Goal: Task Accomplishment & Management: Manage account settings

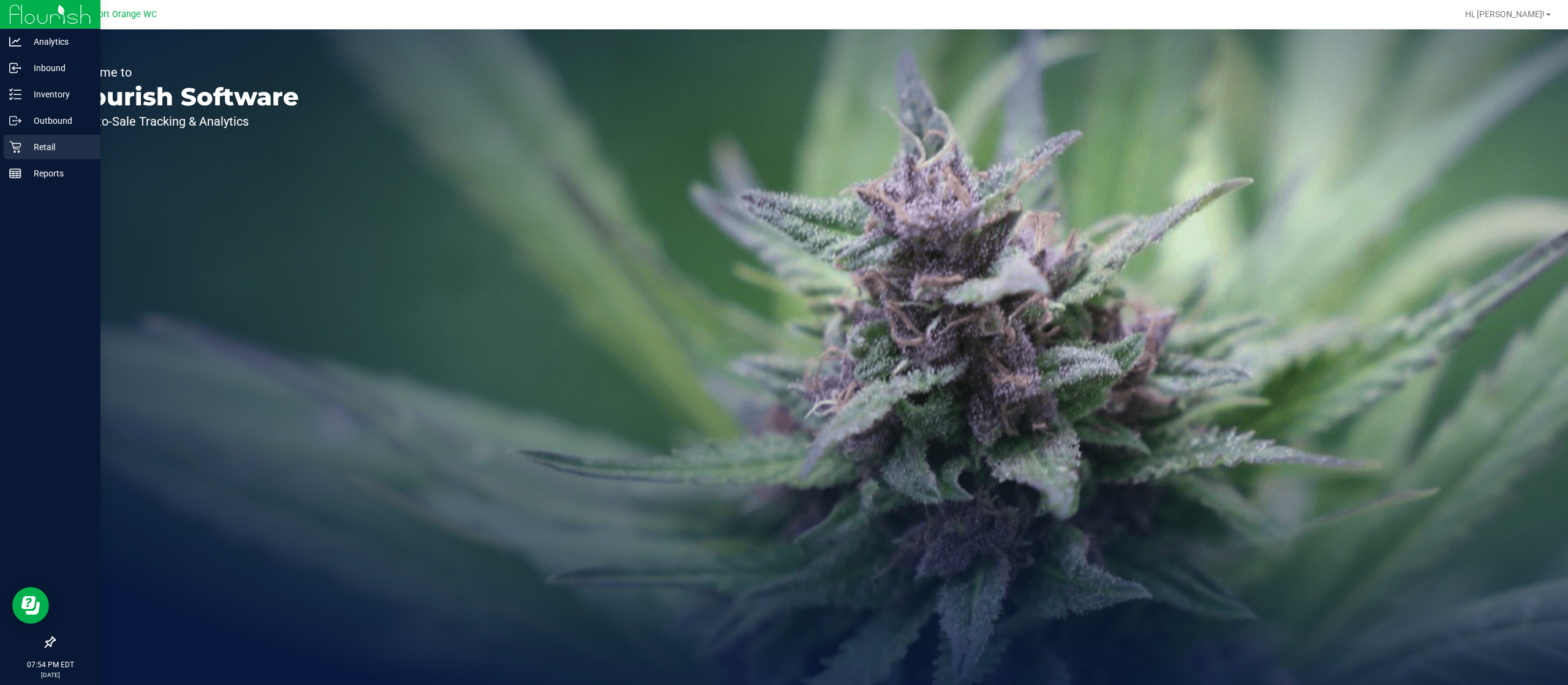
click at [42, 140] on p "Retail" at bounding box center [58, 146] width 73 height 15
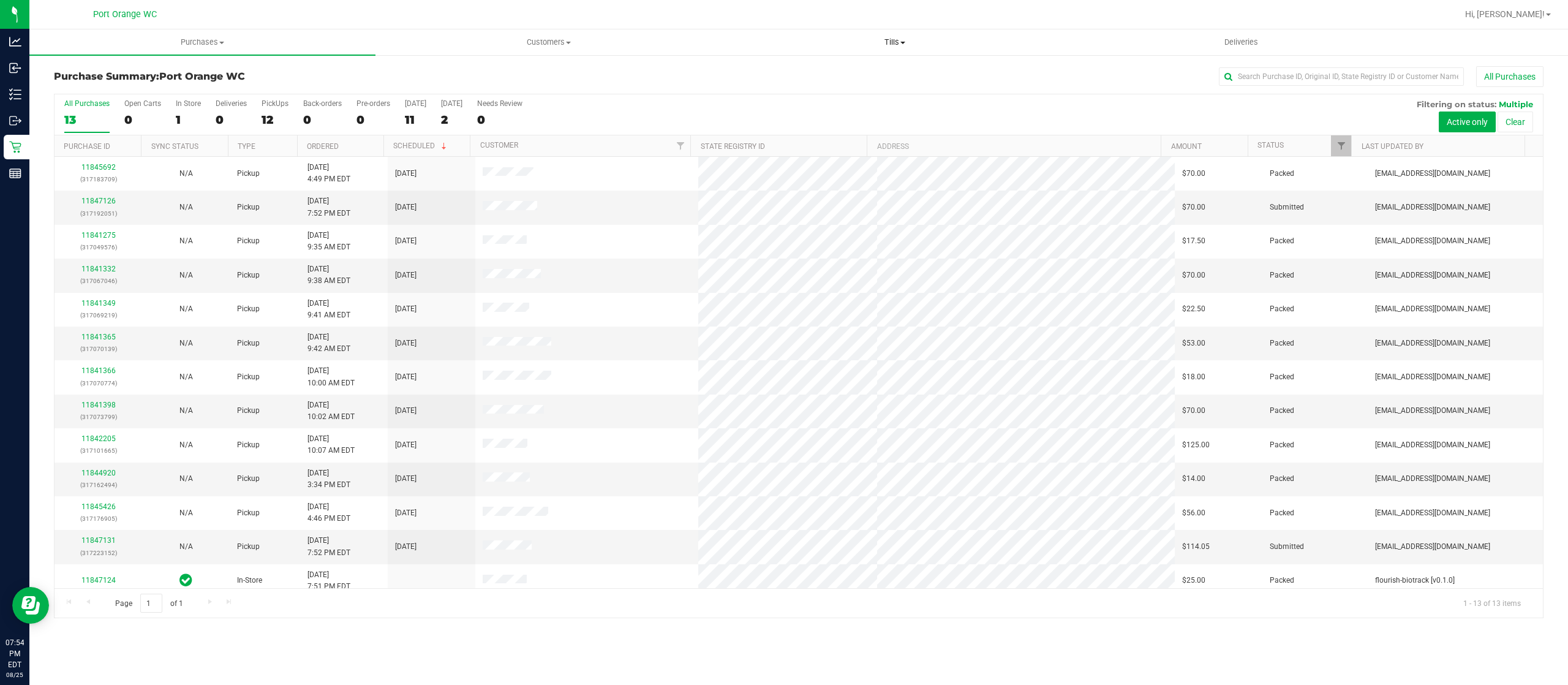
click at [895, 49] on uib-tab-heading "Tills Manage tills Reconcile e-payments" at bounding box center [894, 42] width 345 height 24
click at [896, 71] on li "Manage tills" at bounding box center [894, 74] width 346 height 15
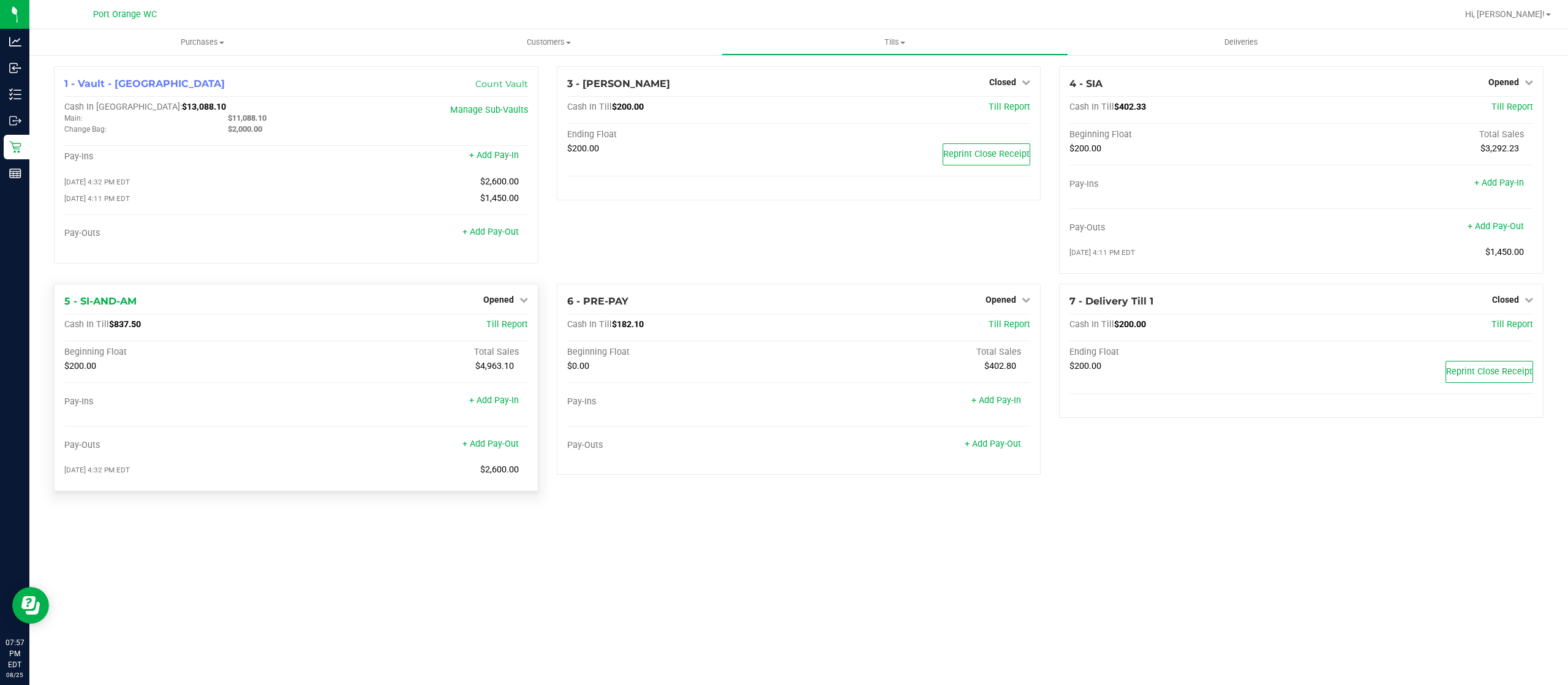
drag, startPoint x: 155, startPoint y: 322, endPoint x: 109, endPoint y: 326, distance: 46.2
click at [109, 326] on div "Cash In Till $837.50" at bounding box center [218, 324] width 309 height 11
copy span "$837.50"
click at [505, 304] on span "Opened" at bounding box center [499, 299] width 31 height 10
click at [512, 323] on link "Close Till" at bounding box center [499, 325] width 33 height 10
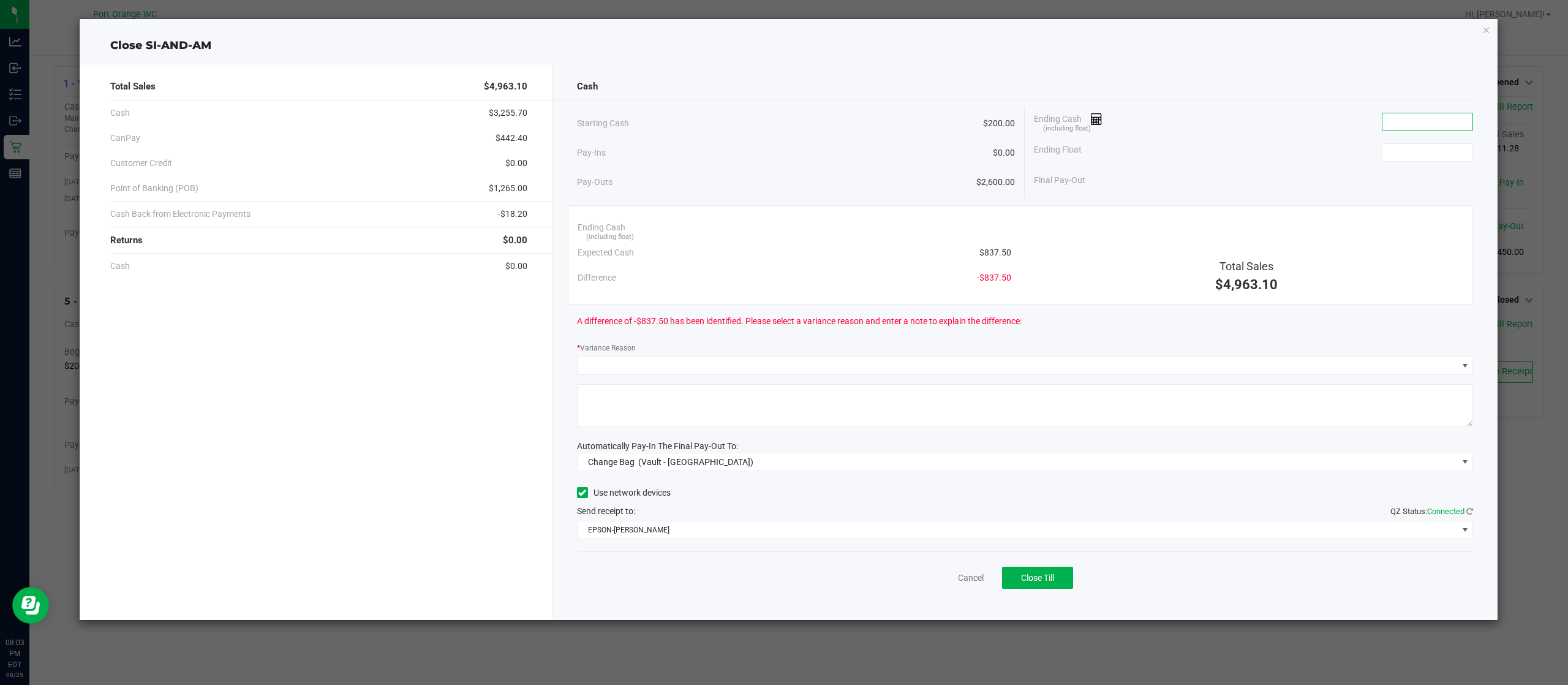
click at [1397, 123] on input at bounding box center [1427, 121] width 90 height 17
paste input "837.5"
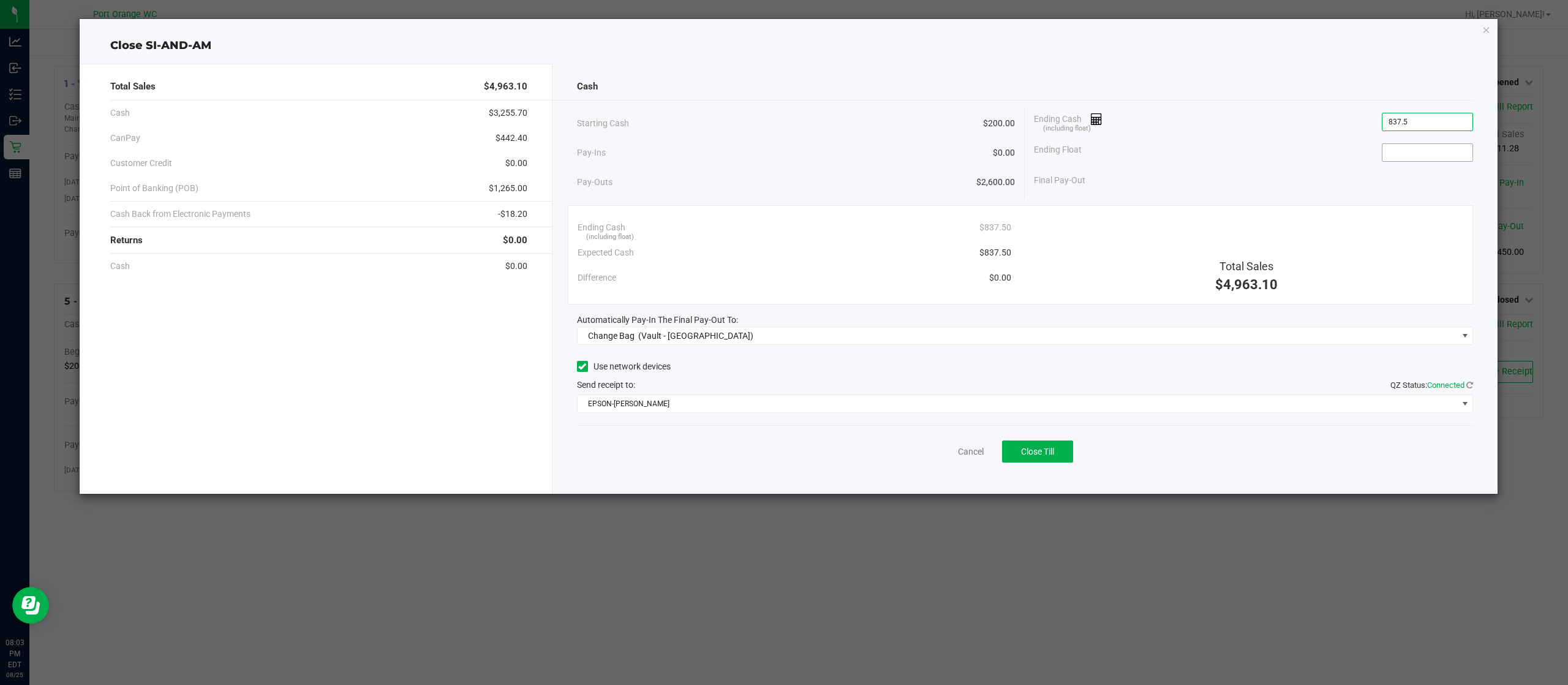
type input "$837.50"
click at [1409, 153] on input at bounding box center [1427, 152] width 90 height 17
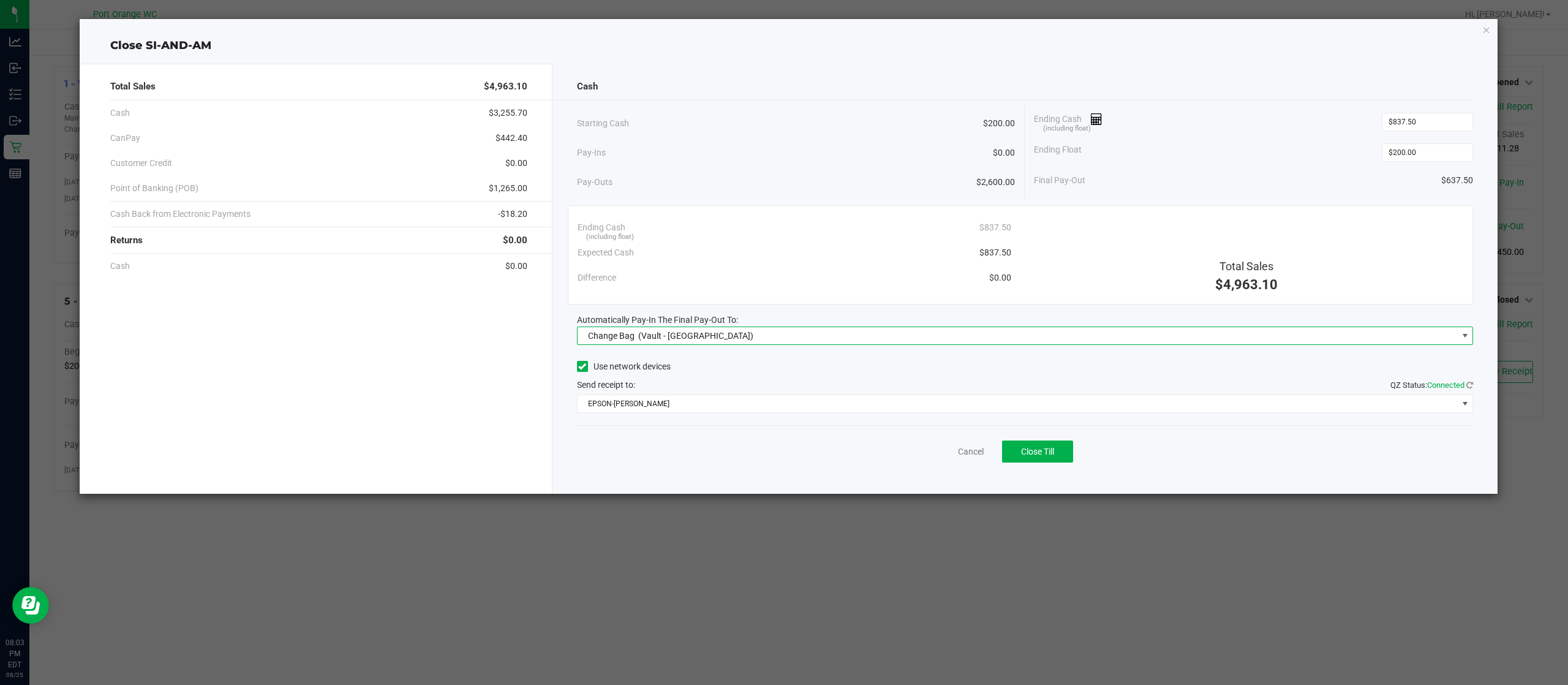
type input "$200.00"
click at [838, 332] on span "Change Bag (Vault - Port Orange)" at bounding box center [1018, 336] width 880 height 17
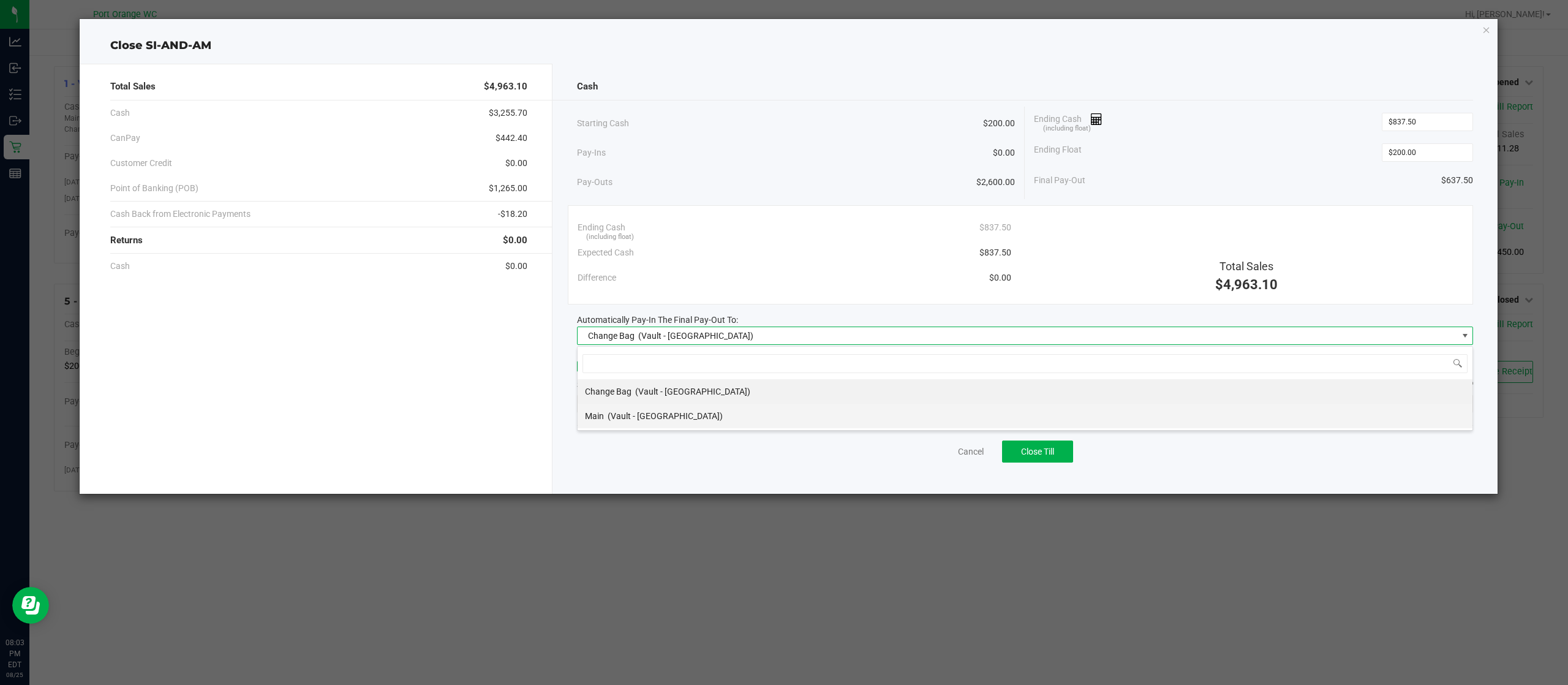
scroll to position [18, 896]
click at [797, 414] on li "Main (Vault - Port Orange)" at bounding box center [1025, 416] width 895 height 24
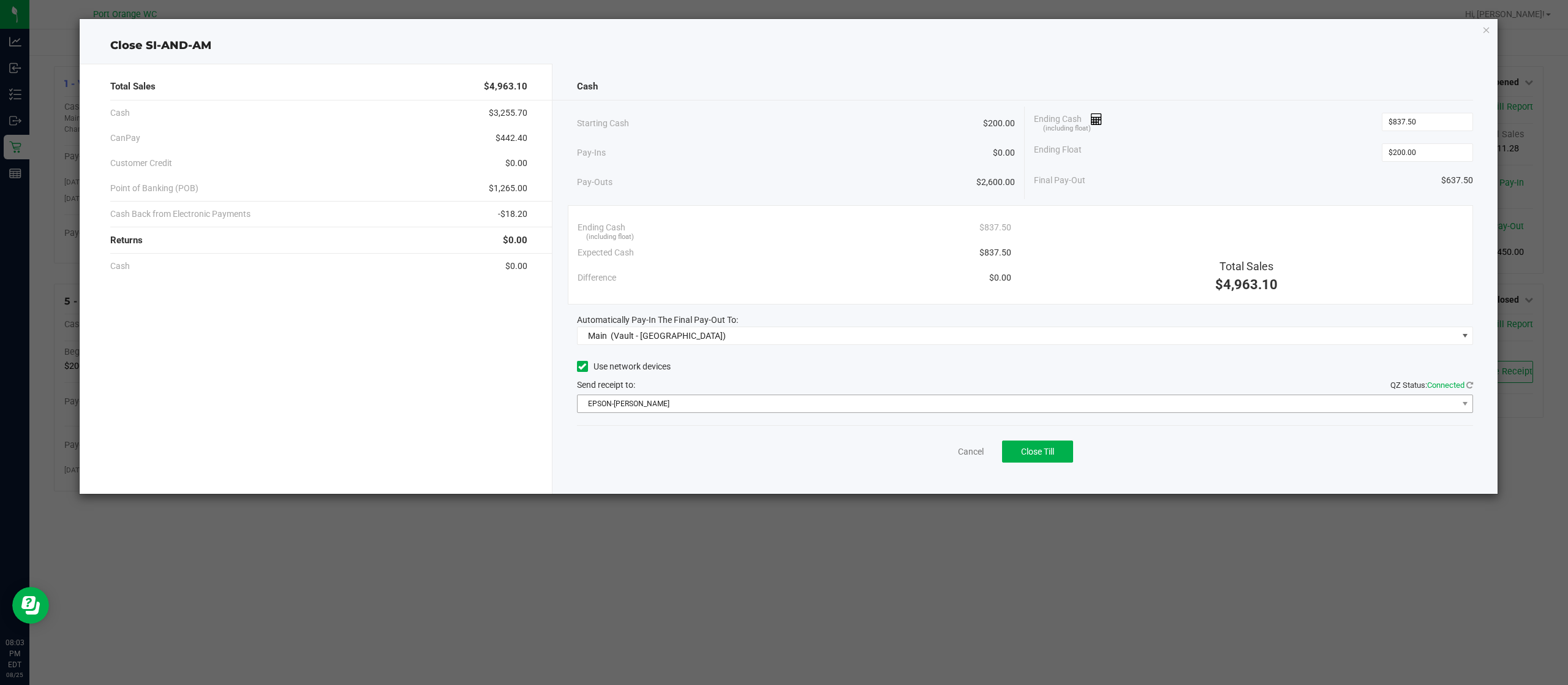
drag, startPoint x: 753, startPoint y: 389, endPoint x: 757, endPoint y: 396, distance: 8.1
click at [755, 391] on div "Send receipt to: QZ Status: Connected" at bounding box center [1025, 385] width 896 height 13
drag, startPoint x: 760, startPoint y: 400, endPoint x: 762, endPoint y: 410, distance: 10.2
click at [760, 405] on span "EPSON-BOBBIE-GENTRY" at bounding box center [1018, 403] width 880 height 17
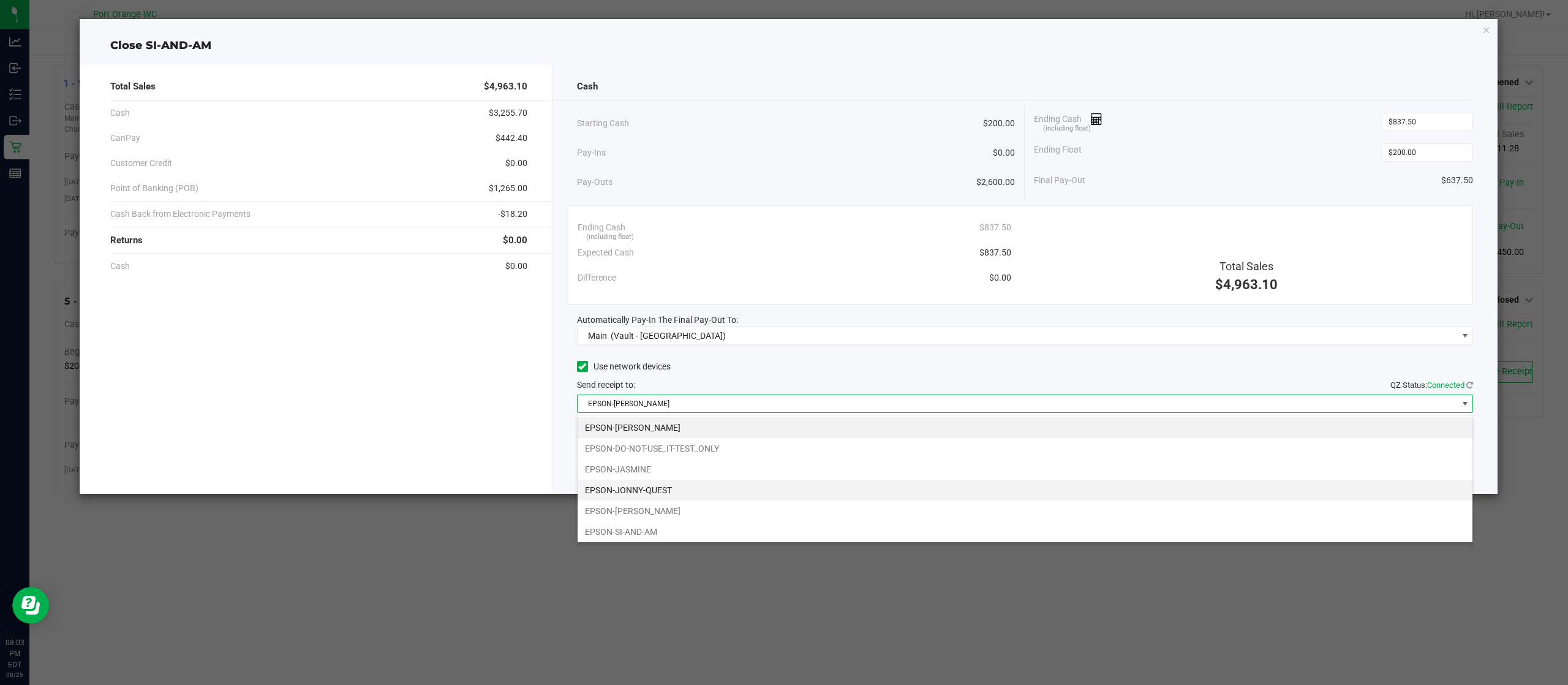
click at [734, 486] on li "EPSON-JONNY-QUEST" at bounding box center [1025, 490] width 895 height 21
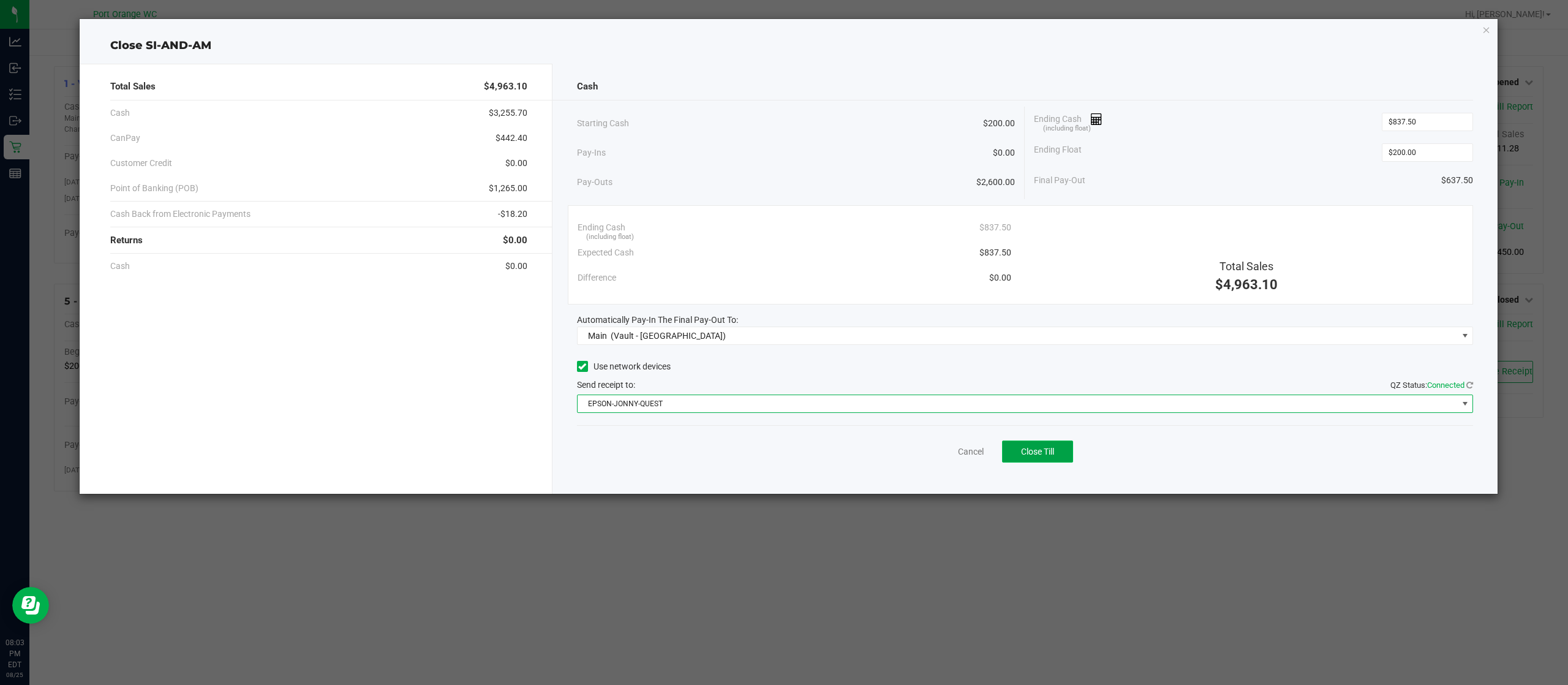
click at [1042, 449] on span "Close Till" at bounding box center [1037, 451] width 33 height 10
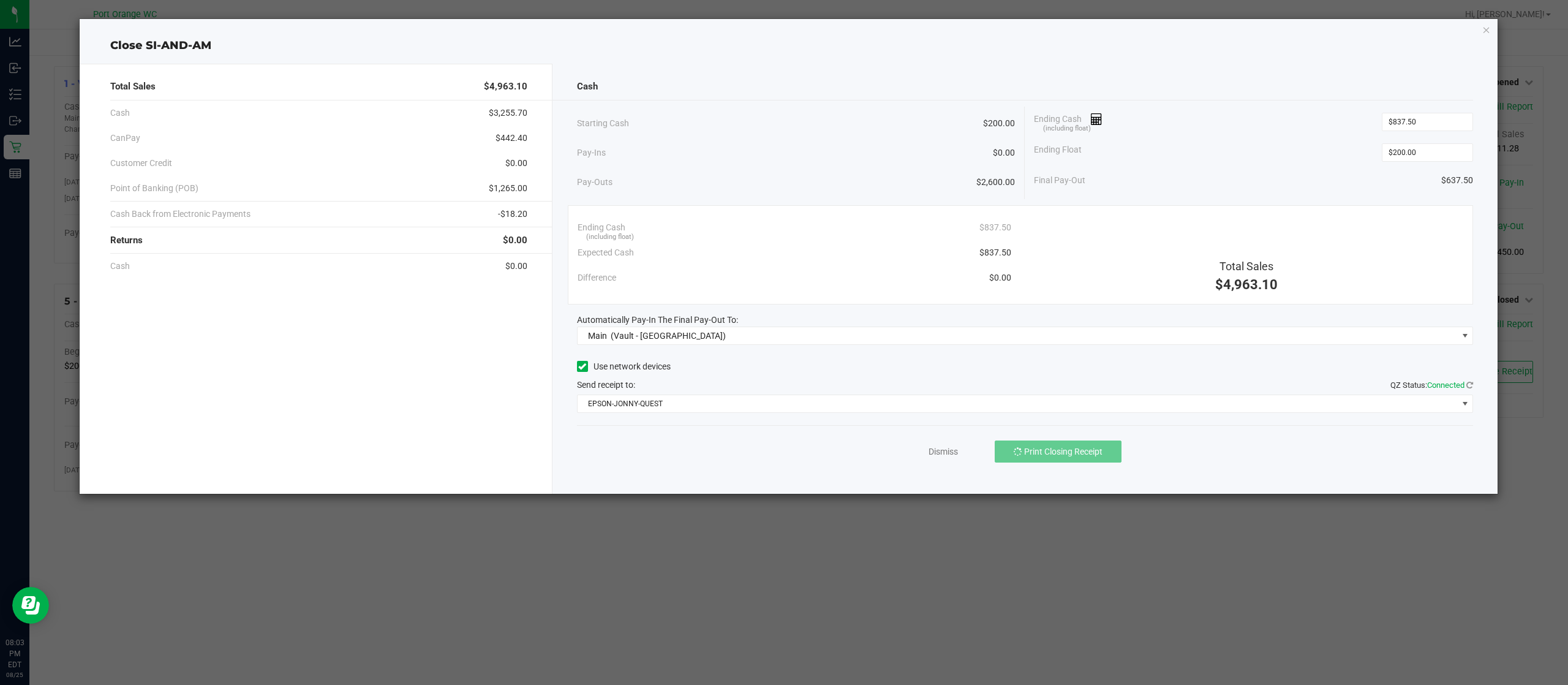
click at [733, 149] on div "Pay-Ins $0.00" at bounding box center [796, 153] width 439 height 25
click at [944, 455] on link "Dismiss" at bounding box center [944, 451] width 29 height 13
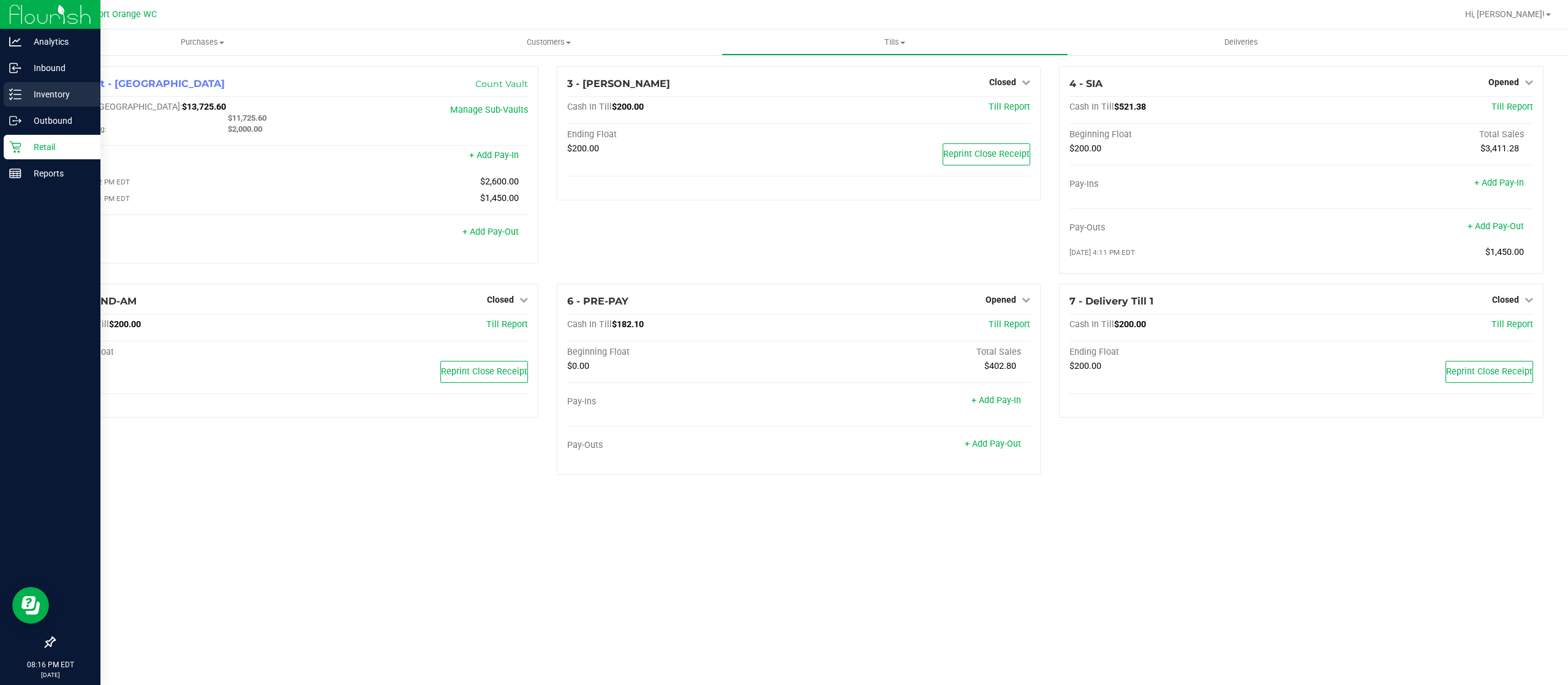
click at [40, 93] on p "Inventory" at bounding box center [58, 94] width 73 height 15
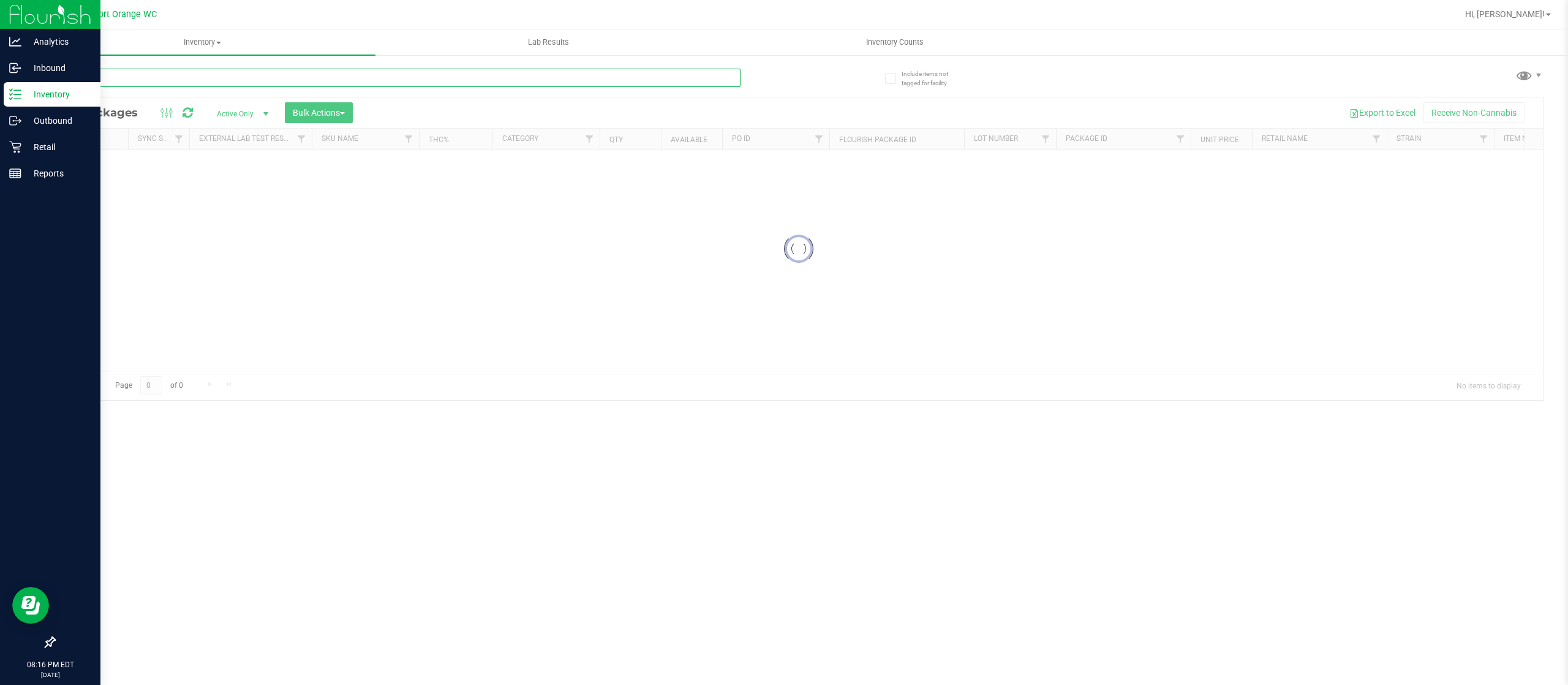
click at [211, 85] on input "text" at bounding box center [397, 77] width 686 height 18
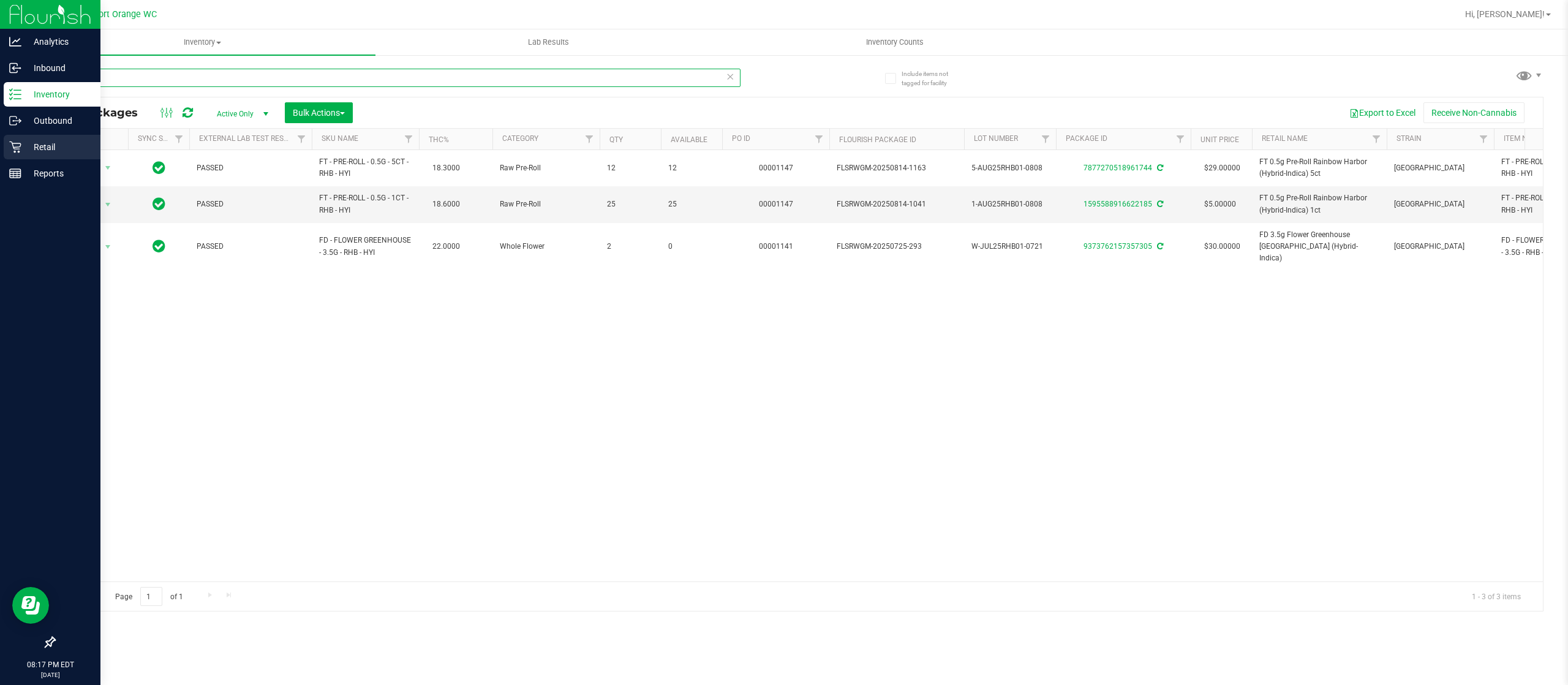
type input "rhb"
click at [17, 146] on icon at bounding box center [15, 147] width 12 height 12
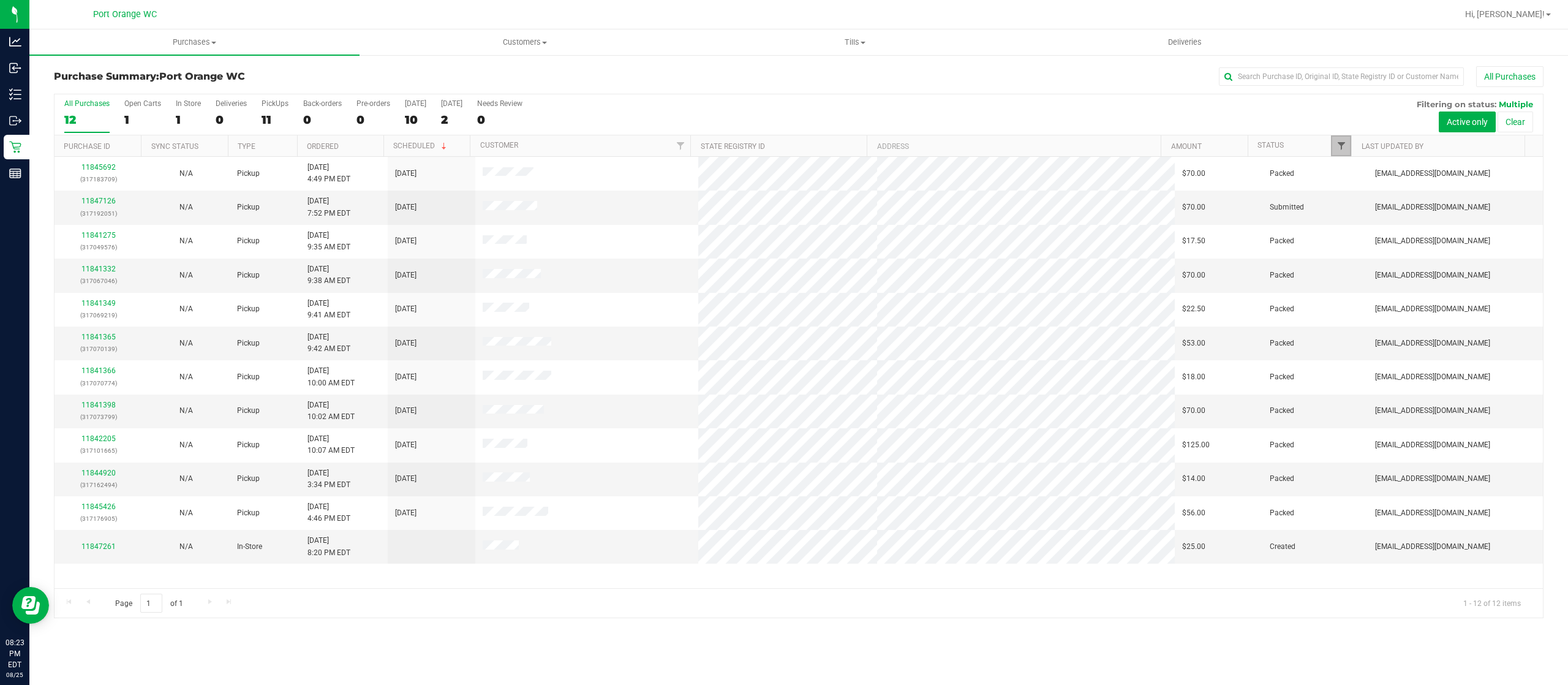
click at [1338, 146] on span "Filter" at bounding box center [1341, 146] width 10 height 10
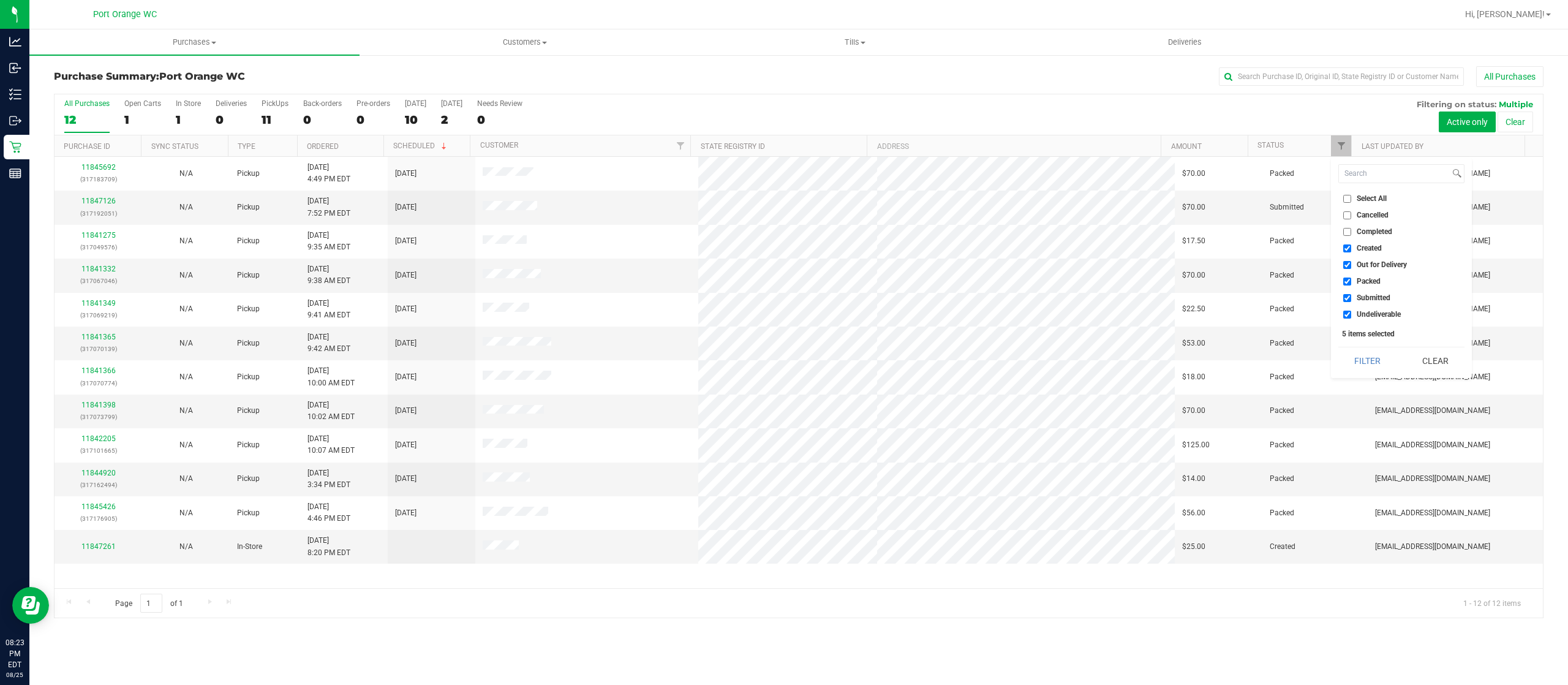
click at [1374, 252] on span "Created" at bounding box center [1369, 248] width 25 height 8
click at [1351, 252] on input "Created" at bounding box center [1347, 248] width 8 height 8
checkbox input "false"
click at [1380, 262] on span "Out for Delivery" at bounding box center [1382, 264] width 50 height 8
click at [1351, 262] on input "Out for Delivery" at bounding box center [1347, 264] width 8 height 8
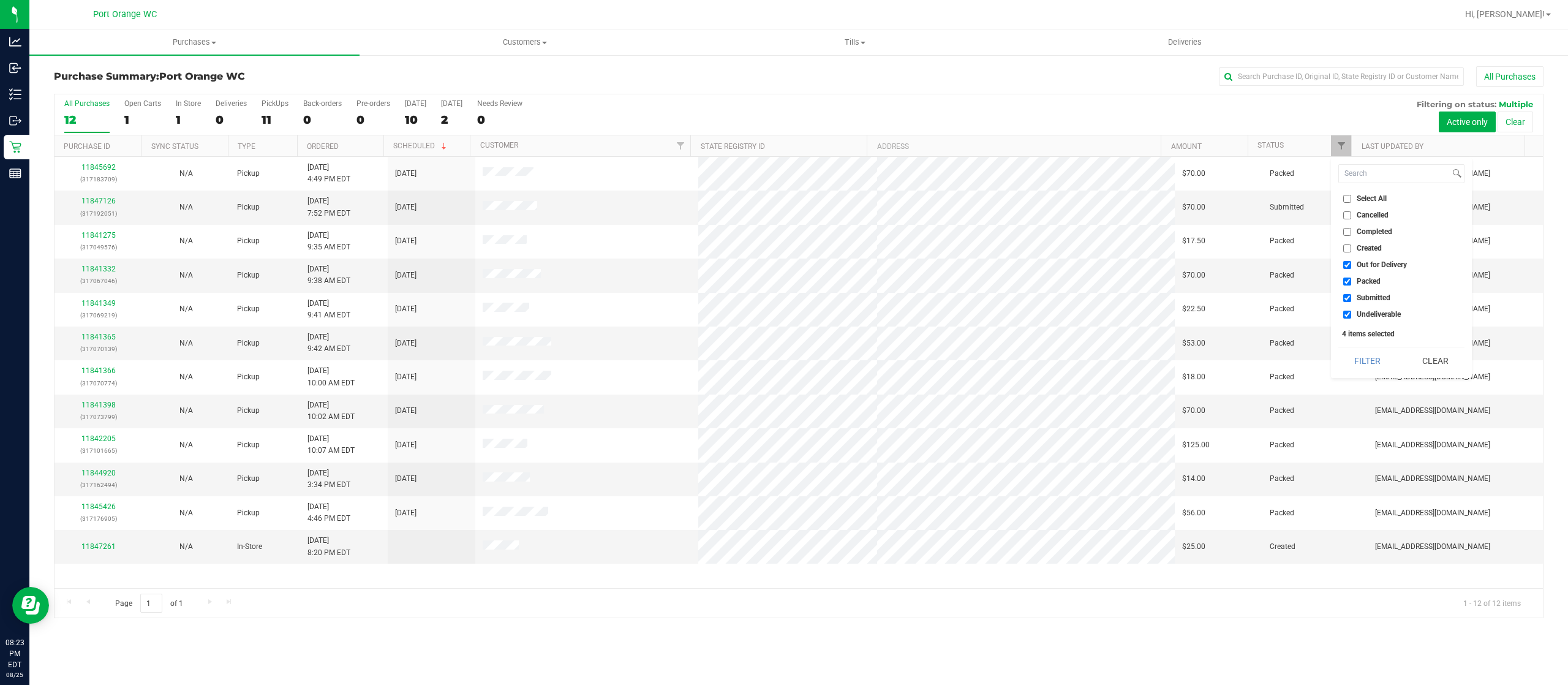
checkbox input "false"
click at [1378, 294] on span "Submitted" at bounding box center [1373, 297] width 33 height 8
click at [1351, 294] on input "Submitted" at bounding box center [1347, 297] width 8 height 8
checkbox input "false"
click at [1384, 313] on span "Undeliverable" at bounding box center [1378, 314] width 44 height 8
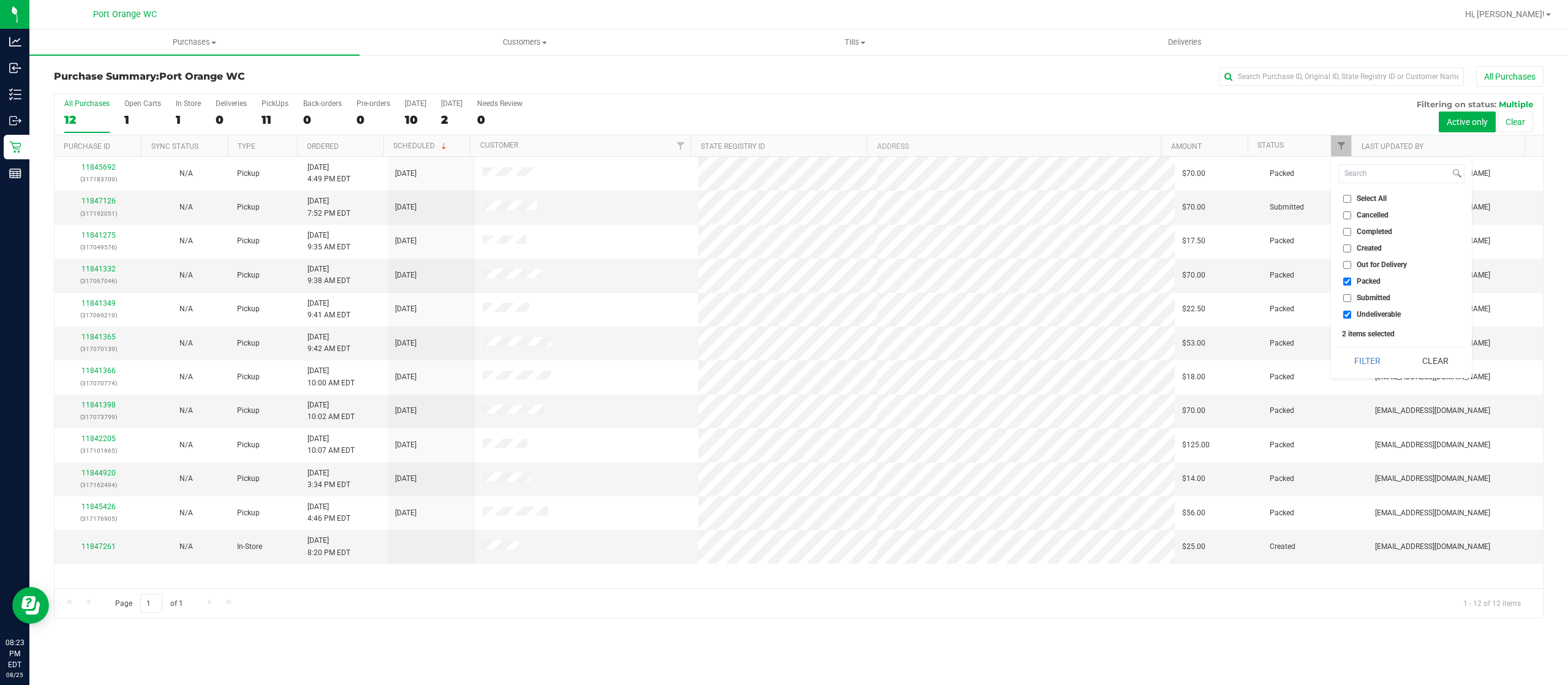
click at [1351, 313] on input "Undeliverable" at bounding box center [1347, 314] width 8 height 8
checkbox input "false"
drag, startPoint x: 1375, startPoint y: 352, endPoint x: 1379, endPoint y: 343, distance: 9.8
click at [1374, 347] on div "Filter Clear" at bounding box center [1401, 361] width 126 height 28
click at [1359, 359] on button "Filter" at bounding box center [1368, 361] width 59 height 27
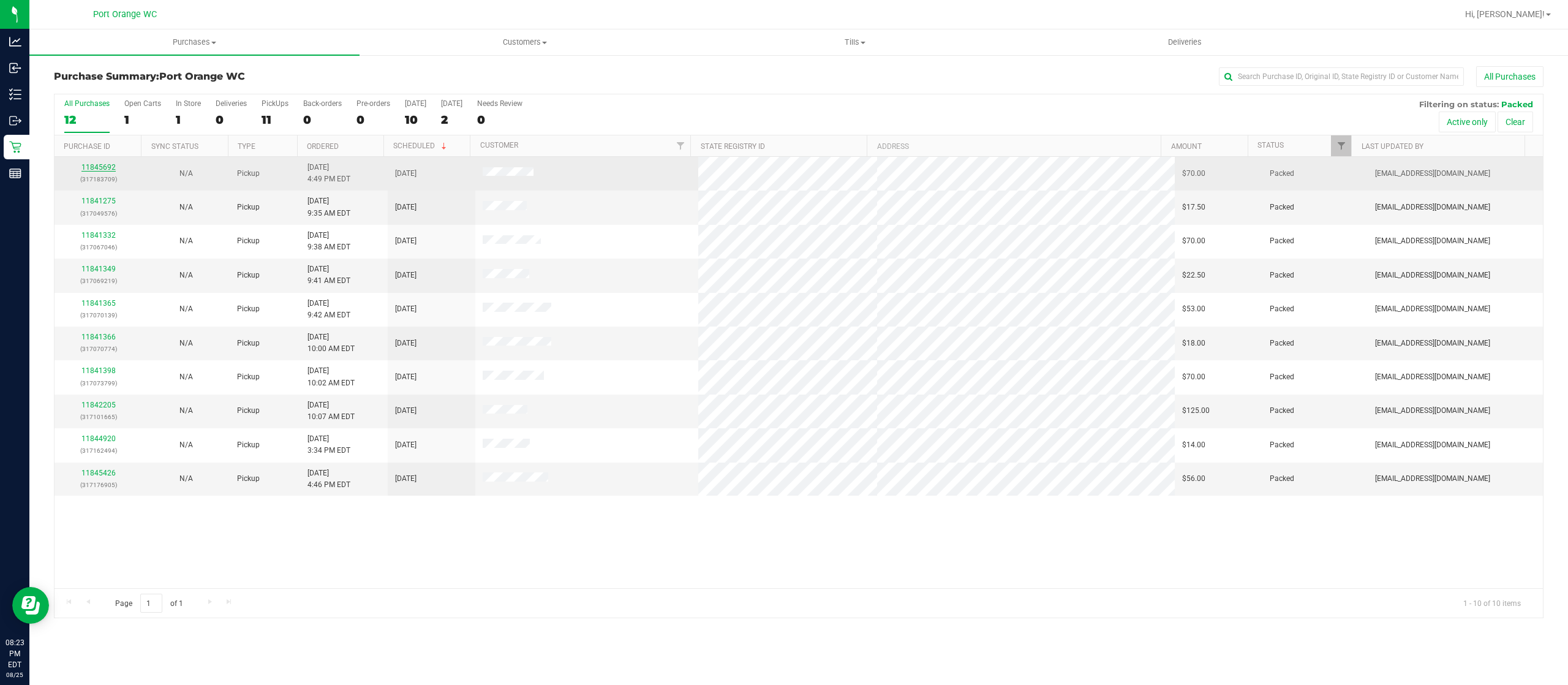
click at [98, 163] on link "11845692" at bounding box center [98, 167] width 34 height 8
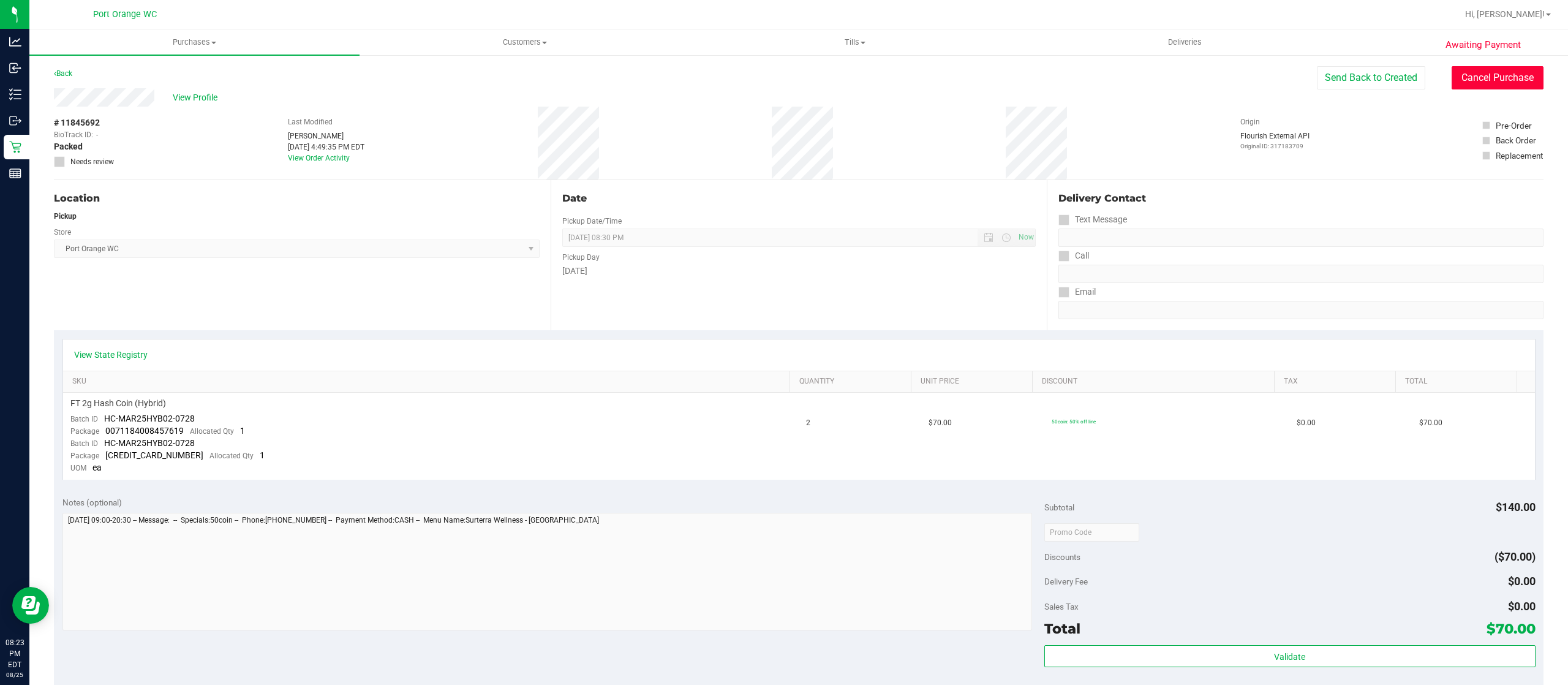
click at [1488, 80] on button "Cancel Purchase" at bounding box center [1498, 77] width 92 height 23
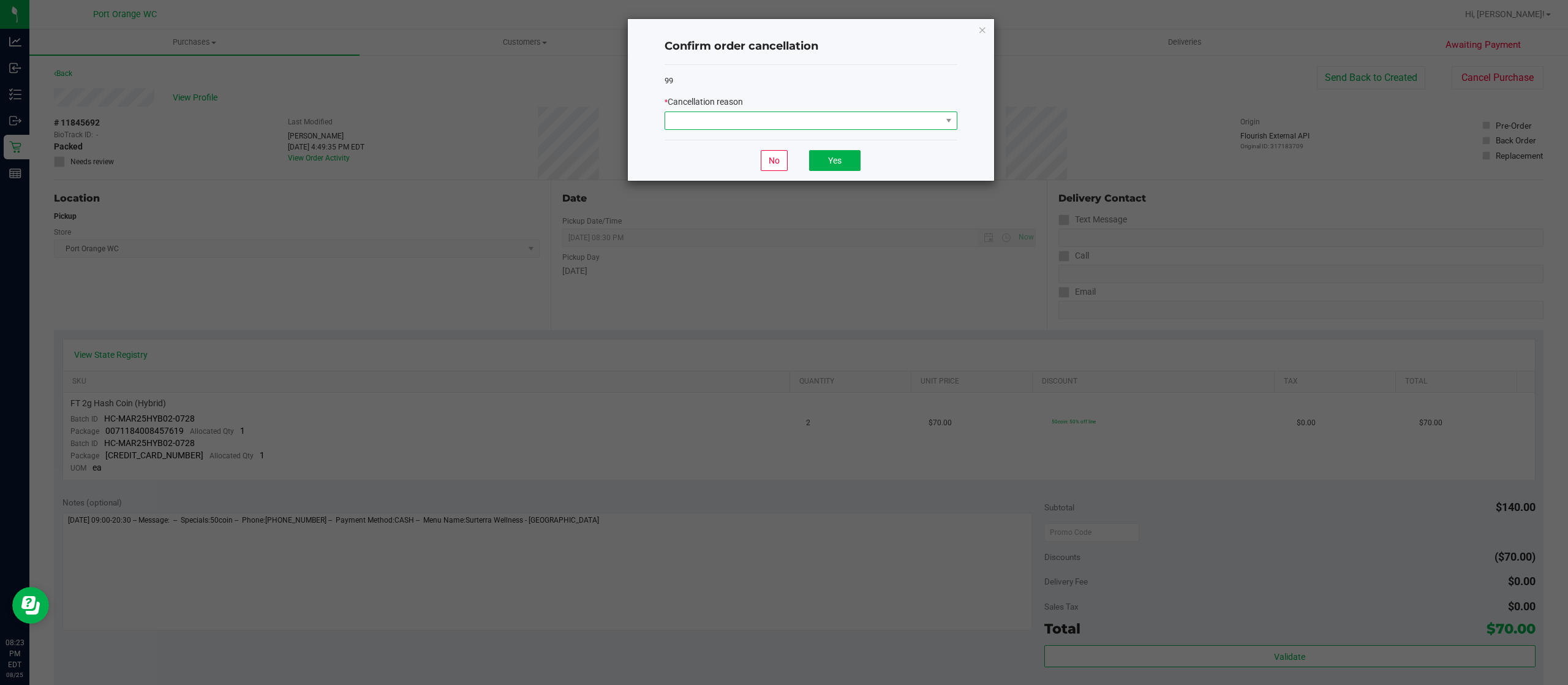
click at [873, 118] on span at bounding box center [804, 121] width 276 height 17
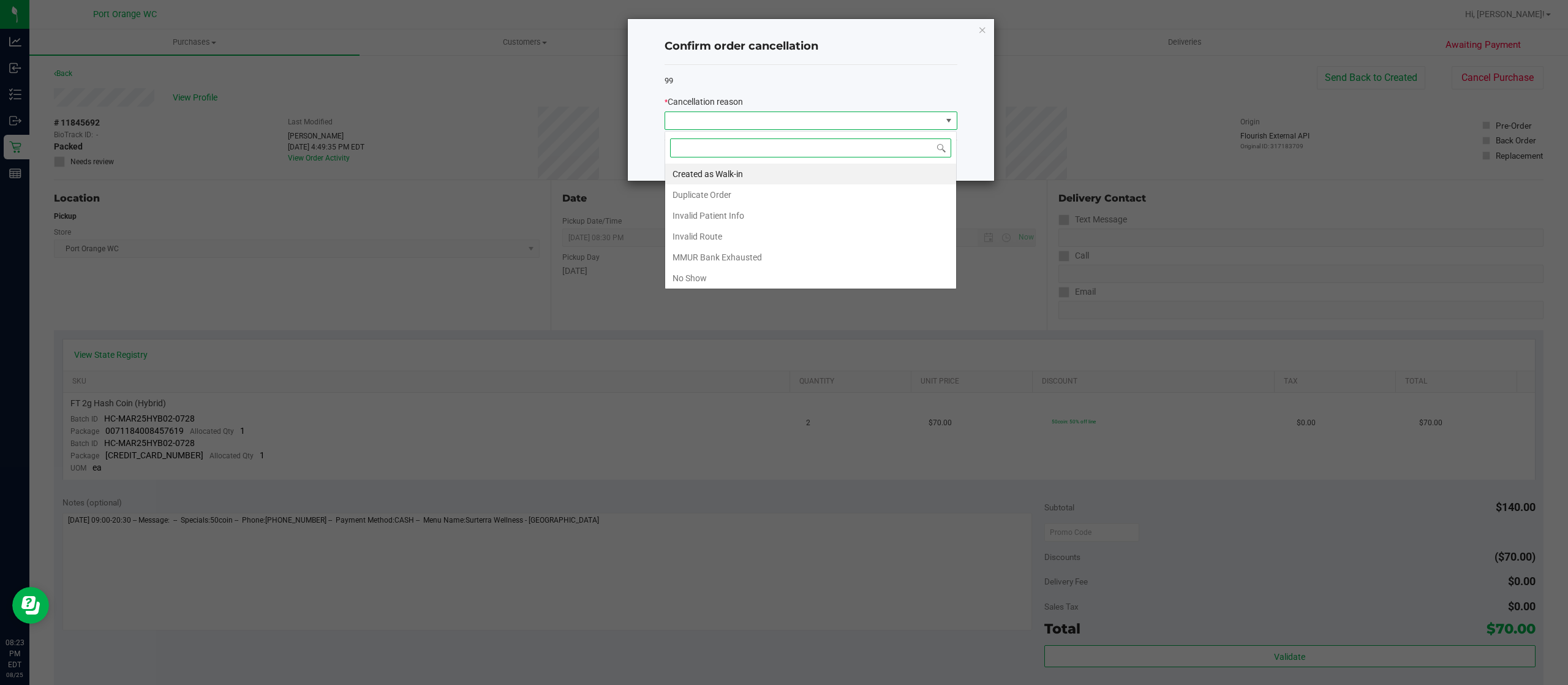
scroll to position [18, 292]
click at [810, 276] on li "No Show" at bounding box center [811, 278] width 291 height 21
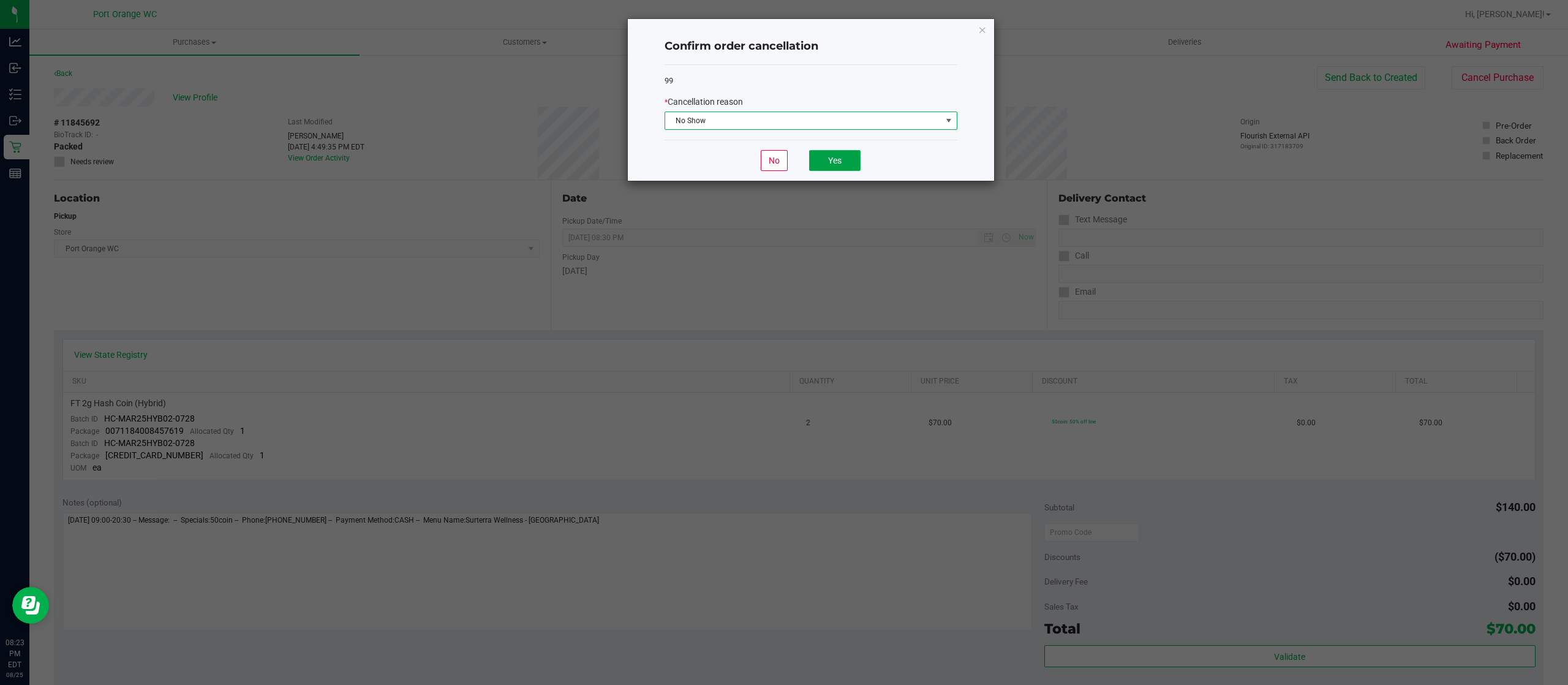
click at [834, 164] on button "Yes" at bounding box center [835, 160] width 52 height 21
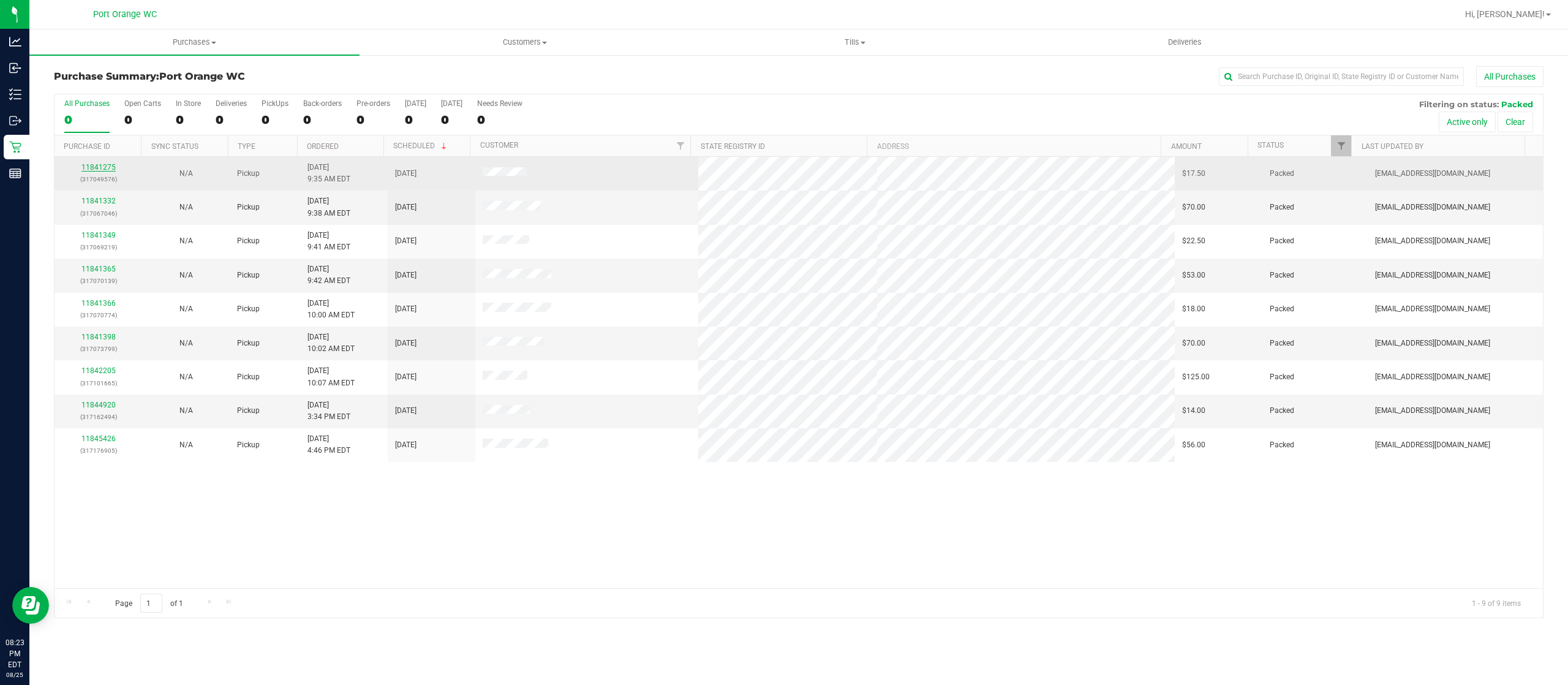
click at [105, 168] on link "11841275" at bounding box center [98, 167] width 34 height 8
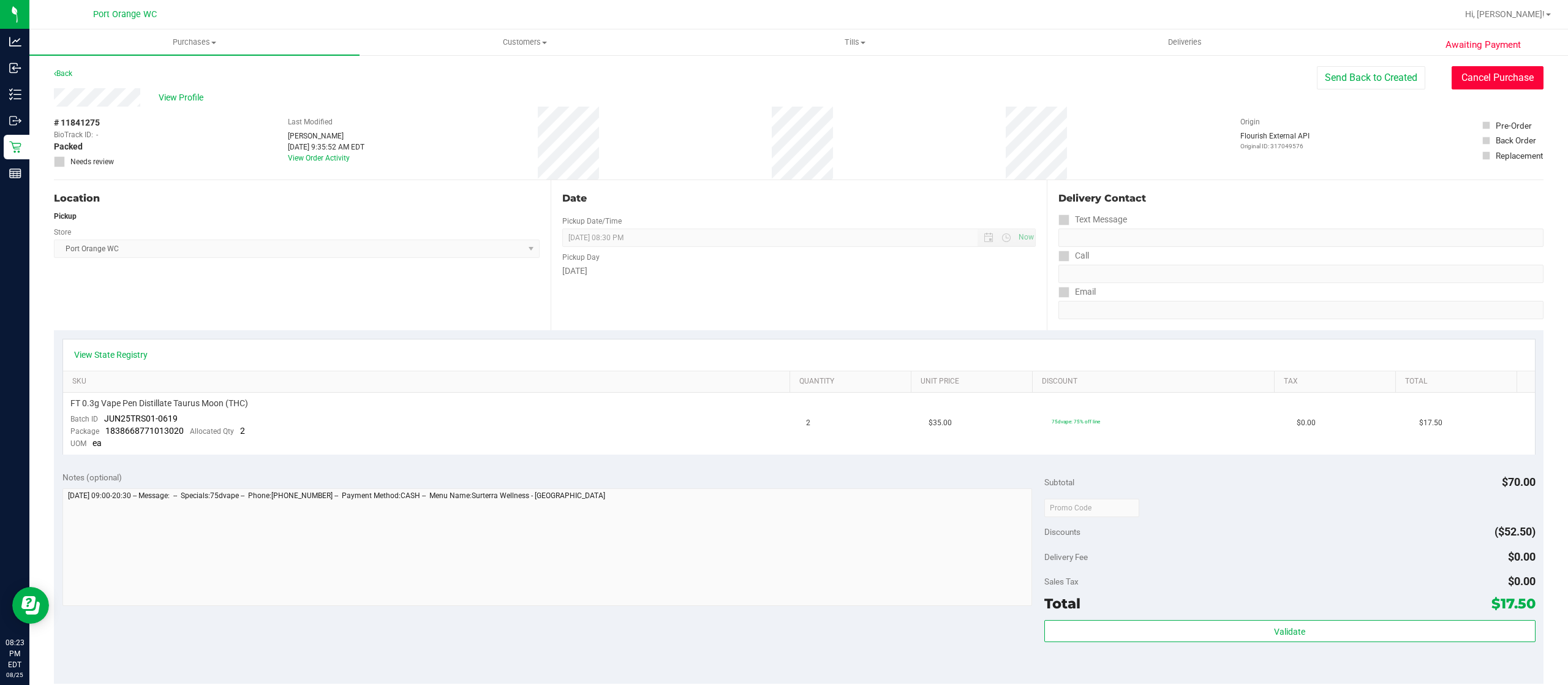
click at [1470, 77] on button "Cancel Purchase" at bounding box center [1498, 77] width 92 height 23
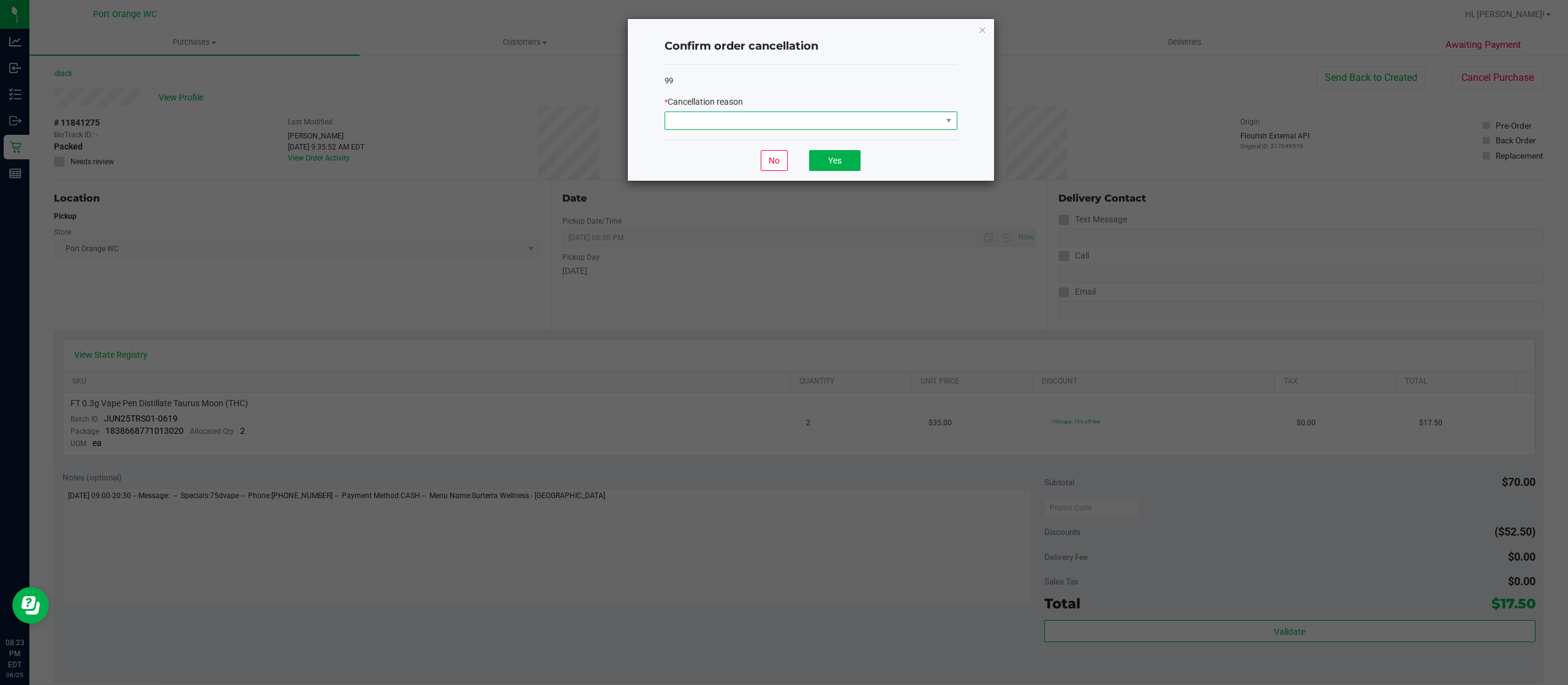
click at [701, 120] on span at bounding box center [804, 121] width 276 height 17
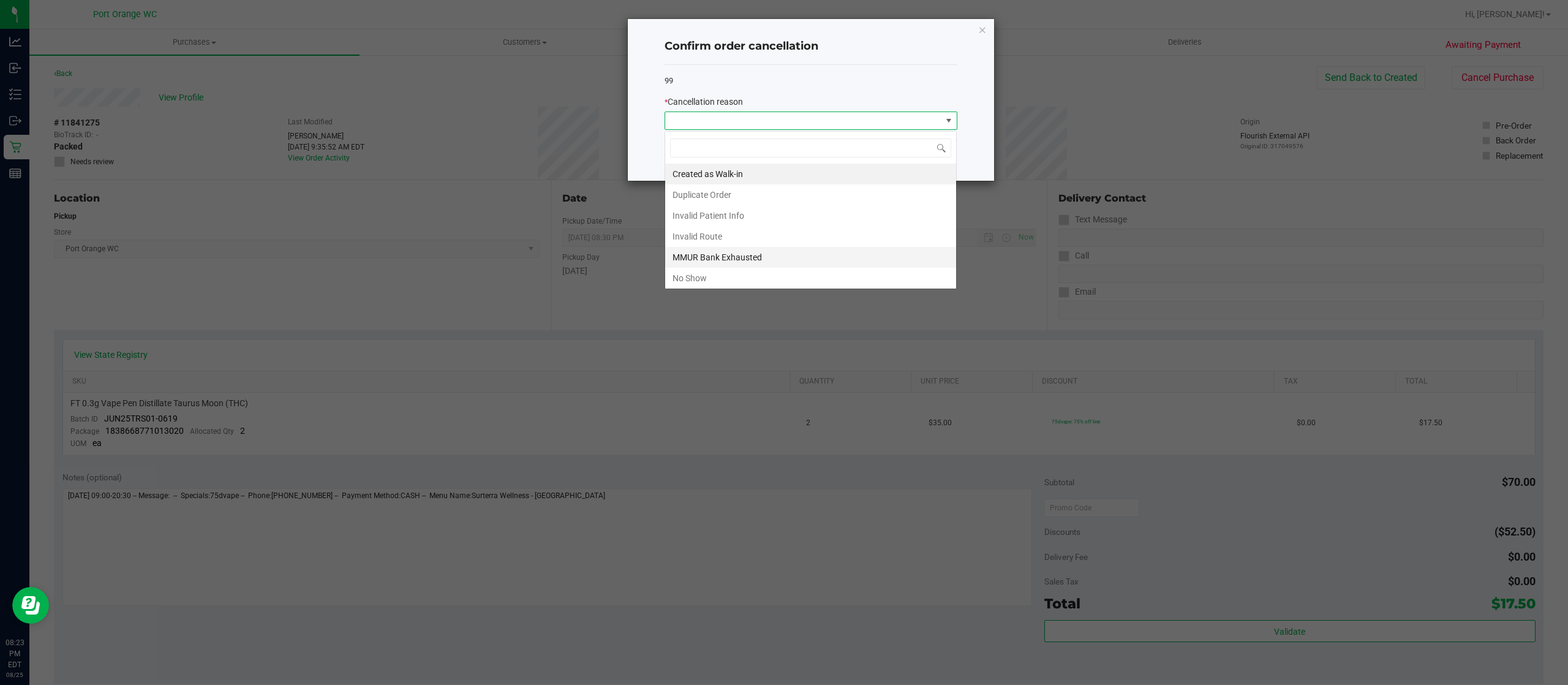
scroll to position [18, 292]
click at [704, 273] on li "No Show" at bounding box center [811, 278] width 291 height 21
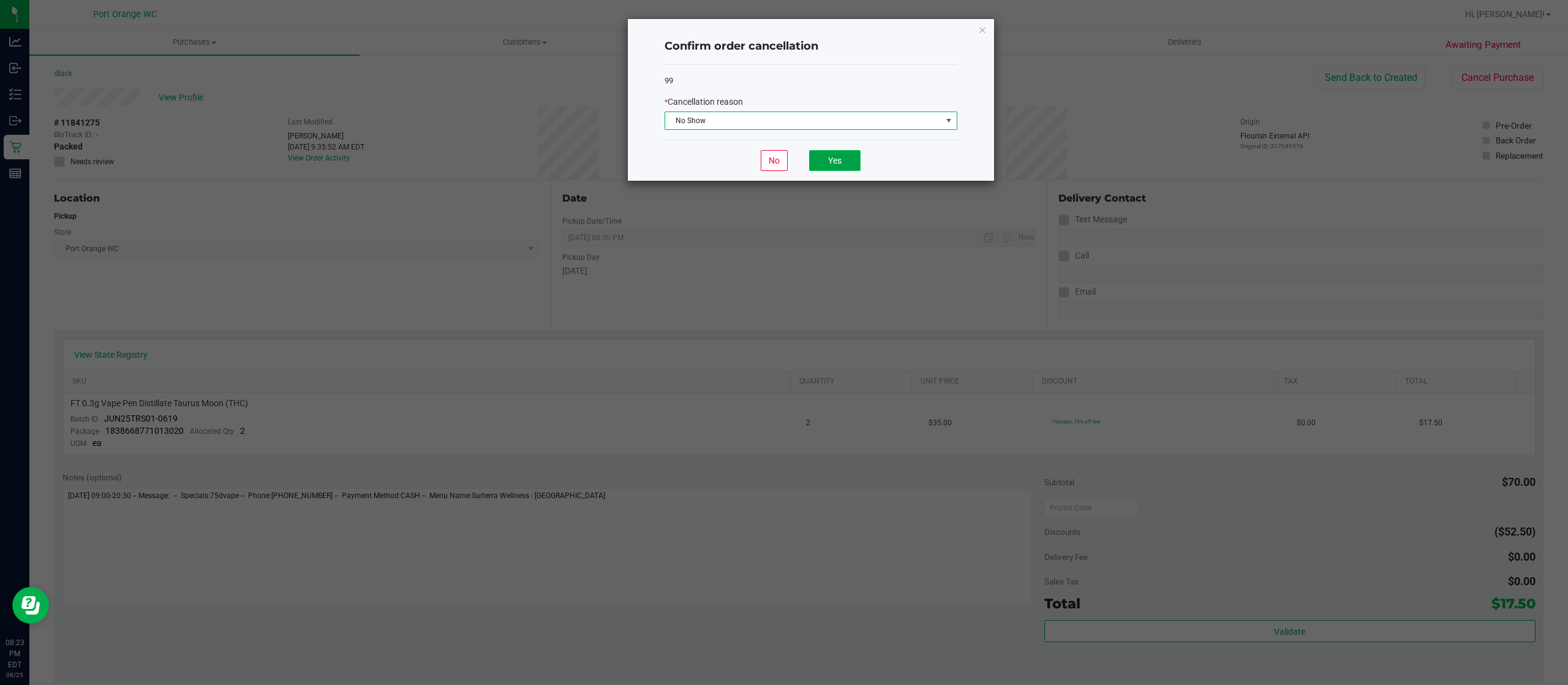
click at [831, 156] on button "Yes" at bounding box center [835, 160] width 52 height 21
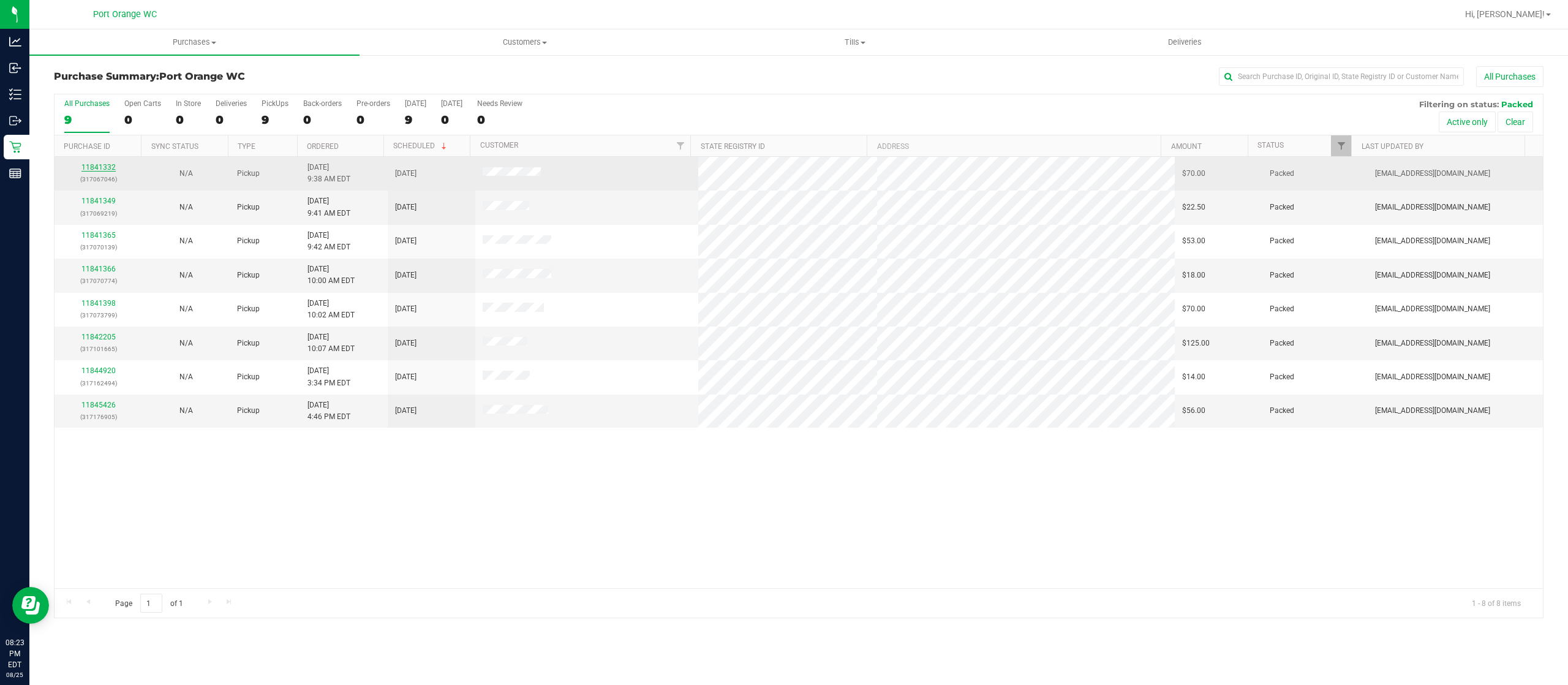
click at [113, 171] on link "11841332" at bounding box center [98, 167] width 34 height 8
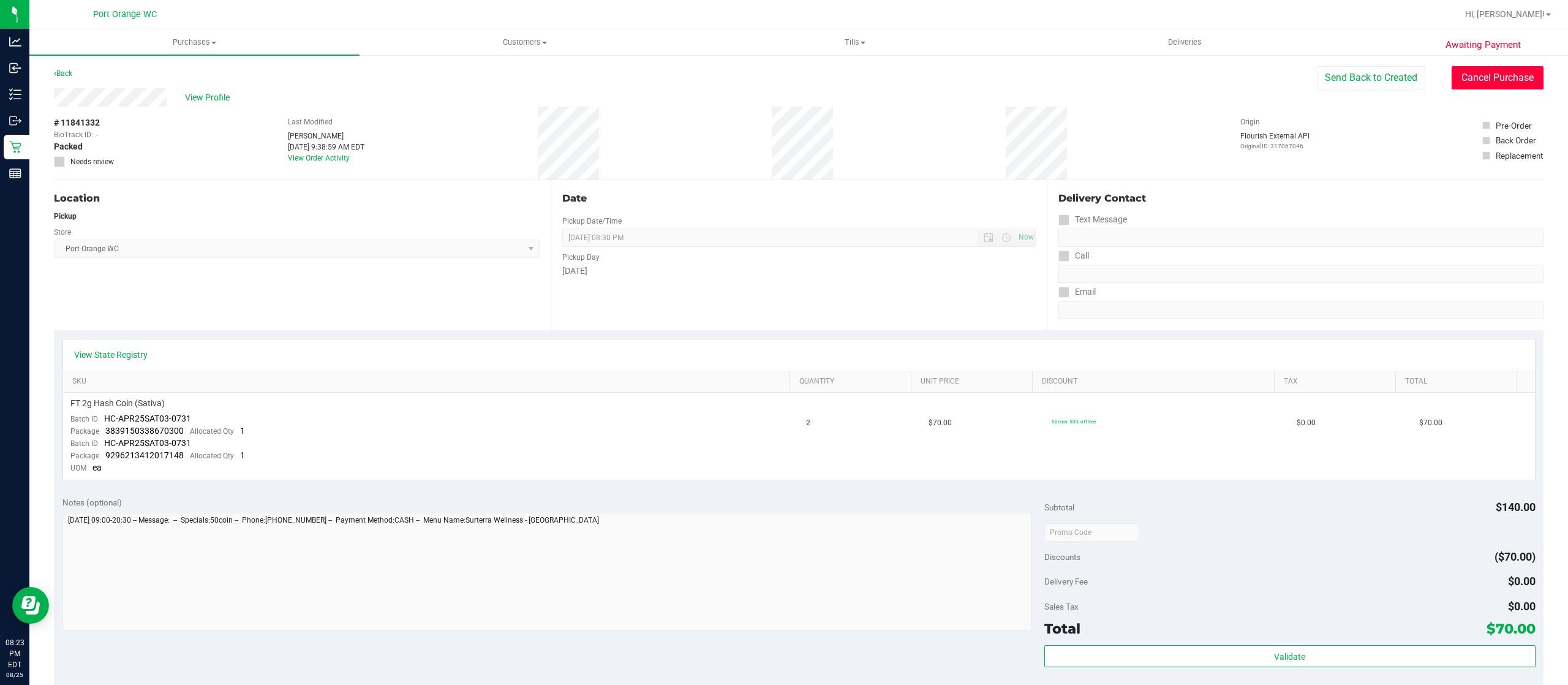
click at [1480, 86] on button "Cancel Purchase" at bounding box center [1498, 77] width 92 height 23
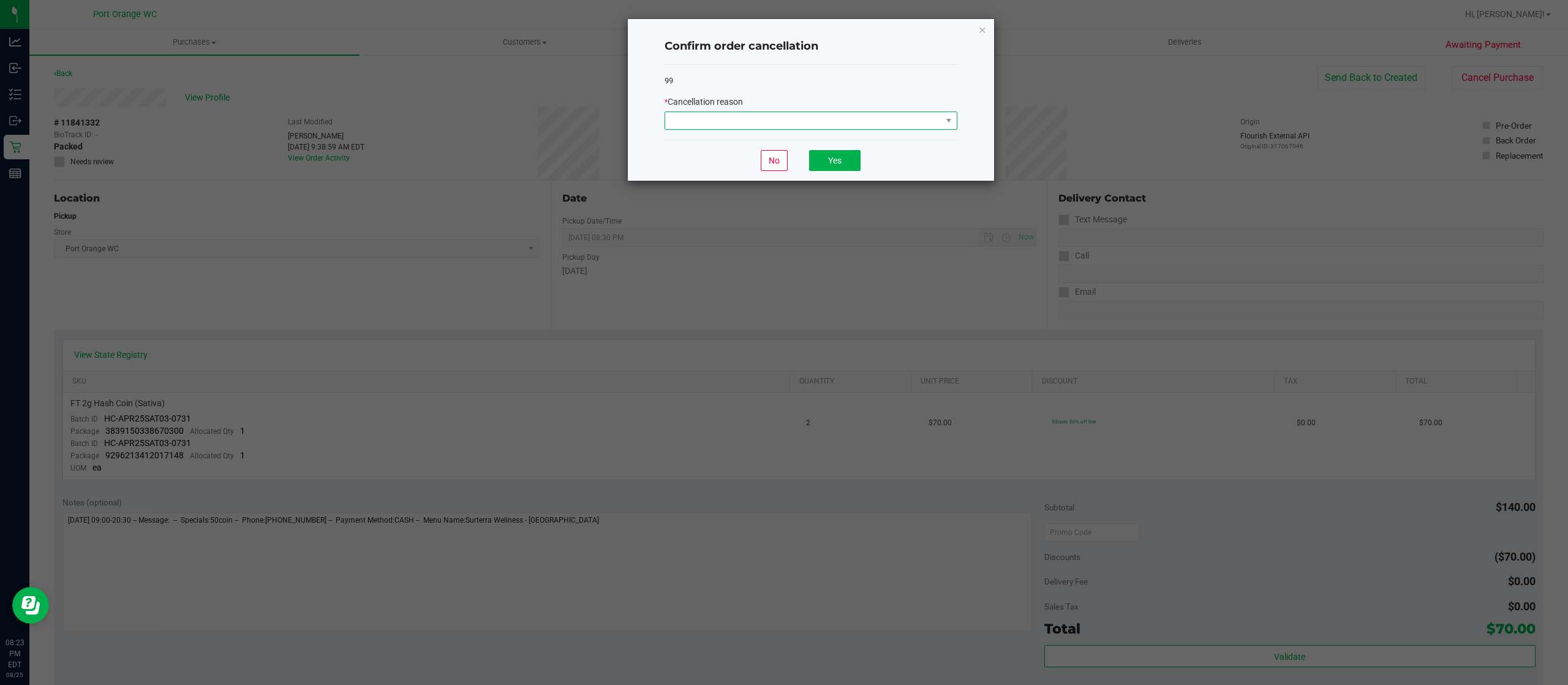
click at [867, 118] on span at bounding box center [804, 121] width 276 height 17
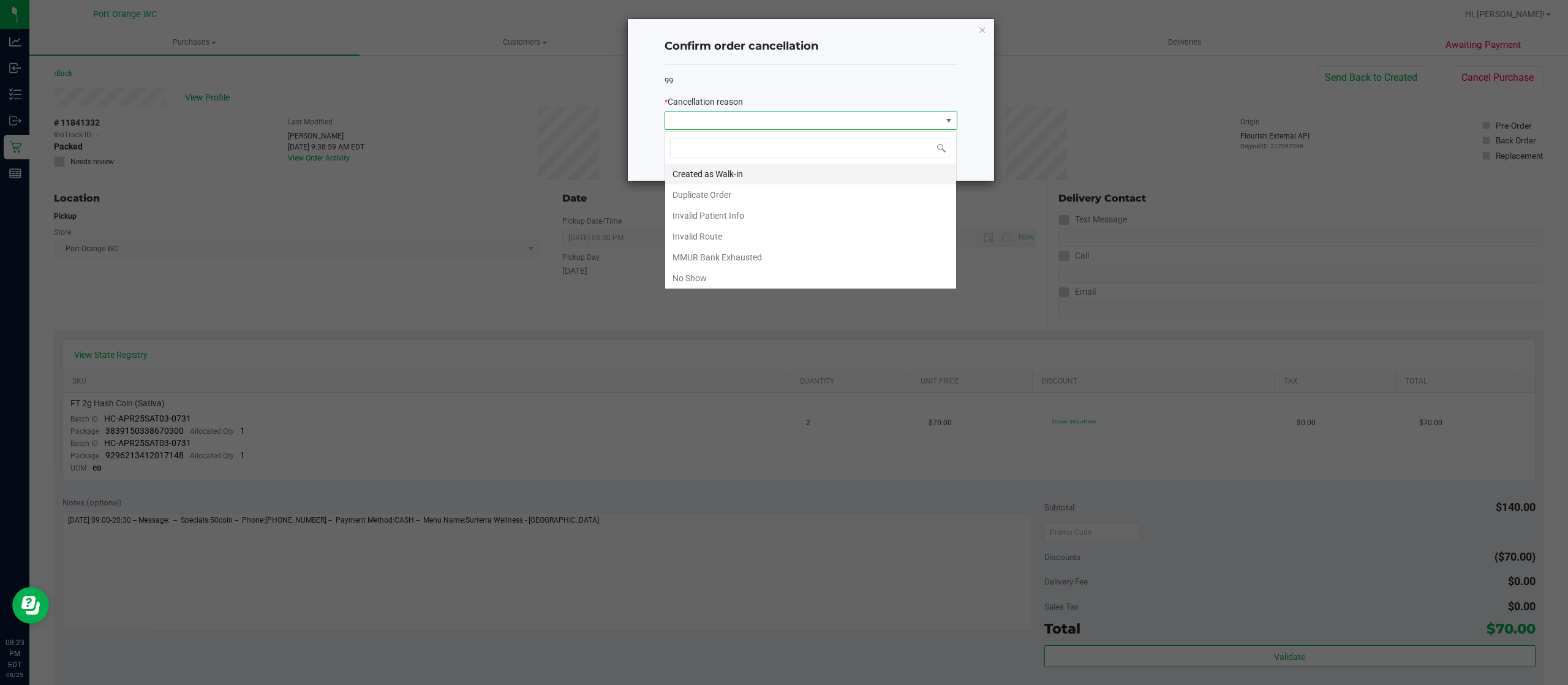
scroll to position [18, 292]
click at [827, 279] on li "No Show" at bounding box center [811, 278] width 291 height 21
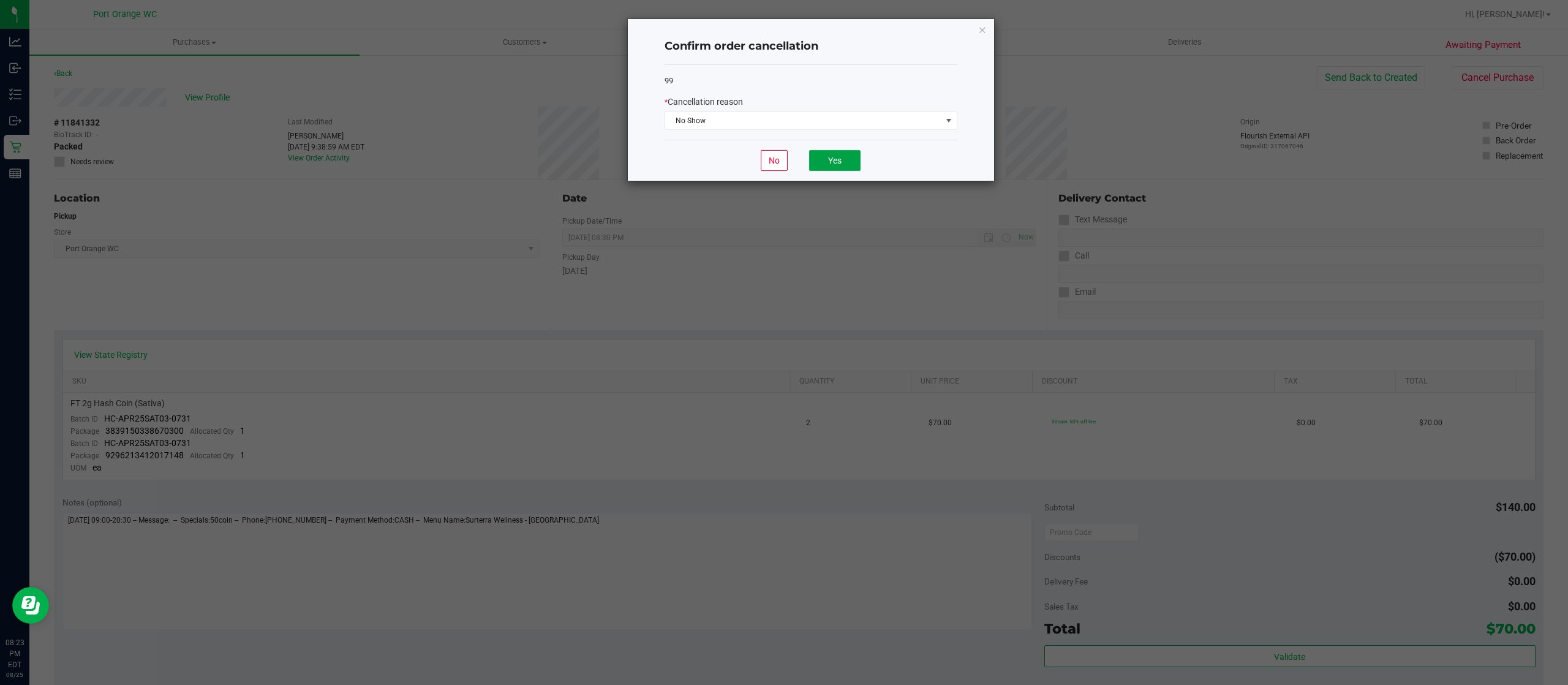
click at [838, 165] on button "Yes" at bounding box center [835, 160] width 52 height 21
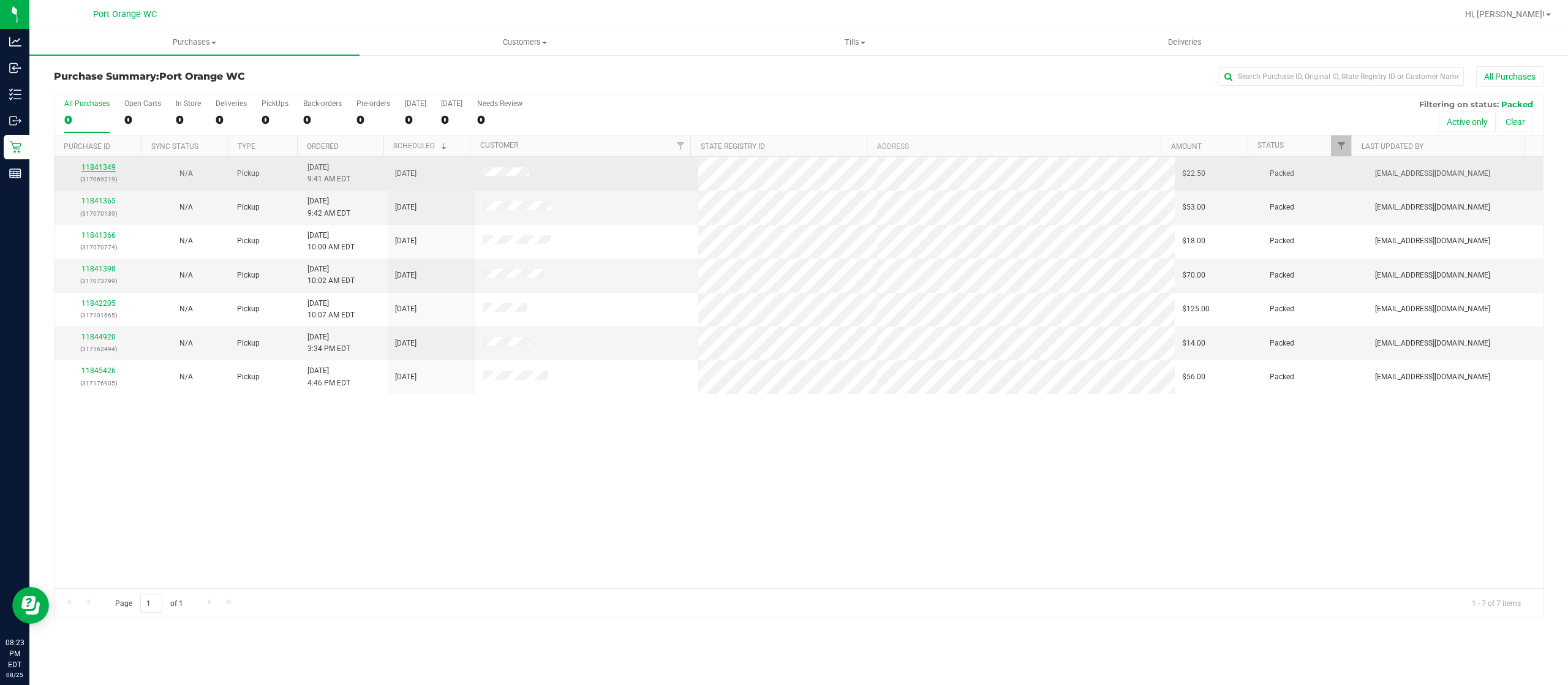
click at [86, 166] on link "11841349" at bounding box center [98, 167] width 34 height 8
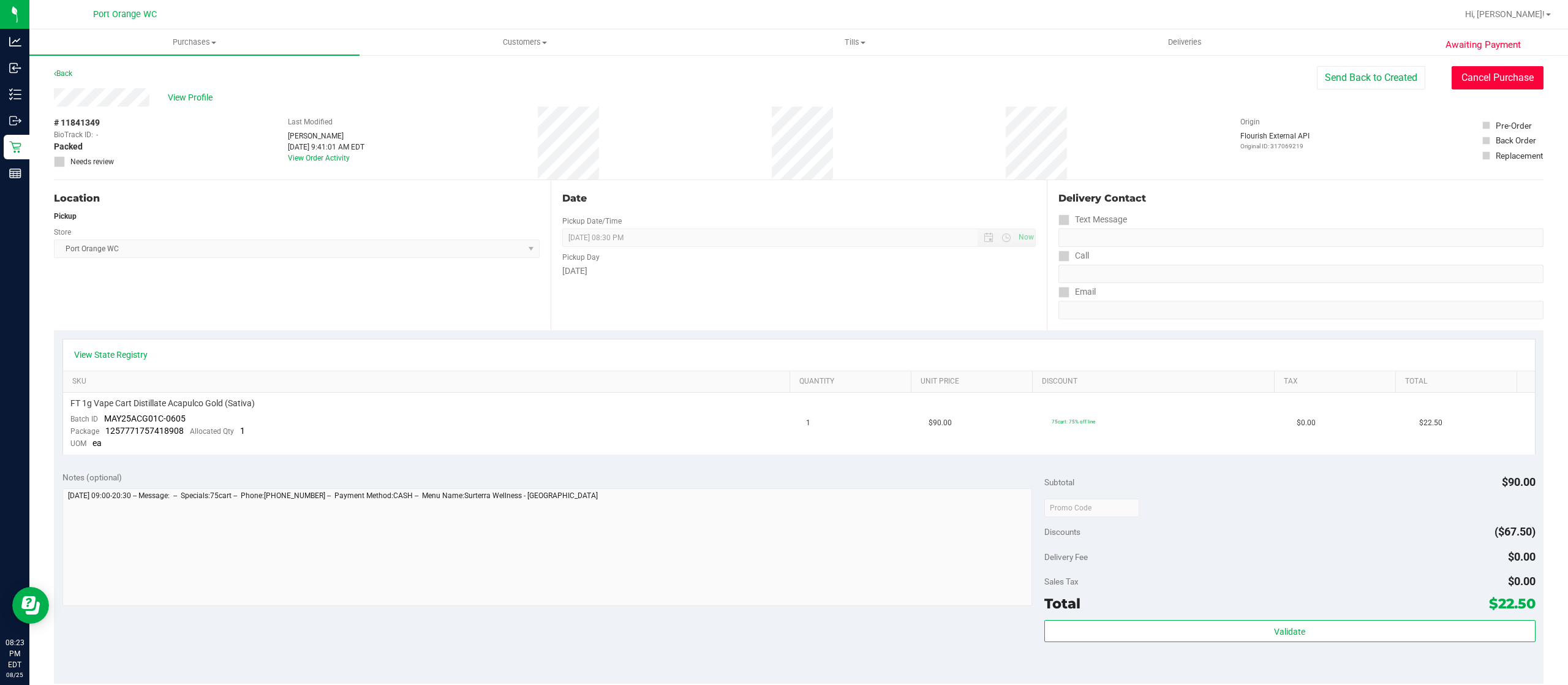
click at [1466, 77] on button "Cancel Purchase" at bounding box center [1498, 77] width 92 height 23
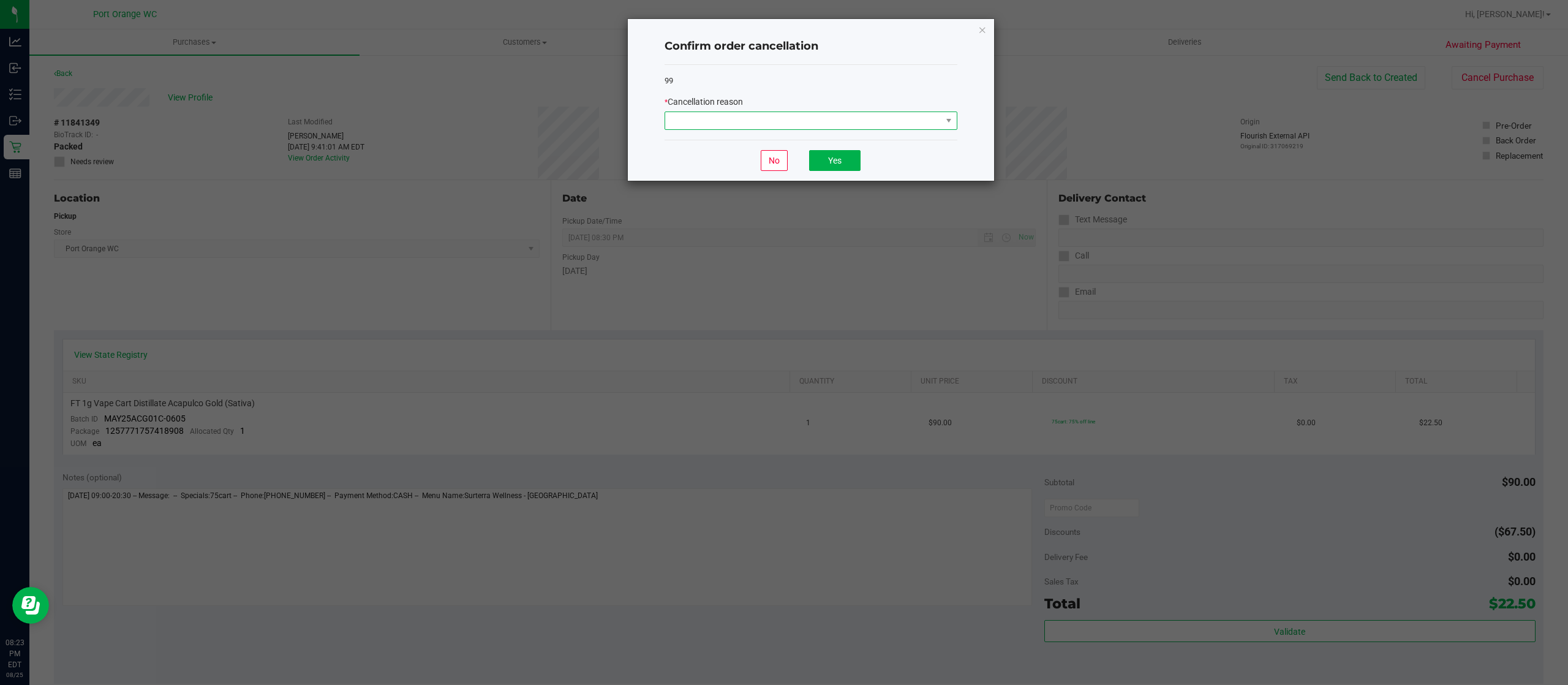
click at [817, 121] on span at bounding box center [804, 121] width 276 height 17
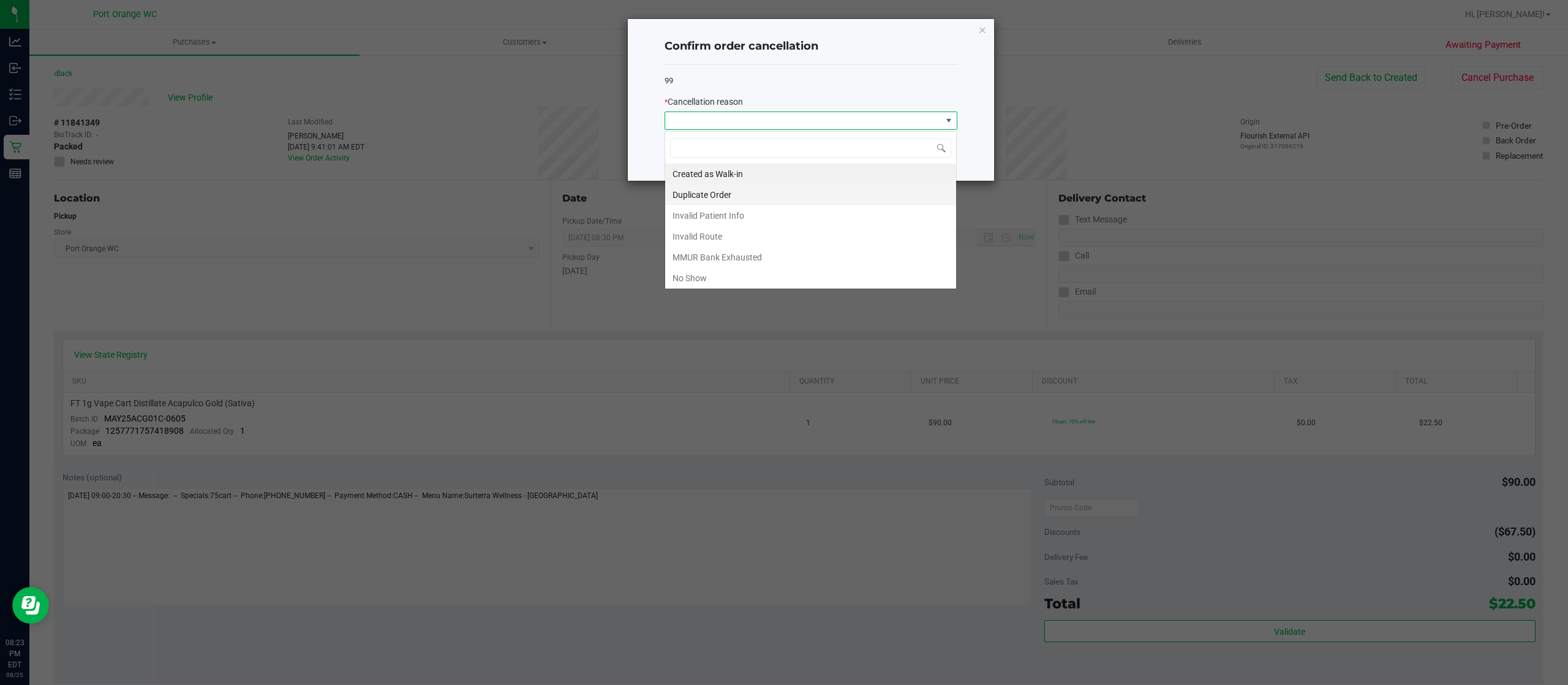
scroll to position [18, 292]
click at [769, 272] on li "No Show" at bounding box center [811, 278] width 291 height 21
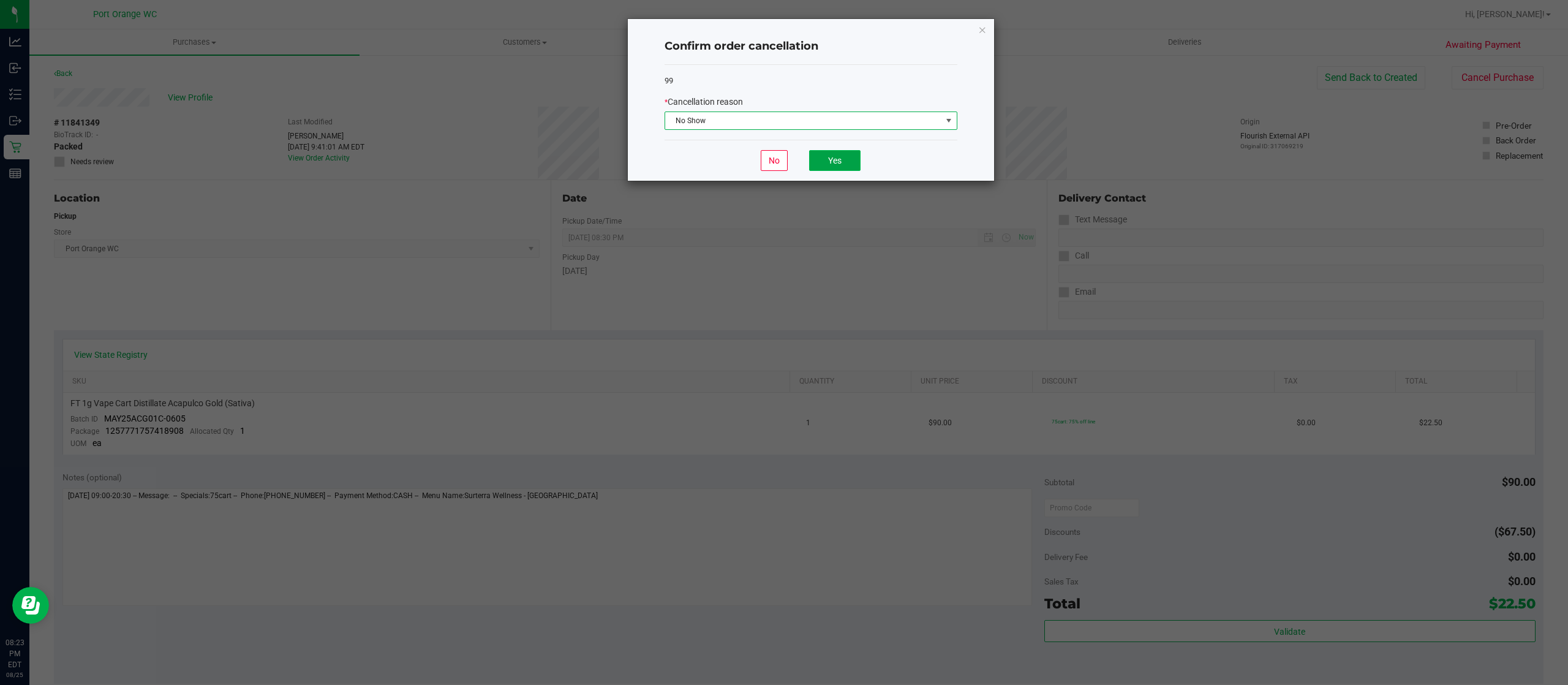
click at [831, 159] on button "Yes" at bounding box center [835, 160] width 52 height 21
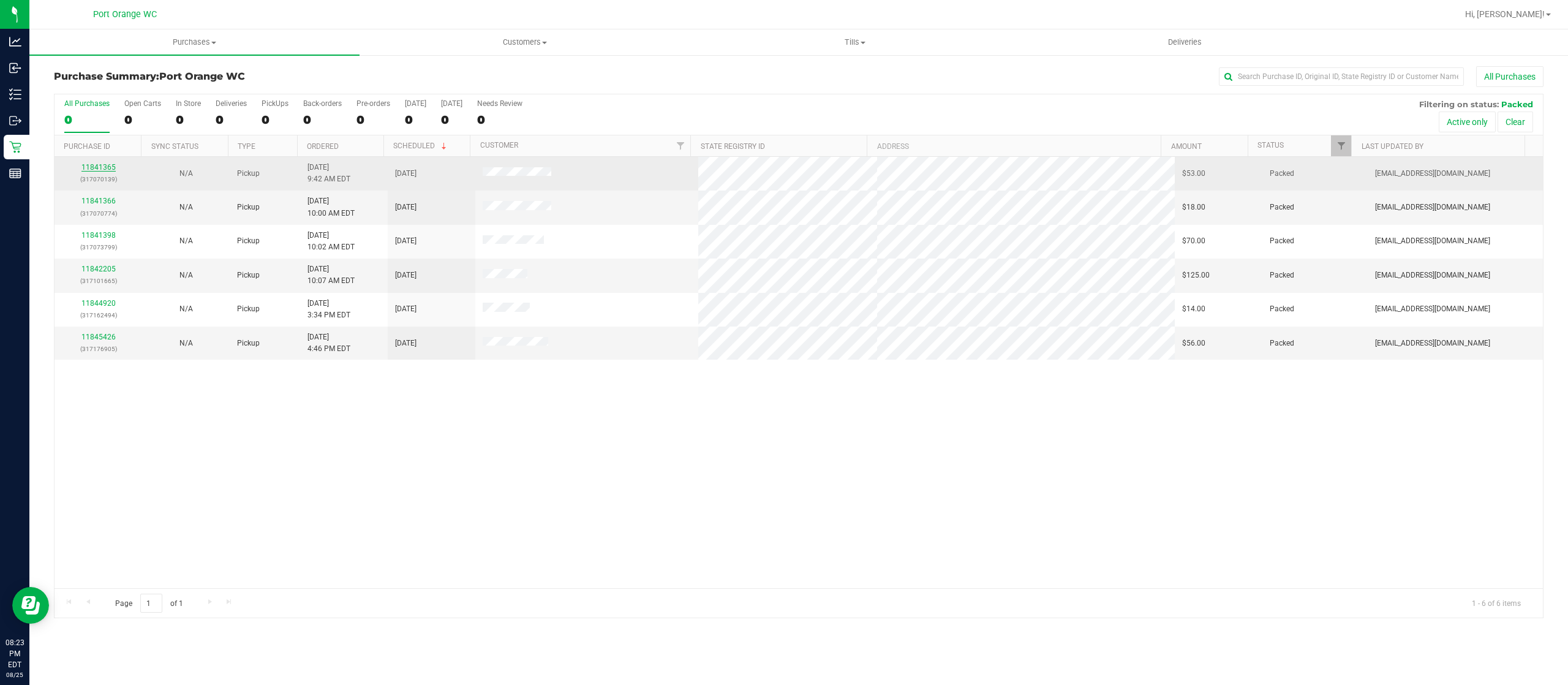
click at [104, 170] on link "11841365" at bounding box center [98, 167] width 34 height 8
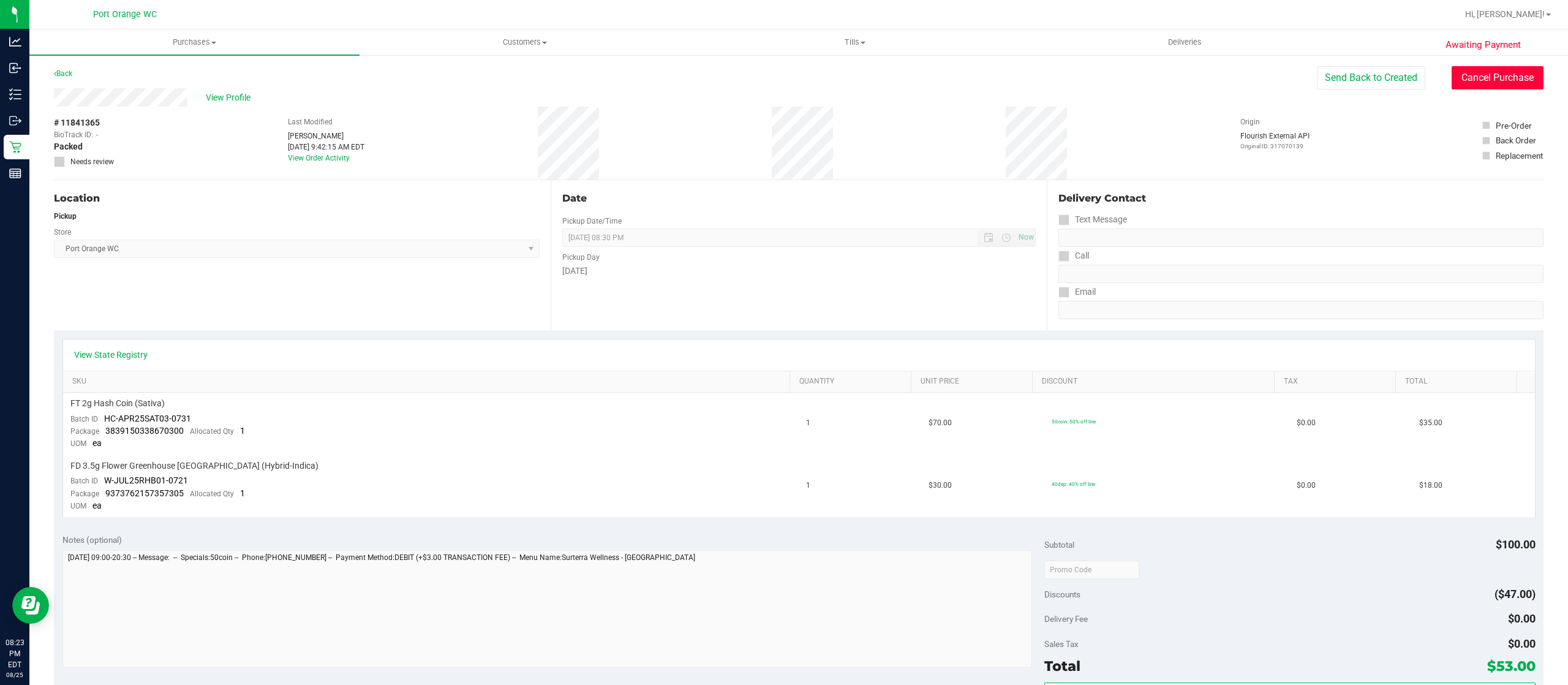
click at [1461, 73] on button "Cancel Purchase" at bounding box center [1498, 77] width 92 height 23
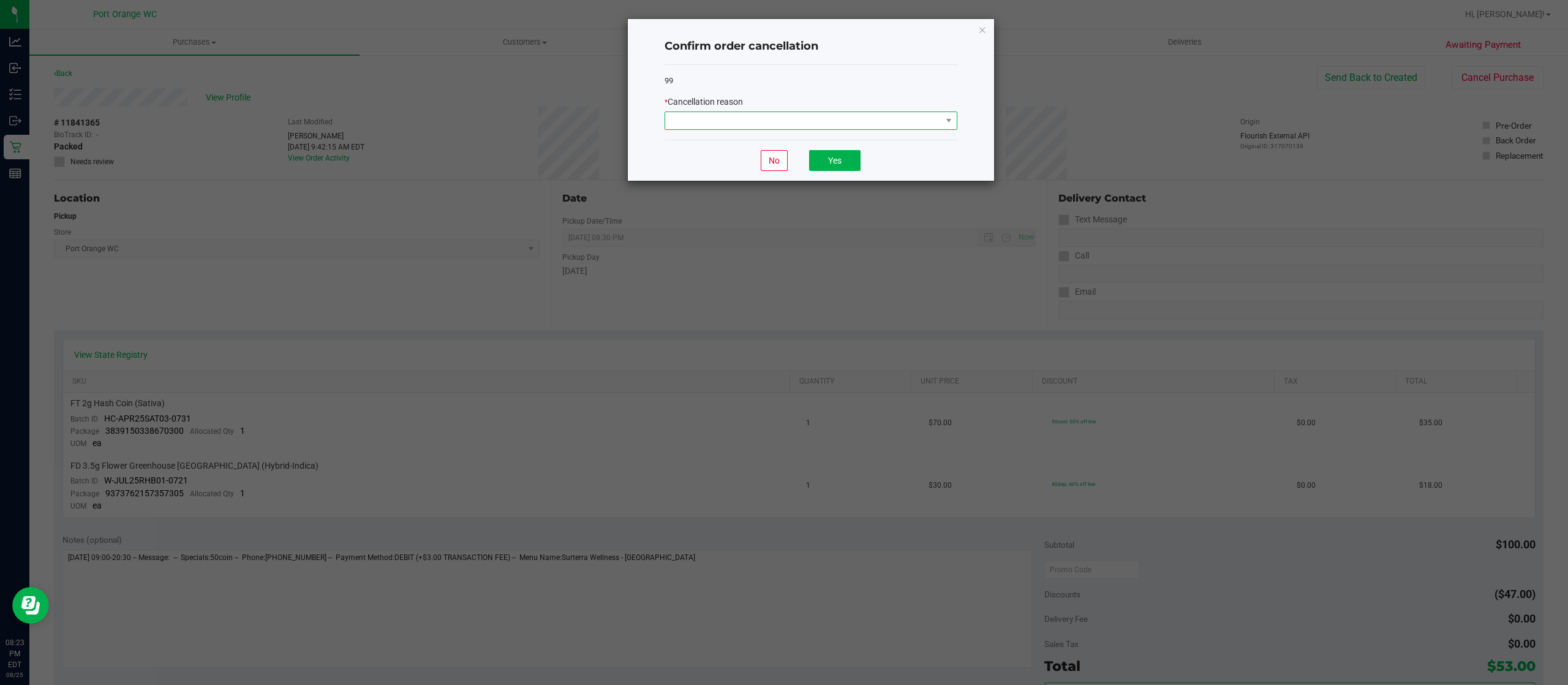
click at [894, 116] on span at bounding box center [804, 121] width 276 height 17
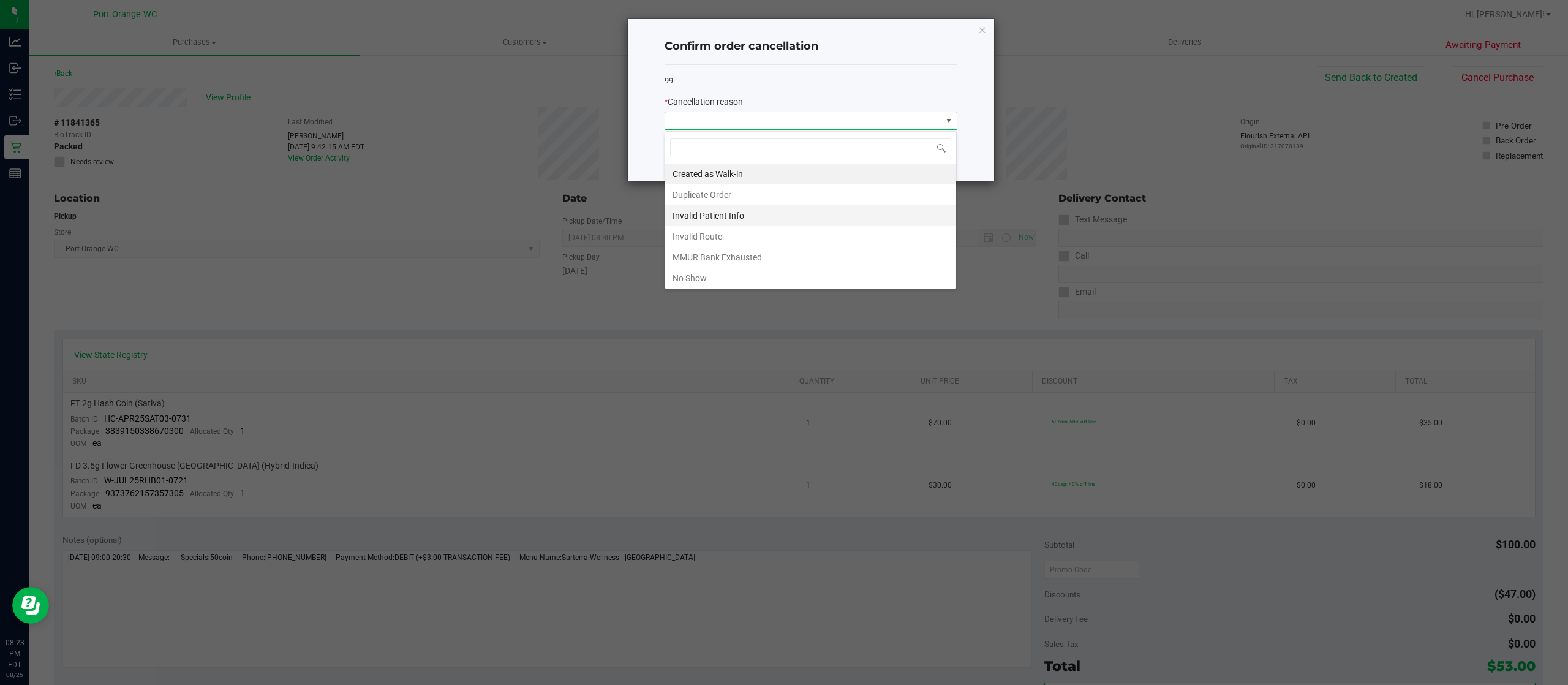
scroll to position [18, 292]
drag, startPoint x: 814, startPoint y: 278, endPoint x: 818, endPoint y: 267, distance: 11.7
click at [814, 276] on li "No Show" at bounding box center [811, 278] width 291 height 21
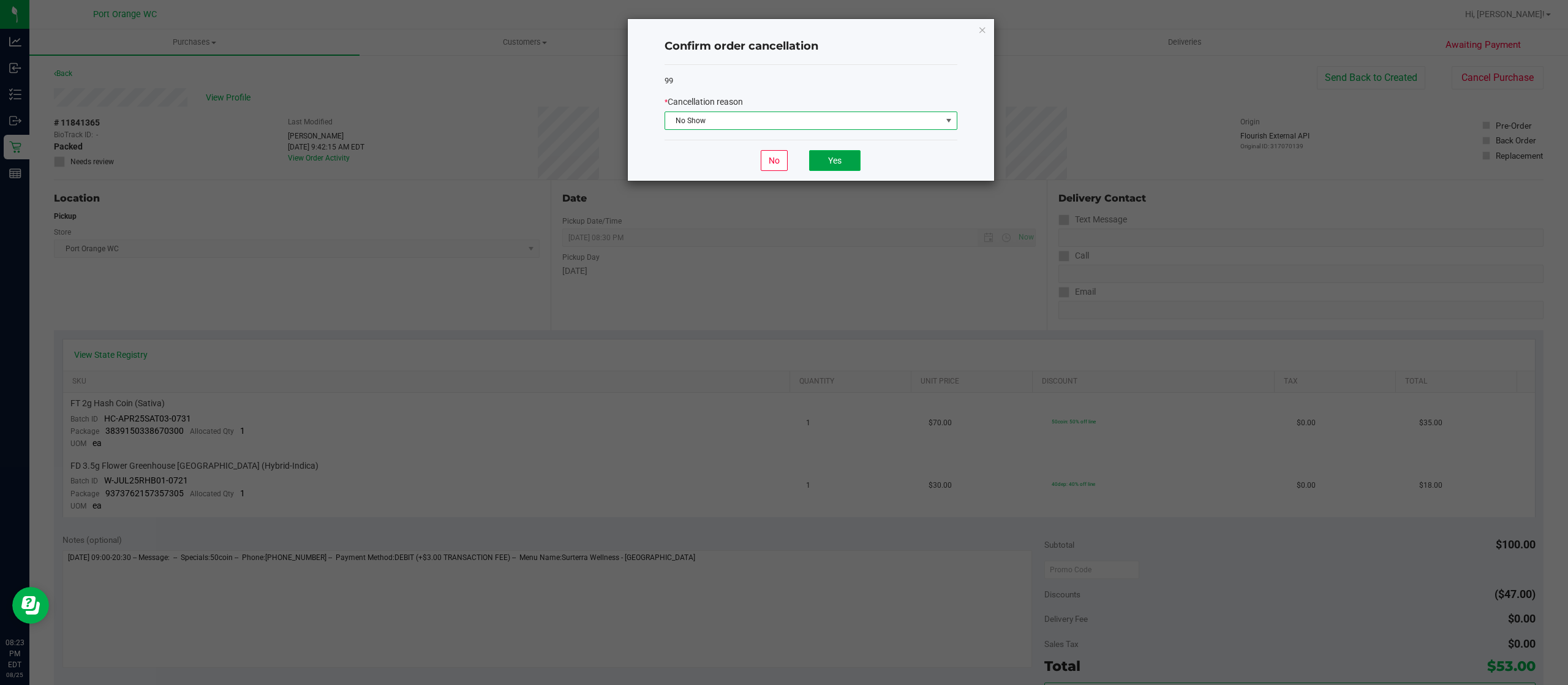
click at [829, 171] on button "Yes" at bounding box center [835, 160] width 52 height 21
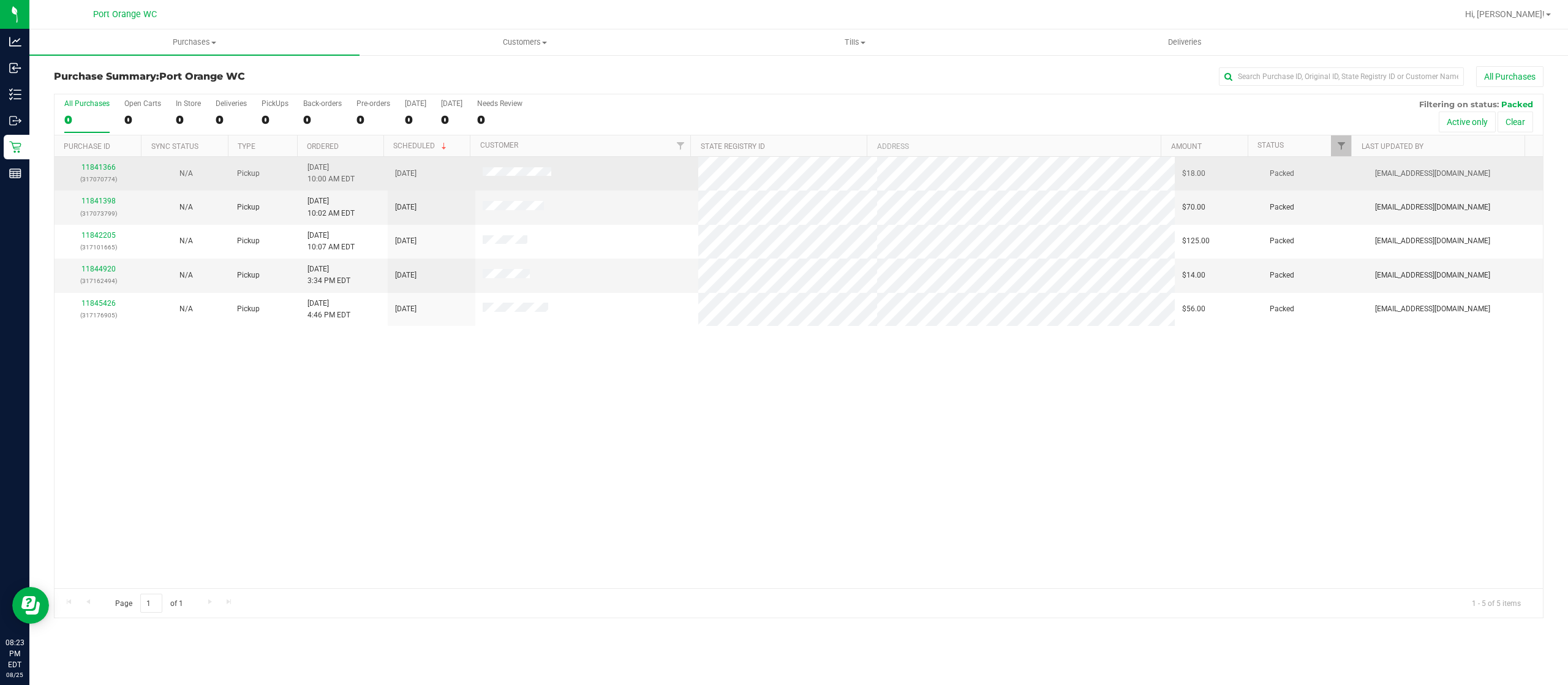
click at [98, 162] on div "11841366 (317070774)" at bounding box center [98, 173] width 73 height 23
click at [102, 168] on link "11841366" at bounding box center [98, 167] width 34 height 8
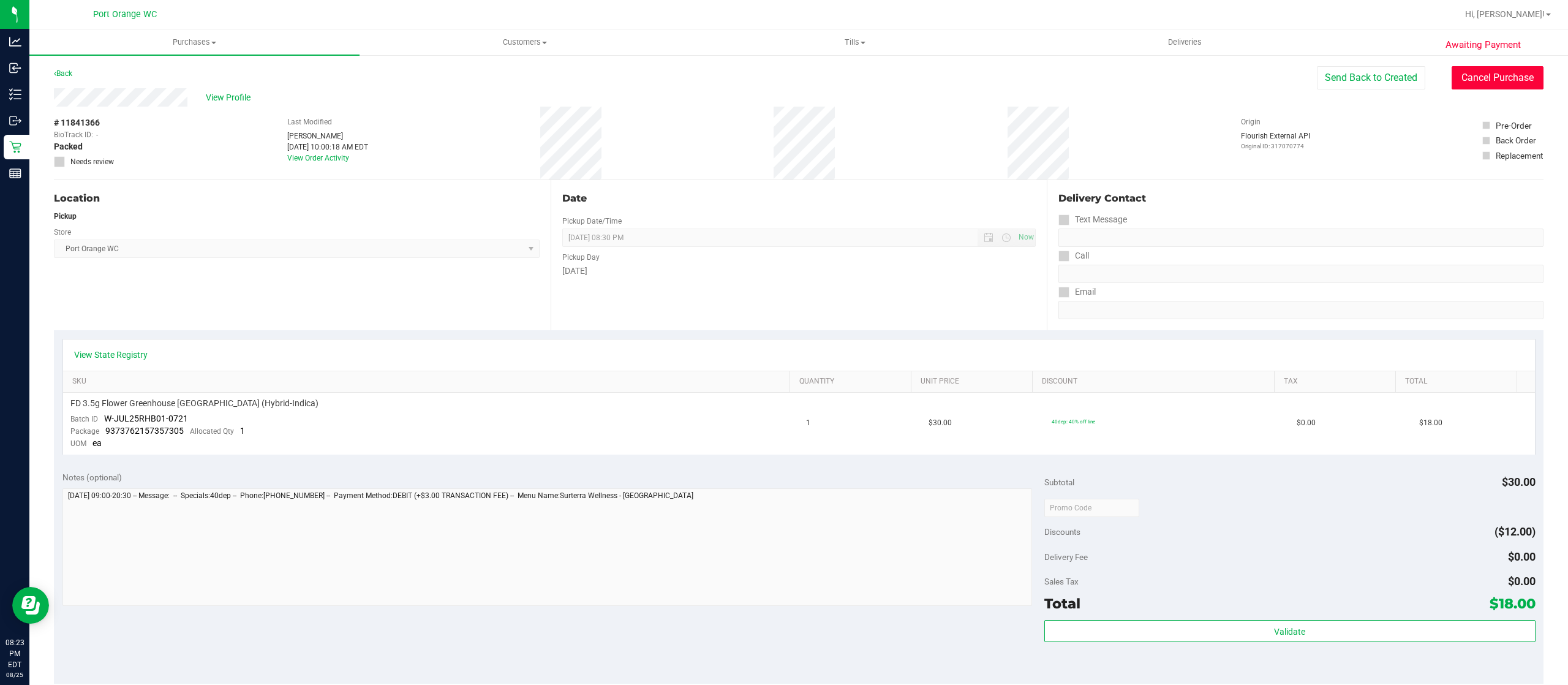
click at [1455, 83] on button "Cancel Purchase" at bounding box center [1498, 77] width 92 height 23
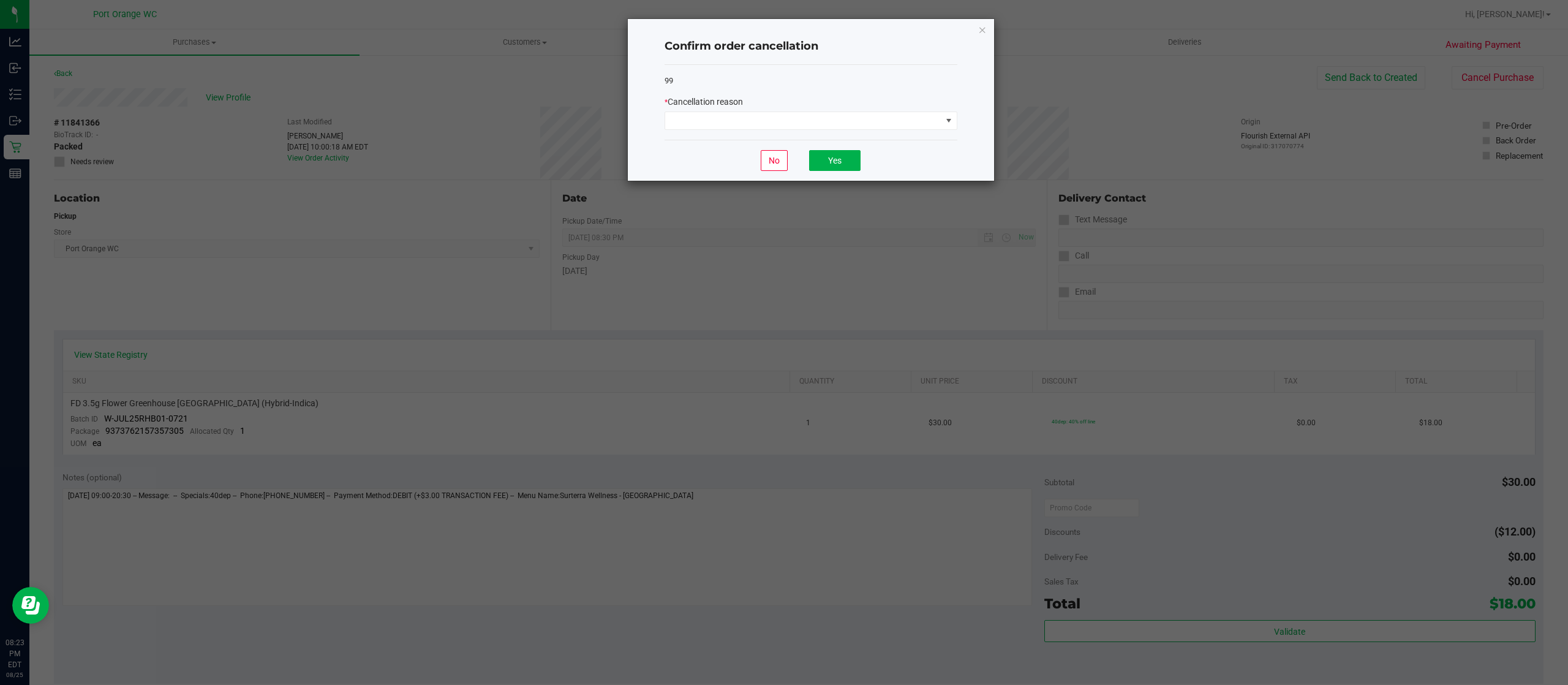
click at [870, 131] on div "99 * Cancellation reason" at bounding box center [811, 103] width 293 height 75
click at [873, 119] on span at bounding box center [804, 121] width 276 height 17
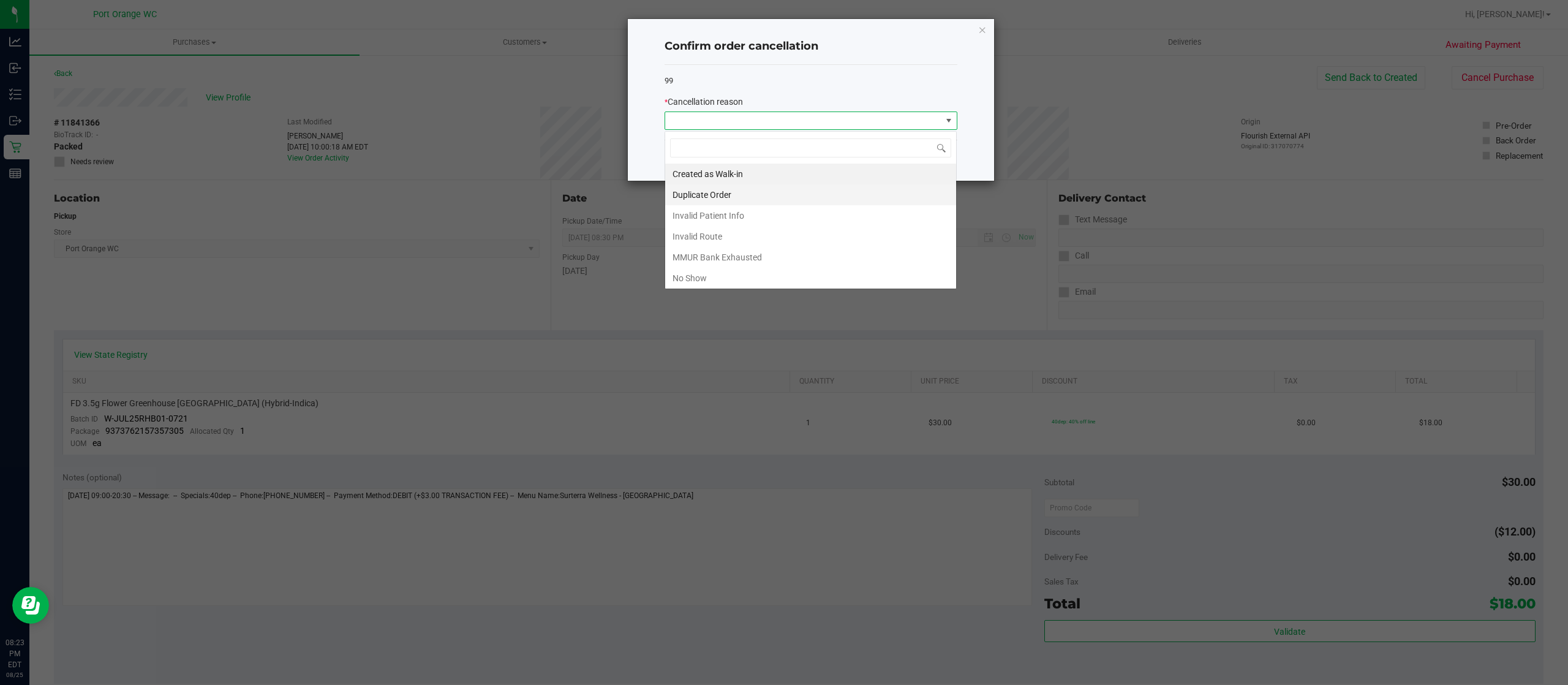
scroll to position [18, 292]
click at [790, 276] on li "No Show" at bounding box center [811, 278] width 291 height 21
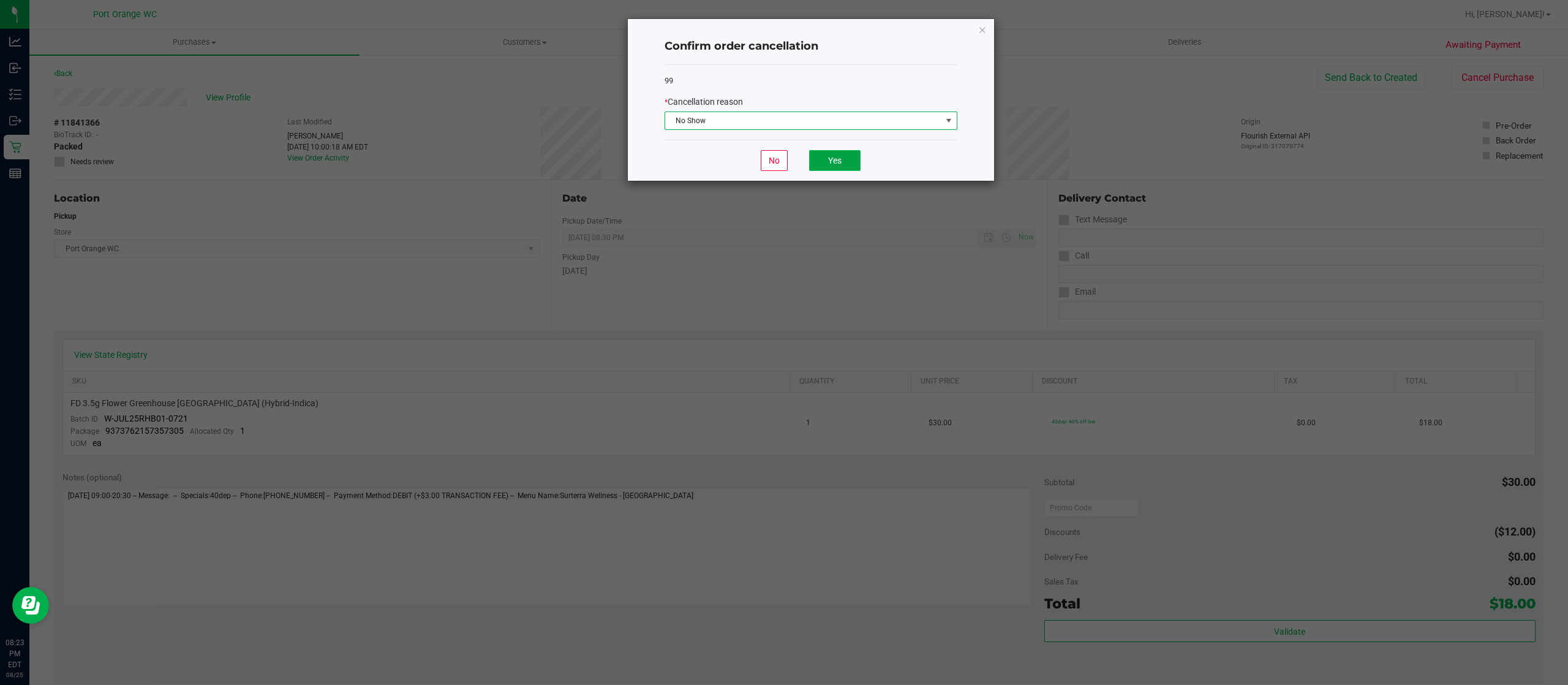
click at [827, 165] on button "Yes" at bounding box center [835, 160] width 52 height 21
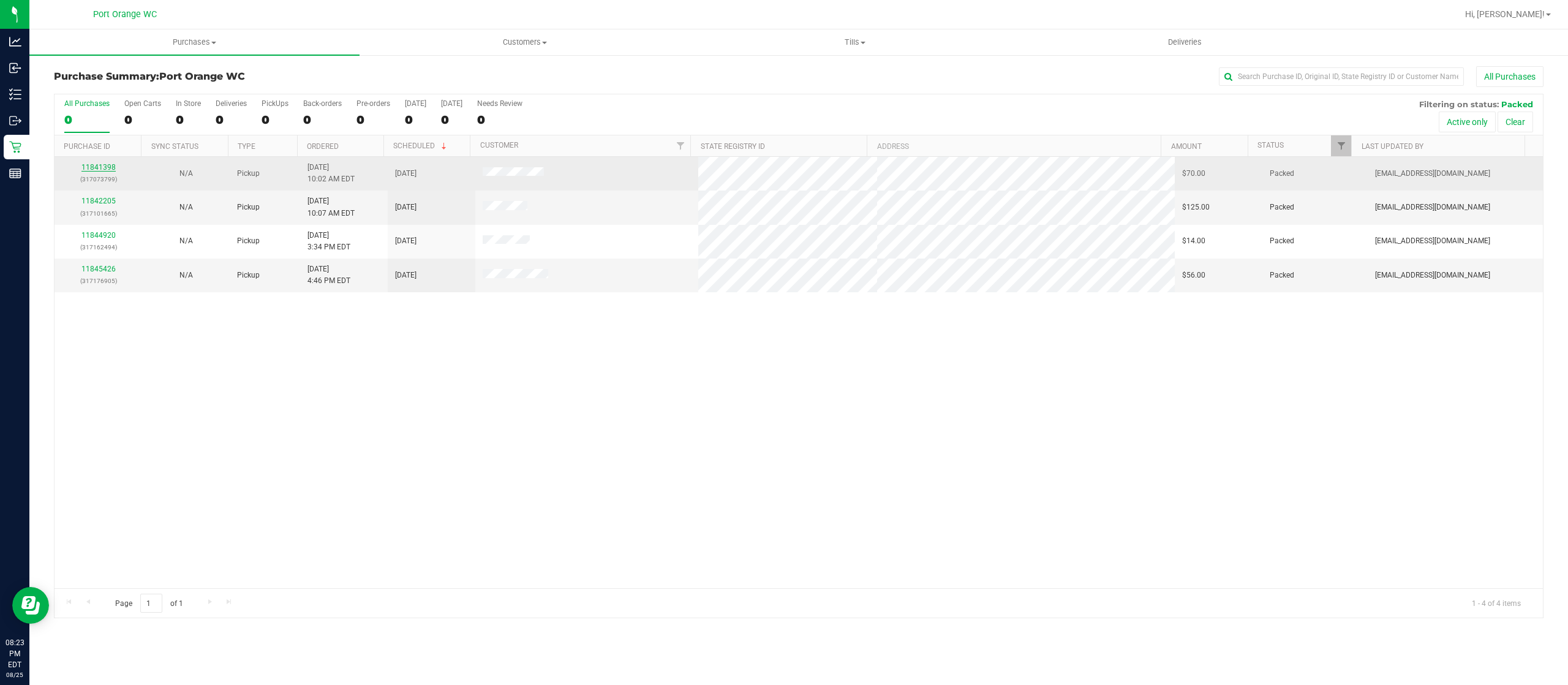
click at [113, 166] on link "11841398" at bounding box center [98, 167] width 34 height 8
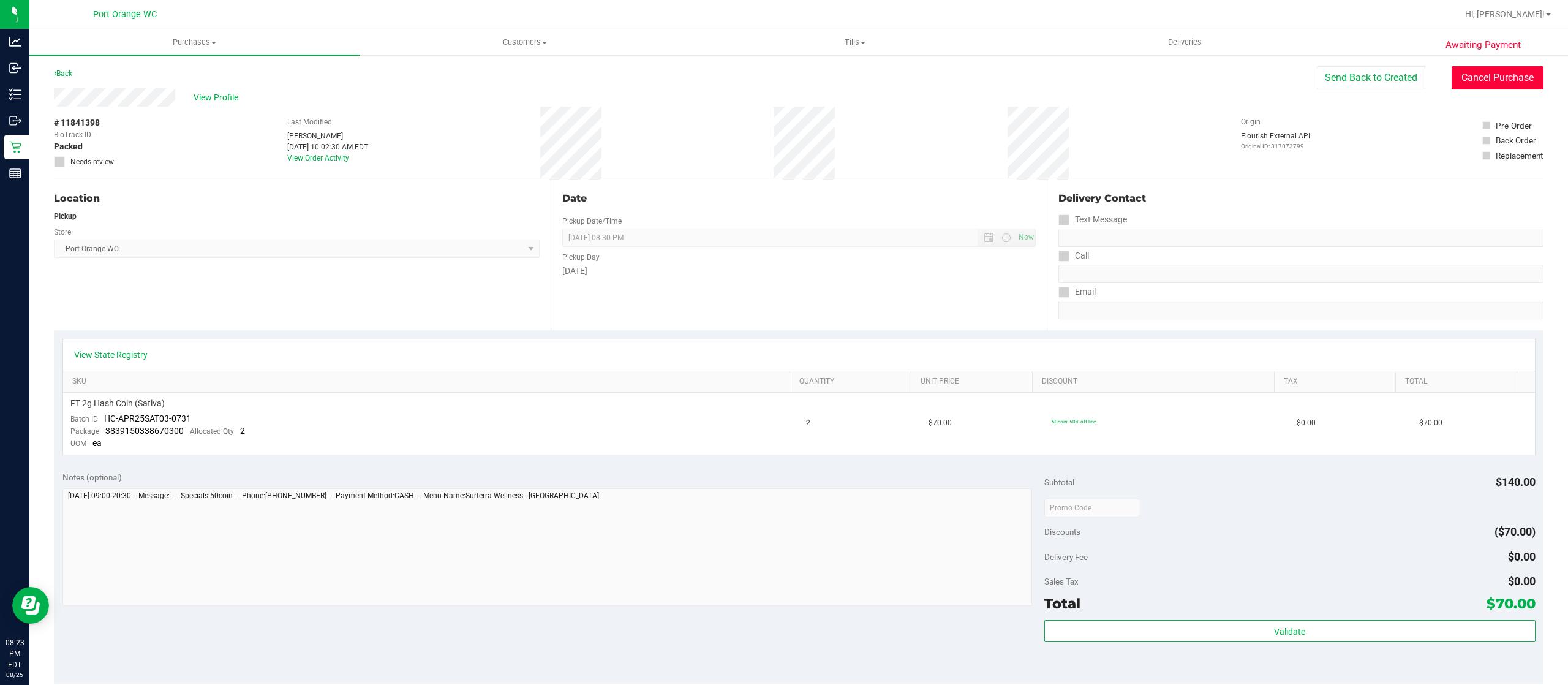
click at [1454, 73] on button "Cancel Purchase" at bounding box center [1498, 77] width 92 height 23
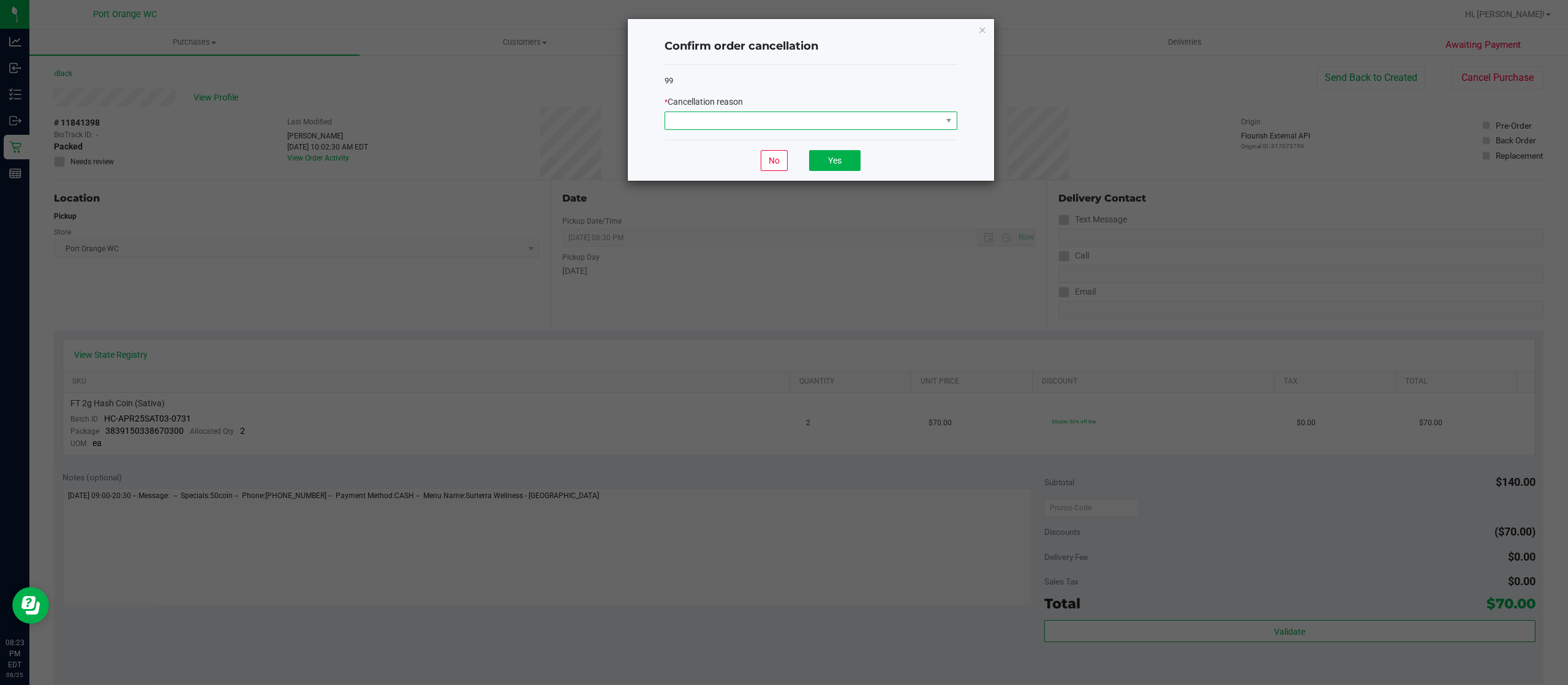
click at [855, 114] on span at bounding box center [804, 121] width 276 height 17
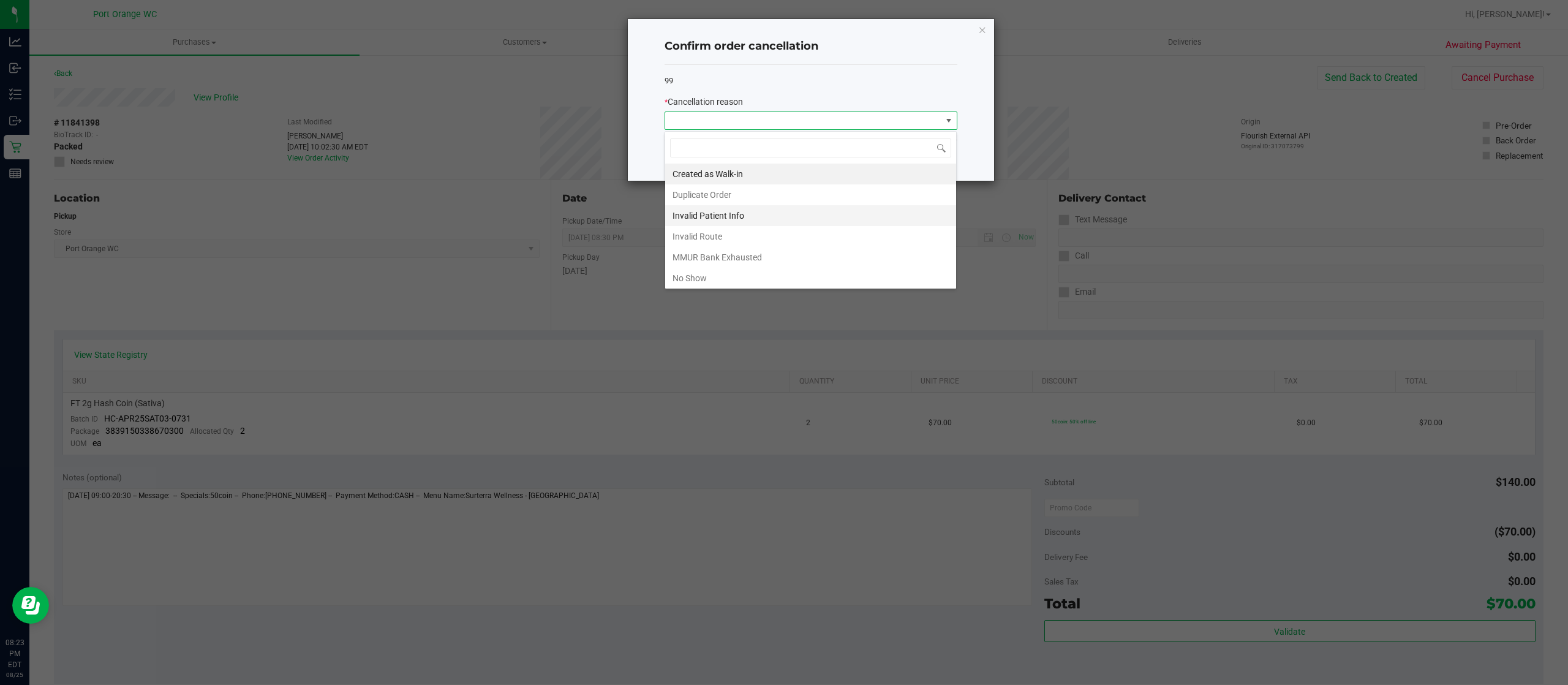
scroll to position [18, 292]
drag, startPoint x: 794, startPoint y: 271, endPoint x: 797, endPoint y: 248, distance: 23.2
click at [794, 271] on li "No Show" at bounding box center [811, 278] width 291 height 21
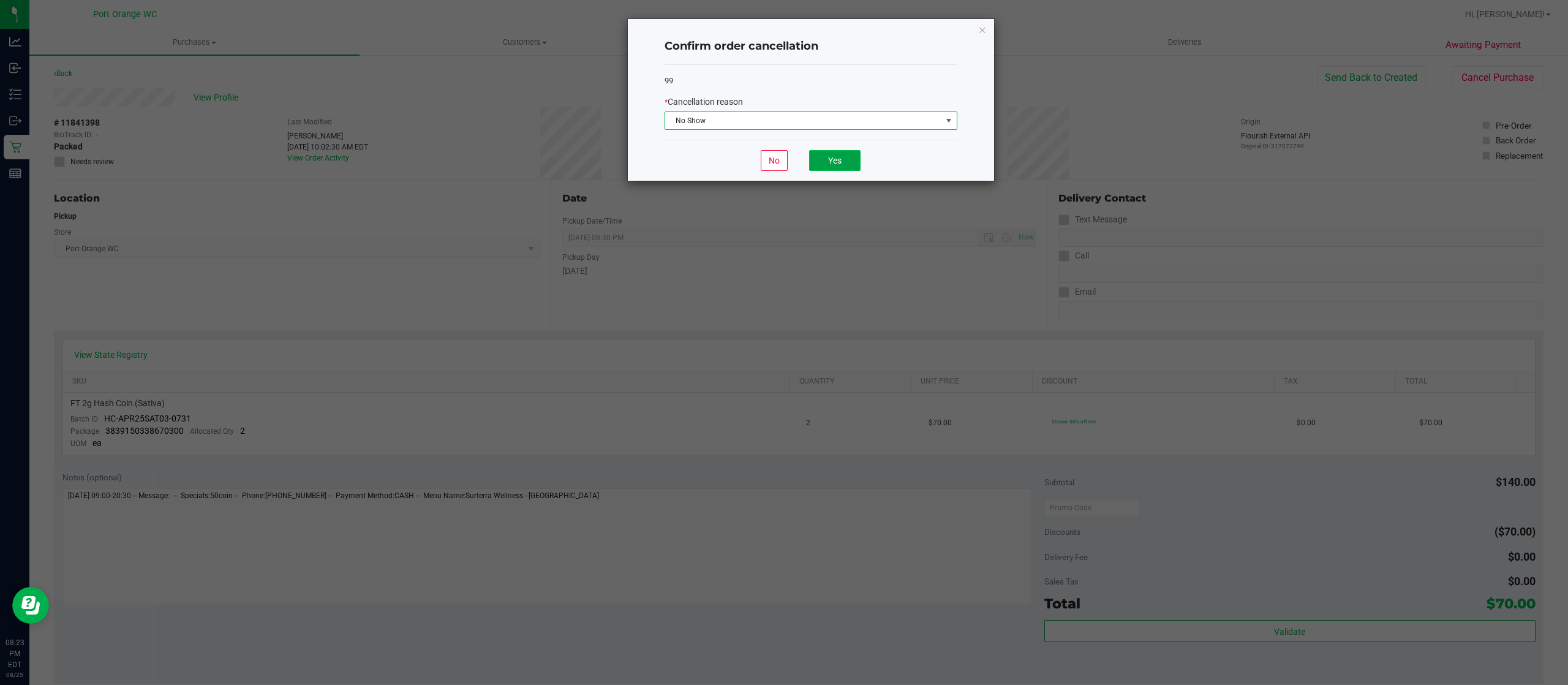
click at [828, 163] on button "Yes" at bounding box center [835, 160] width 52 height 21
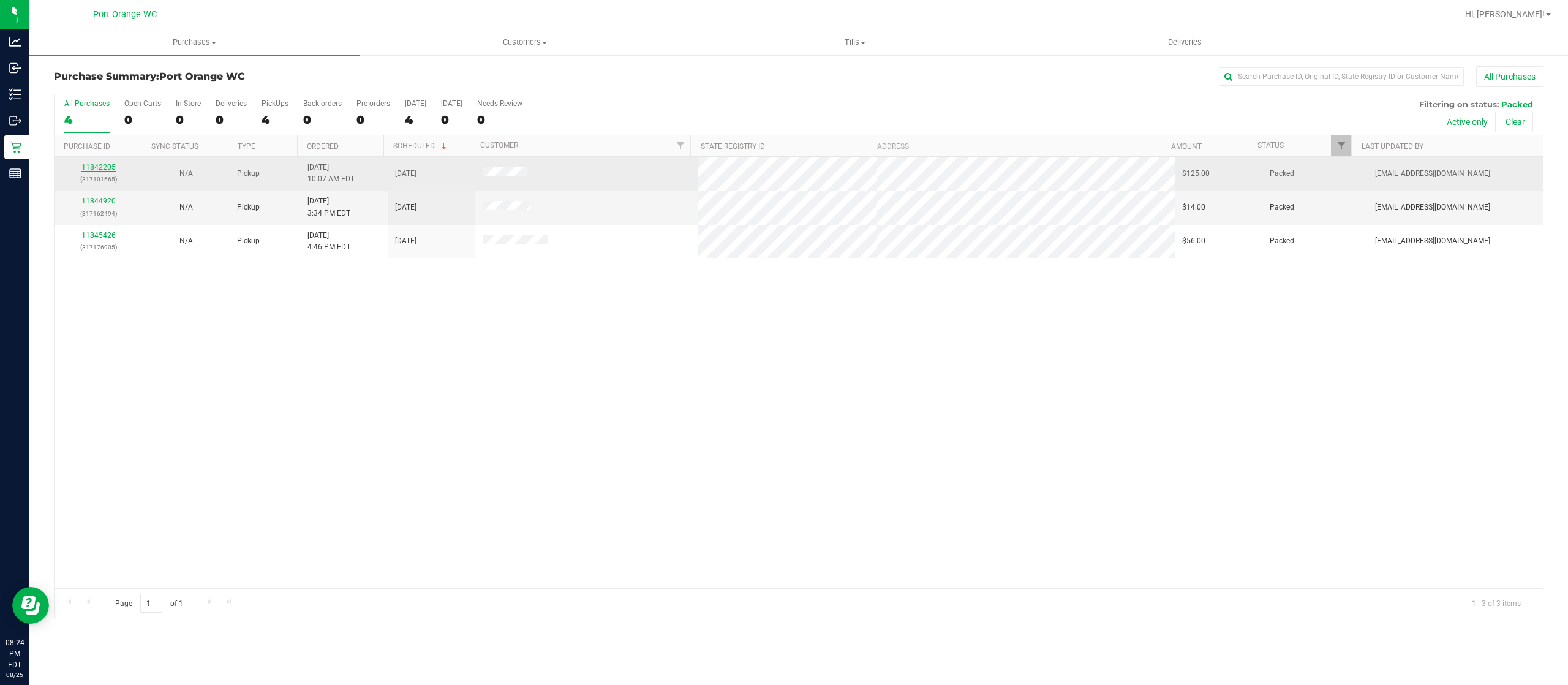
click at [105, 171] on link "11842205" at bounding box center [98, 167] width 34 height 8
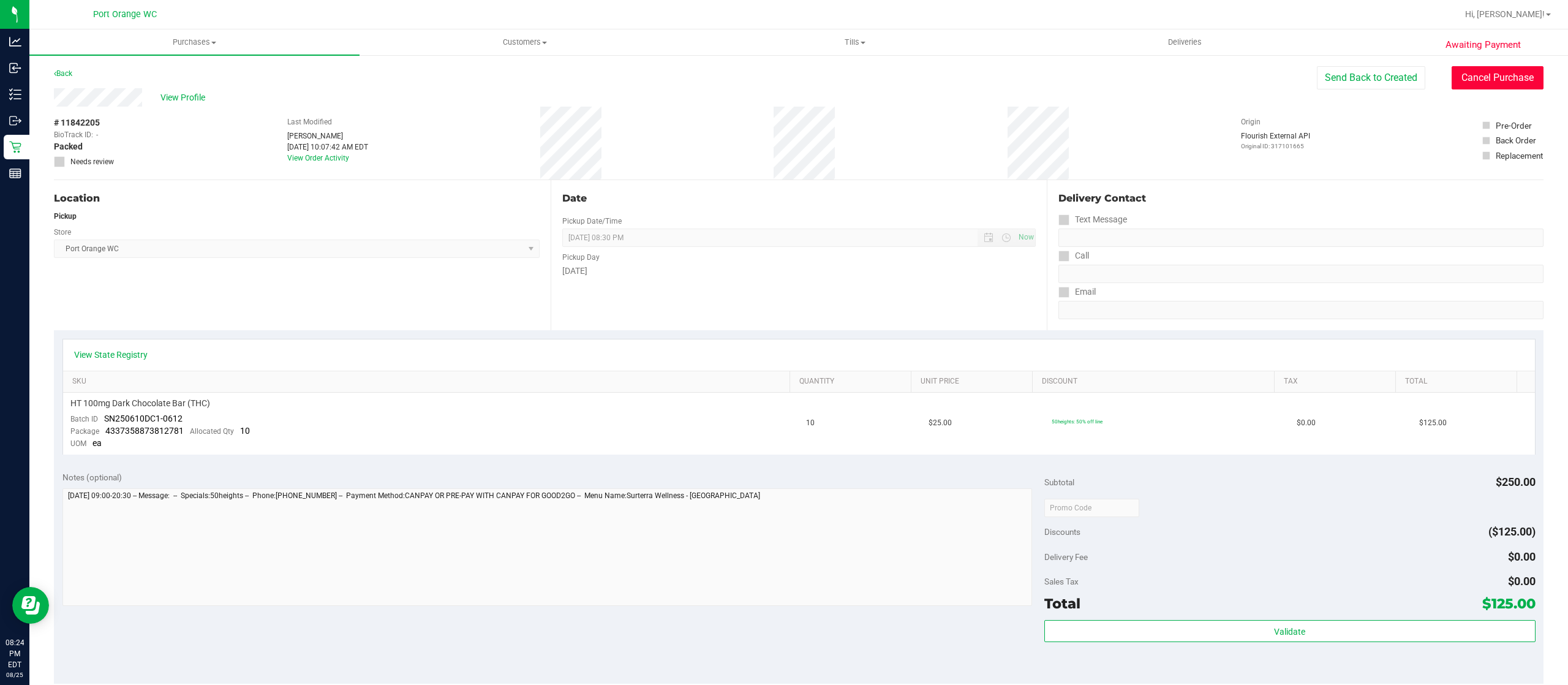
click at [1463, 82] on button "Cancel Purchase" at bounding box center [1498, 77] width 92 height 23
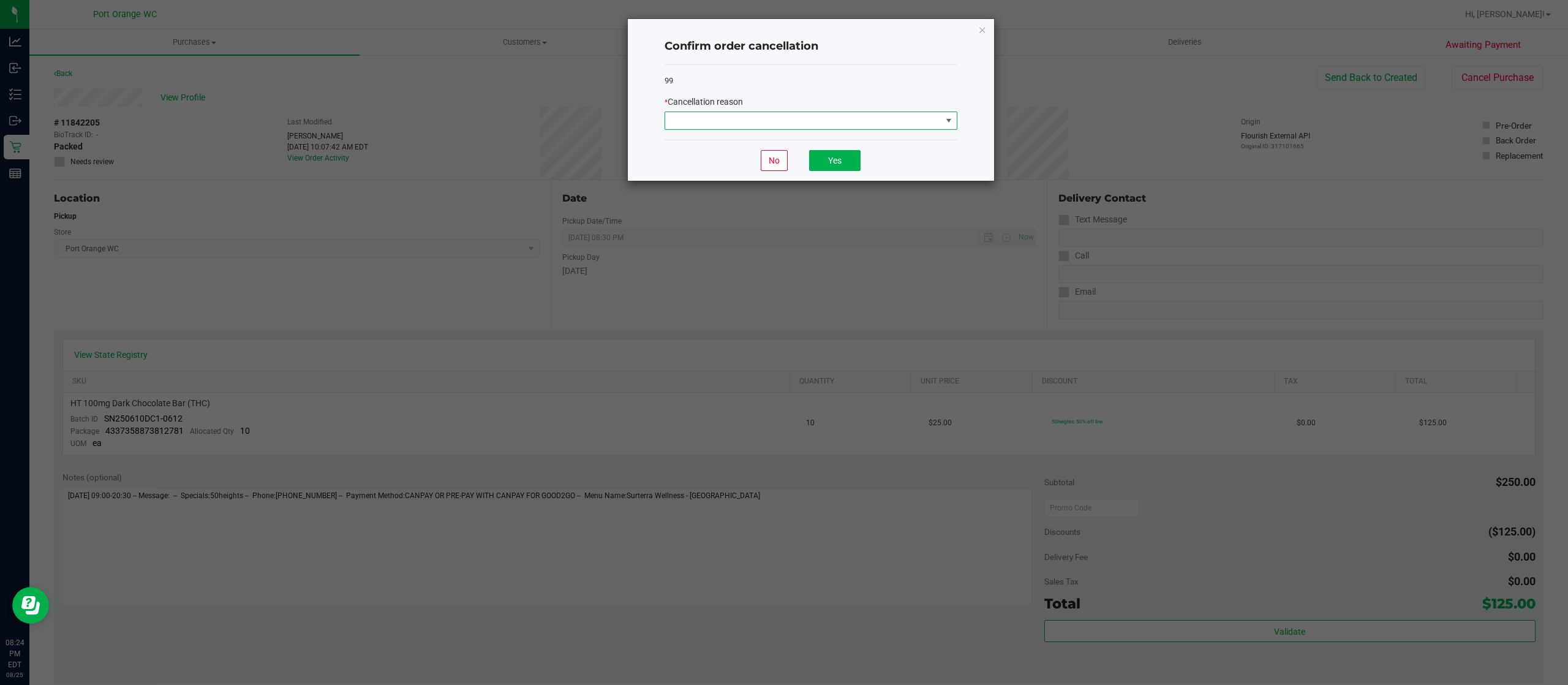
click at [887, 120] on span at bounding box center [804, 121] width 276 height 17
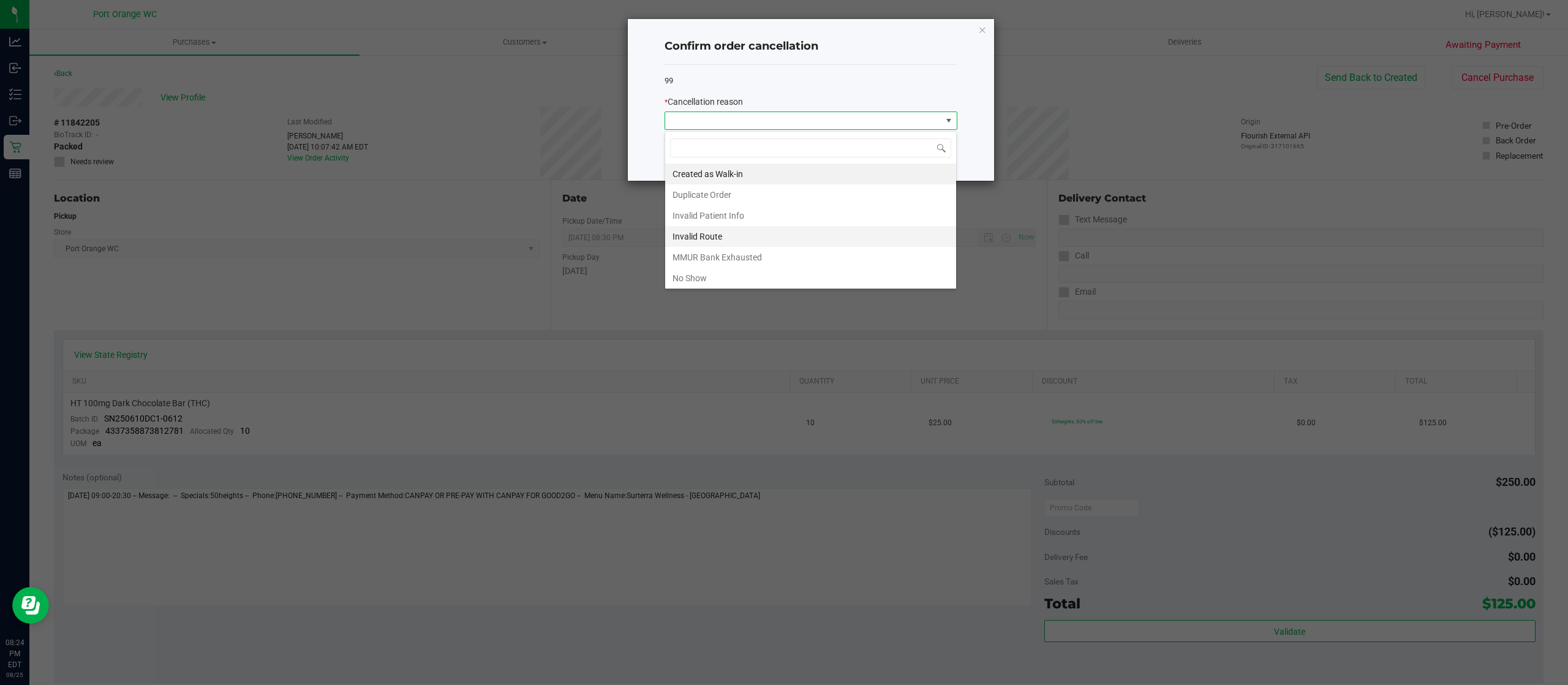
scroll to position [18, 292]
click at [806, 268] on li "MMUR Bank Exhausted" at bounding box center [811, 257] width 291 height 21
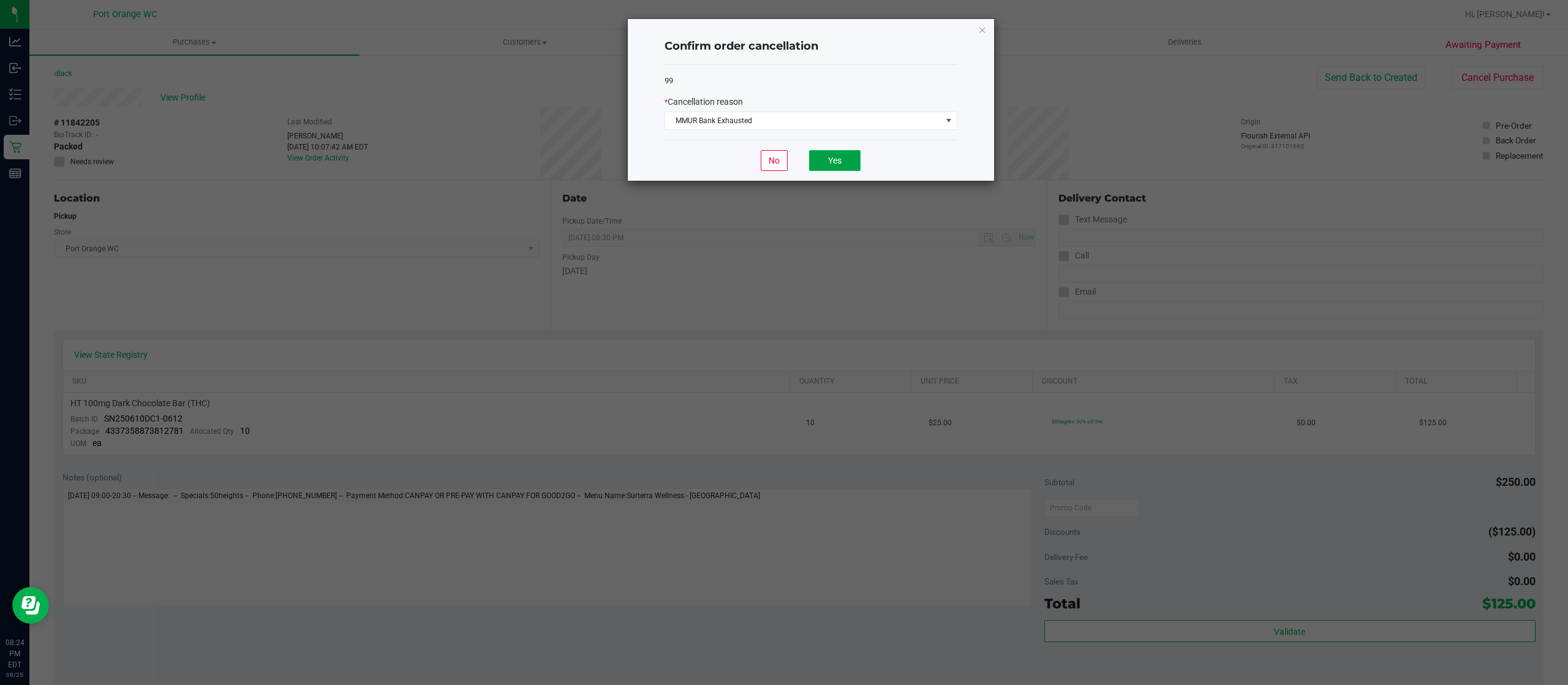
click at [844, 159] on button "Yes" at bounding box center [835, 160] width 52 height 21
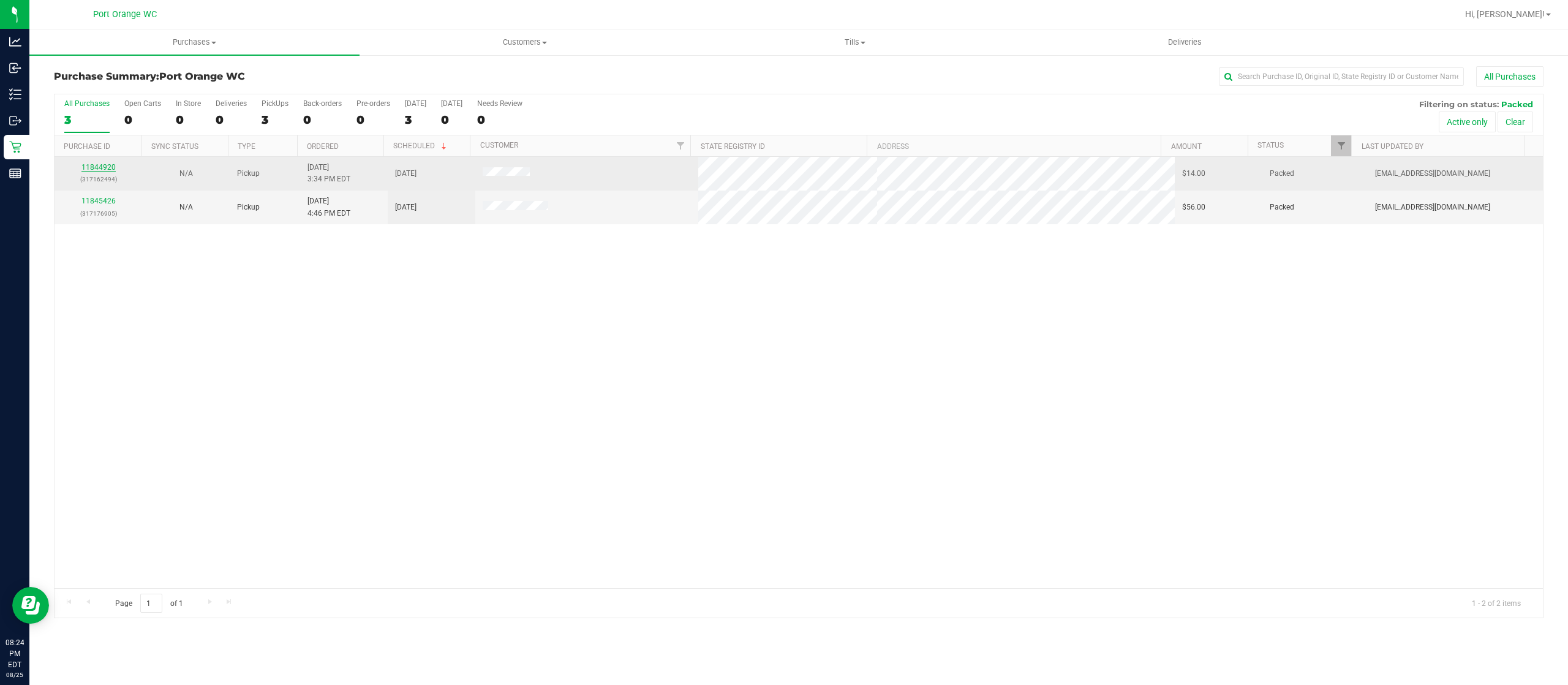
click at [93, 163] on td "11844920 (317162494)" at bounding box center [98, 174] width 88 height 33
click at [101, 171] on link "11844920" at bounding box center [98, 167] width 34 height 8
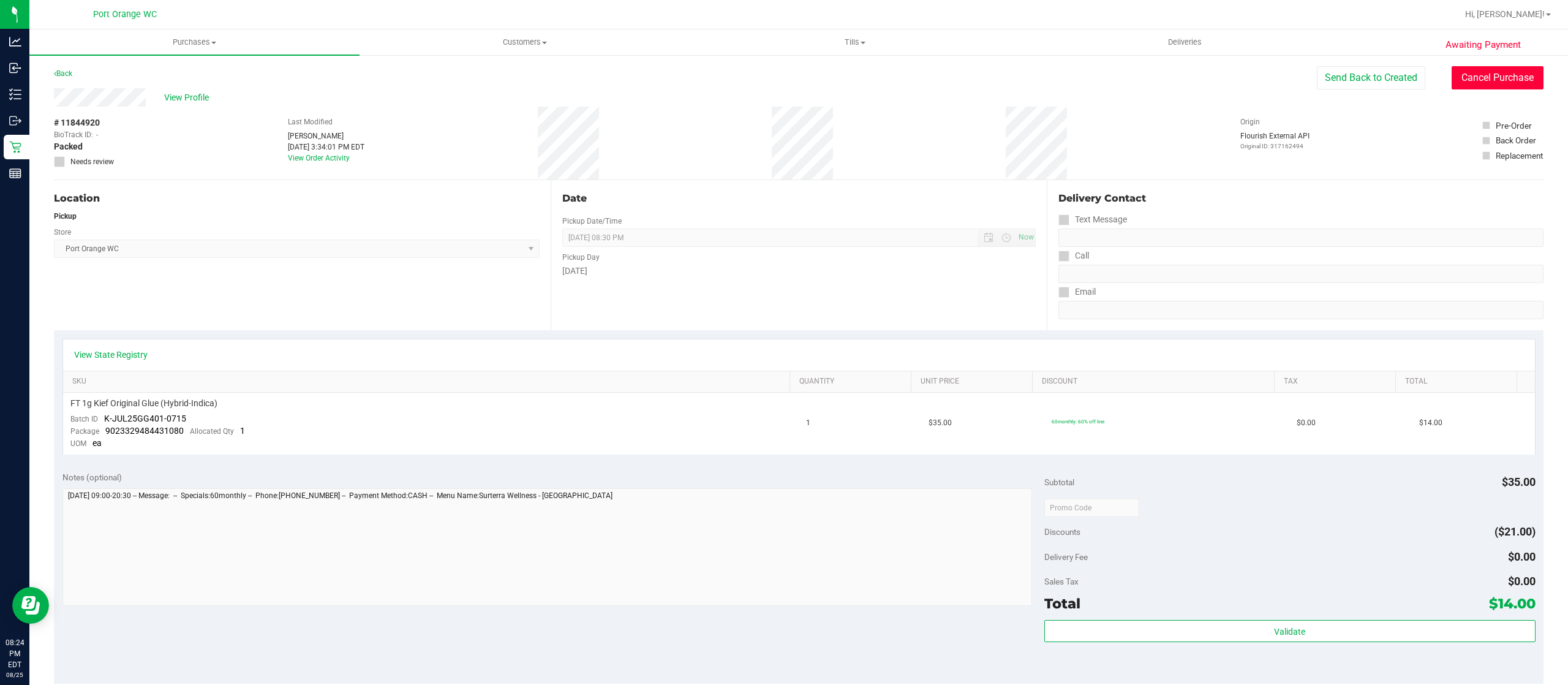
click at [1466, 86] on button "Cancel Purchase" at bounding box center [1498, 77] width 92 height 23
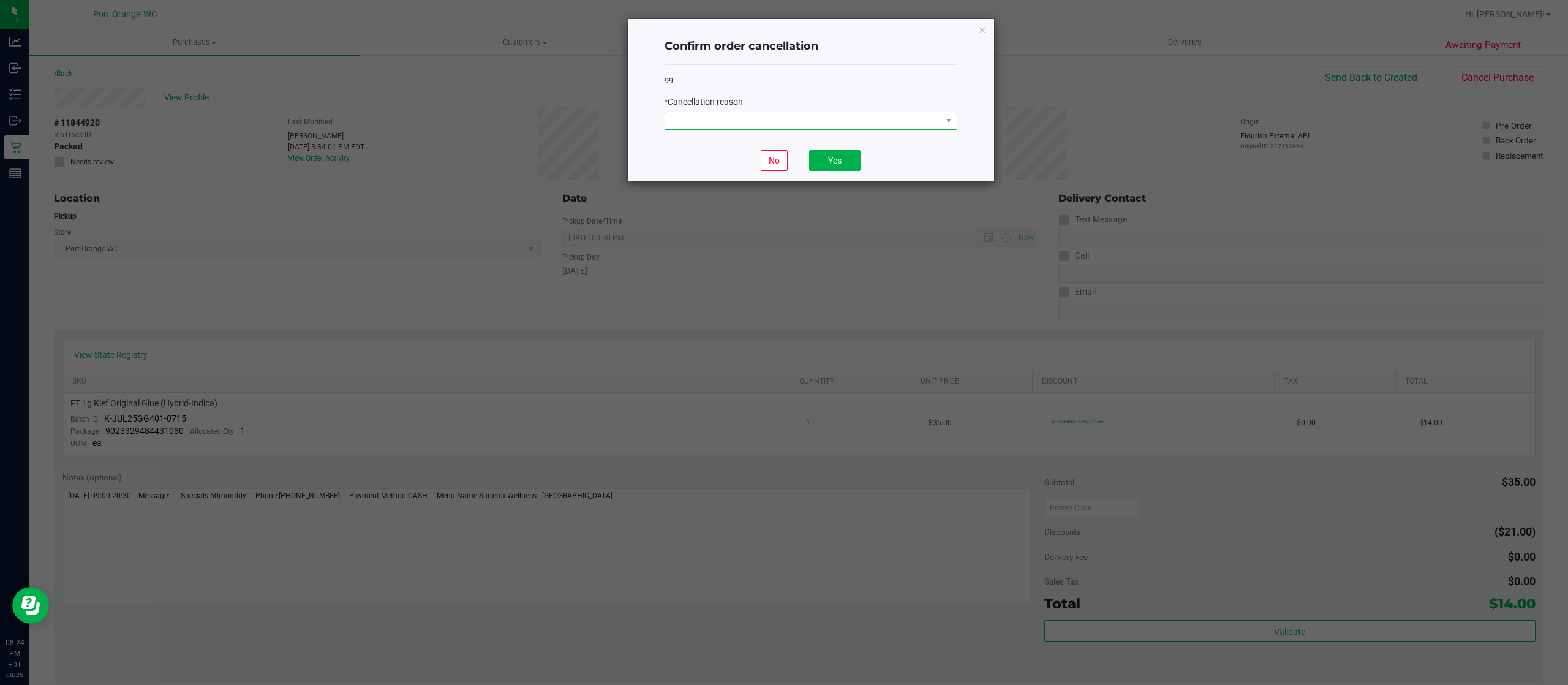
click at [821, 123] on span at bounding box center [804, 121] width 276 height 17
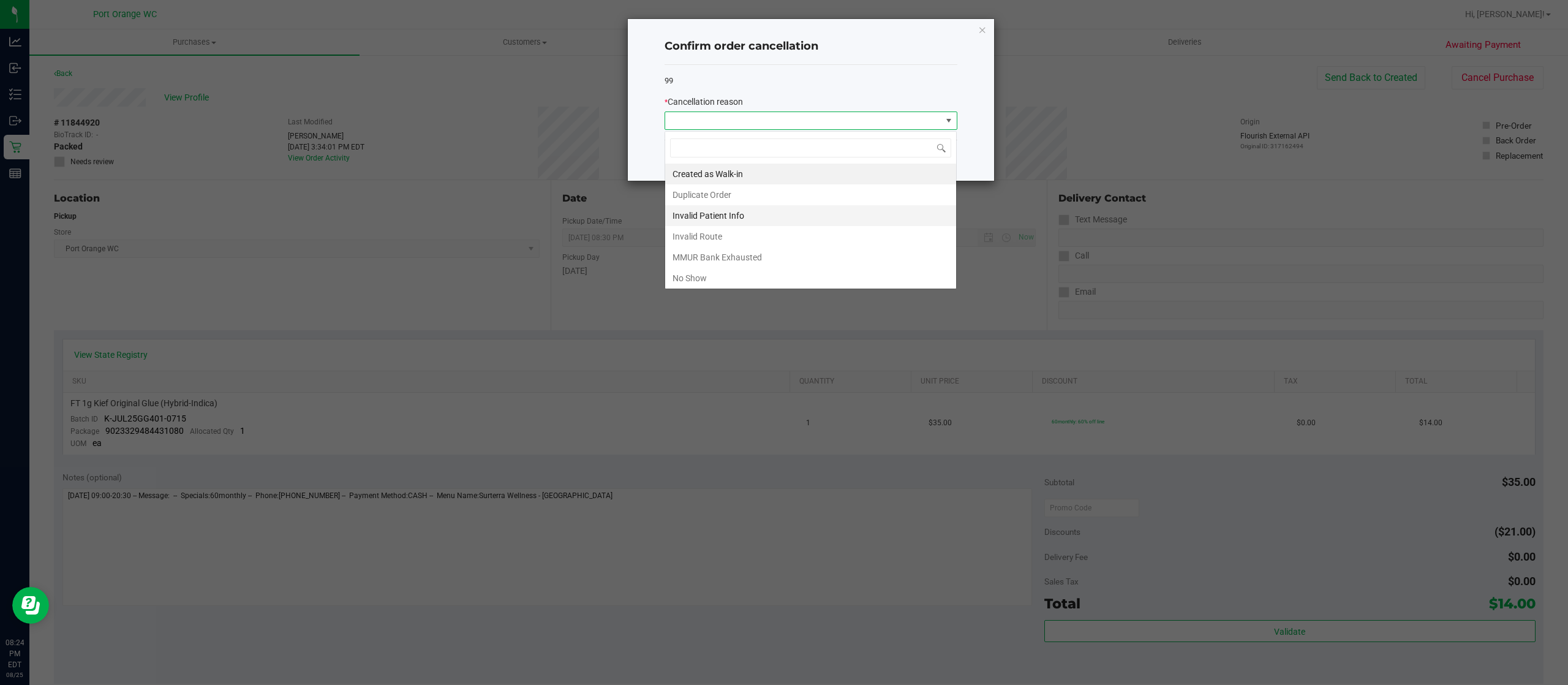
scroll to position [18, 292]
click at [745, 273] on li "No Show" at bounding box center [811, 278] width 291 height 21
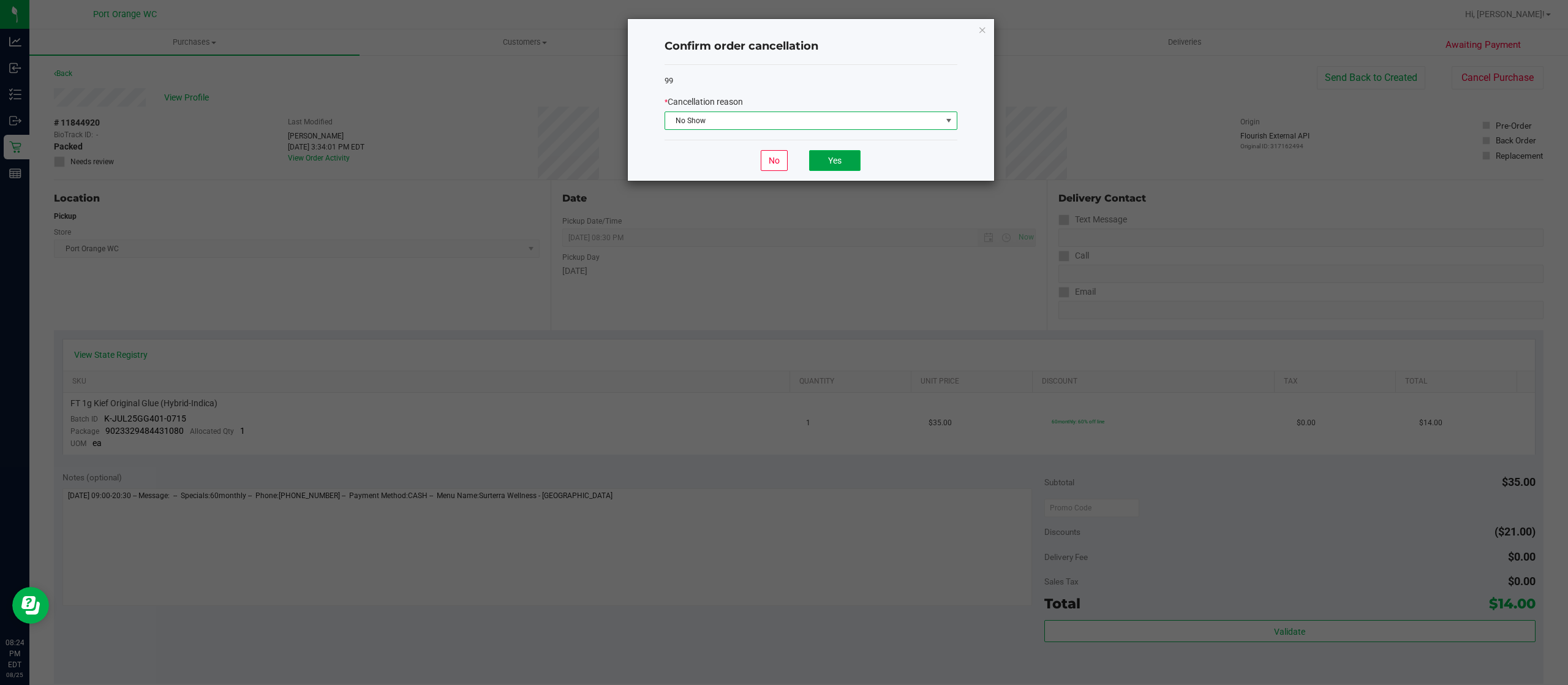
click at [834, 163] on button "Yes" at bounding box center [835, 160] width 52 height 21
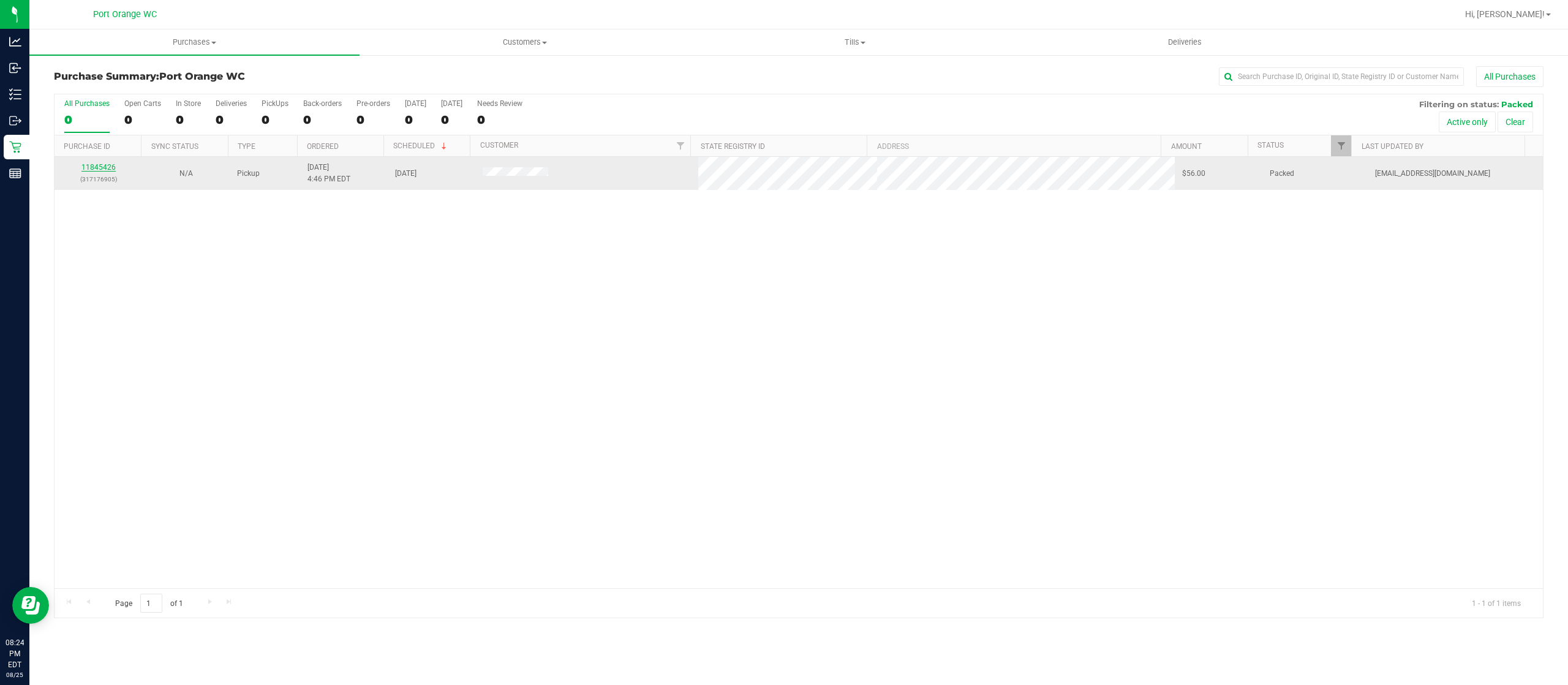
click at [105, 167] on link "11845426" at bounding box center [98, 167] width 34 height 8
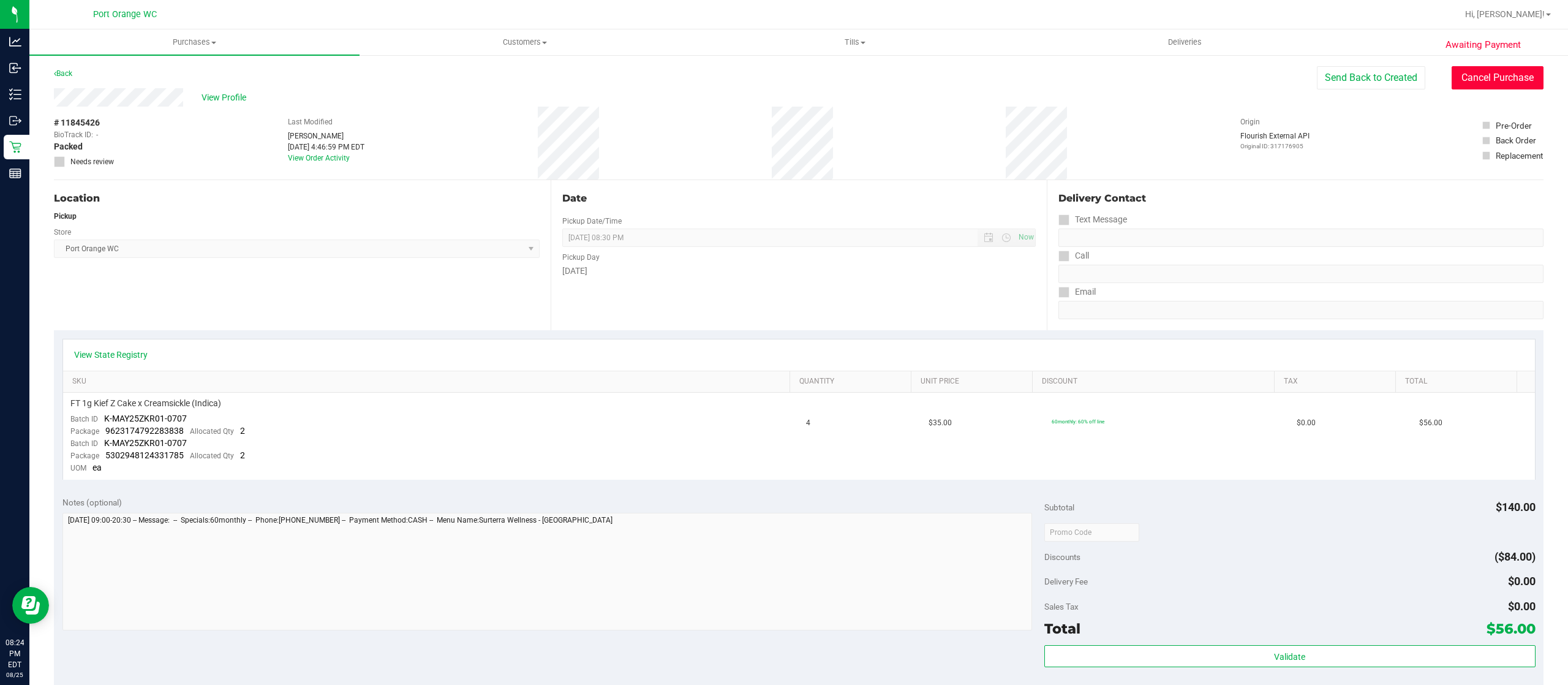
click at [1500, 77] on button "Cancel Purchase" at bounding box center [1498, 77] width 92 height 23
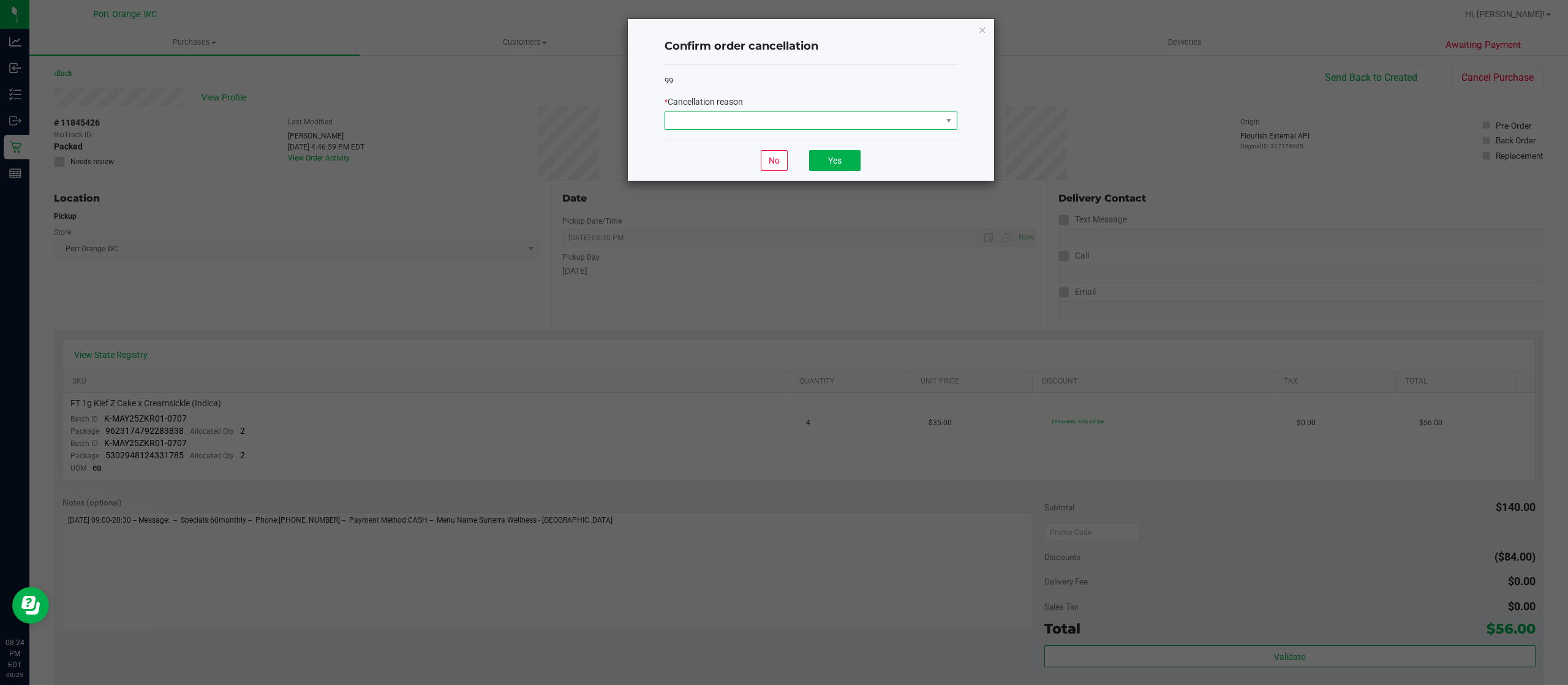
click at [929, 121] on span at bounding box center [804, 121] width 276 height 17
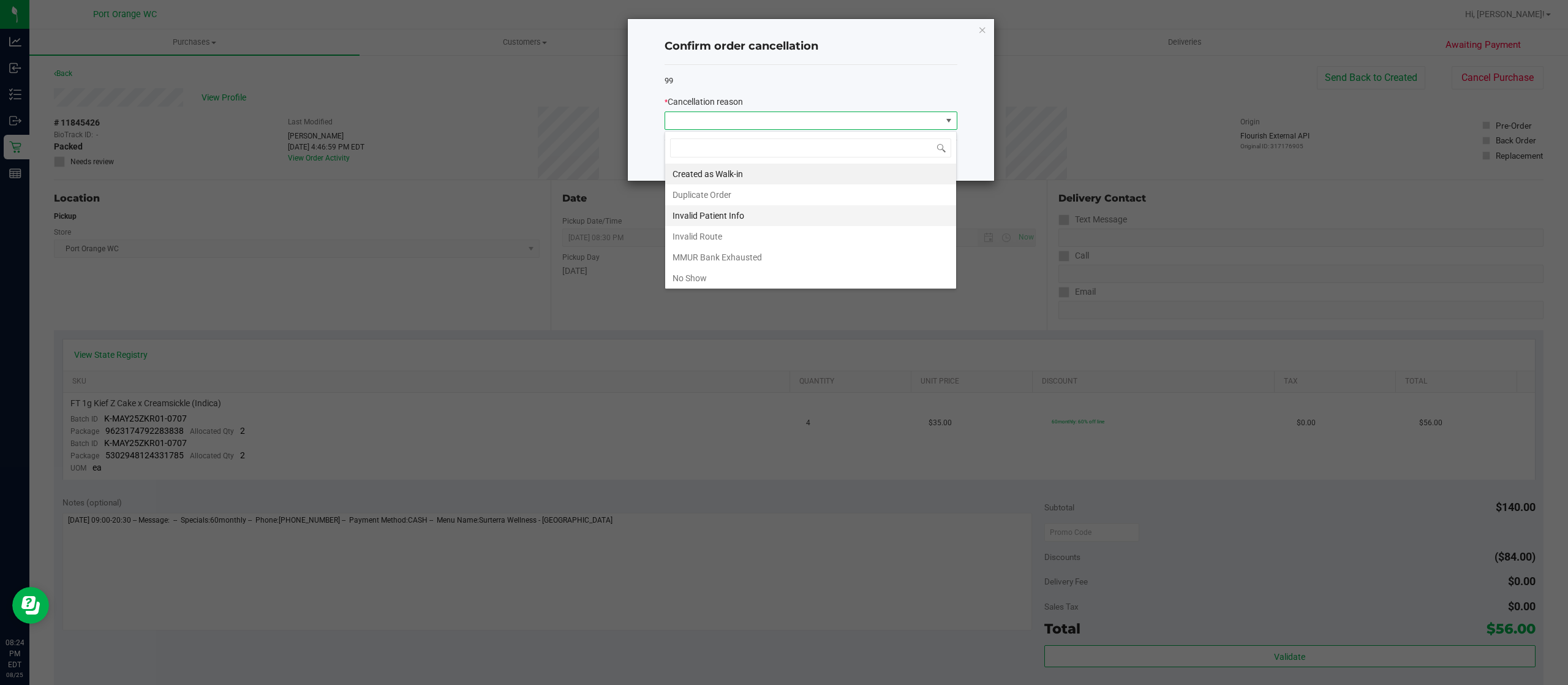
scroll to position [18, 292]
click at [882, 277] on li "No Show" at bounding box center [811, 278] width 291 height 21
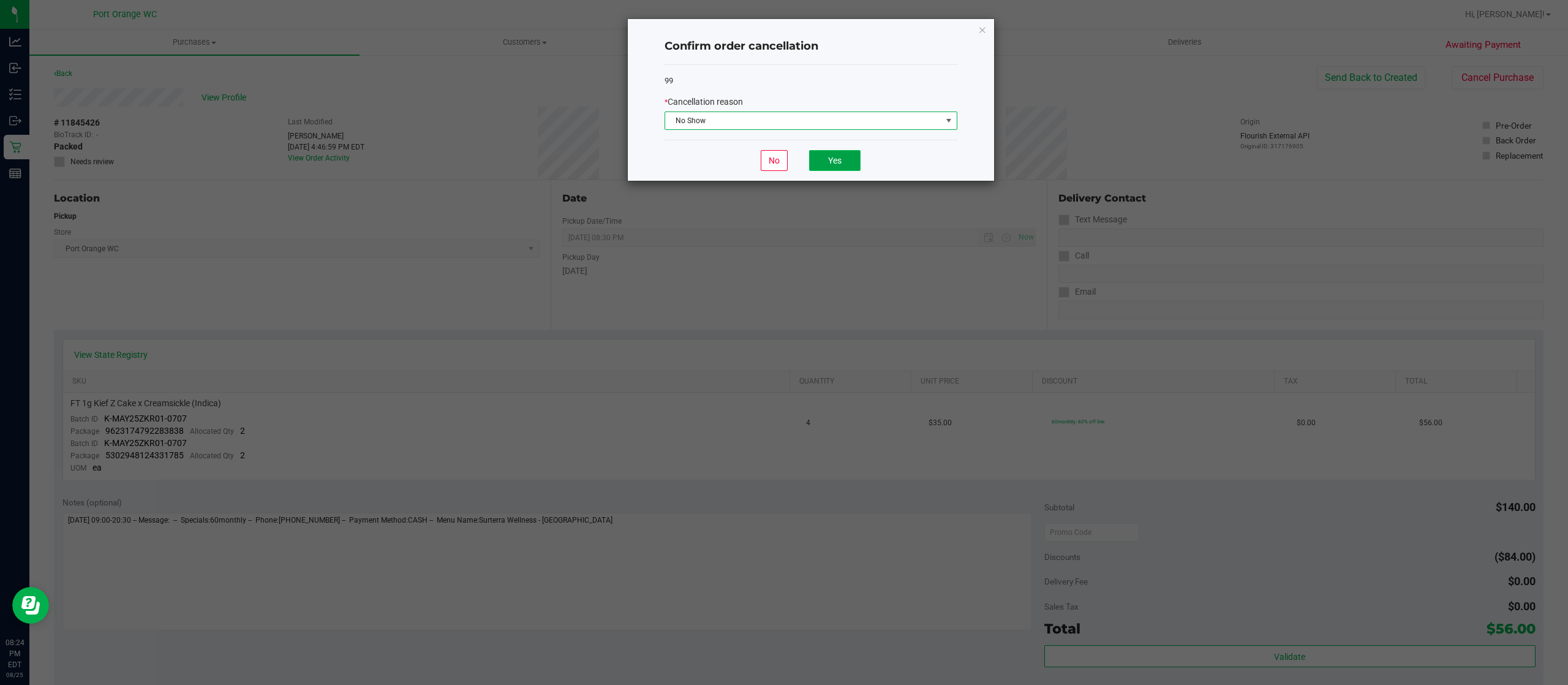
click at [827, 152] on button "Yes" at bounding box center [835, 160] width 52 height 21
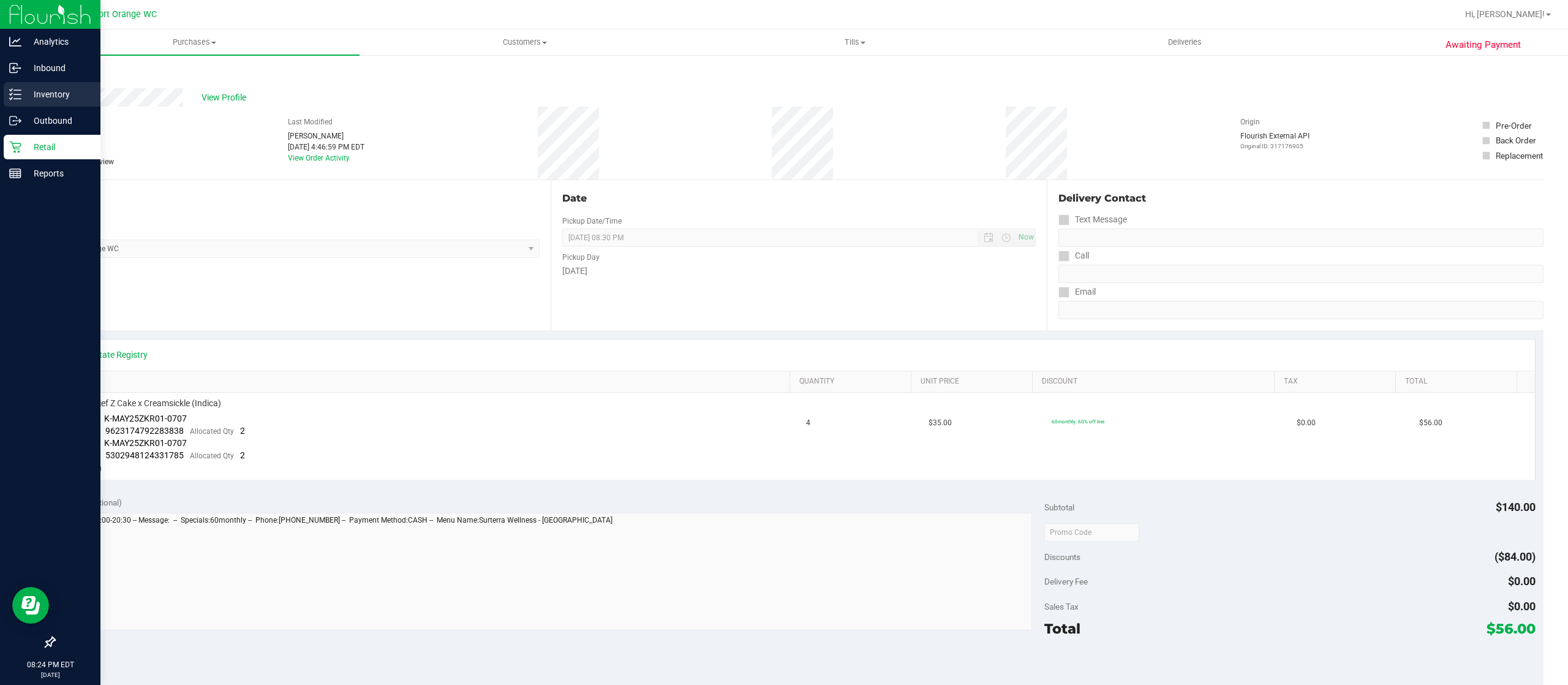
click at [49, 93] on p "Inventory" at bounding box center [58, 94] width 73 height 15
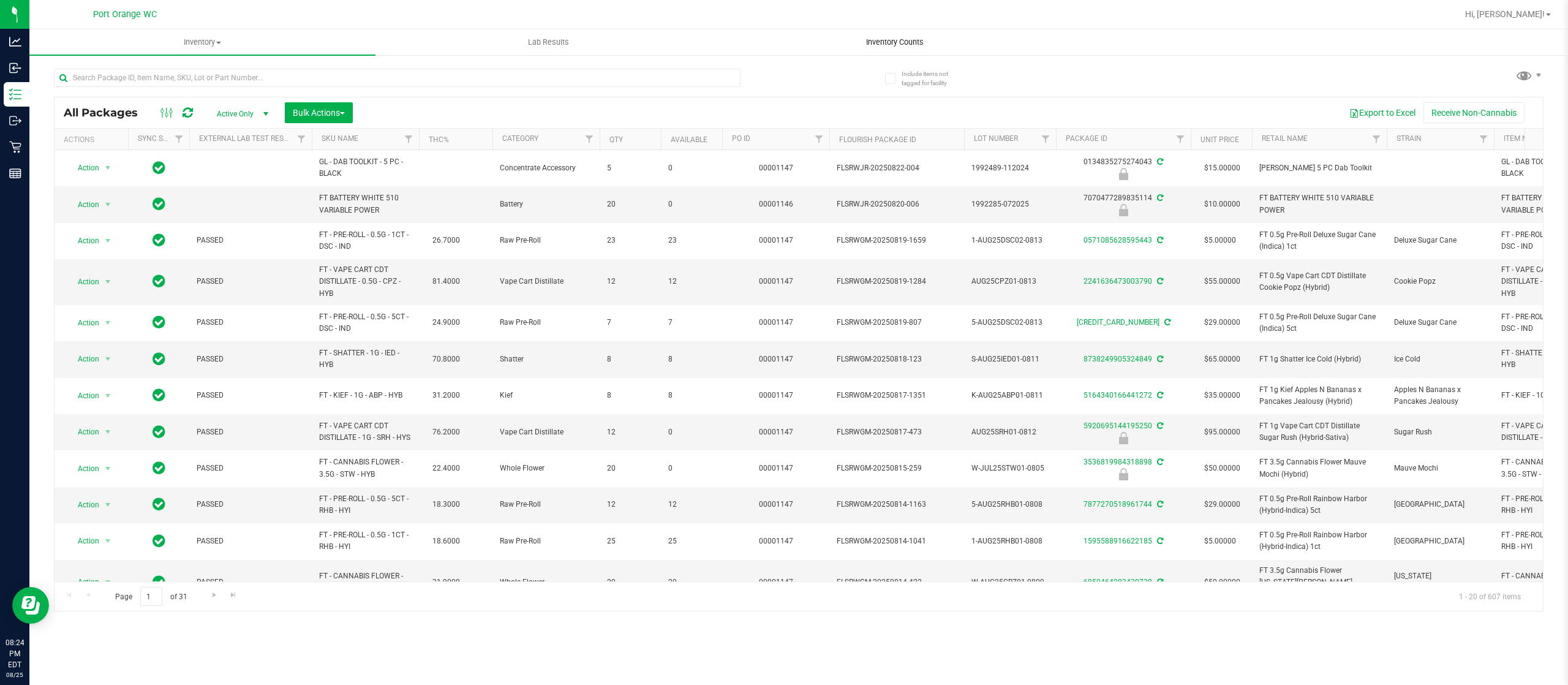
click at [878, 31] on uib-tab-heading "Inventory Counts" at bounding box center [894, 42] width 345 height 24
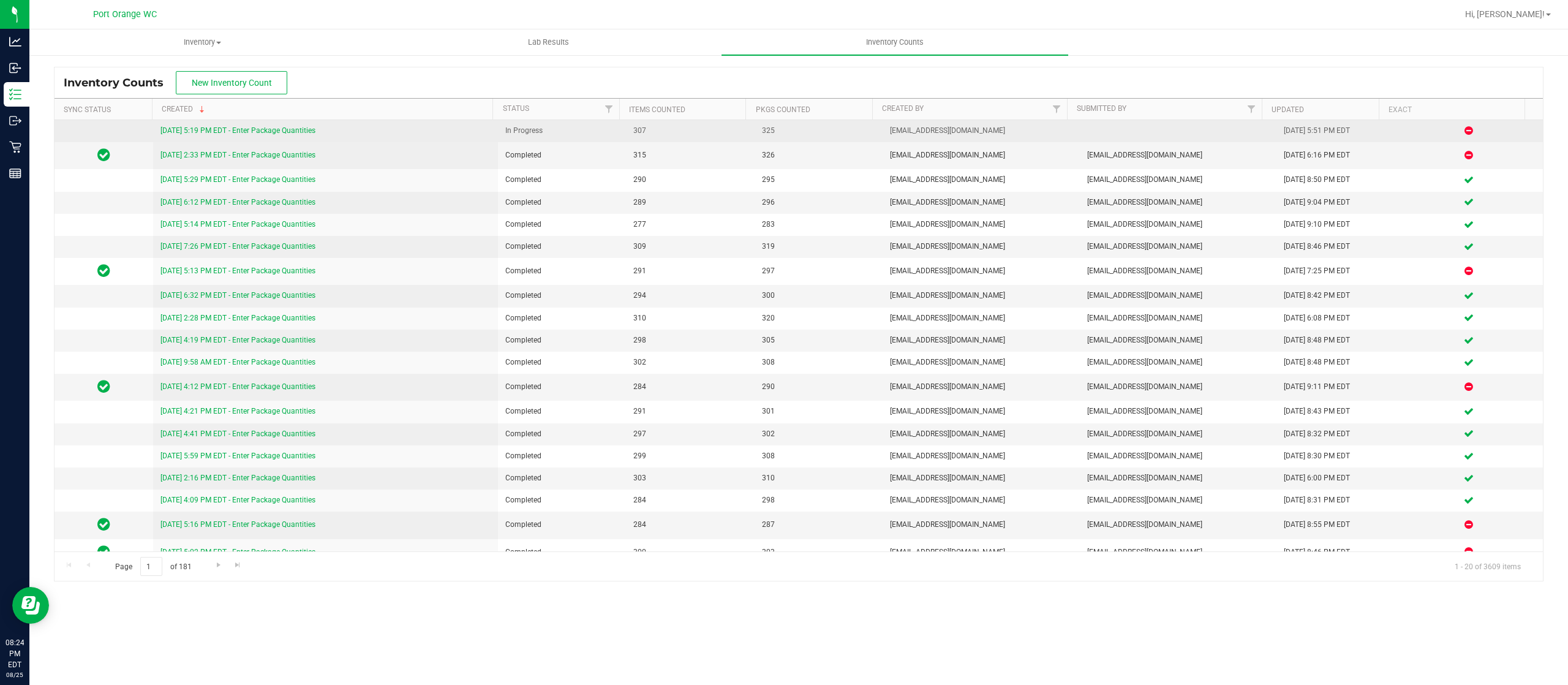
click at [278, 127] on link "8/25/25 5:19 PM EDT - Enter Package Quantities" at bounding box center [238, 130] width 155 height 8
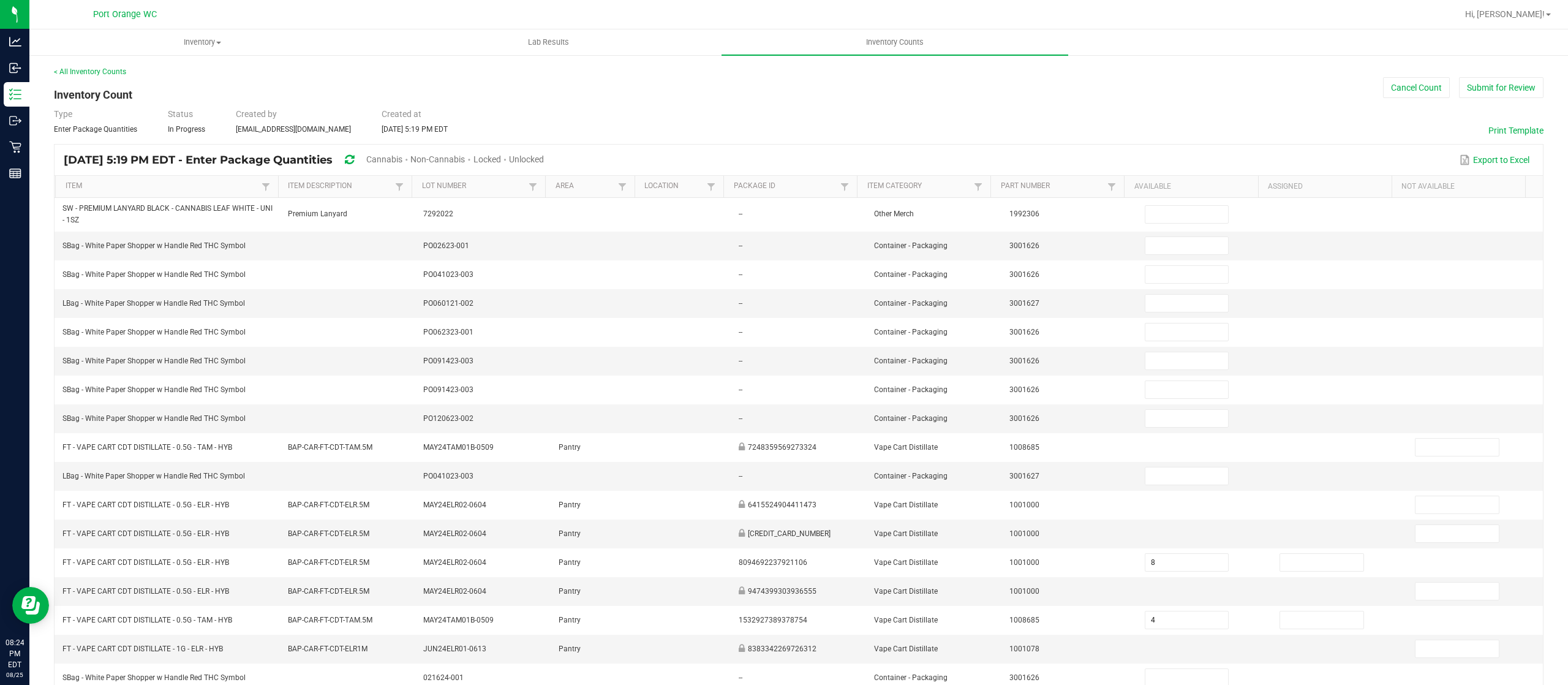
click at [544, 156] on span "Unlocked" at bounding box center [527, 159] width 35 height 10
type input "8"
type input "4"
type input "6"
type input "12"
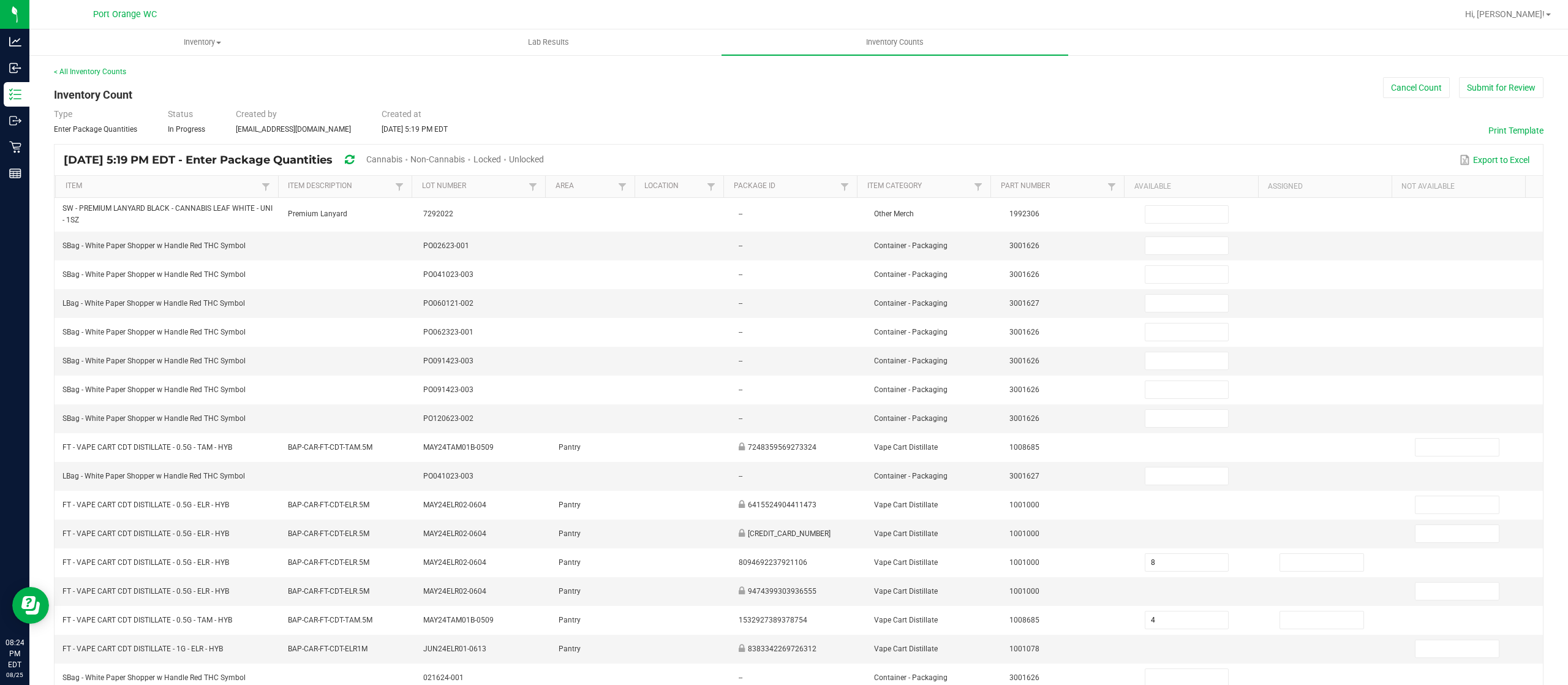
type input "4"
type input "11"
type input "8"
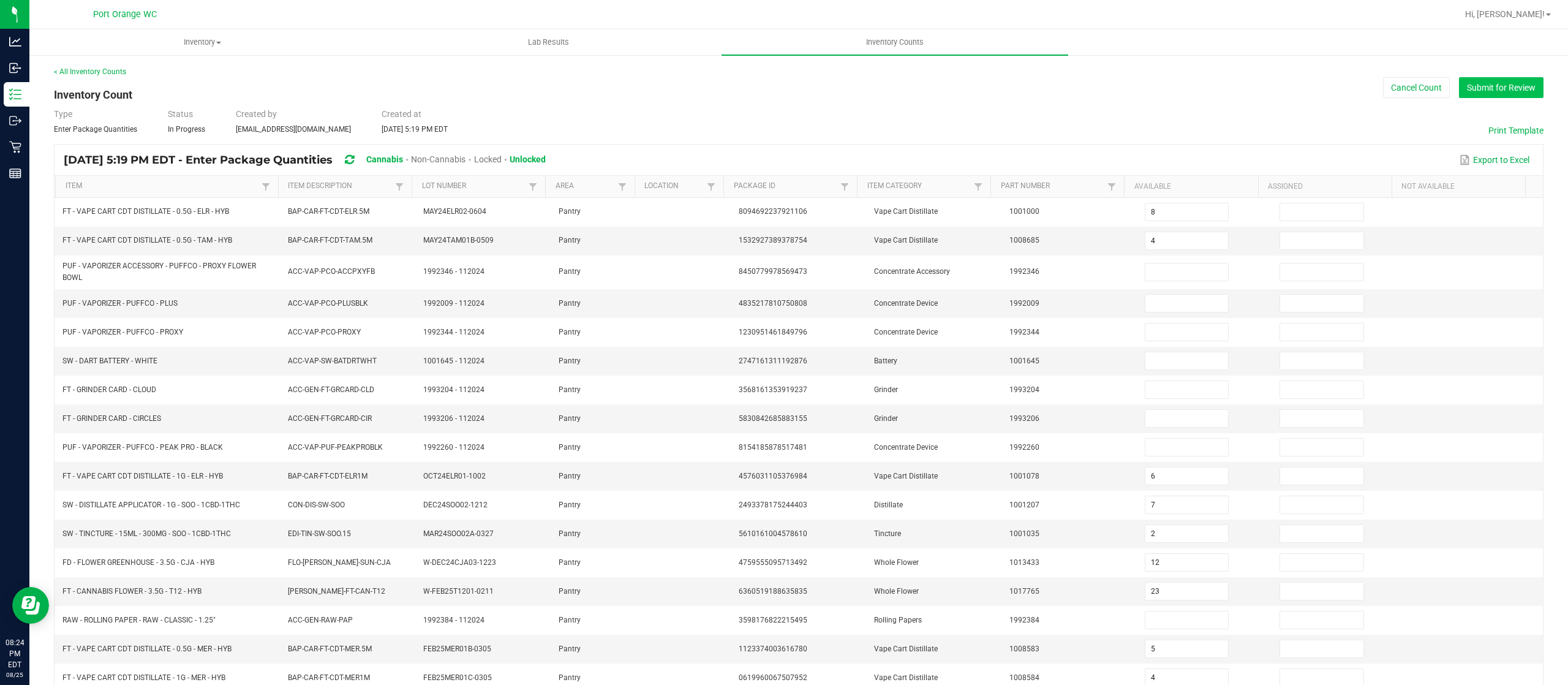
click at [1468, 84] on button "Submit for Review" at bounding box center [1501, 88] width 84 height 21
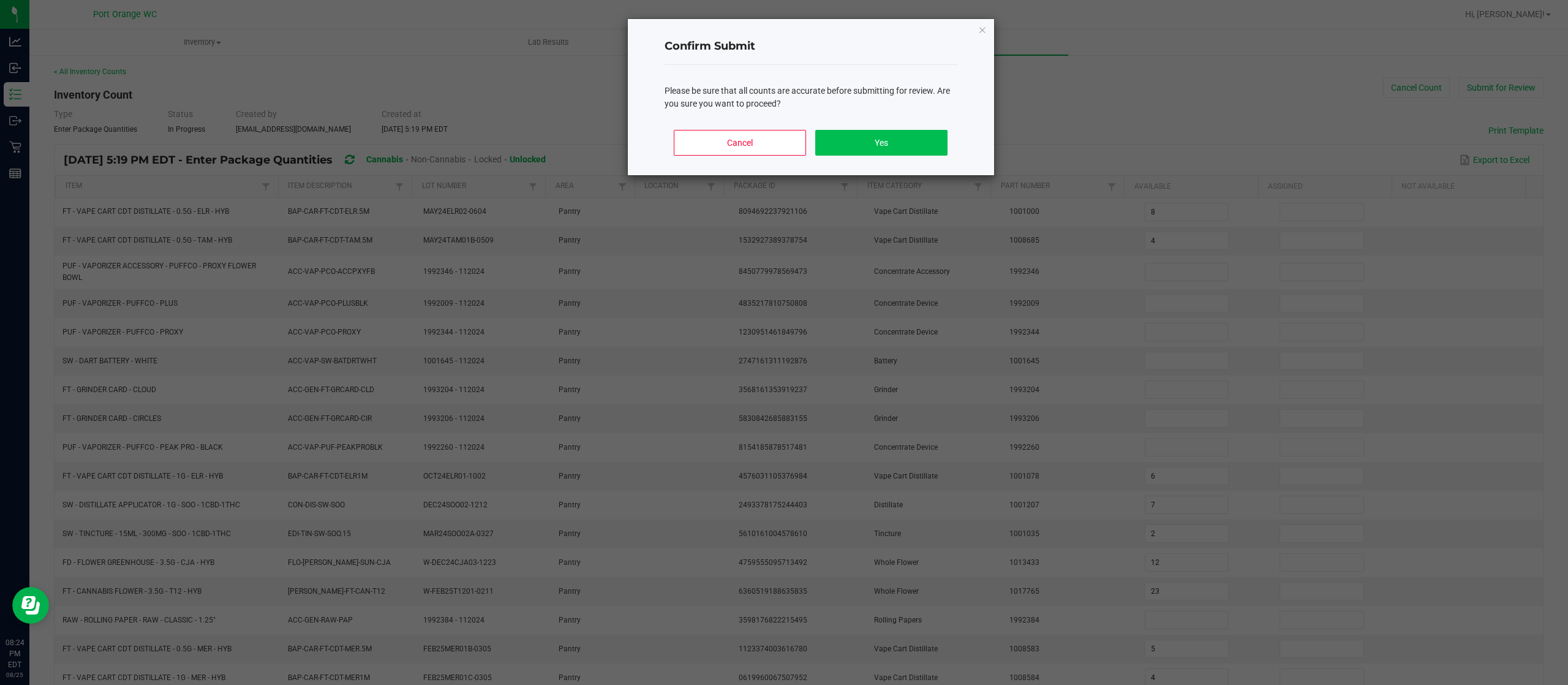
click at [885, 131] on div "Cancel Yes" at bounding box center [811, 147] width 293 height 55
click at [887, 131] on button "Yes" at bounding box center [881, 142] width 132 height 26
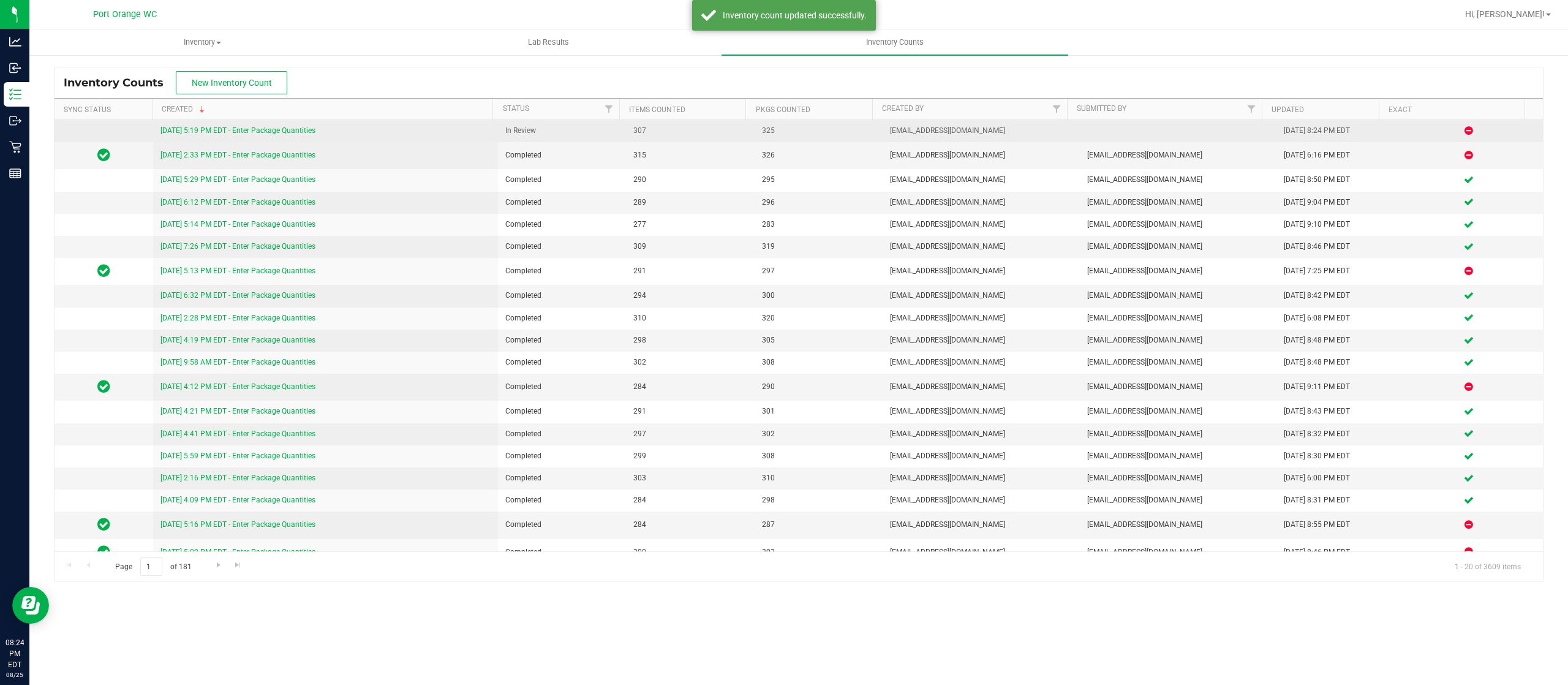
click at [262, 131] on link "8/25/25 5:19 PM EDT - Enter Package Quantities" at bounding box center [238, 130] width 155 height 8
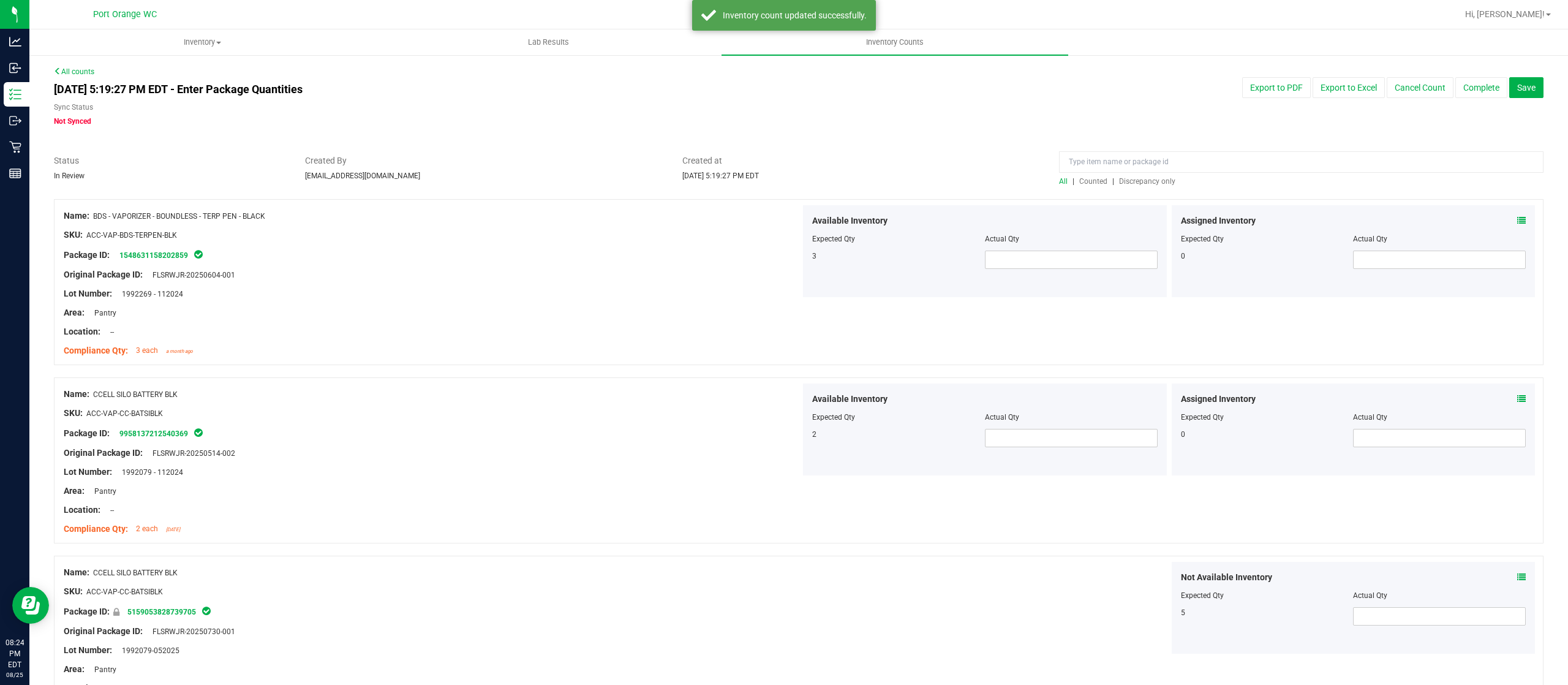
click at [1133, 181] on span "Discrepancy only" at bounding box center [1147, 181] width 56 height 8
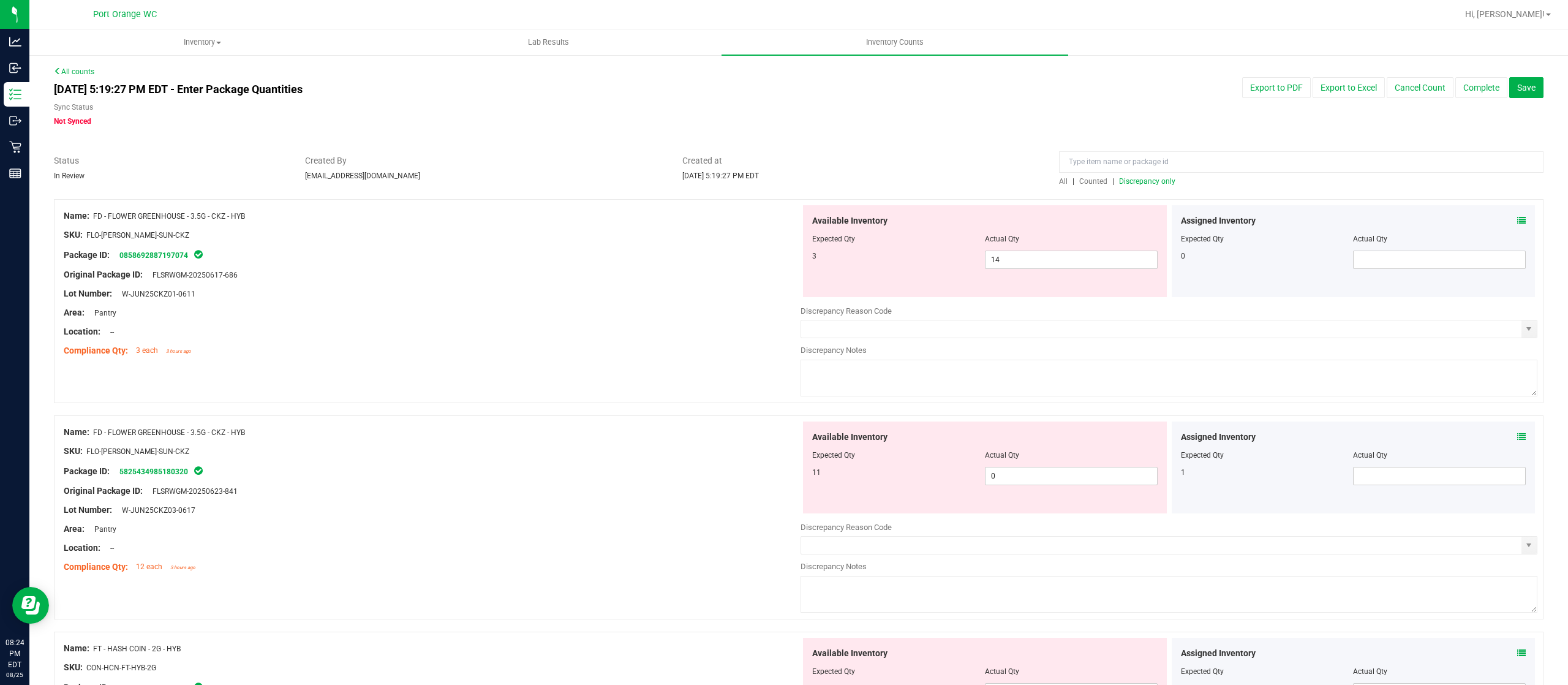
click at [1517, 220] on icon at bounding box center [1521, 220] width 8 height 8
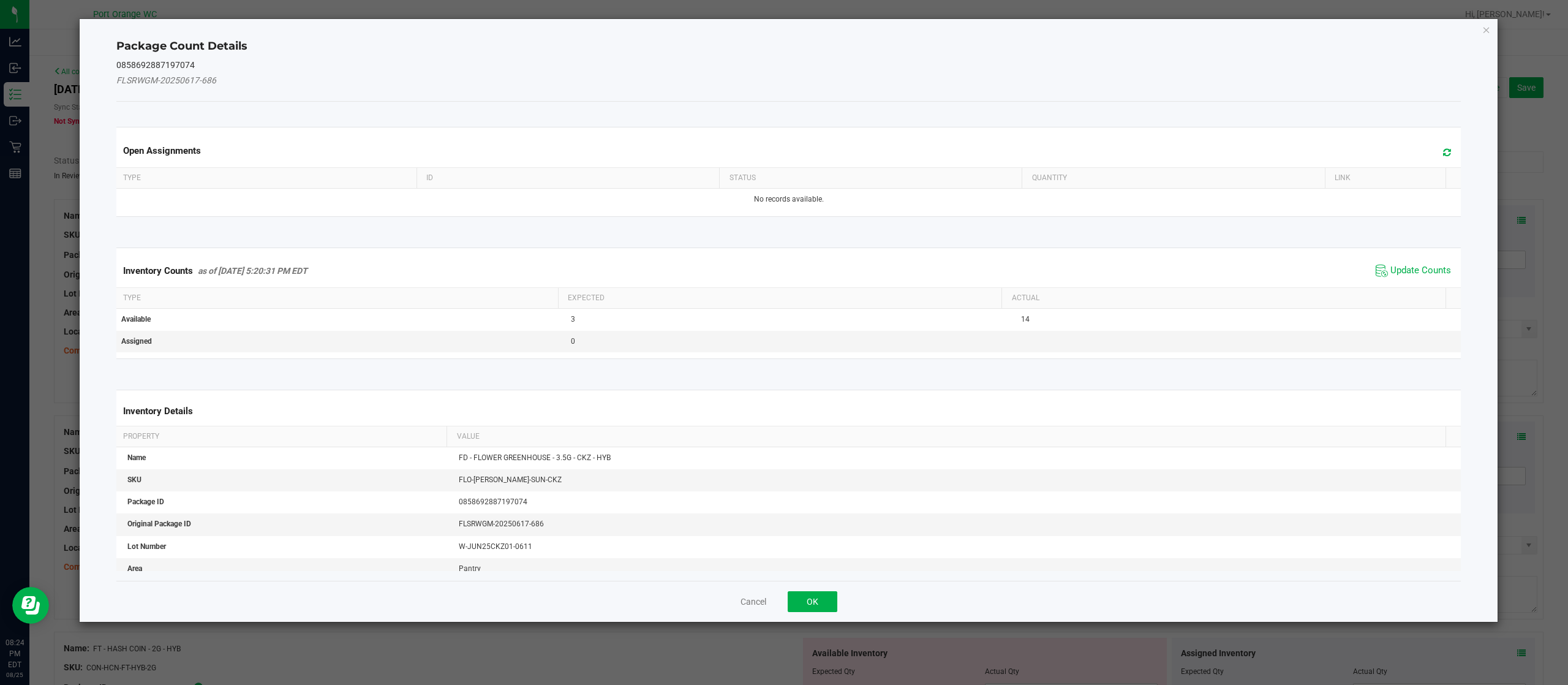
click at [1401, 264] on span "Update Counts" at bounding box center [1413, 271] width 82 height 18
click at [1401, 264] on span "Update Counts" at bounding box center [1415, 270] width 78 height 17
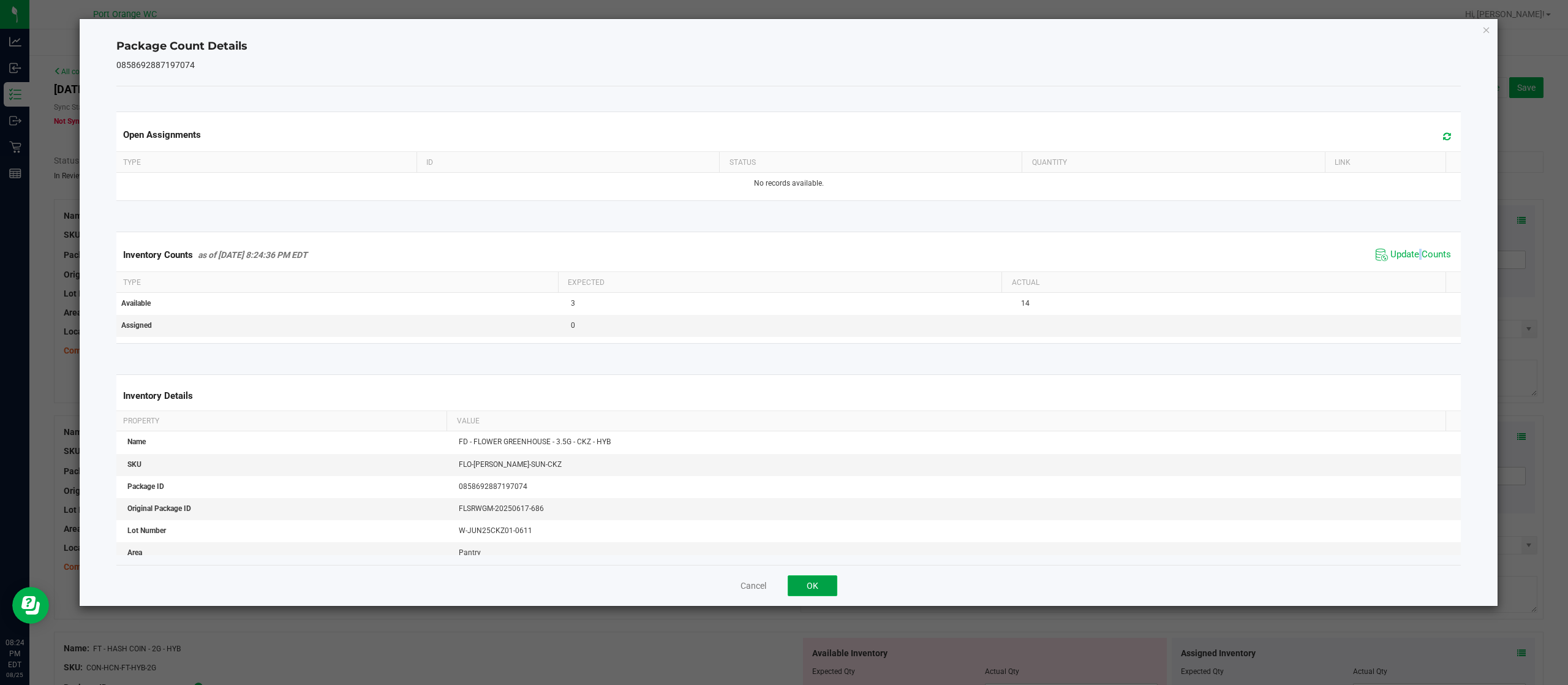
click at [797, 585] on button "OK" at bounding box center [812, 585] width 50 height 21
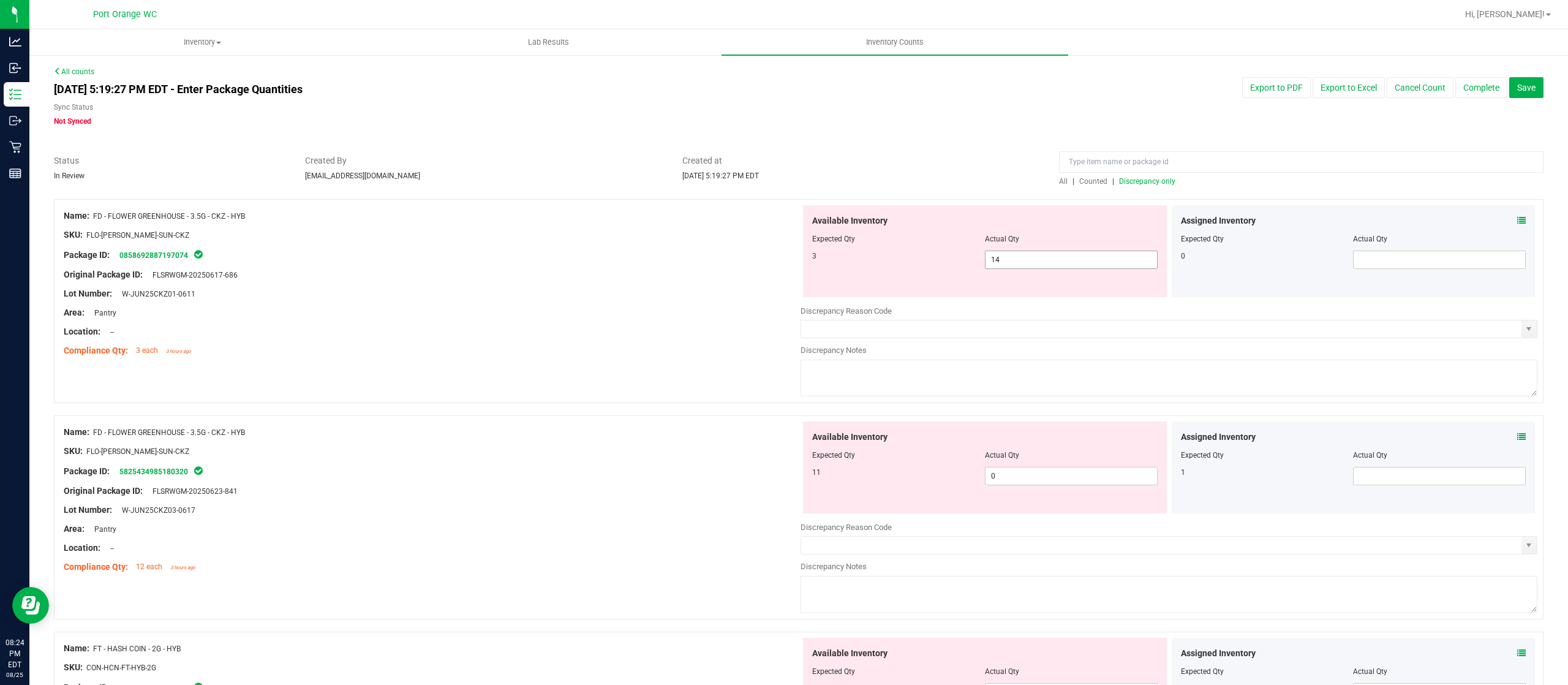
click at [1002, 264] on span "14 14" at bounding box center [1071, 259] width 173 height 18
click at [1002, 264] on input "14" at bounding box center [1071, 259] width 172 height 17
type input "3"
click at [1077, 480] on div "Available Inventory Expected Qty Actual Qty 11 0 0" at bounding box center [1169, 518] width 737 height 194
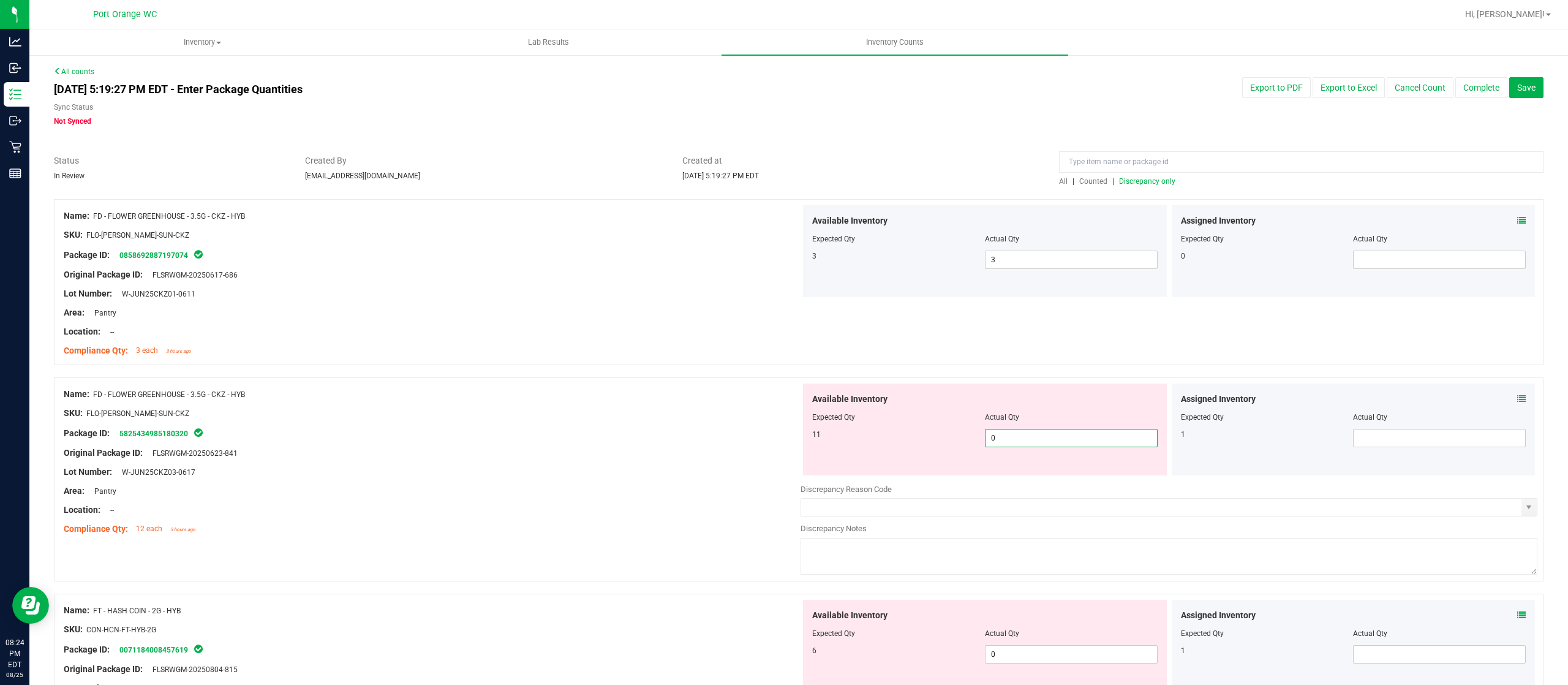
click at [1517, 399] on icon at bounding box center [1521, 398] width 8 height 8
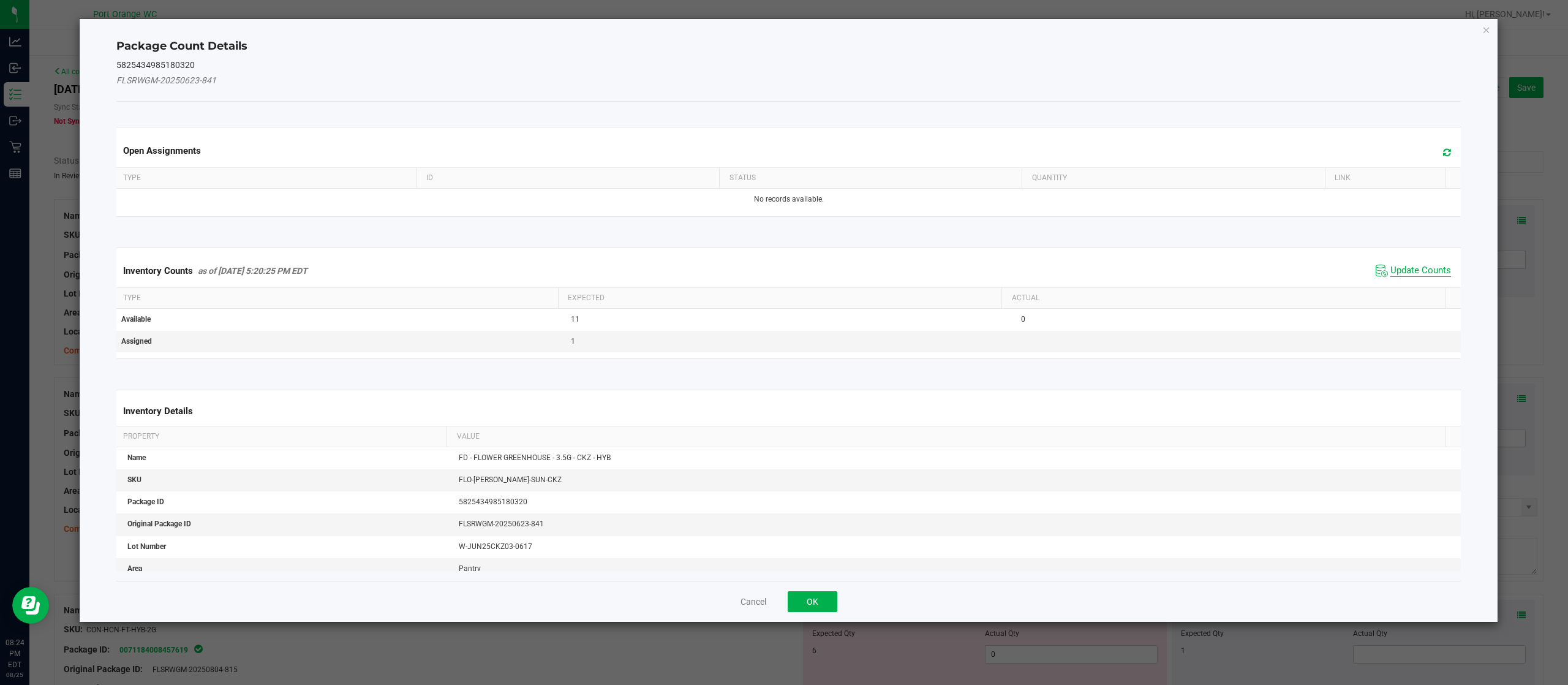
click at [1402, 273] on span "Update Counts" at bounding box center [1420, 271] width 61 height 13
click at [1402, 271] on div "Inventory Counts as of Aug 25, 2025 5:20:25 PM EDT Update Counts" at bounding box center [788, 270] width 1350 height 33
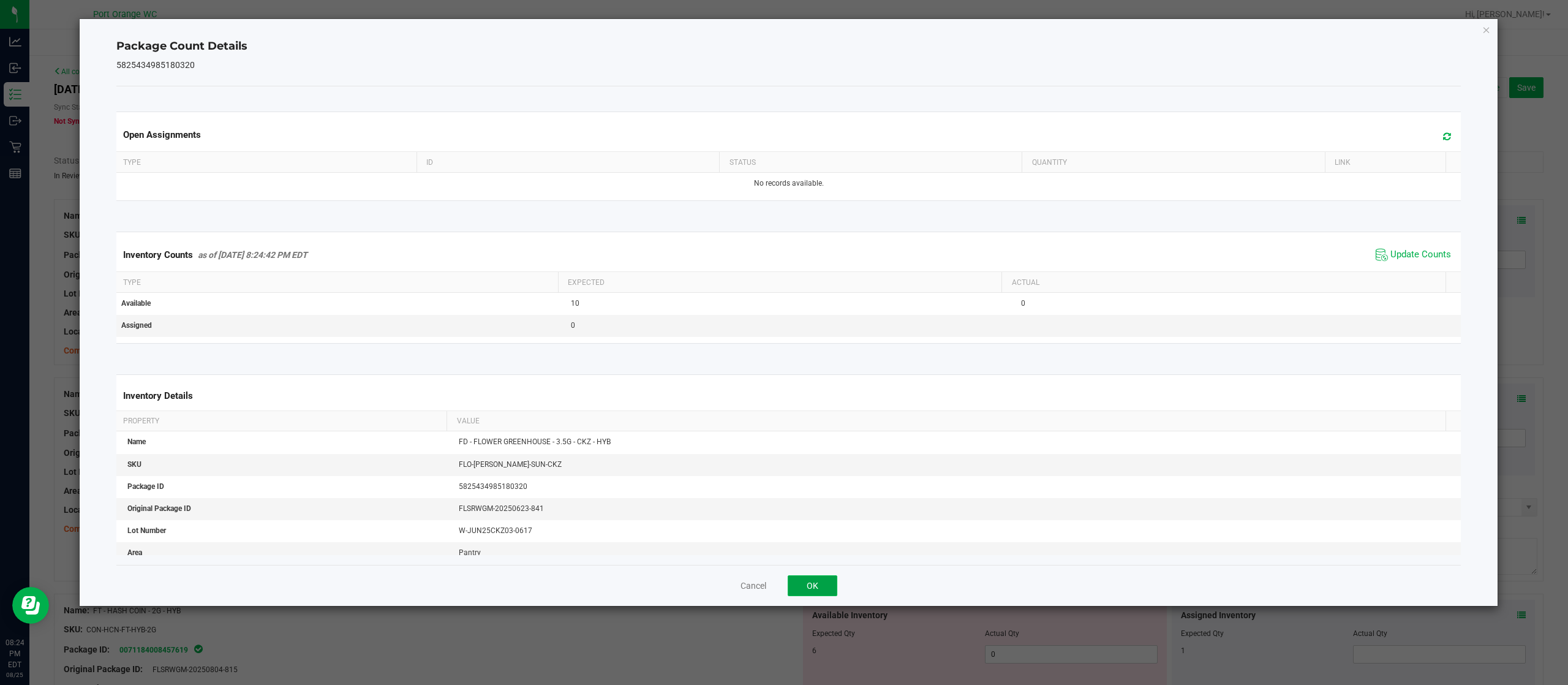
click at [809, 585] on button "OK" at bounding box center [812, 585] width 50 height 21
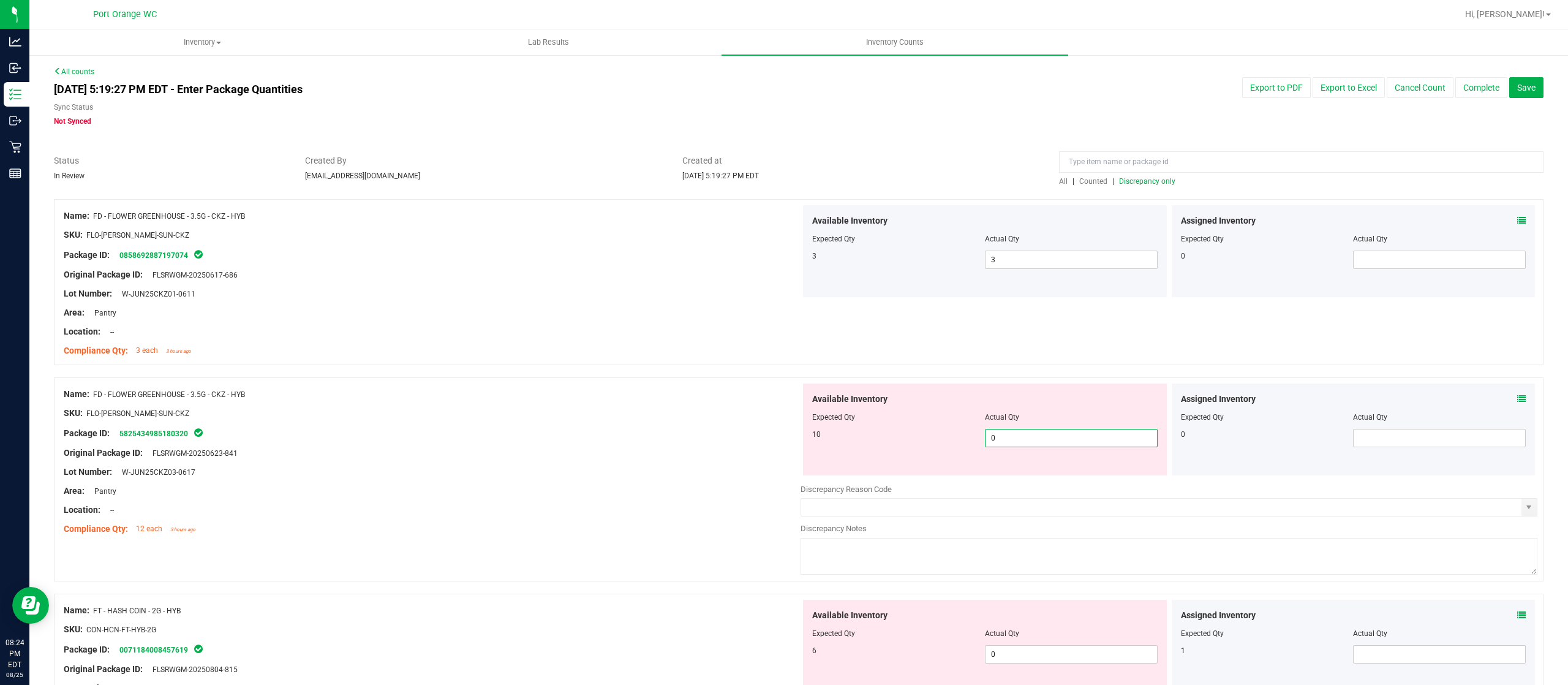
click at [1007, 437] on span "0 0" at bounding box center [1071, 438] width 173 height 18
click at [1007, 437] on input "0" at bounding box center [1071, 438] width 172 height 17
type input "10"
click at [757, 428] on div "Package ID: 5825434985180320" at bounding box center [432, 432] width 737 height 15
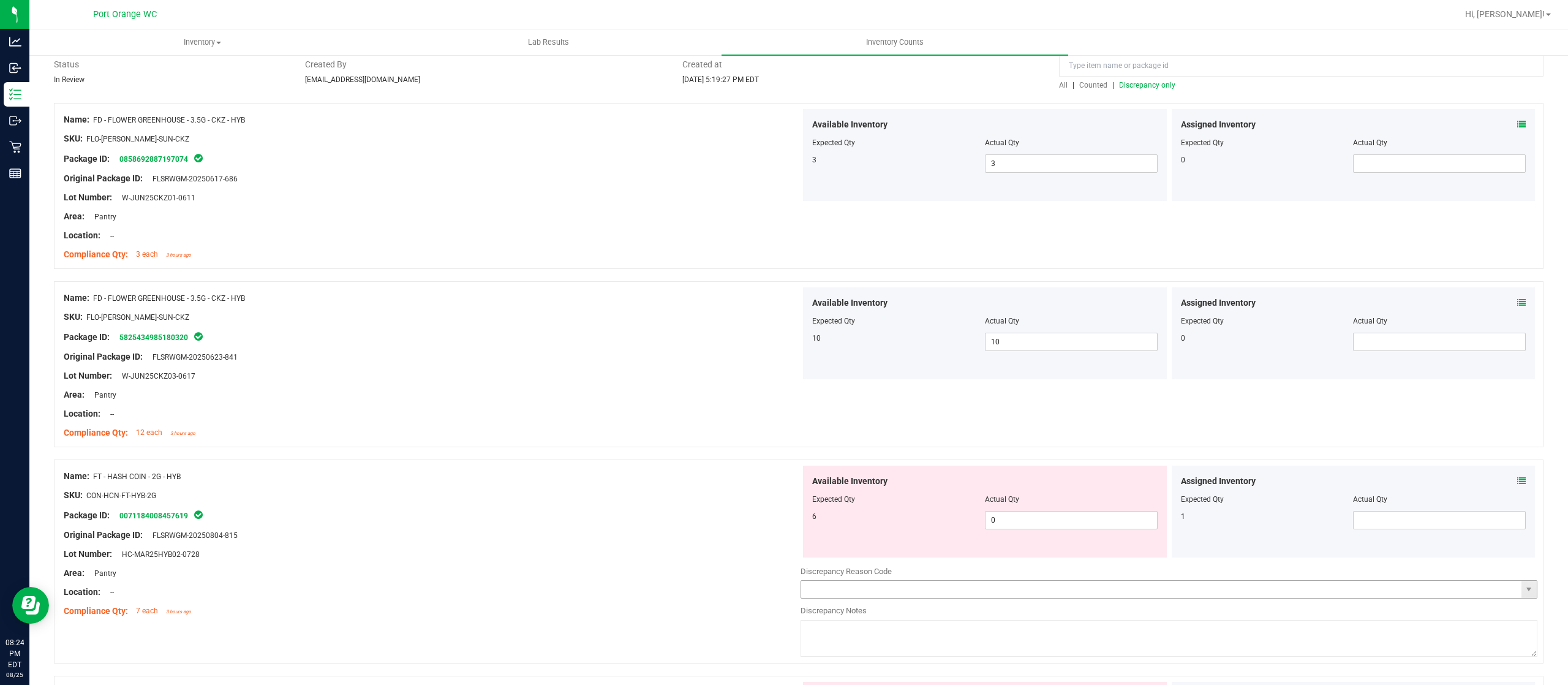
scroll to position [245, 0]
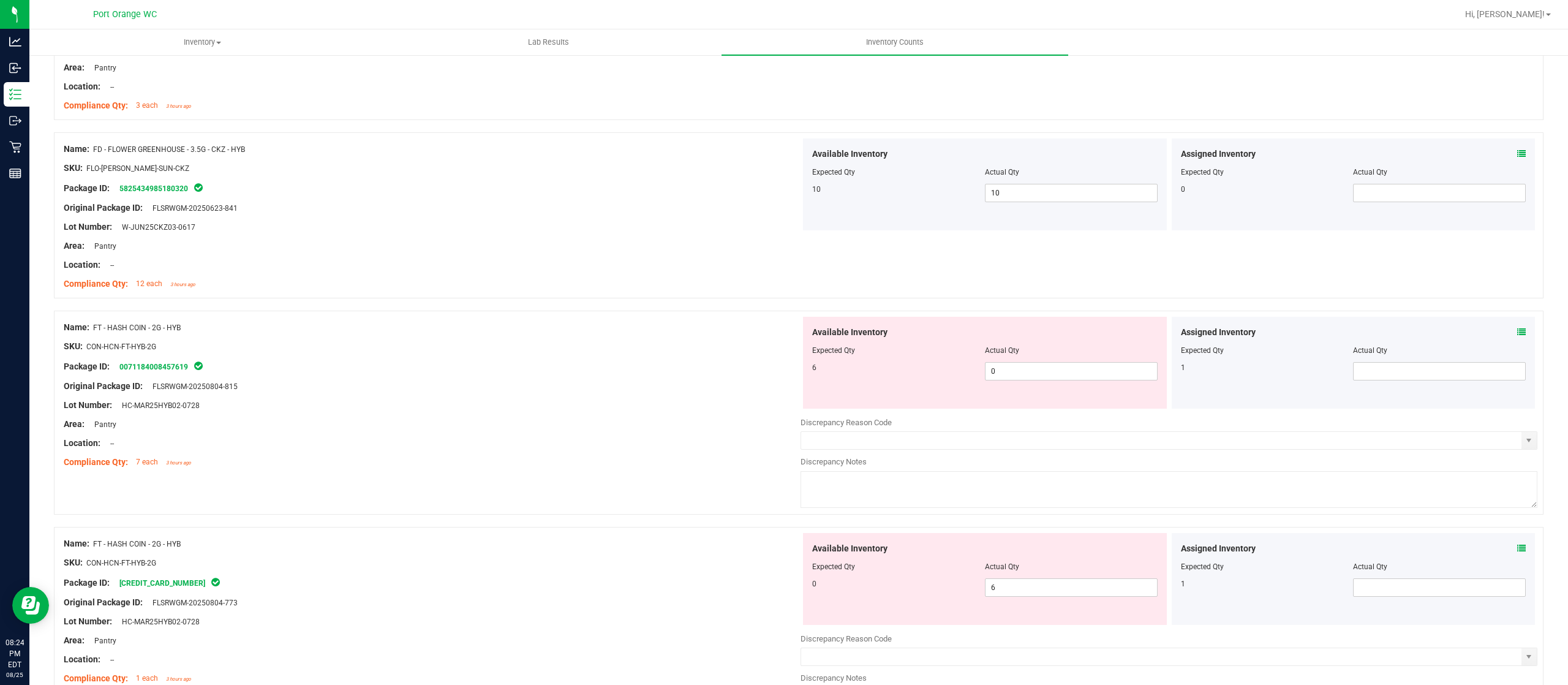
click at [1517, 334] on icon at bounding box center [1521, 332] width 8 height 8
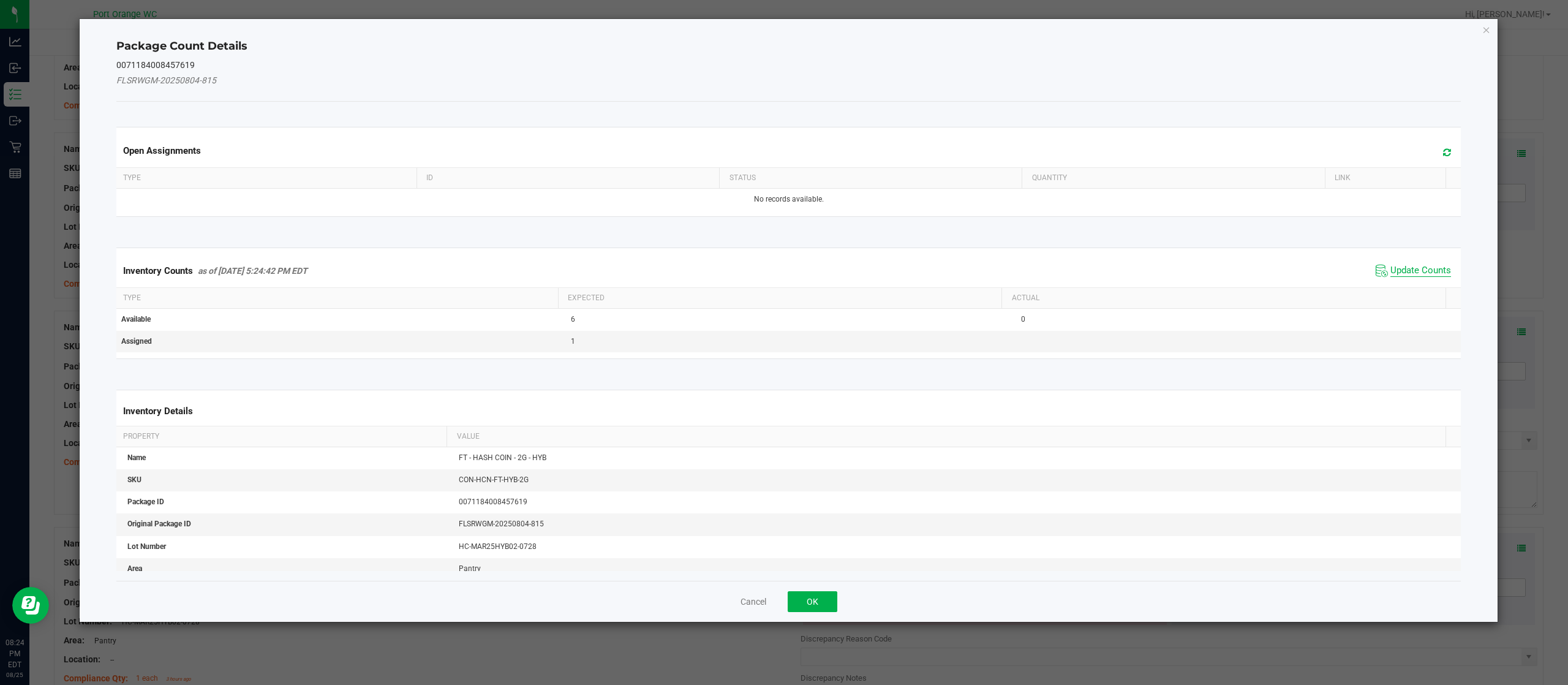
click at [1409, 266] on span "Update Counts" at bounding box center [1420, 271] width 61 height 13
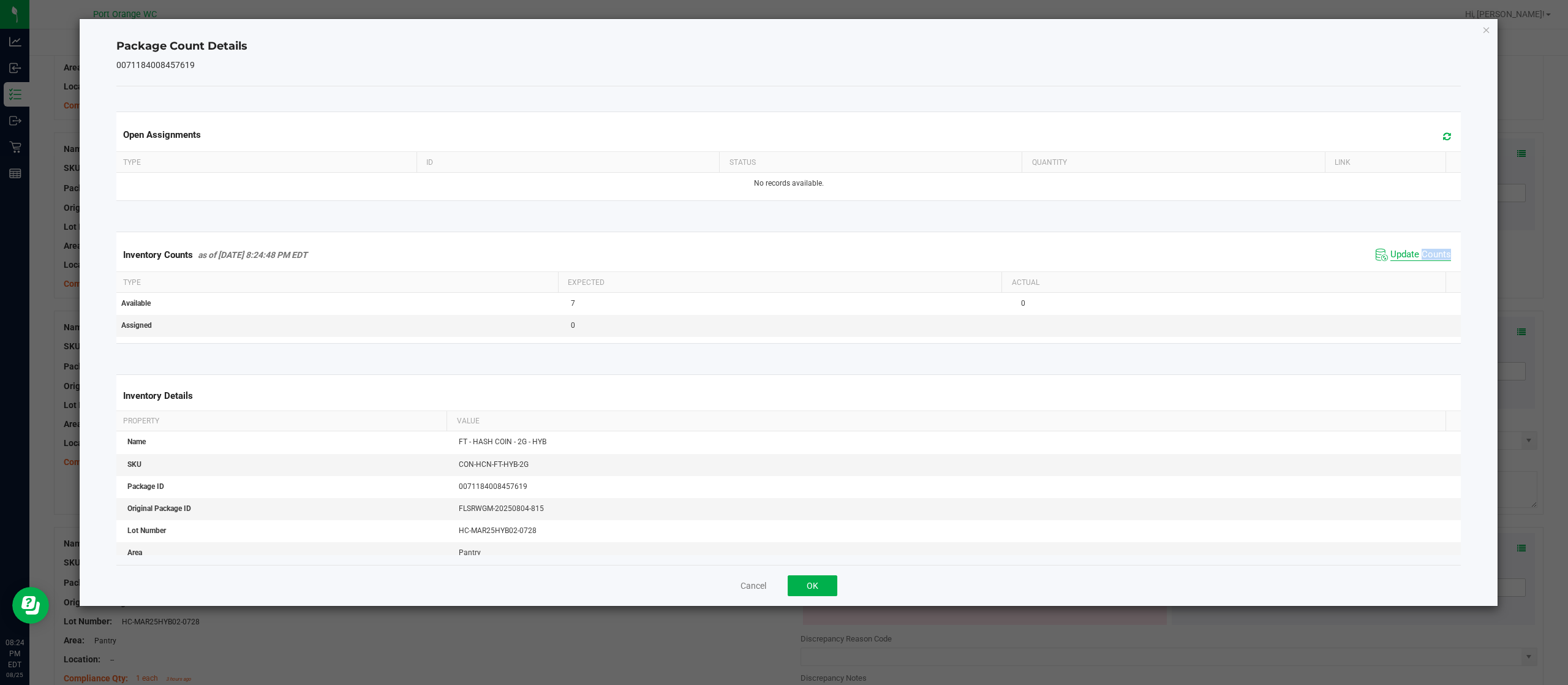
click at [1409, 269] on div "Inventory Counts as of Aug 25, 2025 8:24:48 PM EDT Update Counts" at bounding box center [788, 255] width 1350 height 33
drag, startPoint x: 824, startPoint y: 583, endPoint x: 845, endPoint y: 550, distance: 39.1
click at [824, 583] on button "OK" at bounding box center [812, 585] width 50 height 21
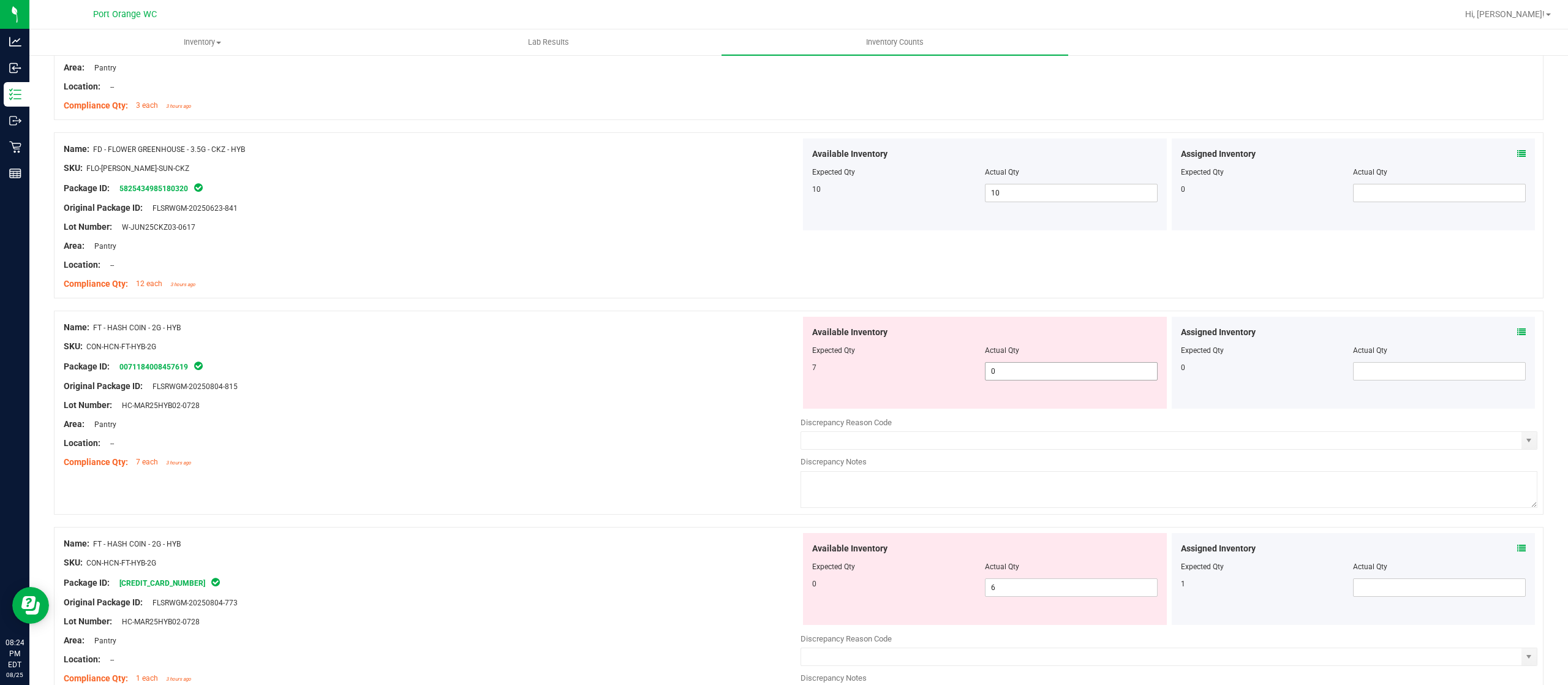
click at [1005, 371] on span "0 0" at bounding box center [1071, 371] width 173 height 18
click at [1005, 371] on input "0" at bounding box center [1071, 371] width 172 height 17
type input "7"
drag, startPoint x: 581, startPoint y: 460, endPoint x: 658, endPoint y: 460, distance: 77.0
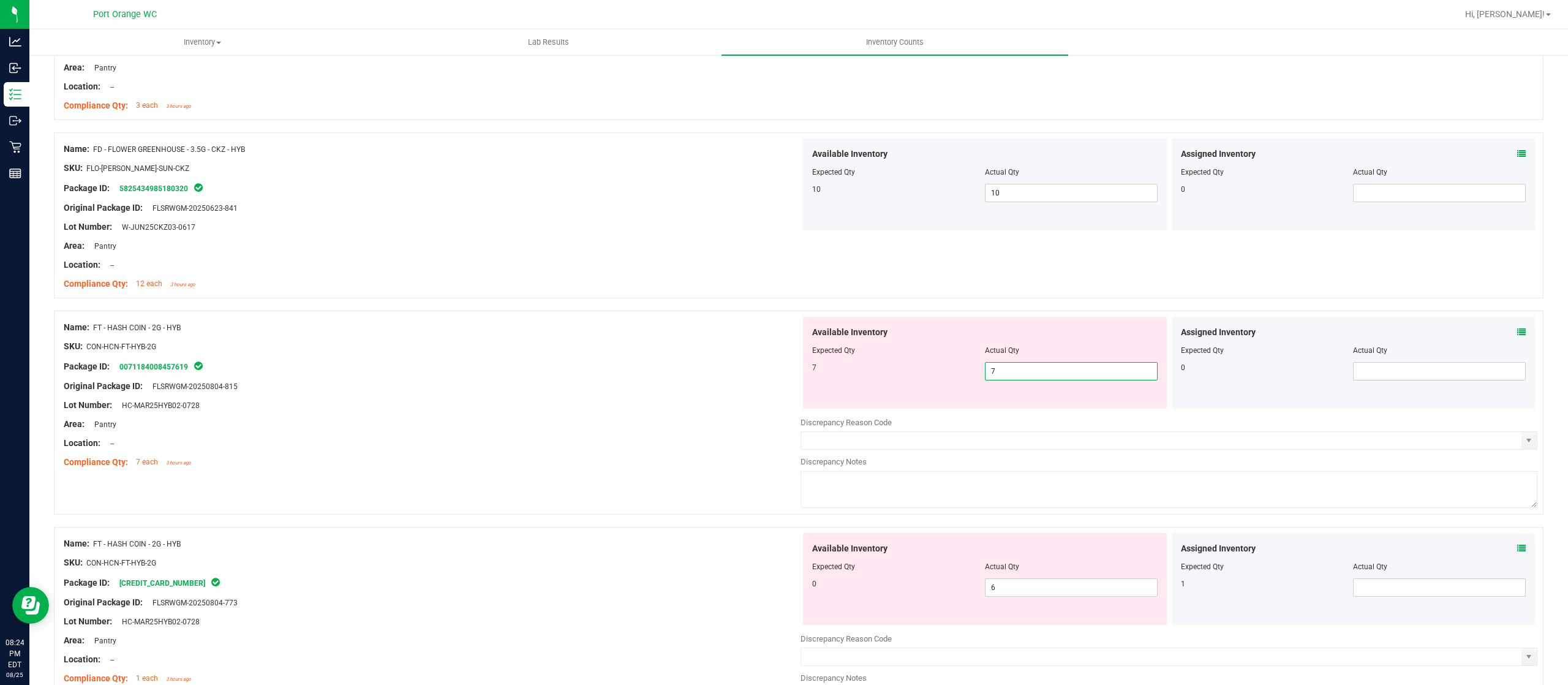
click at [585, 456] on div "Compliance Qty: 7 each 3 hours ago" at bounding box center [432, 462] width 737 height 13
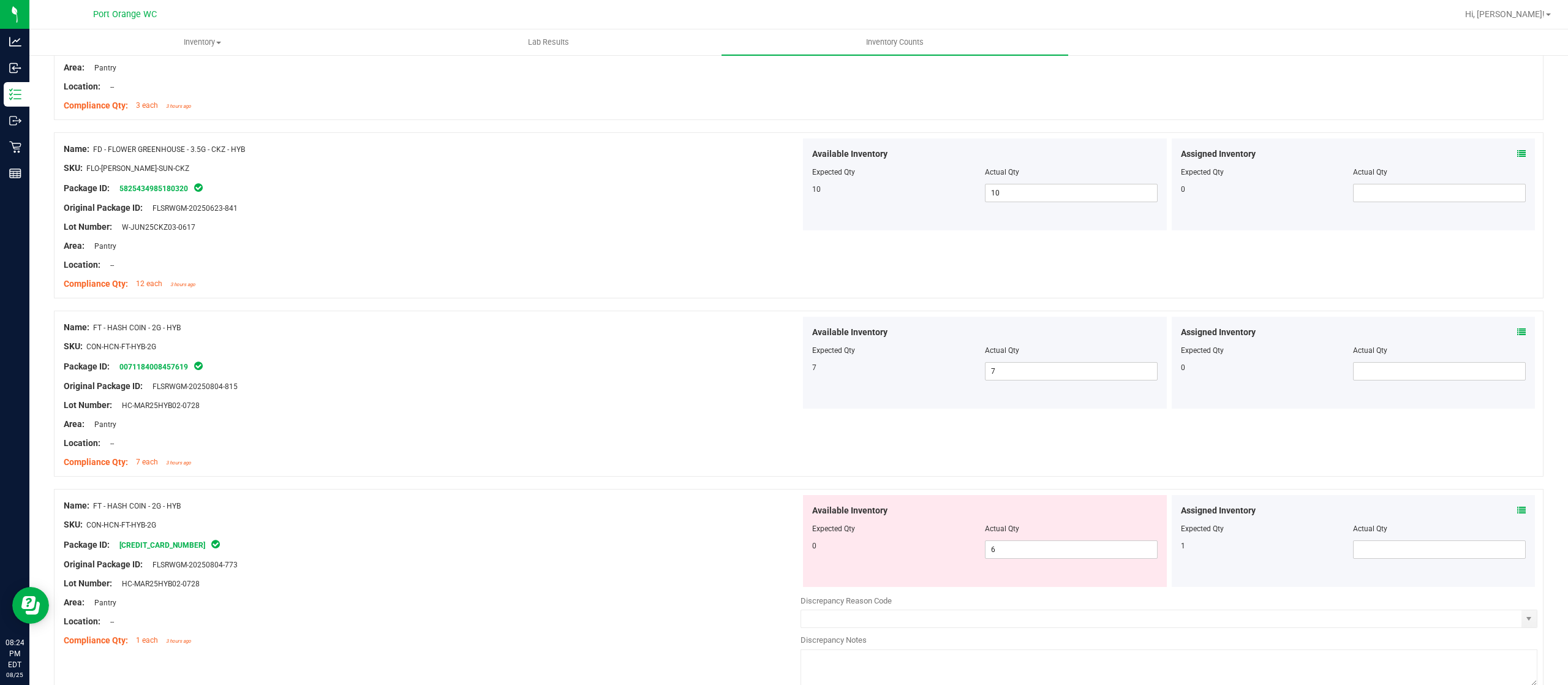
scroll to position [490, 0]
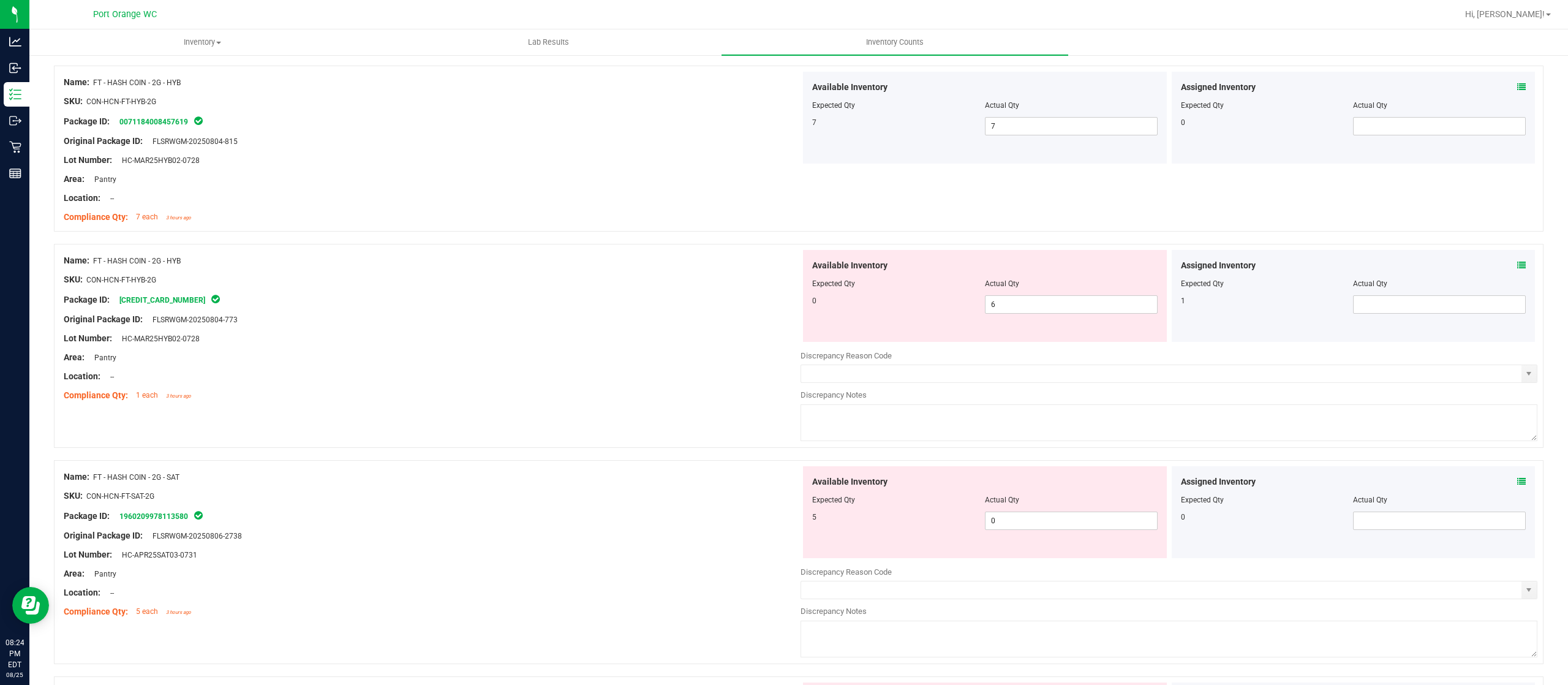
click at [1517, 266] on icon at bounding box center [1521, 265] width 8 height 8
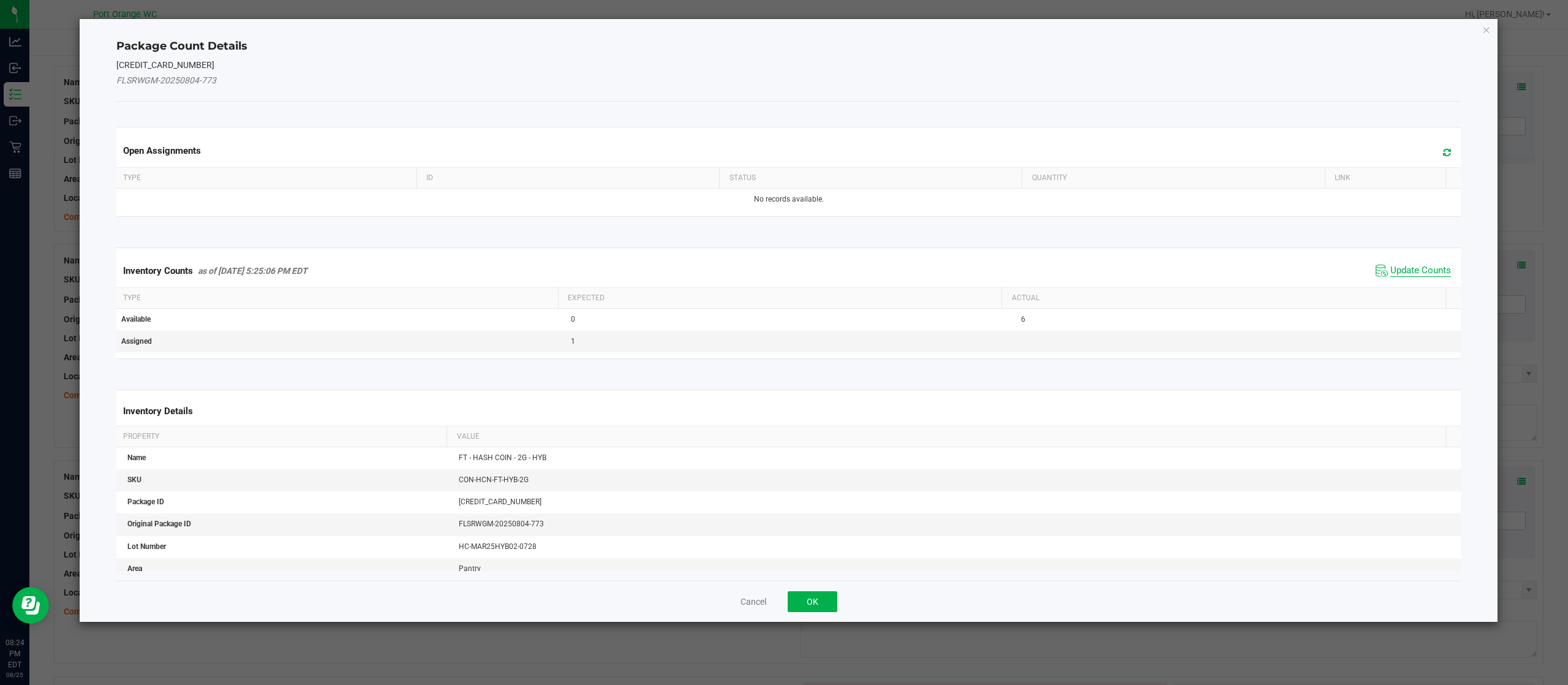
click at [1399, 269] on span "Update Counts" at bounding box center [1420, 271] width 61 height 13
click at [1399, 269] on div "Inventory Counts as of Aug 25, 2025 5:25:06 PM EDT Update Counts" at bounding box center [788, 270] width 1350 height 32
click at [1399, 266] on div "Inventory Counts as of Aug 25, 2025 5:25:06 PM EDT Update Counts" at bounding box center [788, 270] width 1350 height 32
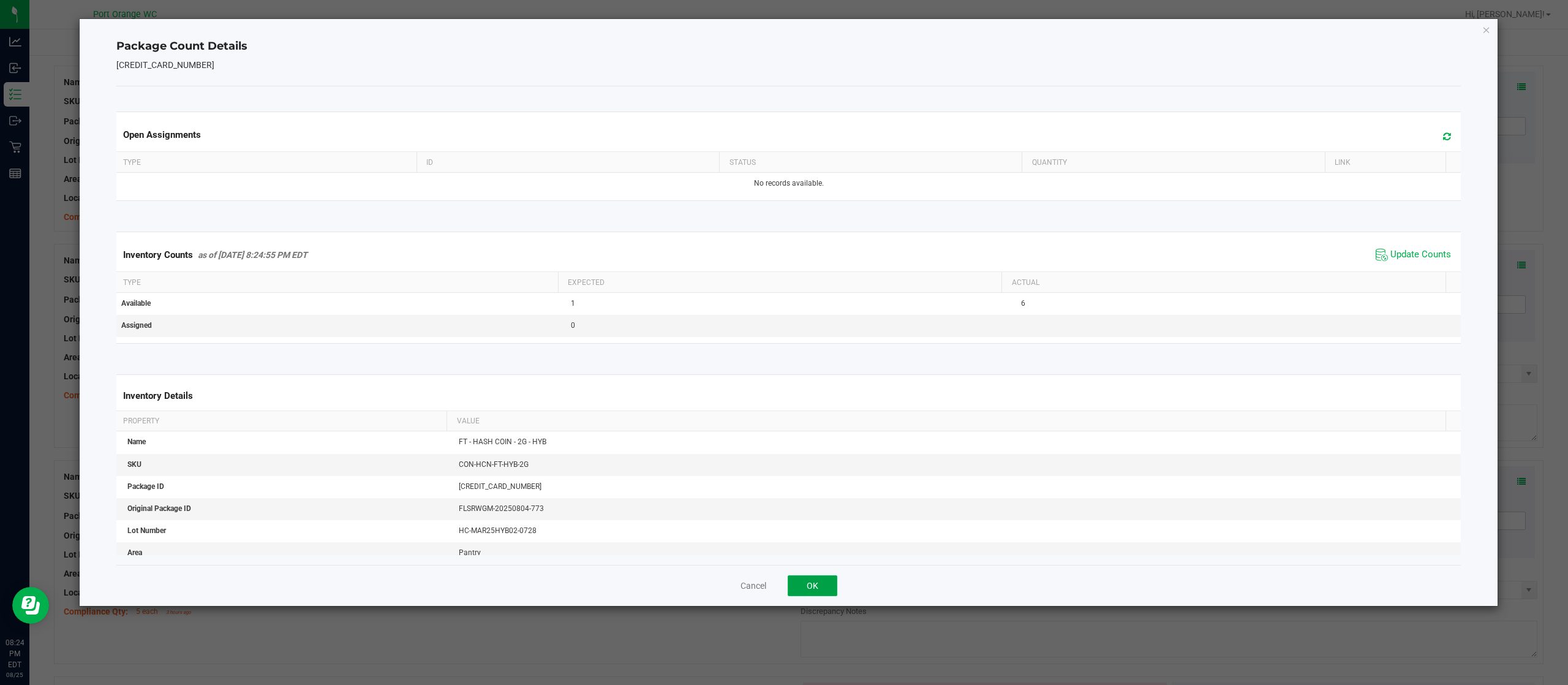
click at [816, 582] on button "OK" at bounding box center [812, 585] width 50 height 21
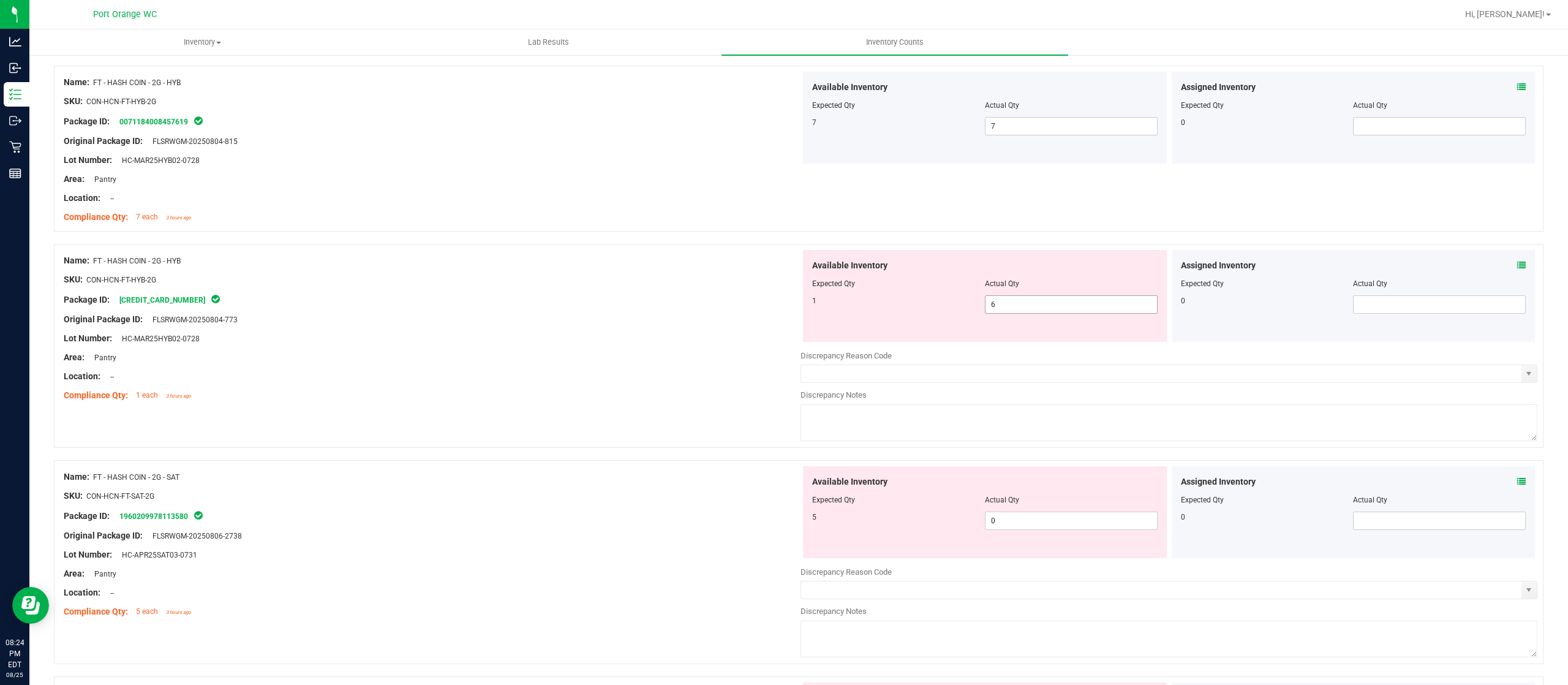
click at [1001, 300] on span "6 6" at bounding box center [1071, 304] width 173 height 18
click at [1001, 300] on input "6" at bounding box center [1071, 304] width 172 height 17
type input "1"
drag, startPoint x: 605, startPoint y: 353, endPoint x: 736, endPoint y: 349, distance: 131.1
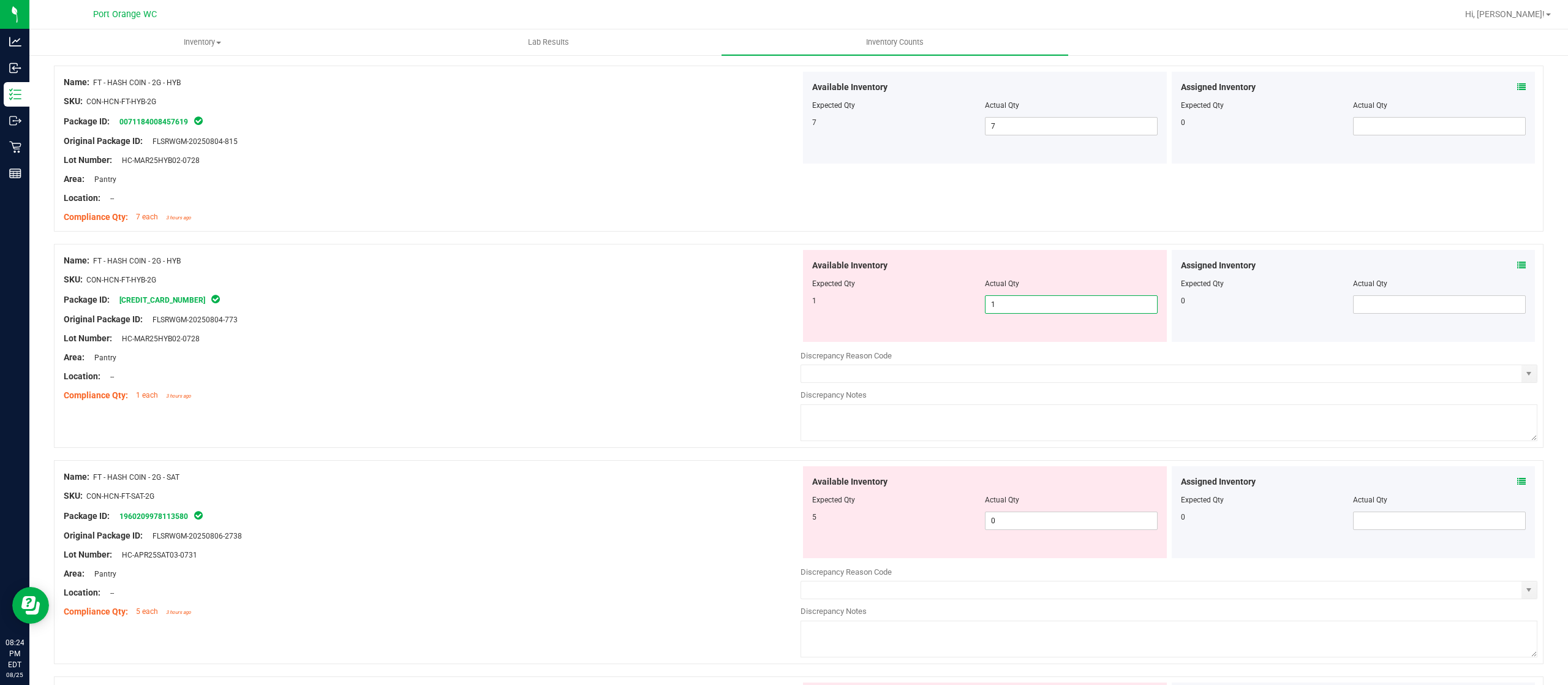
click at [608, 352] on div "Area: Pantry" at bounding box center [432, 357] width 737 height 13
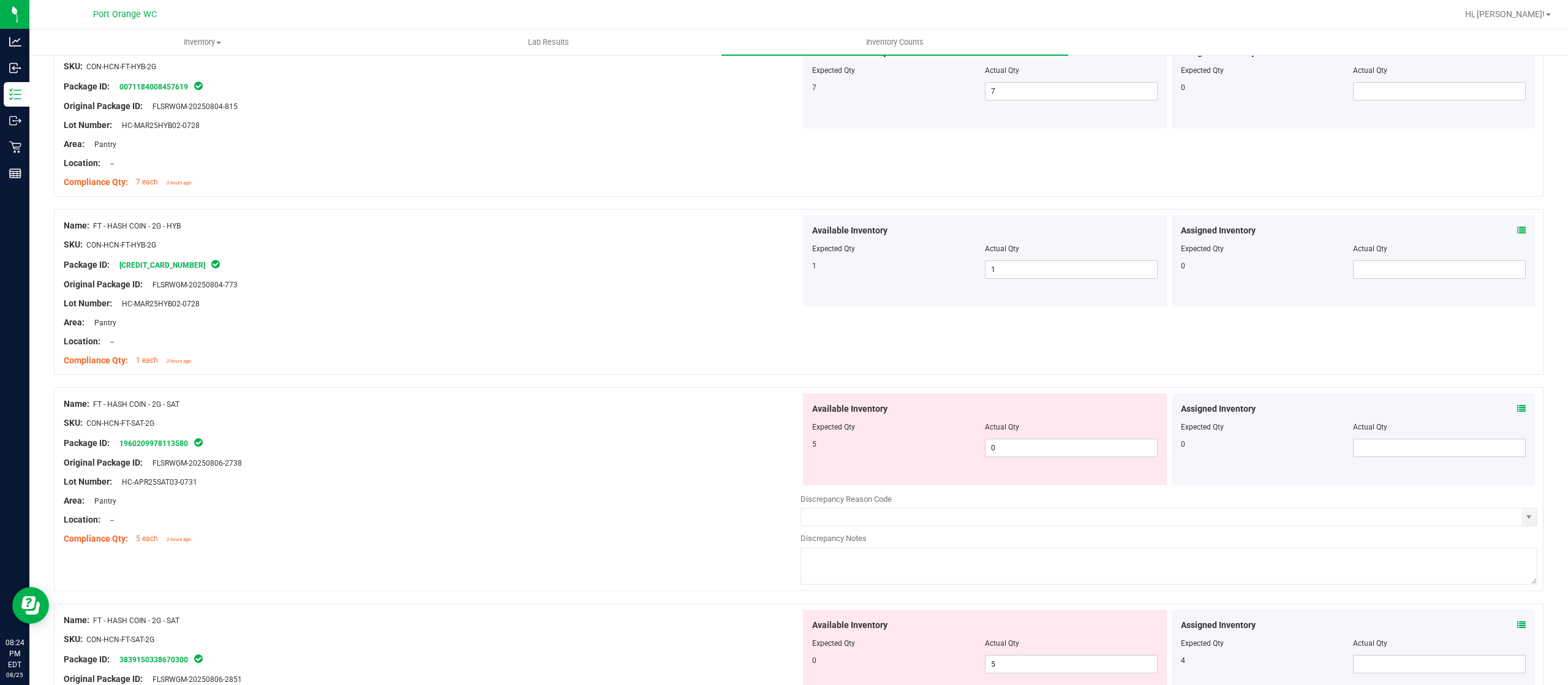
scroll to position [612, 0]
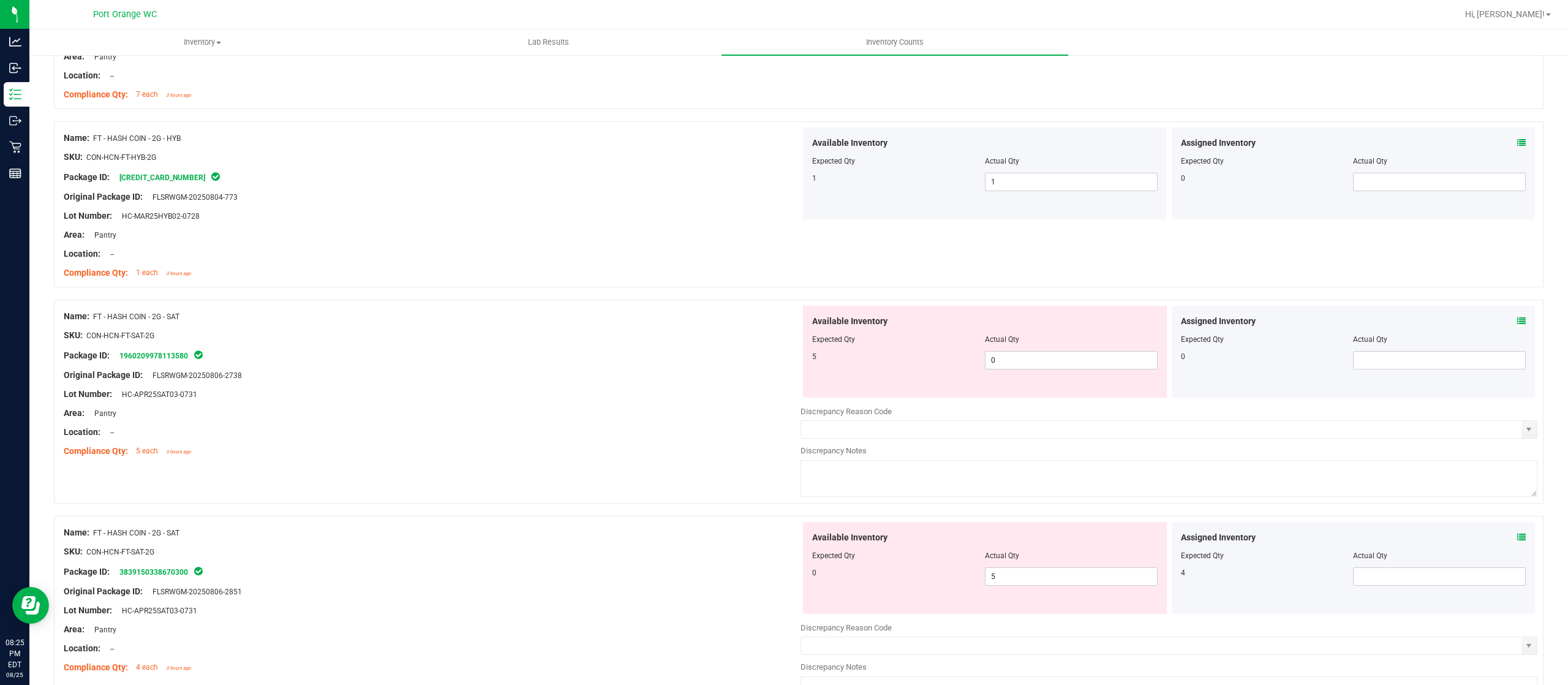
click at [1517, 321] on icon at bounding box center [1521, 321] width 8 height 8
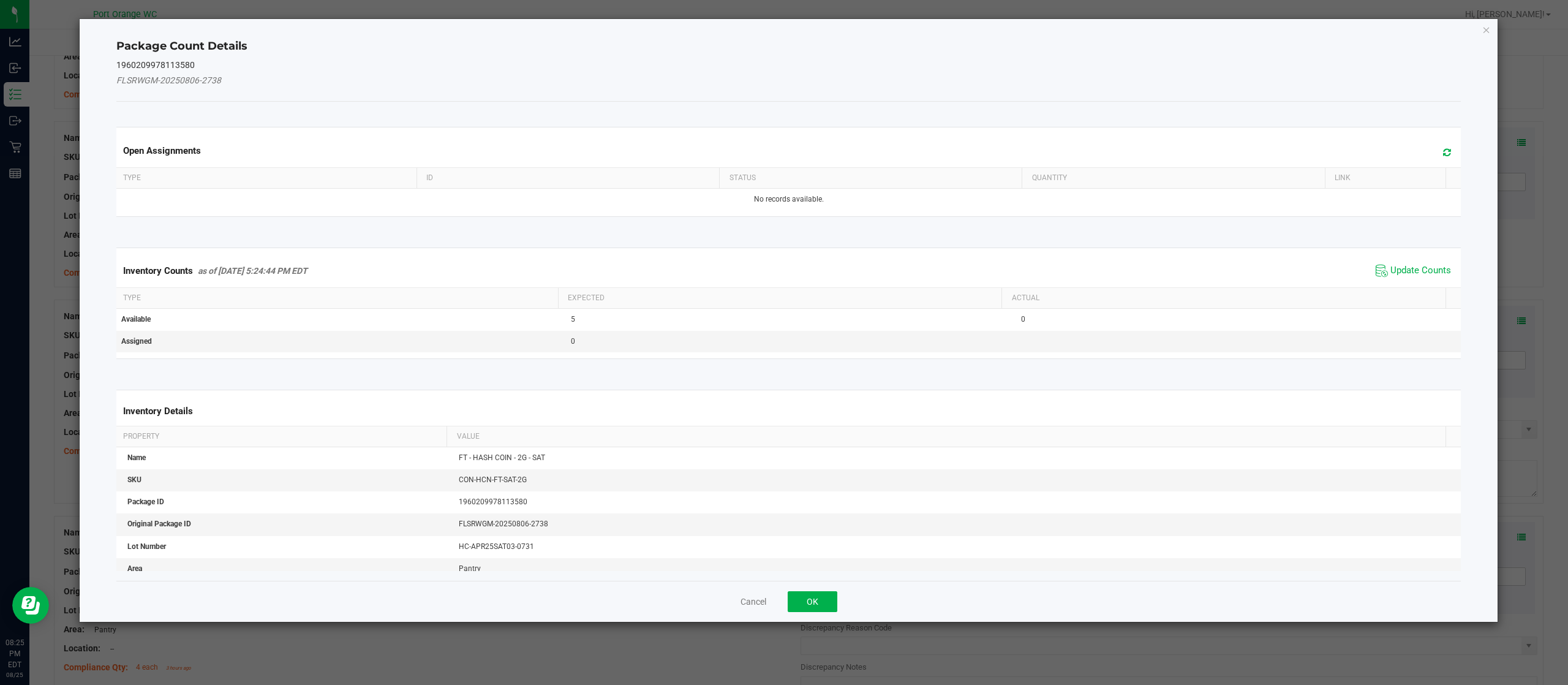
click at [1389, 282] on div "Inventory Counts as of Aug 25, 2025 5:24:44 PM EDT Update Counts" at bounding box center [788, 270] width 1350 height 33
click at [1394, 269] on span "Update Counts" at bounding box center [1420, 271] width 61 height 13
click at [1396, 267] on div "Inventory Counts as of Aug 25, 2025 5:24:44 PM EDT Update Counts" at bounding box center [788, 270] width 1350 height 32
click at [1398, 264] on span "Update Counts" at bounding box center [1415, 270] width 78 height 17
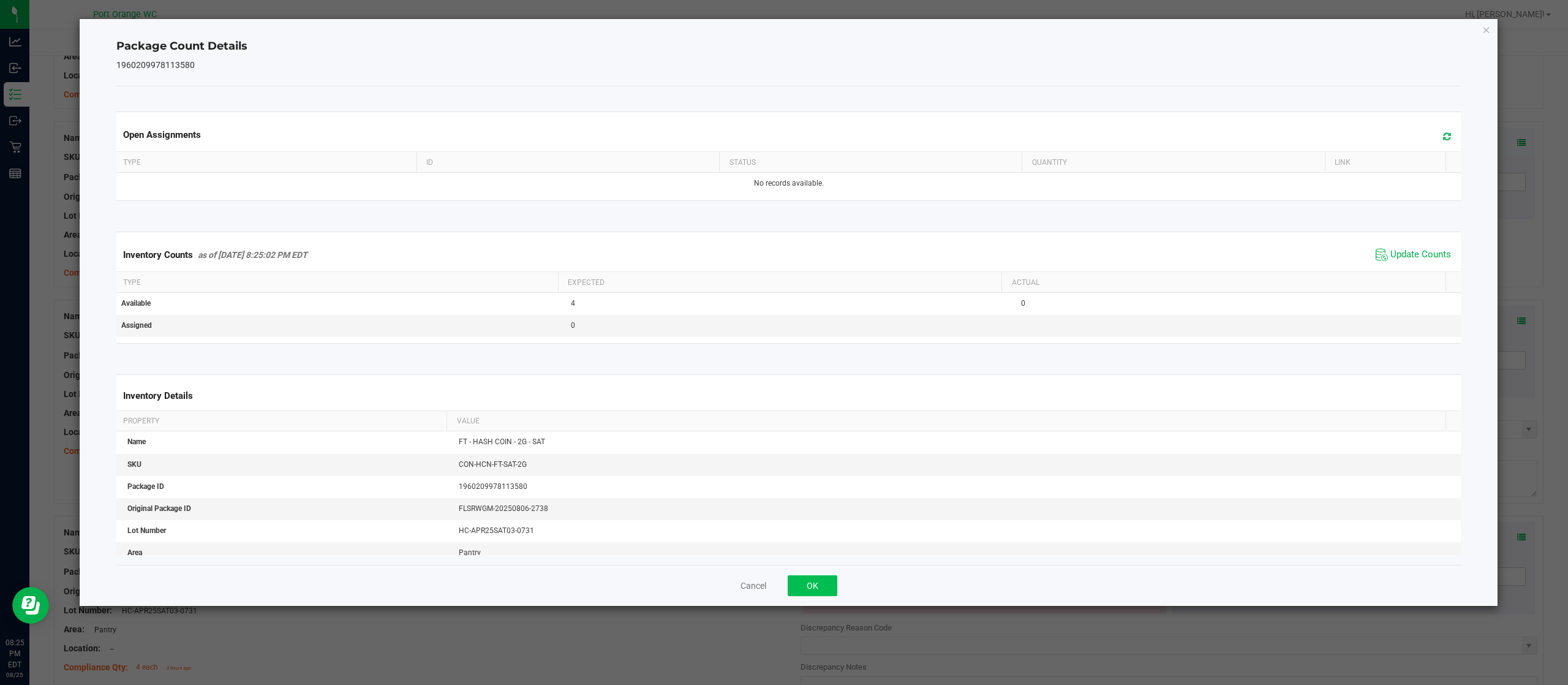
drag, startPoint x: 792, startPoint y: 605, endPoint x: 817, endPoint y: 580, distance: 35.4
click at [797, 604] on div "Cancel OK" at bounding box center [789, 585] width 1345 height 41
click at [824, 575] on div "Cancel OK" at bounding box center [789, 585] width 1345 height 41
click at [824, 585] on button "OK" at bounding box center [812, 585] width 50 height 21
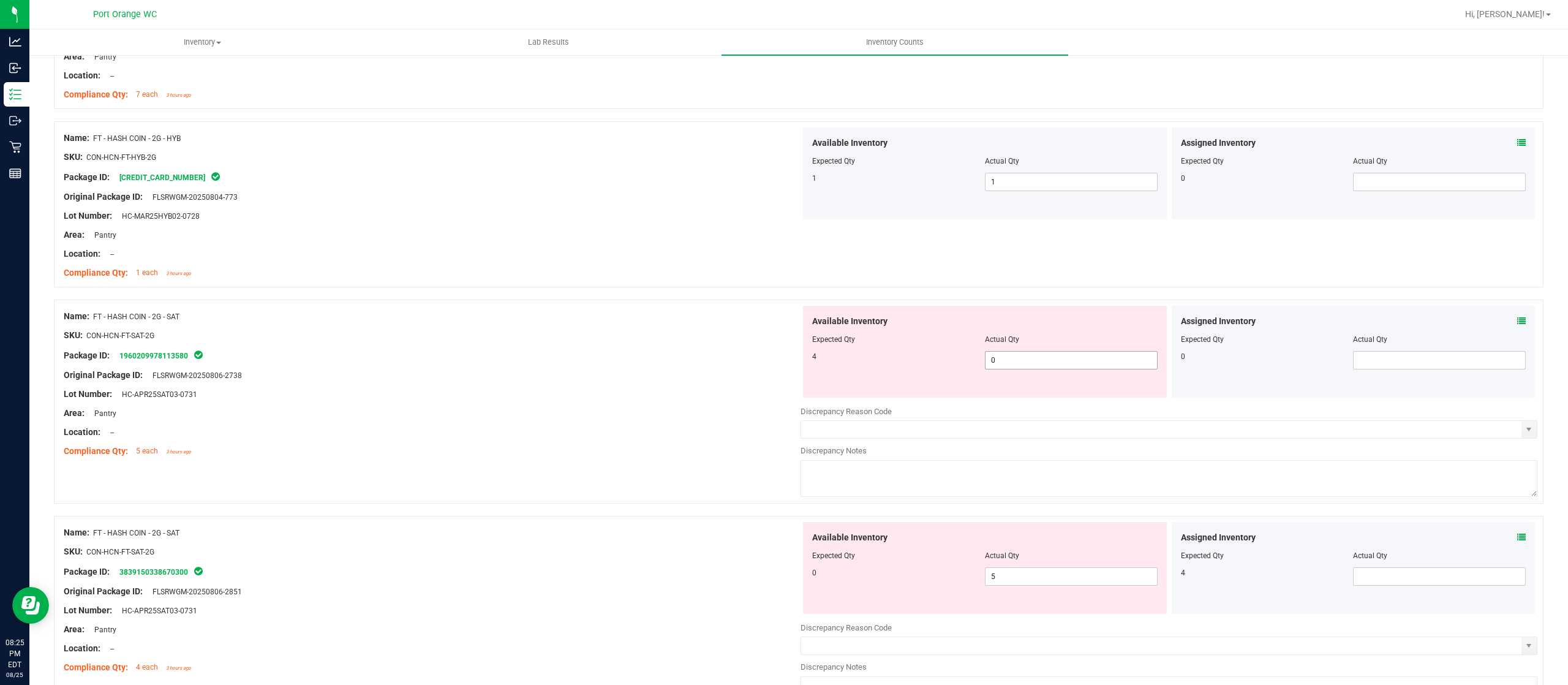
click at [1005, 352] on span "0 0" at bounding box center [1071, 360] width 173 height 18
click at [1005, 351] on div at bounding box center [984, 347] width 345 height 6
click at [1005, 357] on span "0 0" at bounding box center [1071, 360] width 173 height 18
click at [1005, 357] on input "0" at bounding box center [1071, 360] width 172 height 17
type input "4"
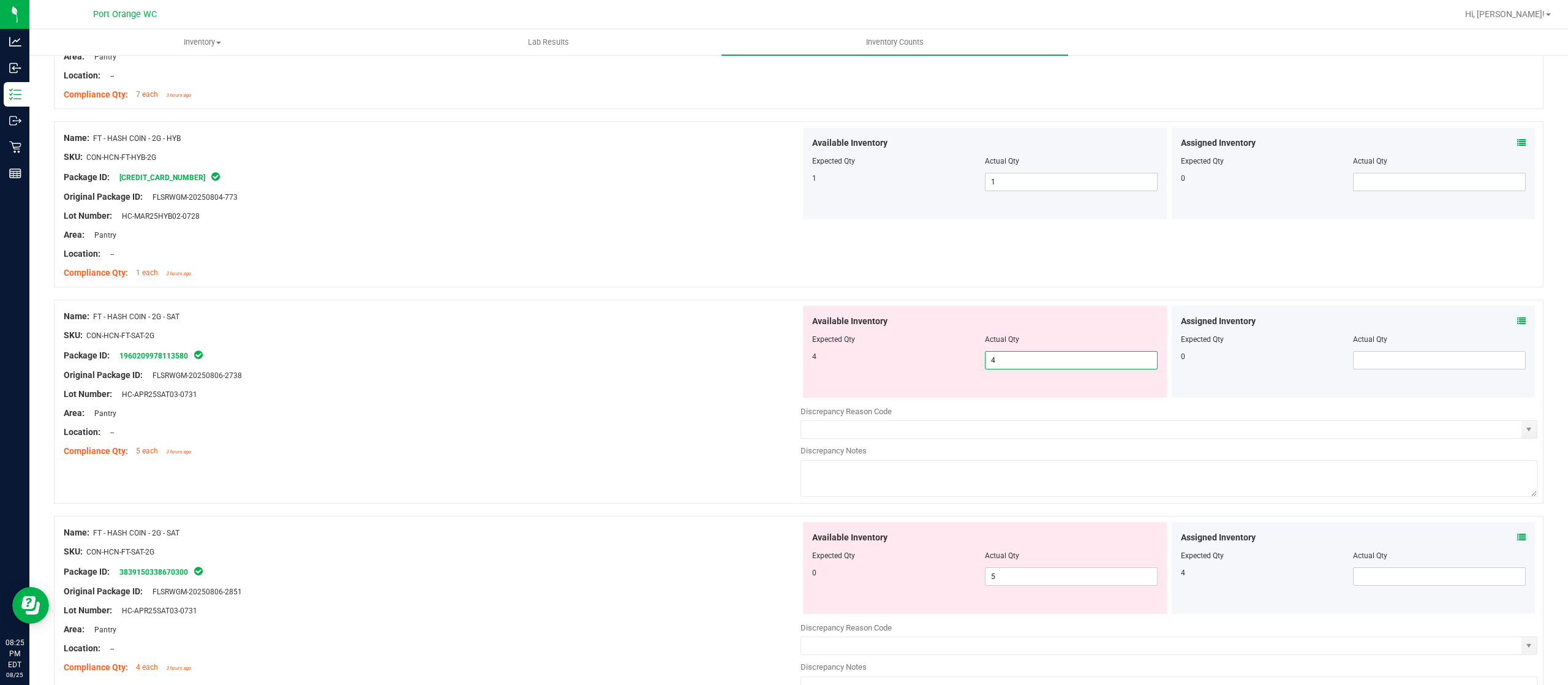
type input "4"
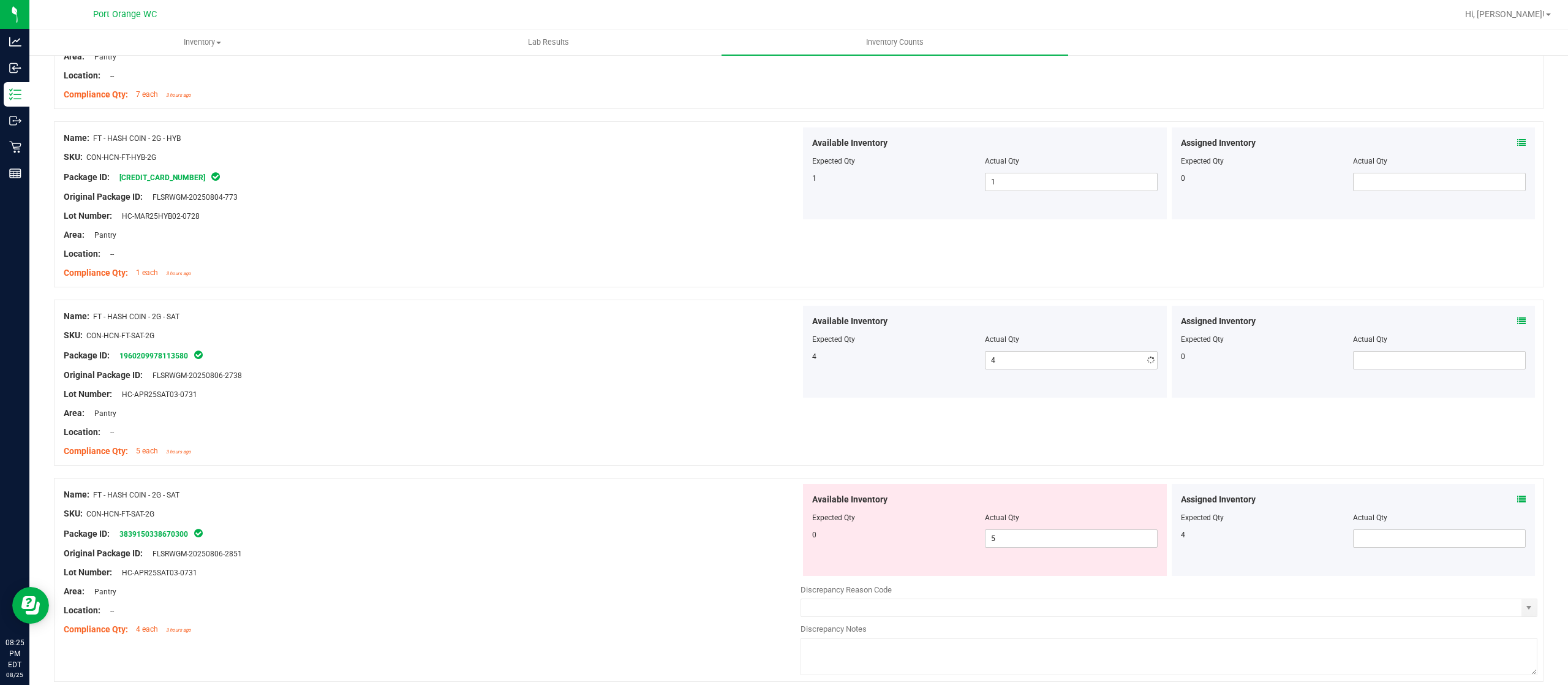
drag, startPoint x: 679, startPoint y: 440, endPoint x: 756, endPoint y: 474, distance: 84.2
click at [679, 443] on div "Name: FT - HASH COIN - 2G - SAT SKU: CON-HCN-FT-SAT-2G Package ID: 196020997811…" at bounding box center [432, 384] width 737 height 156
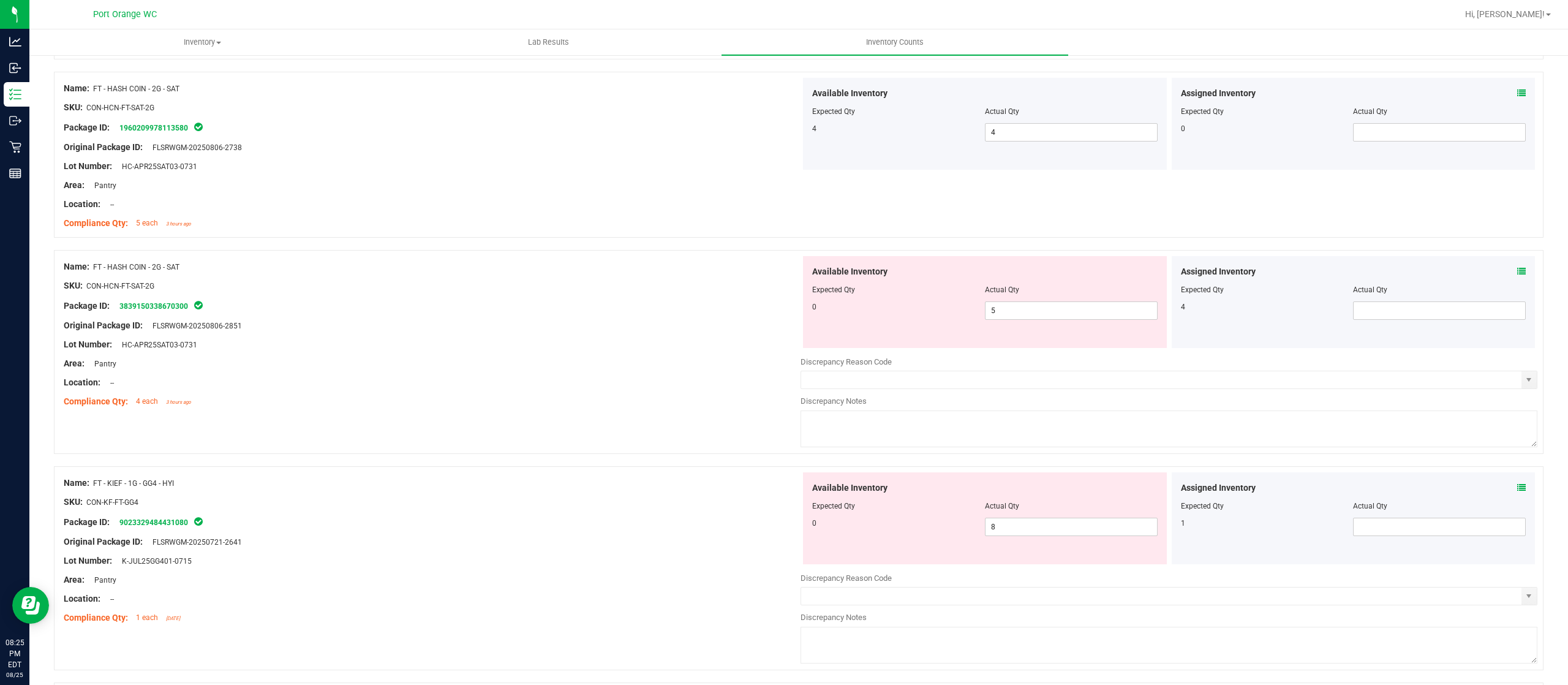
scroll to position [857, 0]
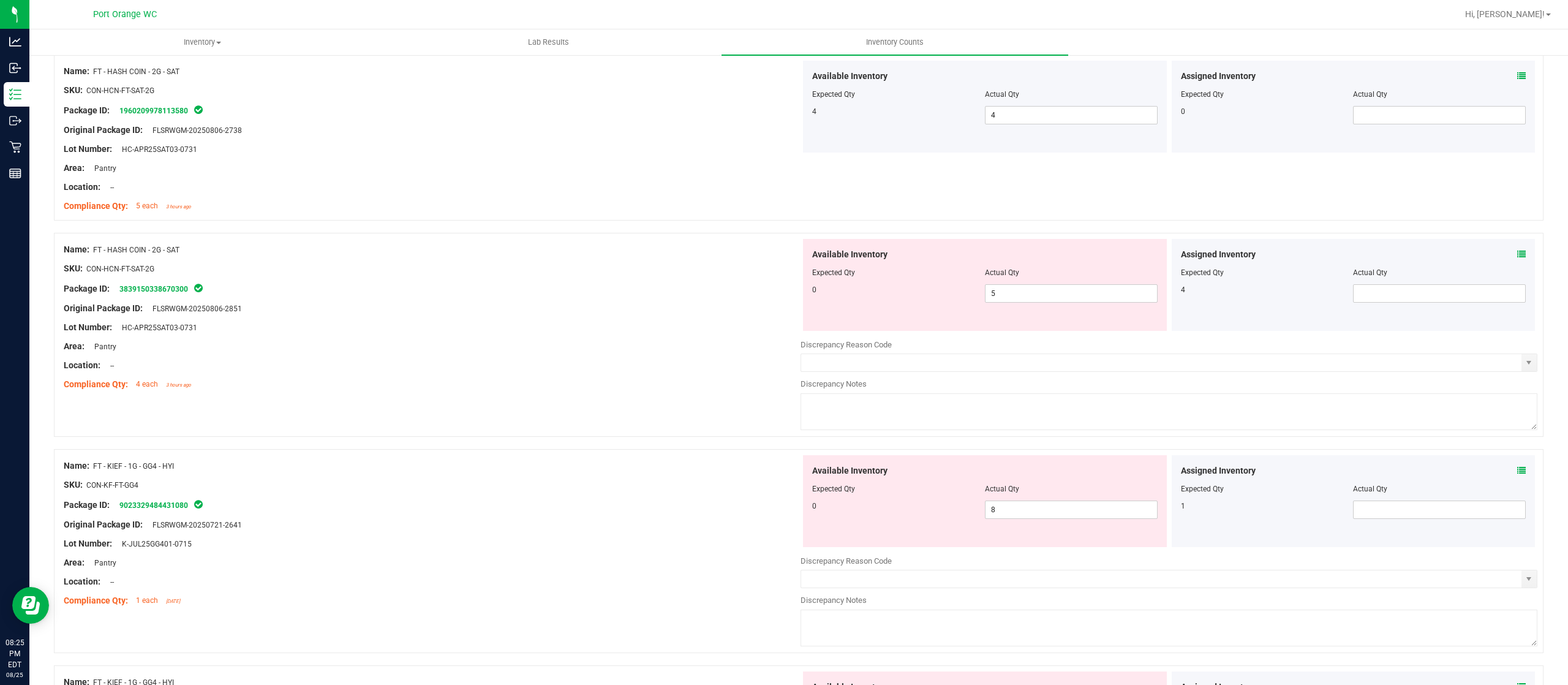
click at [1517, 254] on icon at bounding box center [1521, 254] width 8 height 8
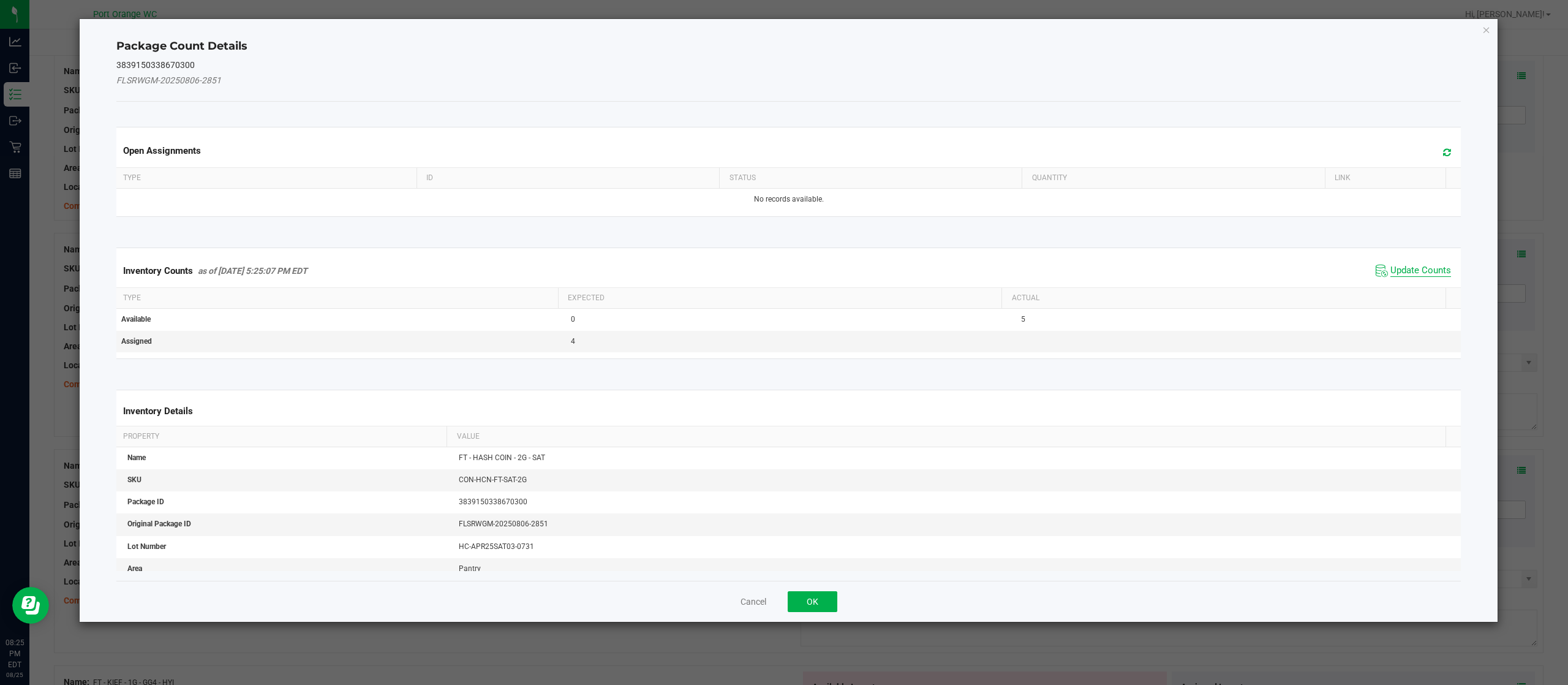
click at [1404, 266] on span "Update Counts" at bounding box center [1420, 271] width 61 height 13
click at [1404, 266] on div "Inventory Counts as of Aug 25, 2025 5:25:07 PM EDT Update Counts" at bounding box center [788, 270] width 1350 height 32
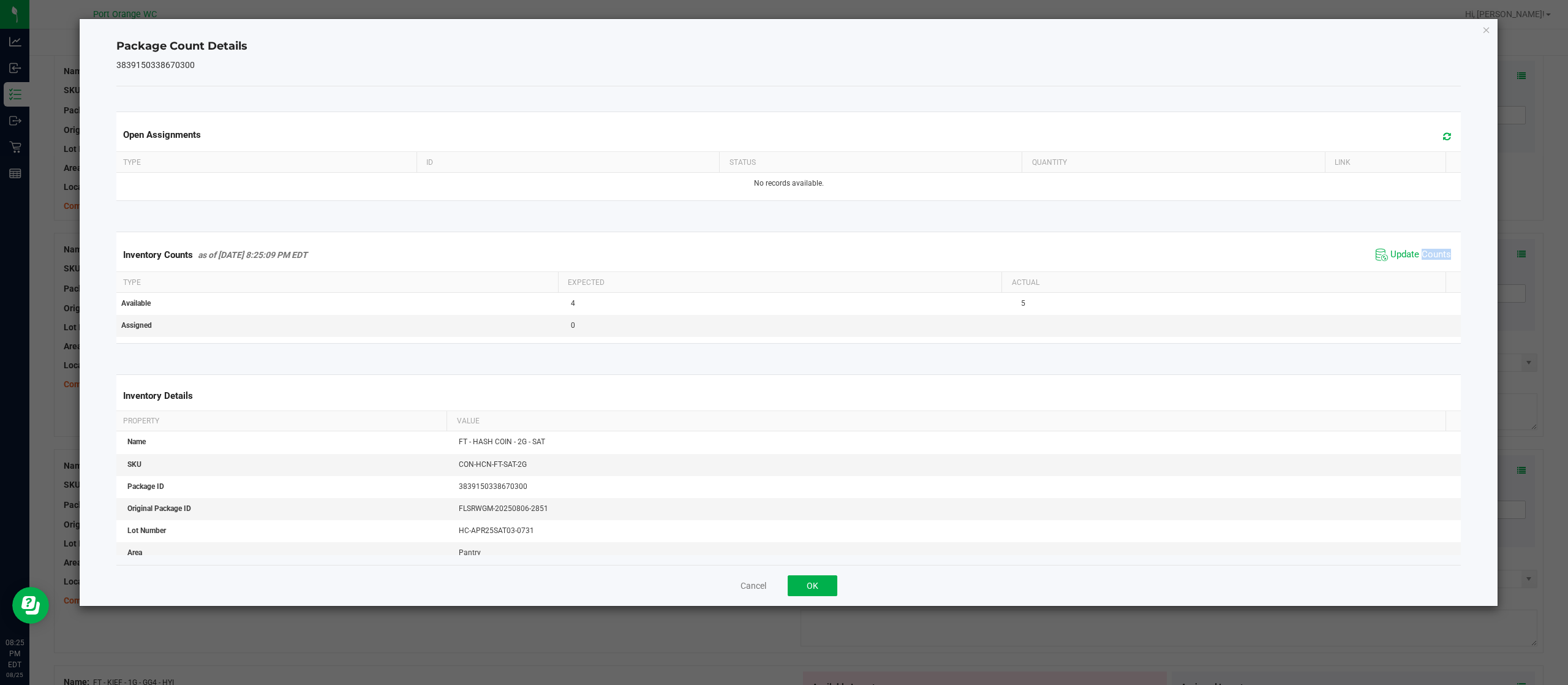
click at [1404, 264] on span "Update Counts" at bounding box center [1413, 255] width 82 height 18
drag, startPoint x: 827, startPoint y: 582, endPoint x: 1025, endPoint y: 429, distance: 250.2
click at [834, 575] on button "OK" at bounding box center [812, 585] width 50 height 21
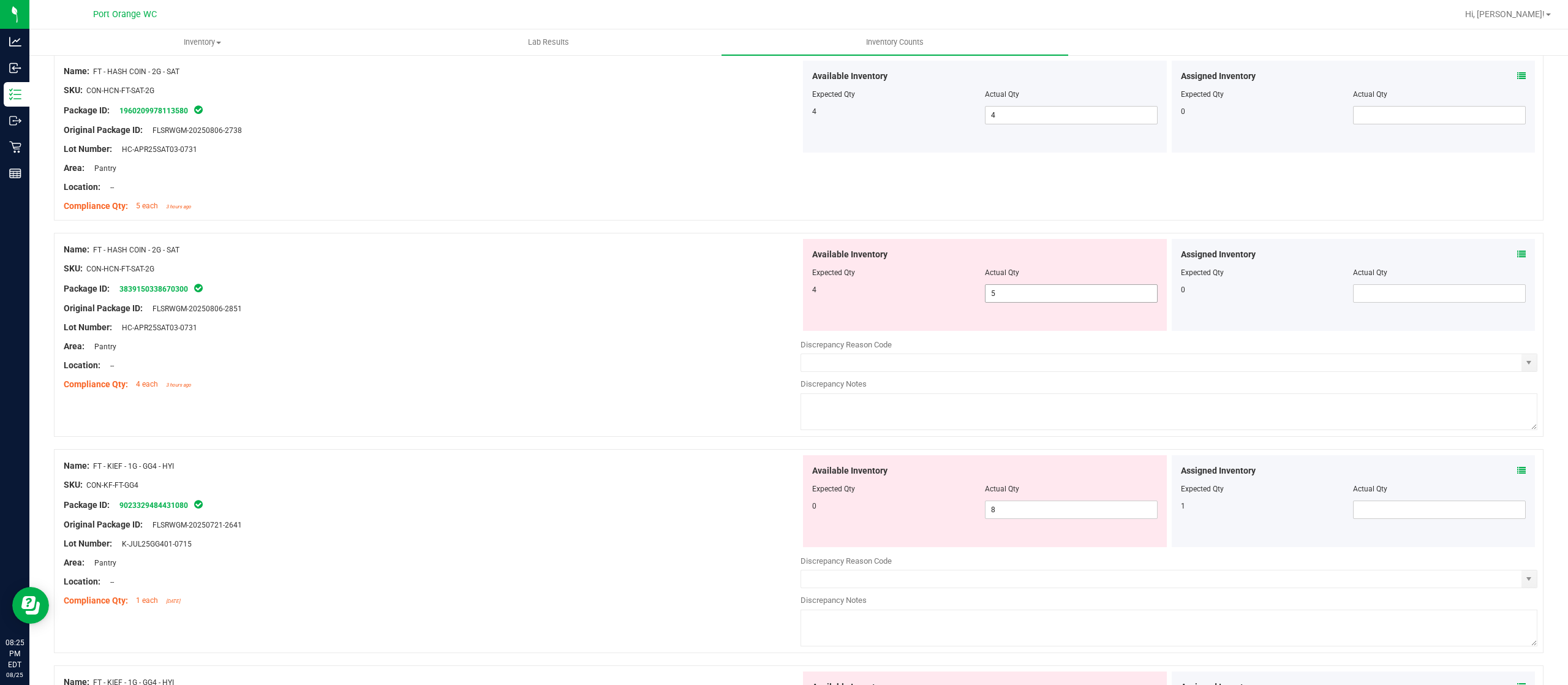
click at [1010, 294] on span "5 5" at bounding box center [1071, 293] width 173 height 18
click at [1010, 294] on input "5" at bounding box center [1071, 293] width 172 height 17
type input "4"
click at [666, 360] on div "Location: --" at bounding box center [432, 366] width 737 height 13
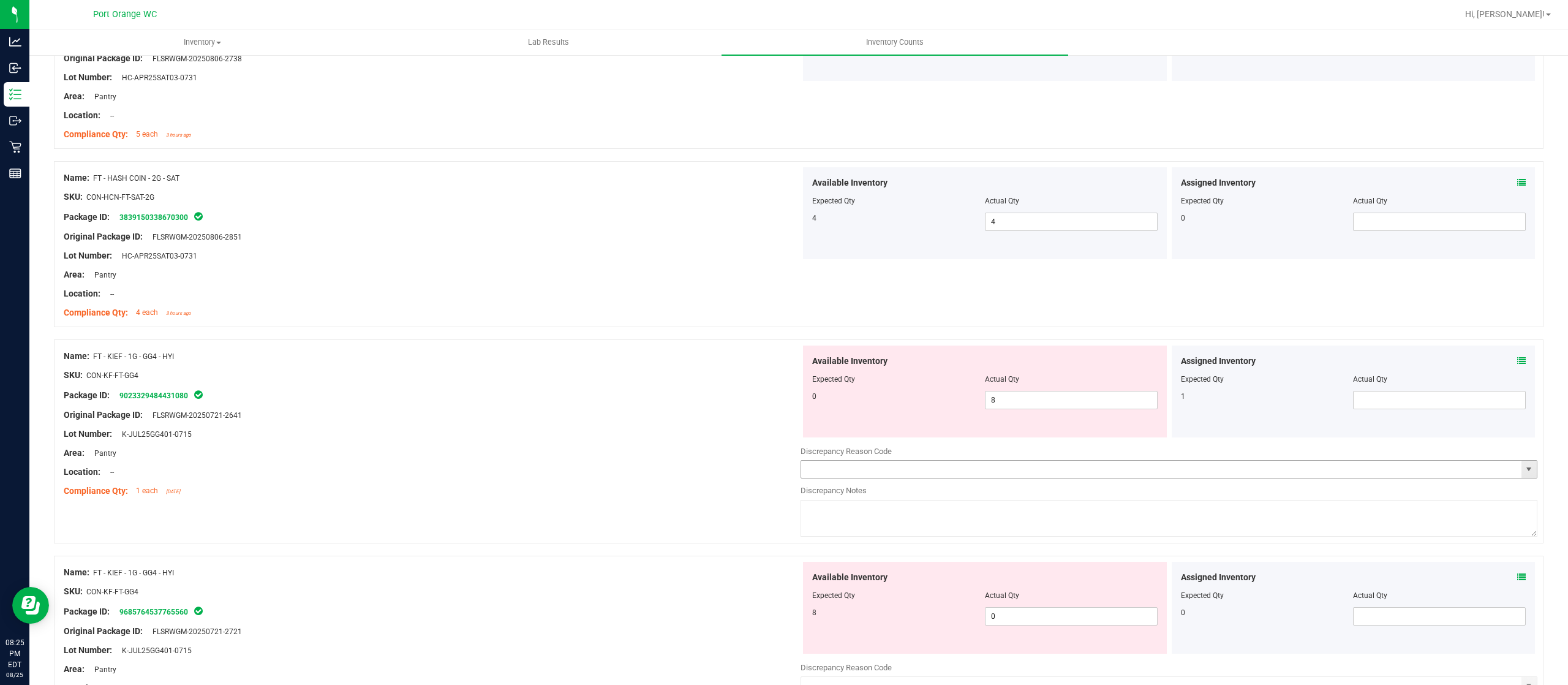
scroll to position [980, 0]
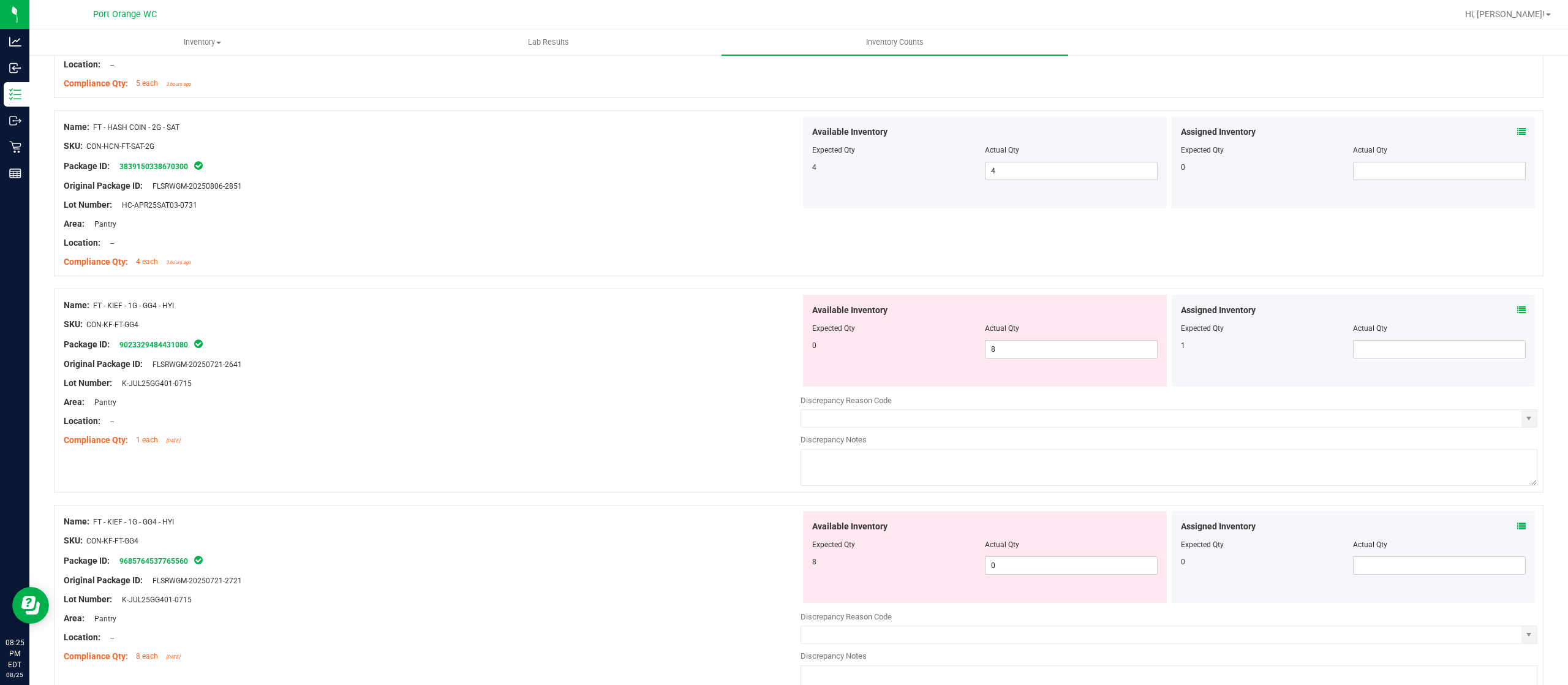
click at [1517, 309] on icon at bounding box center [1521, 310] width 8 height 8
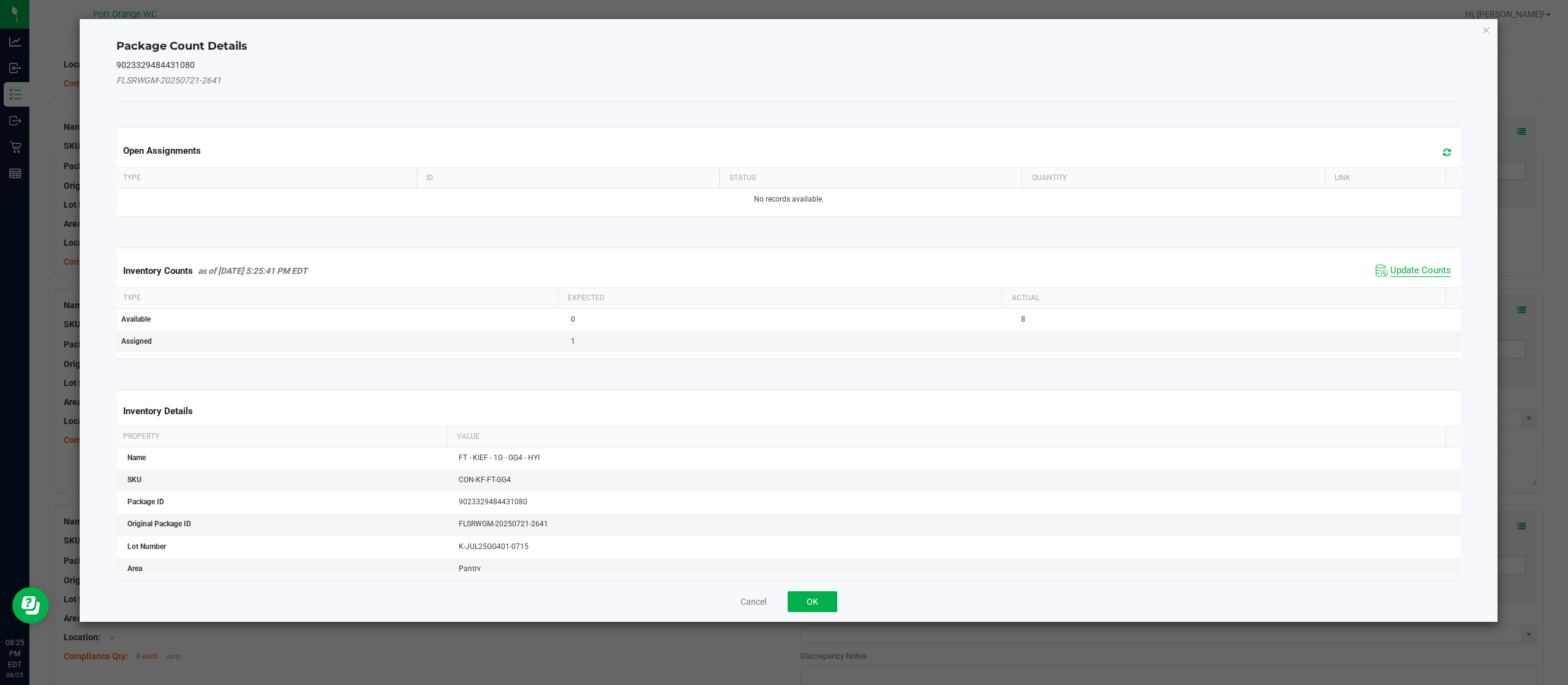
click at [1409, 269] on span "Update Counts" at bounding box center [1420, 271] width 61 height 13
click at [1409, 269] on div "Inventory Counts as of Aug 25, 2025 5:25:41 PM EDT Update Counts" at bounding box center [788, 270] width 1350 height 33
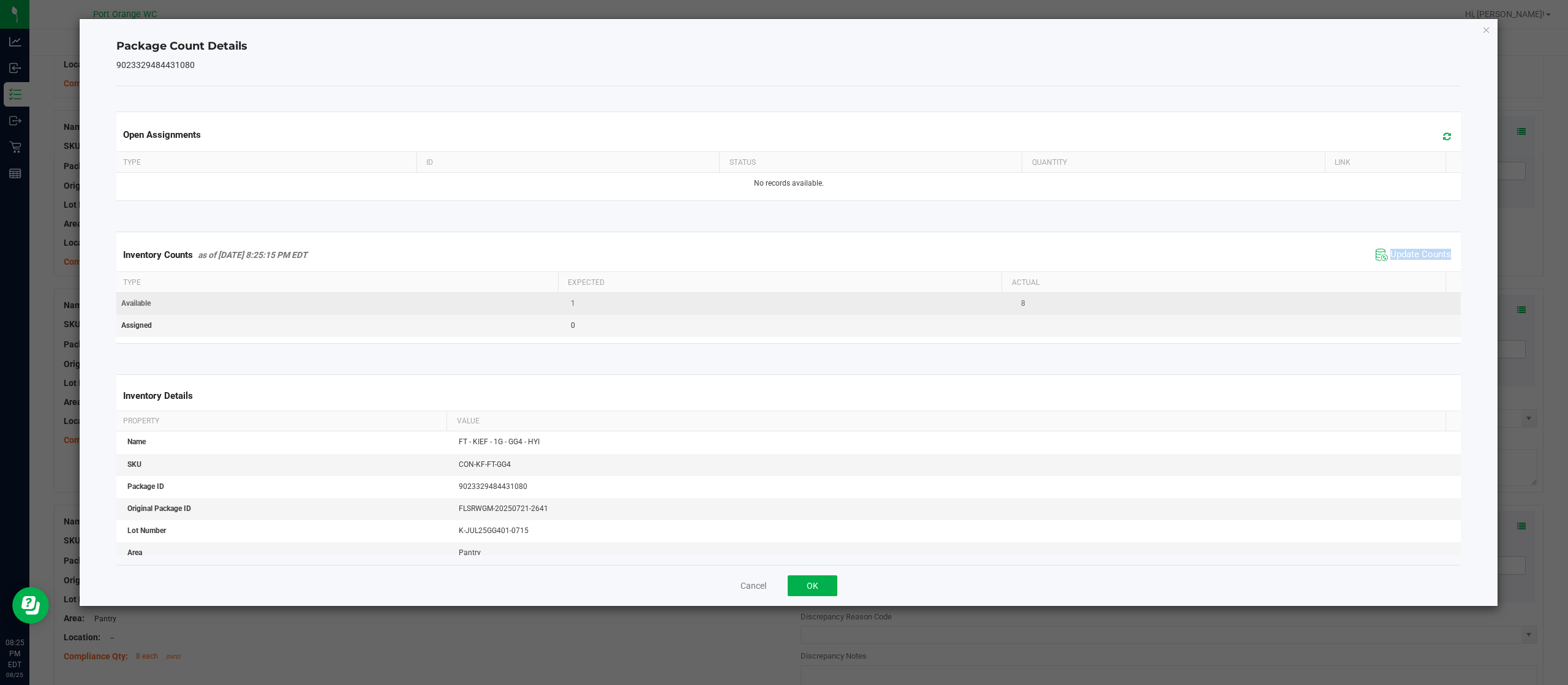
drag, startPoint x: 1409, startPoint y: 269, endPoint x: 1304, endPoint y: 296, distance: 108.4
click at [1405, 271] on div "Inventory Counts as of Aug 25, 2025 8:25:15 PM EDT Update Counts" at bounding box center [788, 255] width 1350 height 33
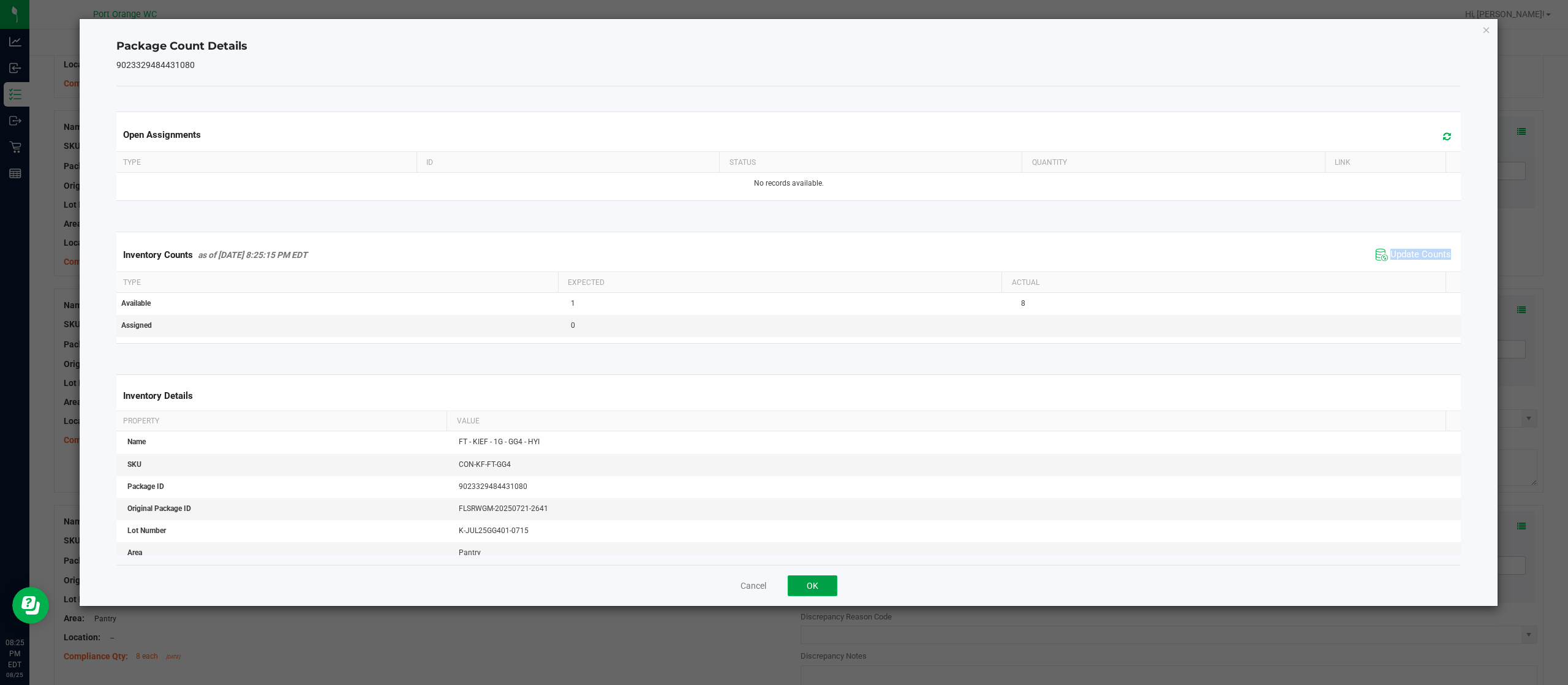
drag, startPoint x: 806, startPoint y: 580, endPoint x: 1004, endPoint y: 379, distance: 282.1
click at [806, 580] on button "OK" at bounding box center [812, 585] width 50 height 21
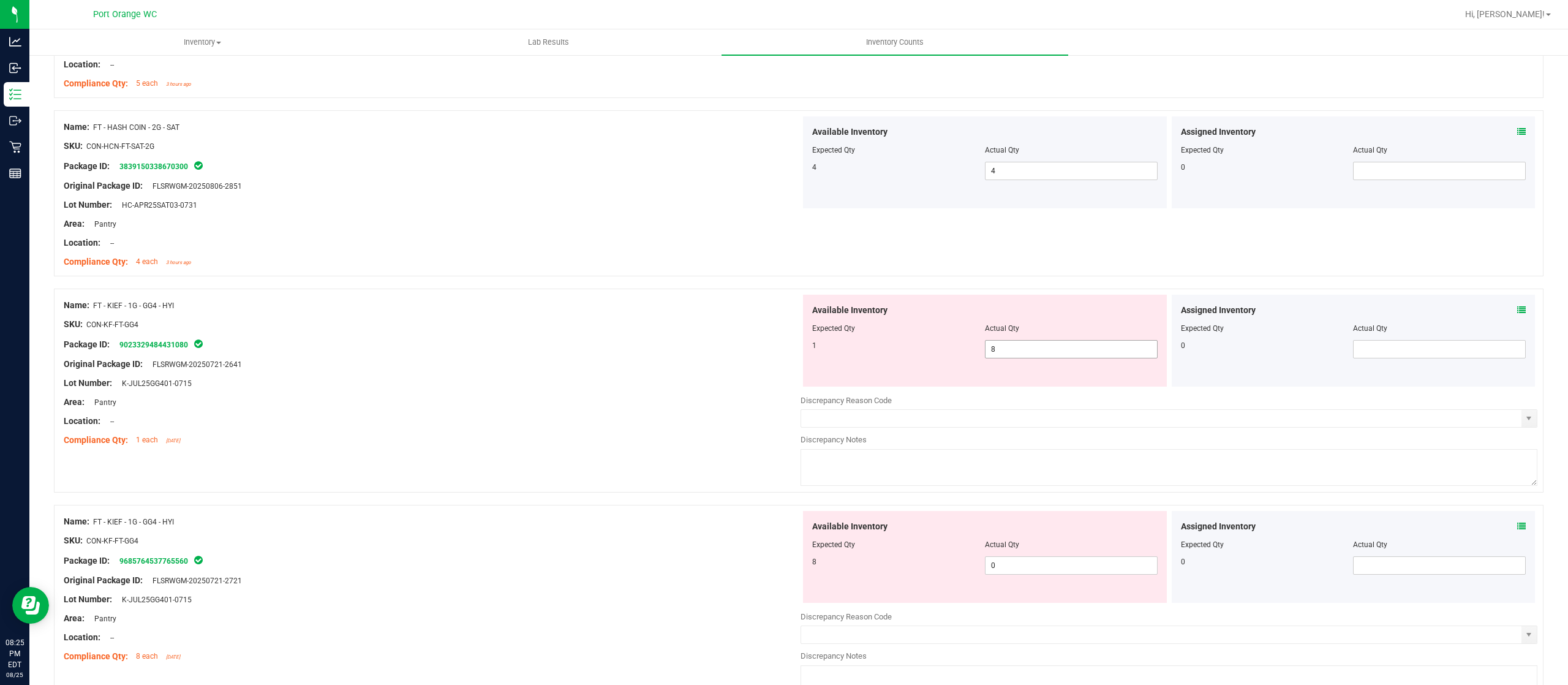
click at [1020, 349] on span "8 8" at bounding box center [1071, 349] width 173 height 18
click at [1022, 349] on input "8" at bounding box center [1071, 349] width 172 height 17
type input "1"
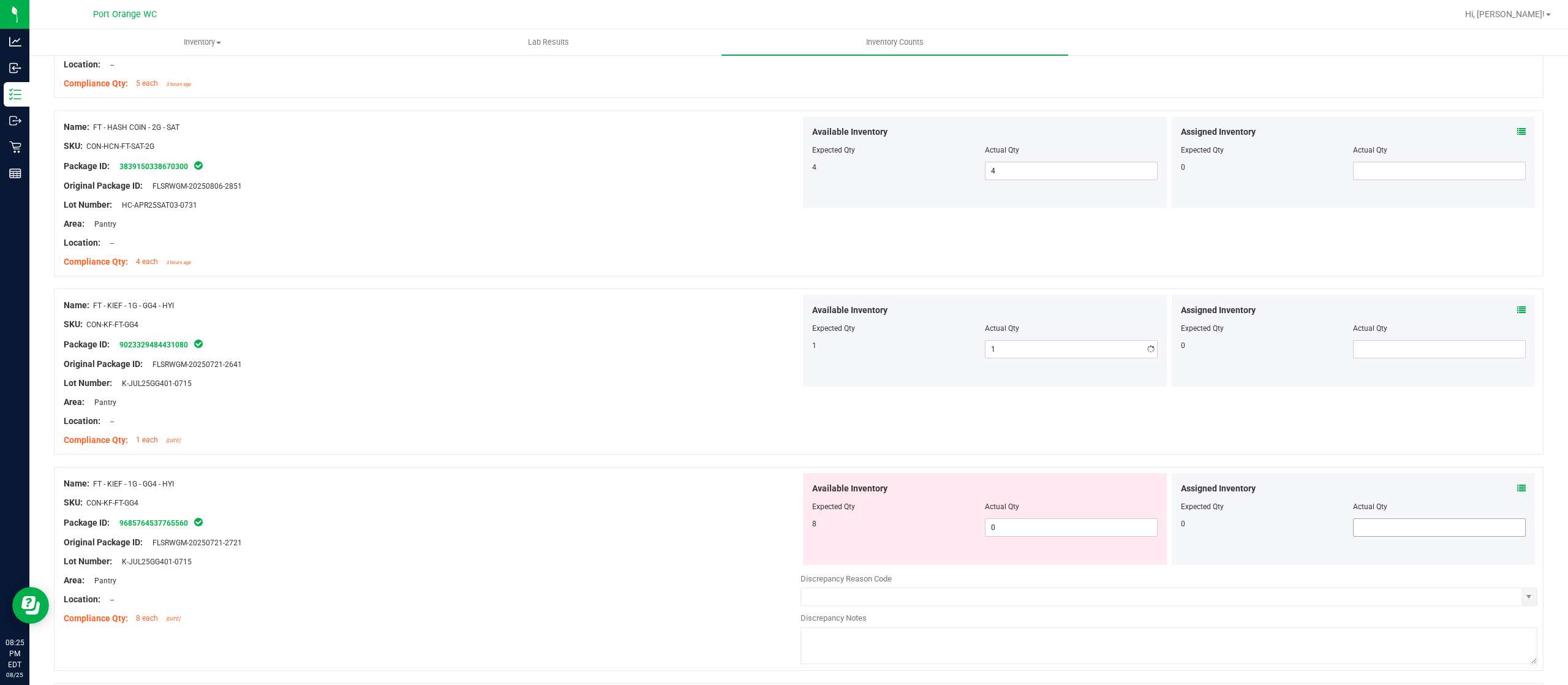
click at [1503, 528] on div "Assigned Inventory Expected Qty Actual Qty 0" at bounding box center [1354, 519] width 364 height 92
click at [1517, 491] on icon at bounding box center [1521, 488] width 8 height 8
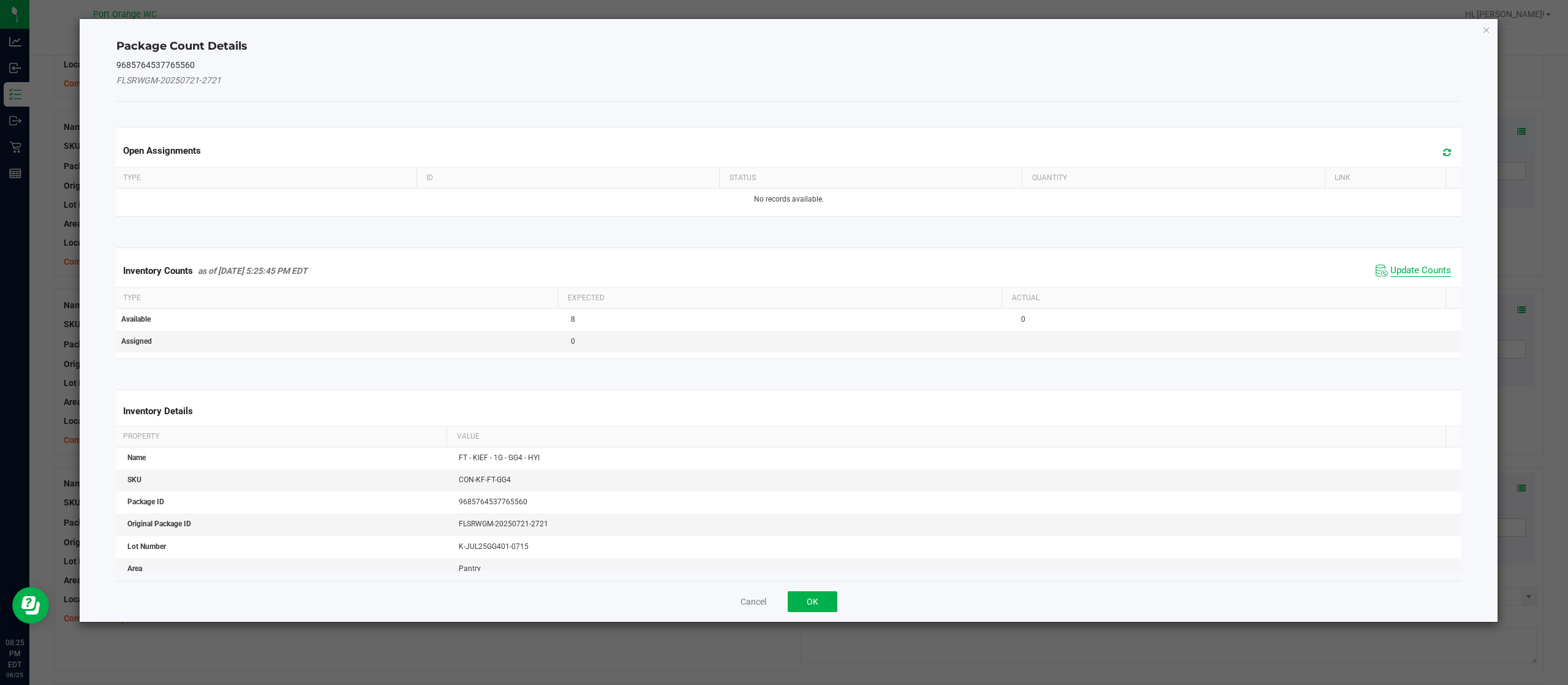
click at [1416, 273] on span "Update Counts" at bounding box center [1420, 271] width 61 height 13
click at [1414, 276] on kendo-grid "Inventory Counts as of Aug 25, 2025 5:25:45 PM EDT Update Counts Type Expected …" at bounding box center [789, 303] width 1364 height 112
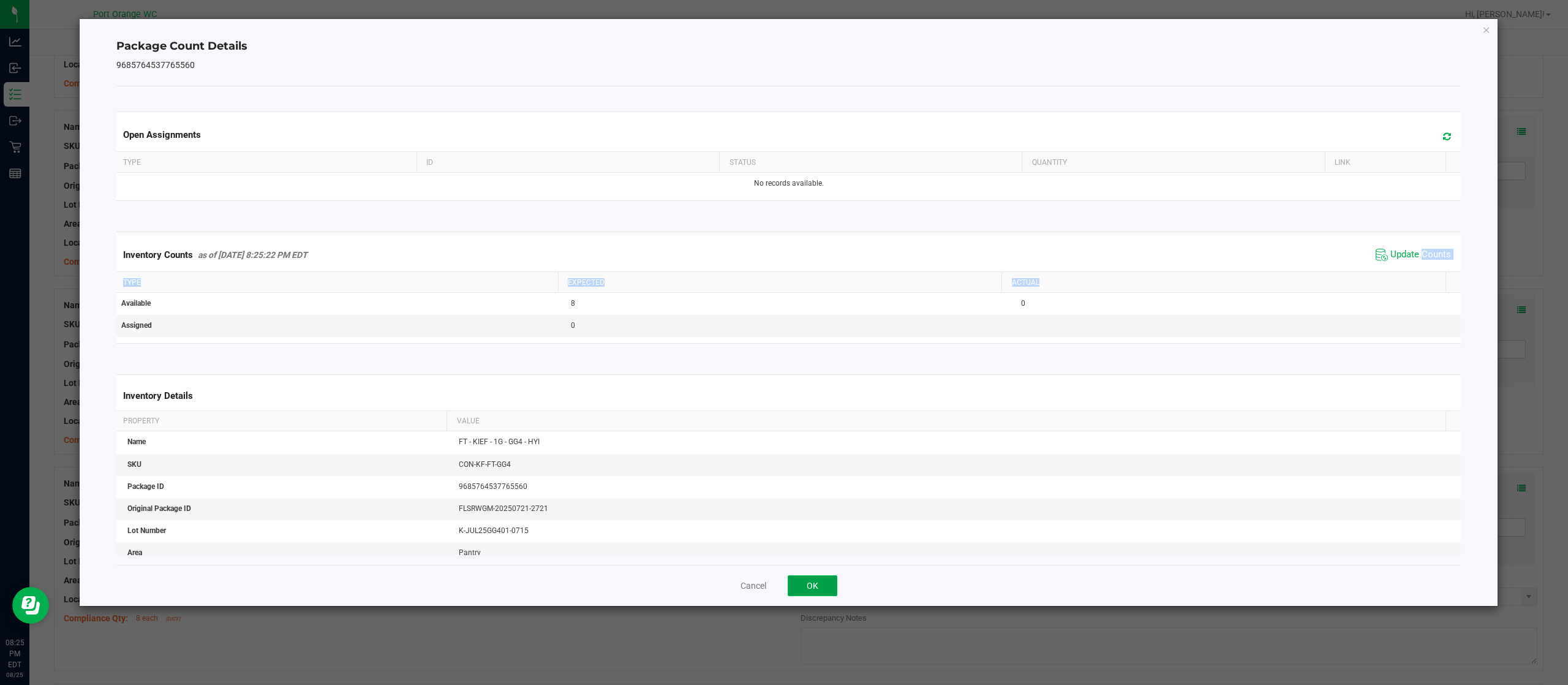
click at [806, 585] on button "OK" at bounding box center [812, 585] width 50 height 21
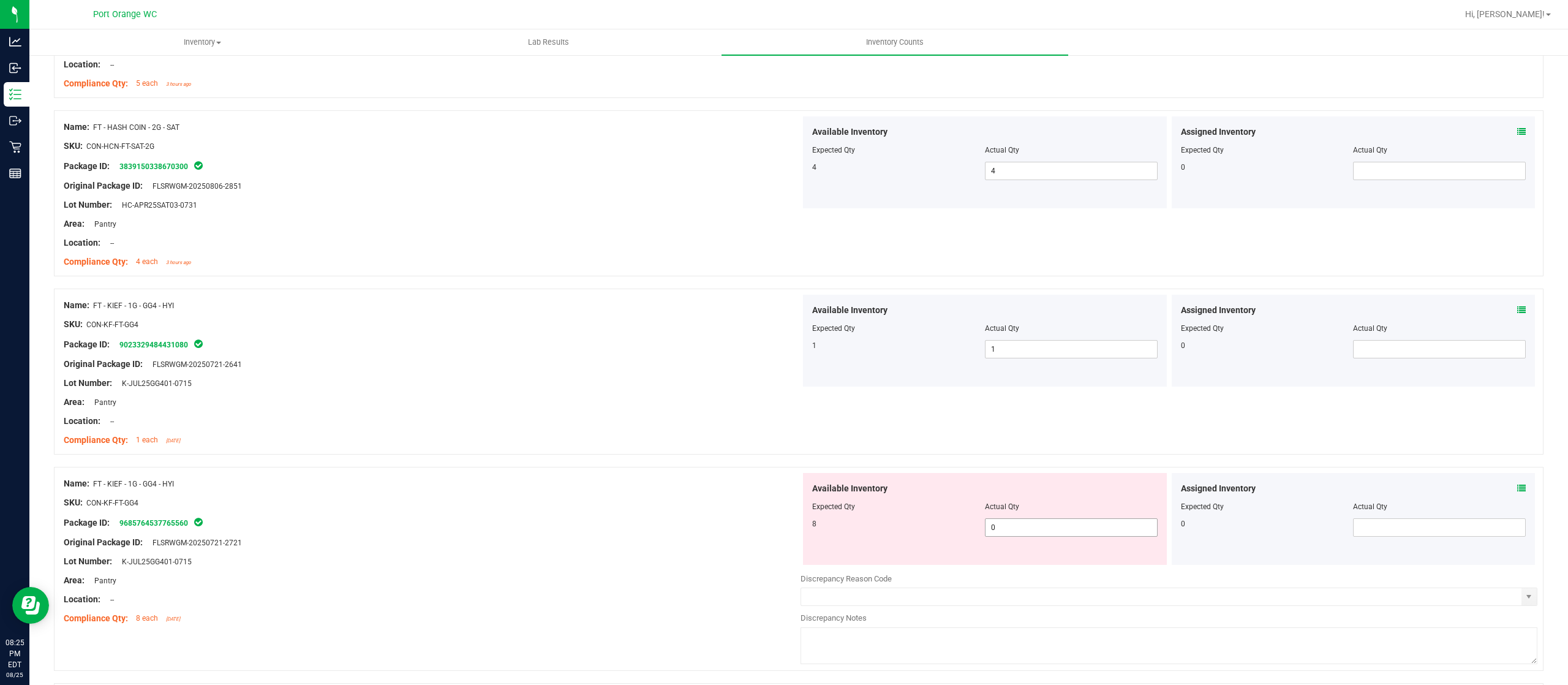
click at [1022, 531] on span "0 0" at bounding box center [1071, 527] width 173 height 18
click at [1023, 529] on input "0" at bounding box center [1071, 527] width 172 height 17
type input "8"
drag, startPoint x: 680, startPoint y: 517, endPoint x: 692, endPoint y: 516, distance: 12.0
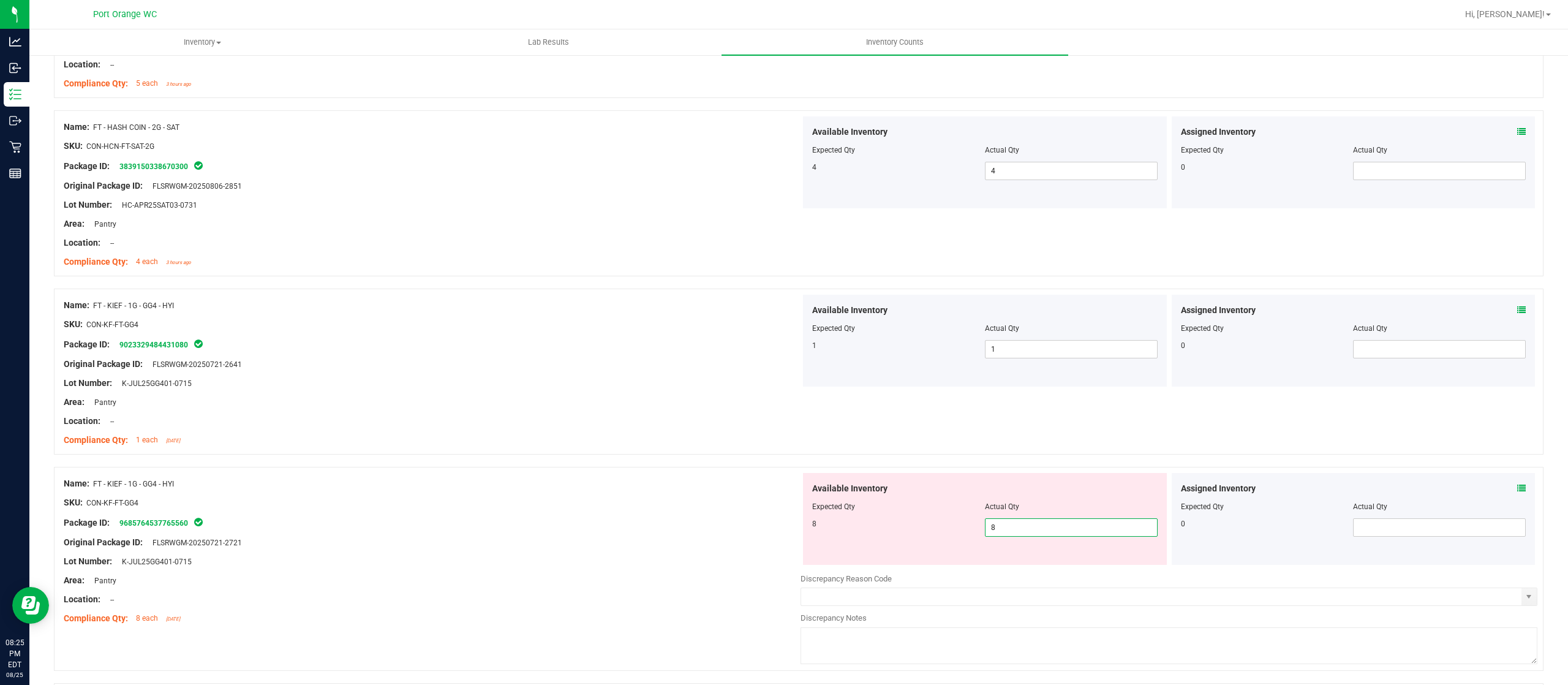
click at [680, 516] on div "Name: FT - KIEF - 1G - GG4 - HYI SKU: CON-KF-FT-GG4 Package ID: 968576453776556…" at bounding box center [432, 551] width 737 height 156
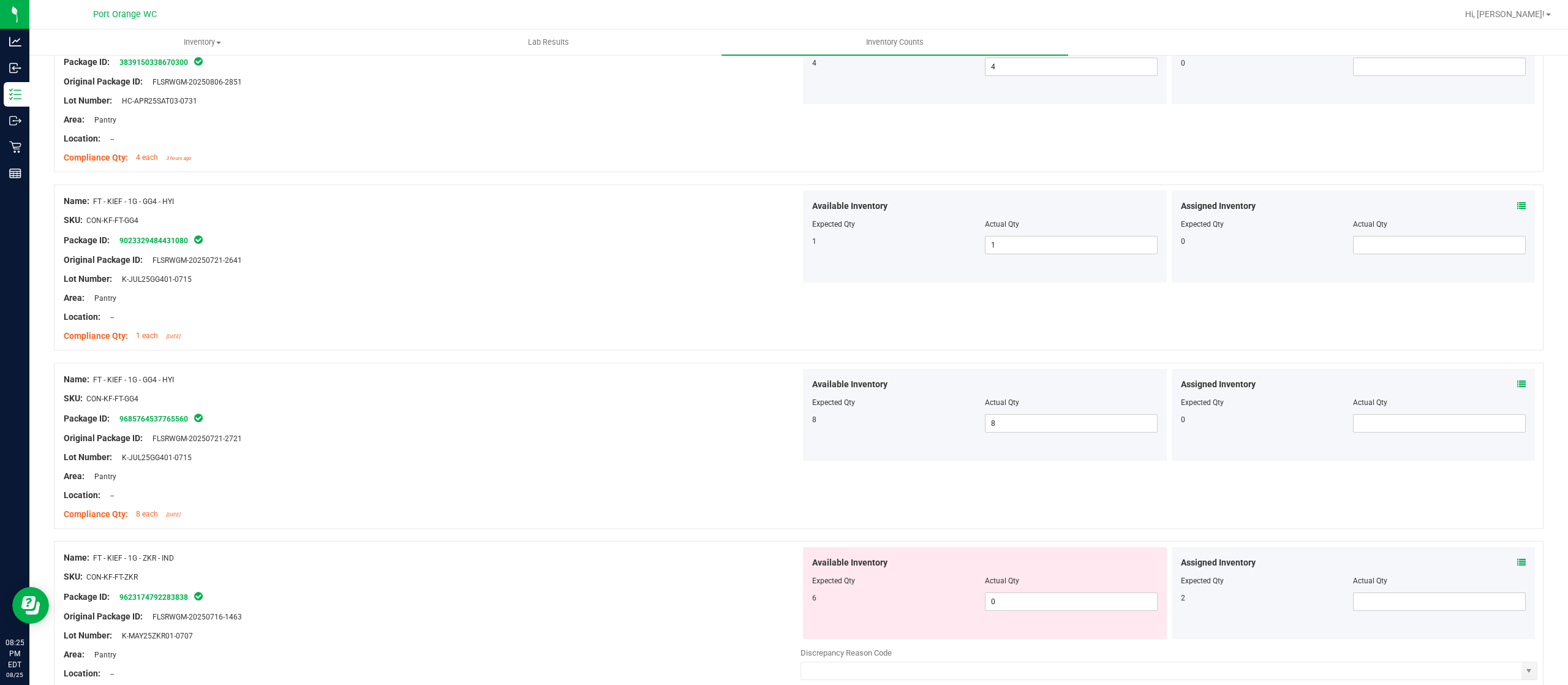
scroll to position [1348, 0]
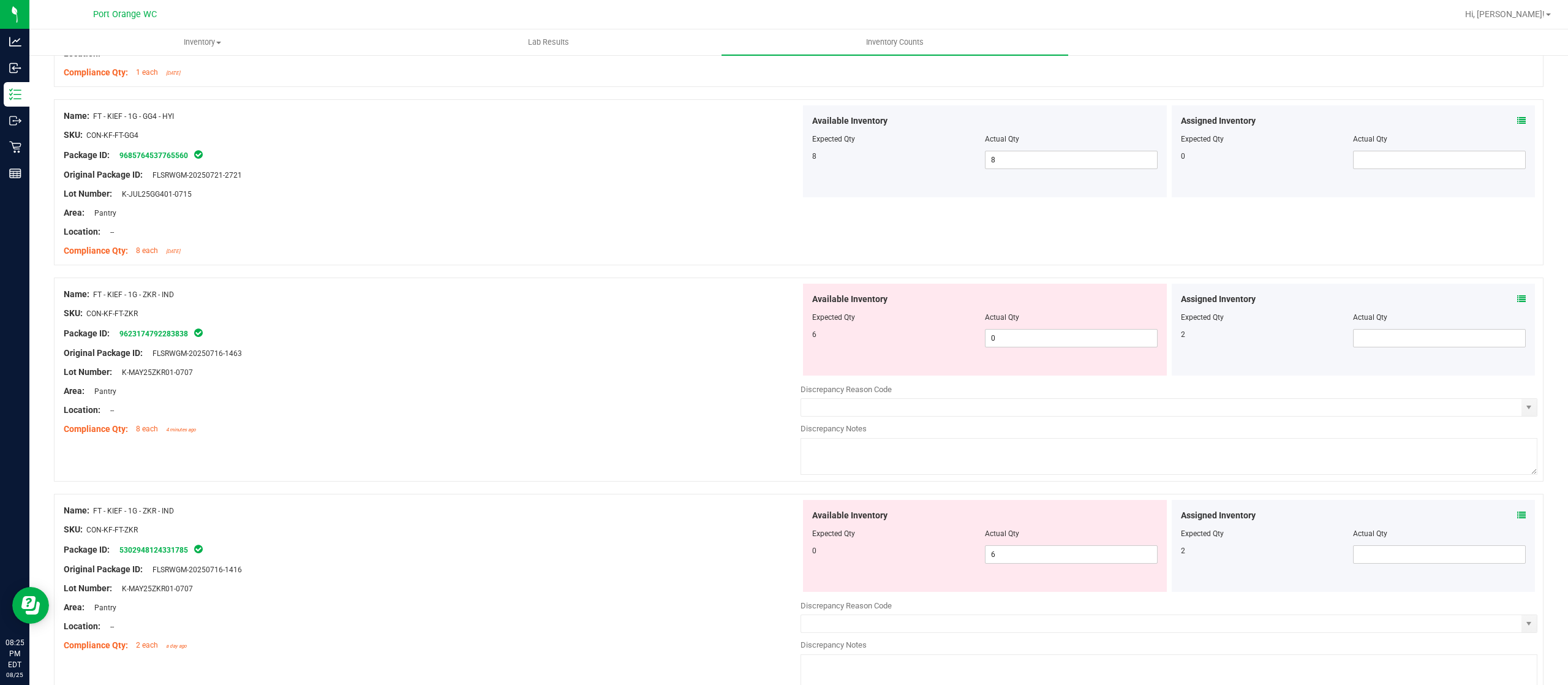
click at [1517, 303] on icon at bounding box center [1521, 299] width 8 height 8
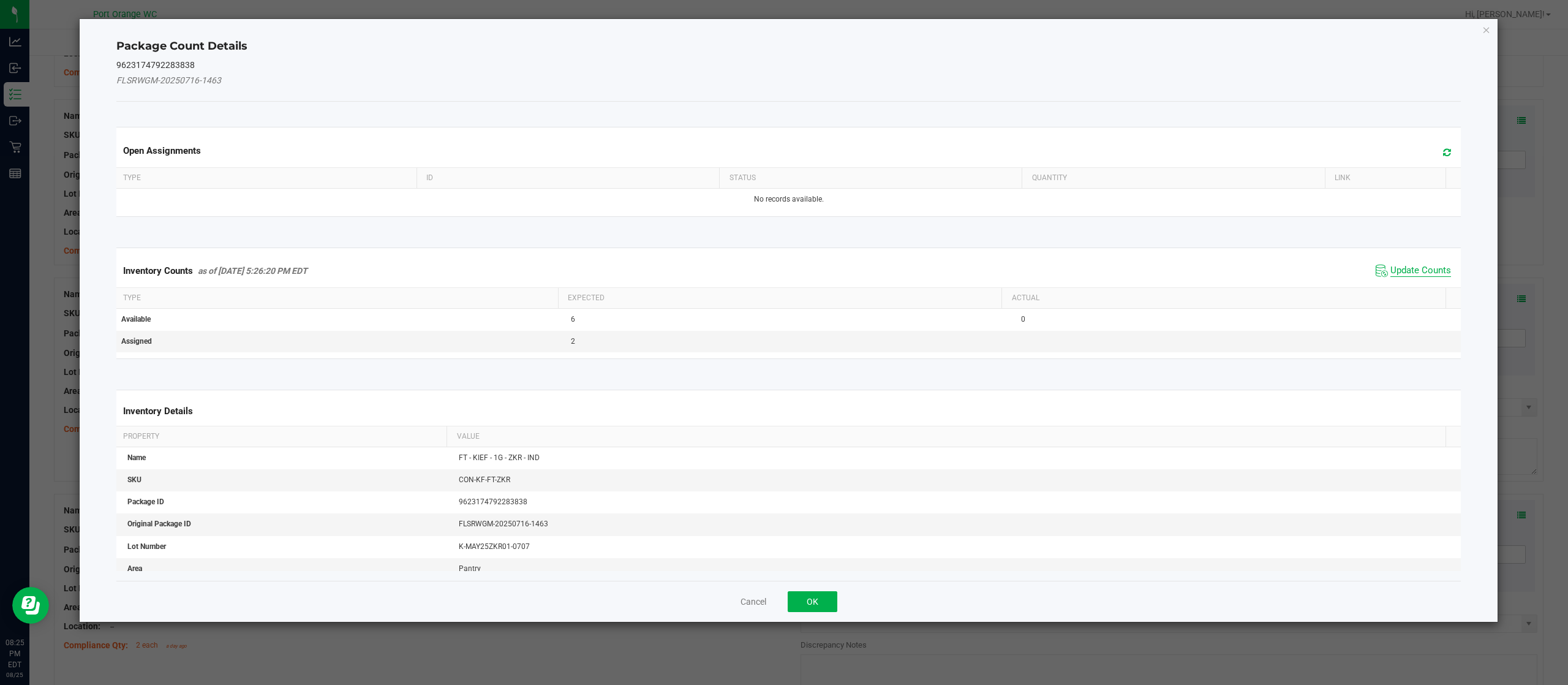
click at [1409, 276] on span "Update Counts" at bounding box center [1420, 271] width 61 height 13
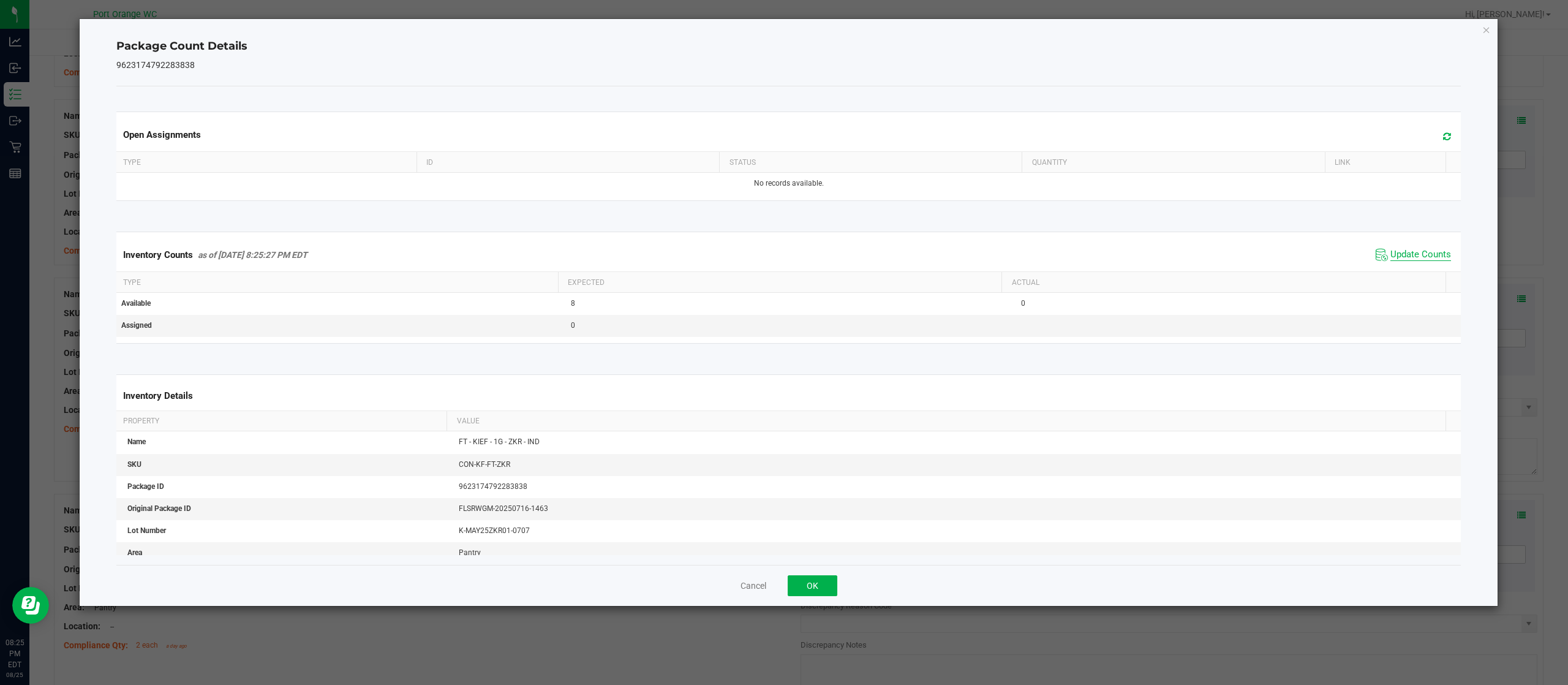
click at [1411, 274] on kendo-grid "Inventory Counts as of Aug 25, 2025 8:25:27 PM EDT Update Counts Type Expected …" at bounding box center [789, 287] width 1364 height 112
drag, startPoint x: 831, startPoint y: 578, endPoint x: 839, endPoint y: 572, distance: 10.0
click at [831, 578] on button "OK" at bounding box center [812, 585] width 50 height 21
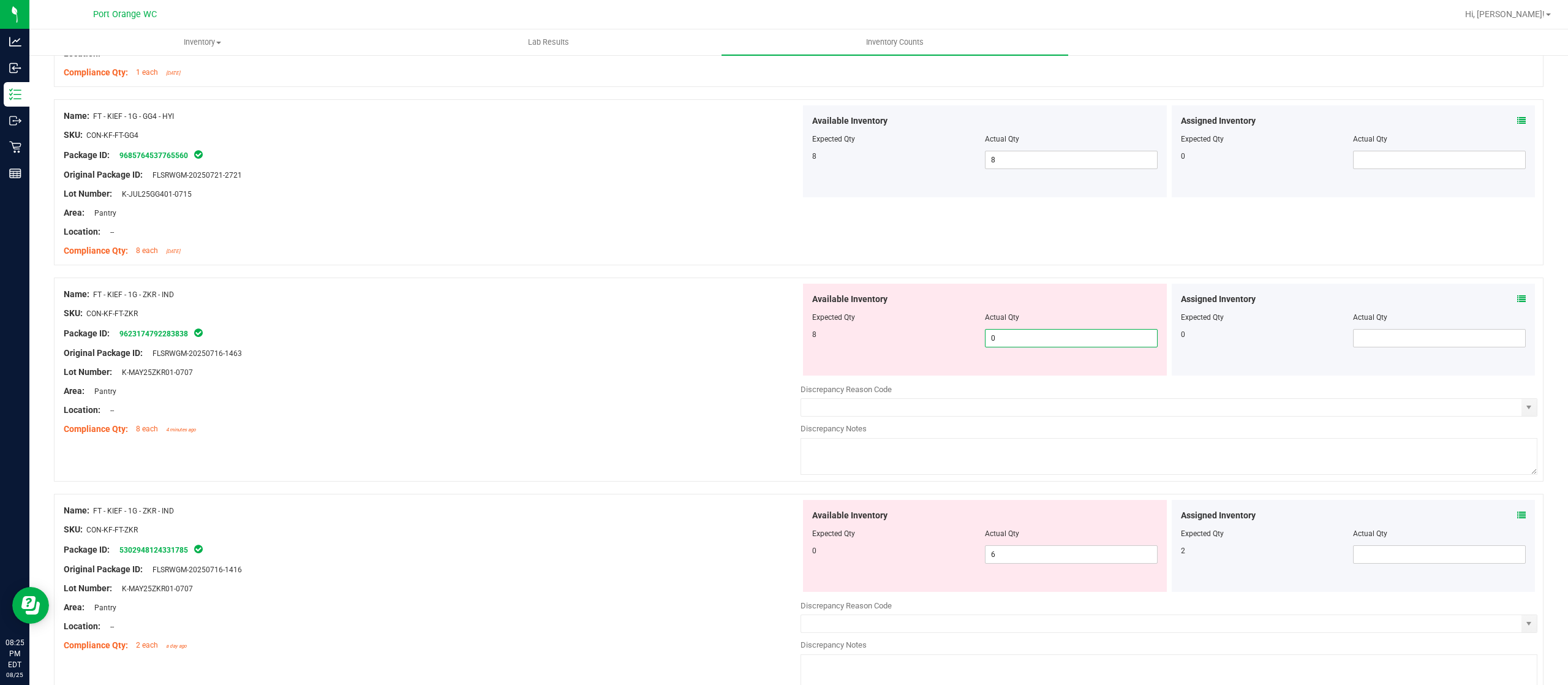
click at [1008, 347] on span "0 0" at bounding box center [1071, 338] width 173 height 18
click at [1008, 347] on input "0" at bounding box center [1071, 338] width 172 height 17
type input "8"
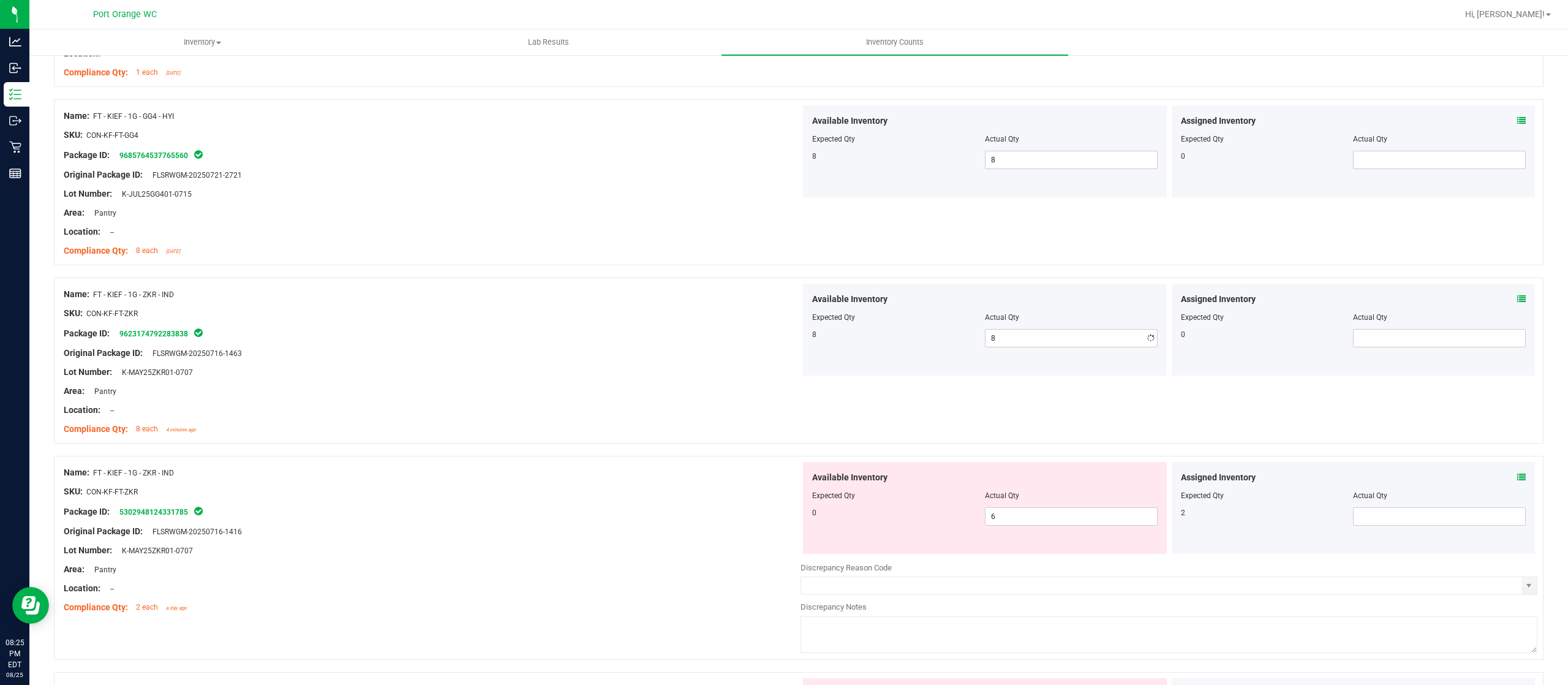
click at [656, 412] on div "Location: --" at bounding box center [432, 410] width 737 height 13
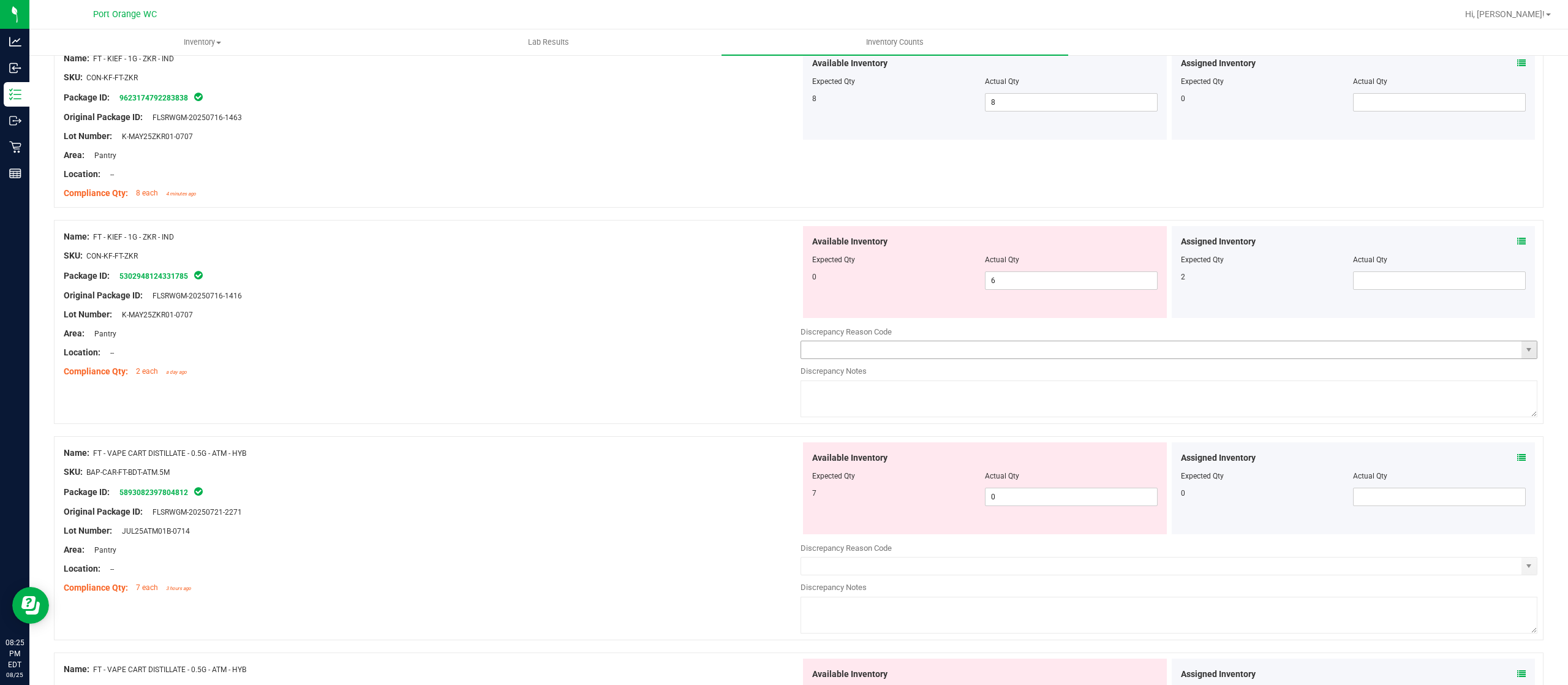
scroll to position [1593, 0]
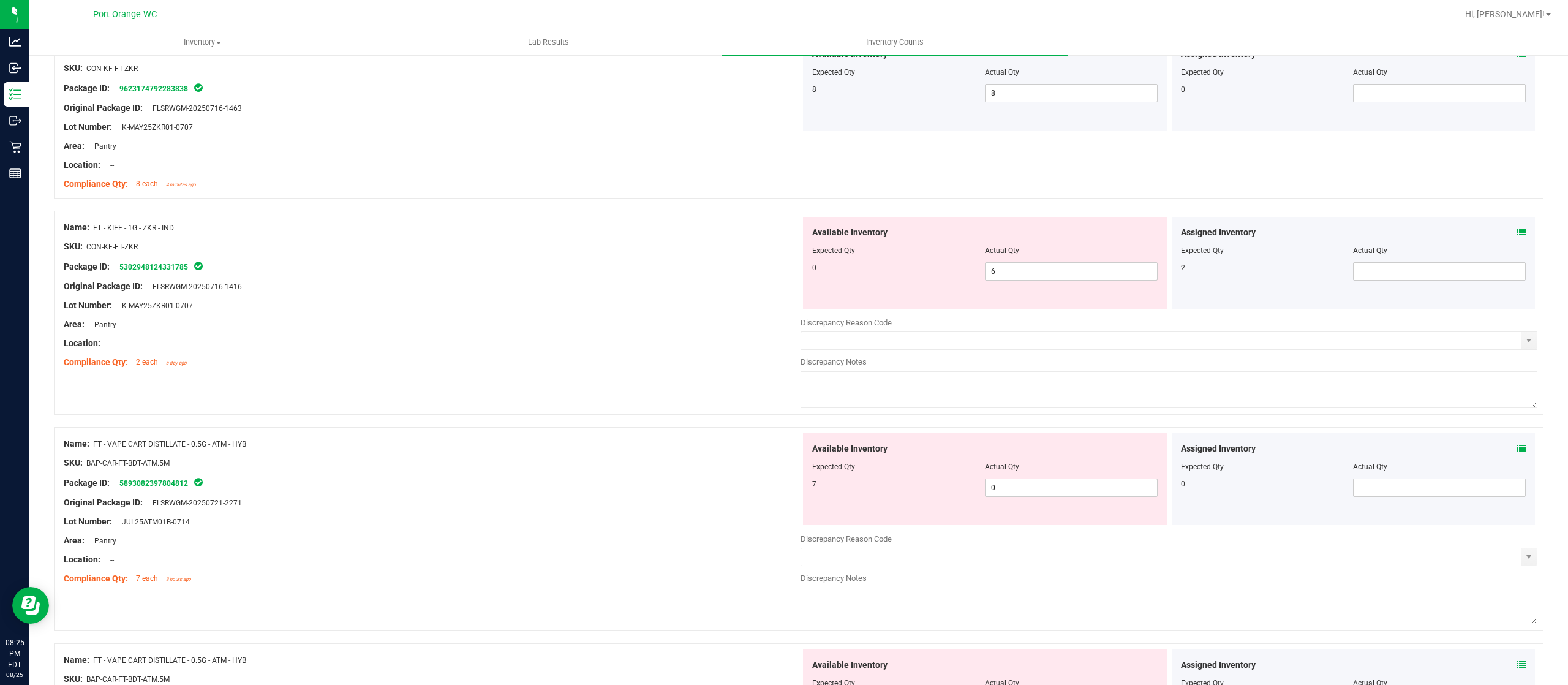
click at [1517, 234] on icon at bounding box center [1521, 232] width 8 height 8
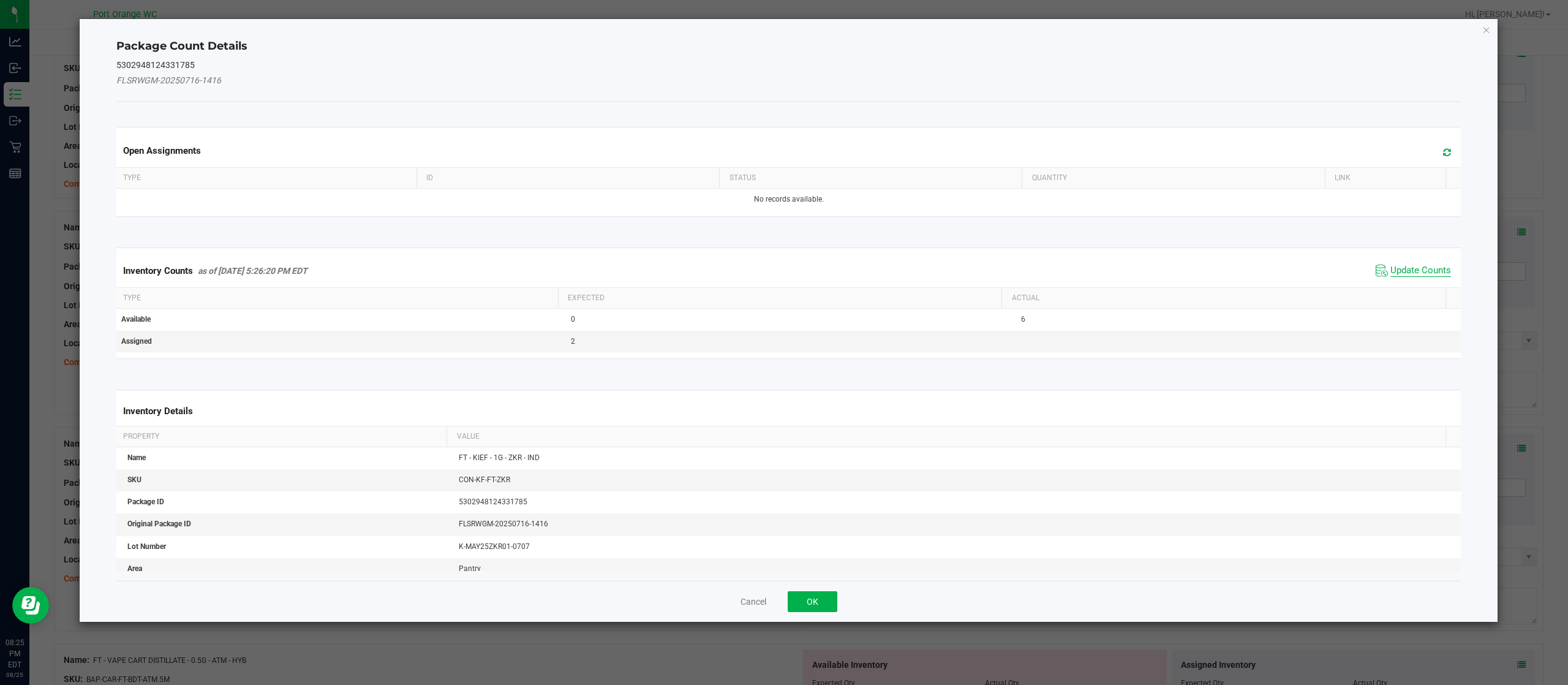
click at [1394, 272] on span "Update Counts" at bounding box center [1420, 271] width 61 height 13
click at [1394, 271] on div "Inventory Counts as of Aug 25, 2025 5:26:20 PM EDT Update Counts" at bounding box center [788, 270] width 1350 height 33
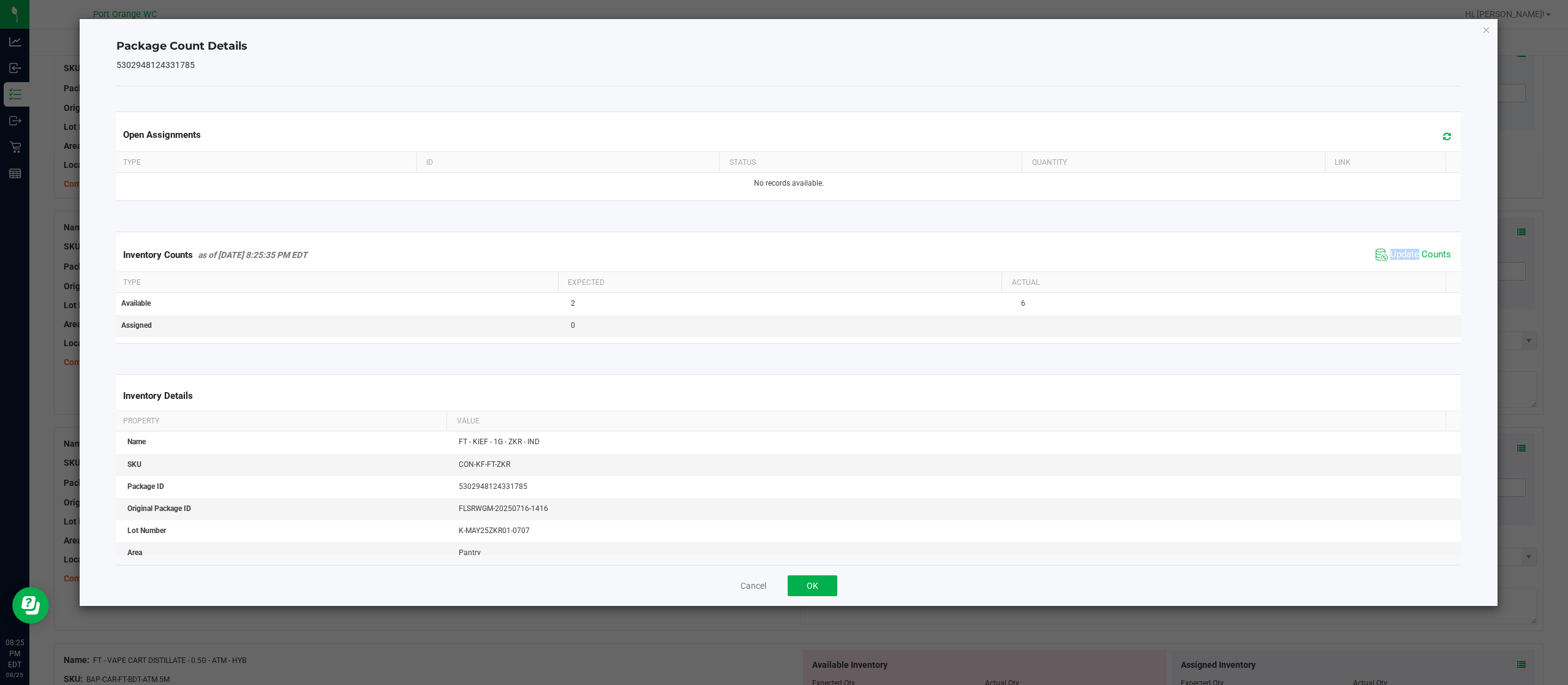
drag, startPoint x: 1397, startPoint y: 269, endPoint x: 1334, endPoint y: 294, distance: 67.8
click at [1398, 269] on div "Inventory Counts as of Aug 25, 2025 8:25:35 PM EDT Update Counts" at bounding box center [788, 255] width 1350 height 33
click at [834, 592] on button "OK" at bounding box center [812, 585] width 50 height 21
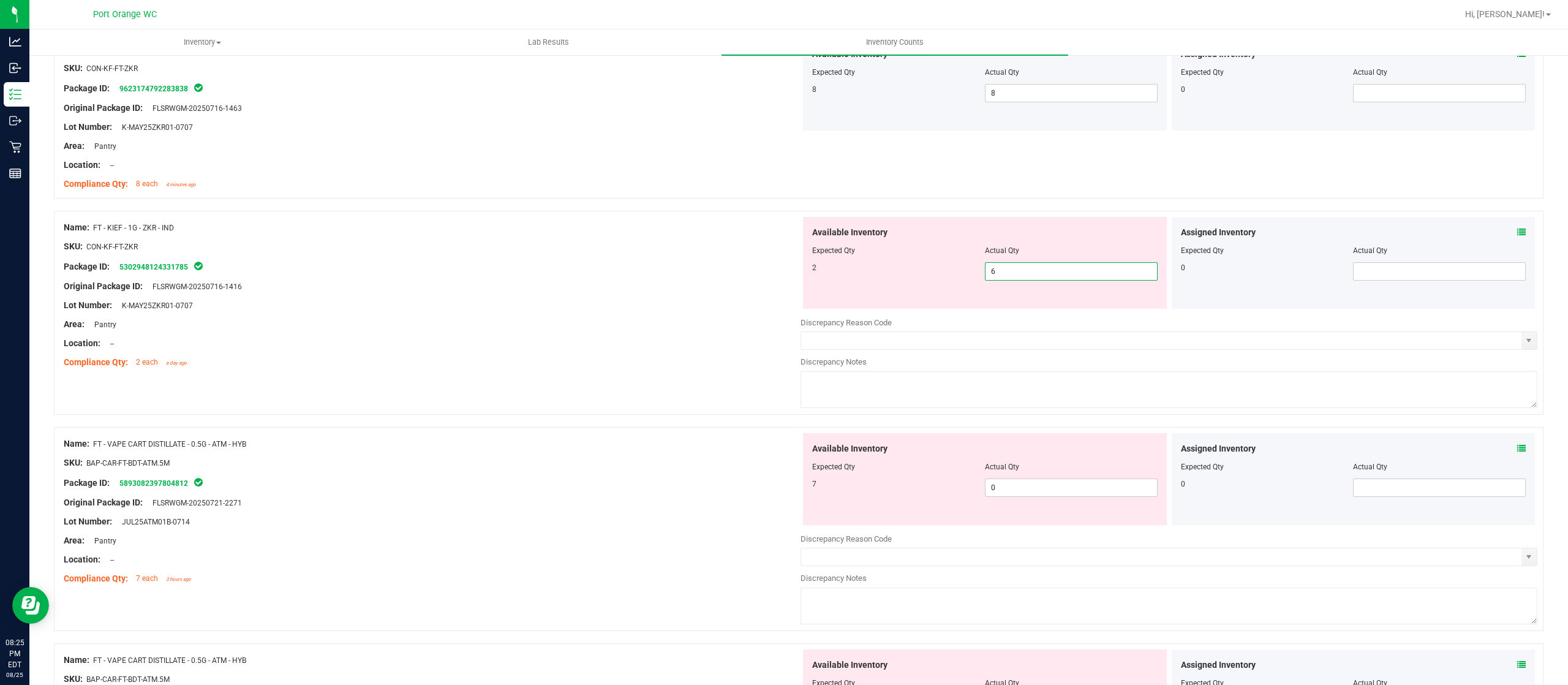
click at [1039, 273] on span "6 6" at bounding box center [1071, 271] width 173 height 18
click at [1039, 273] on input "6" at bounding box center [1071, 271] width 172 height 17
type input "2"
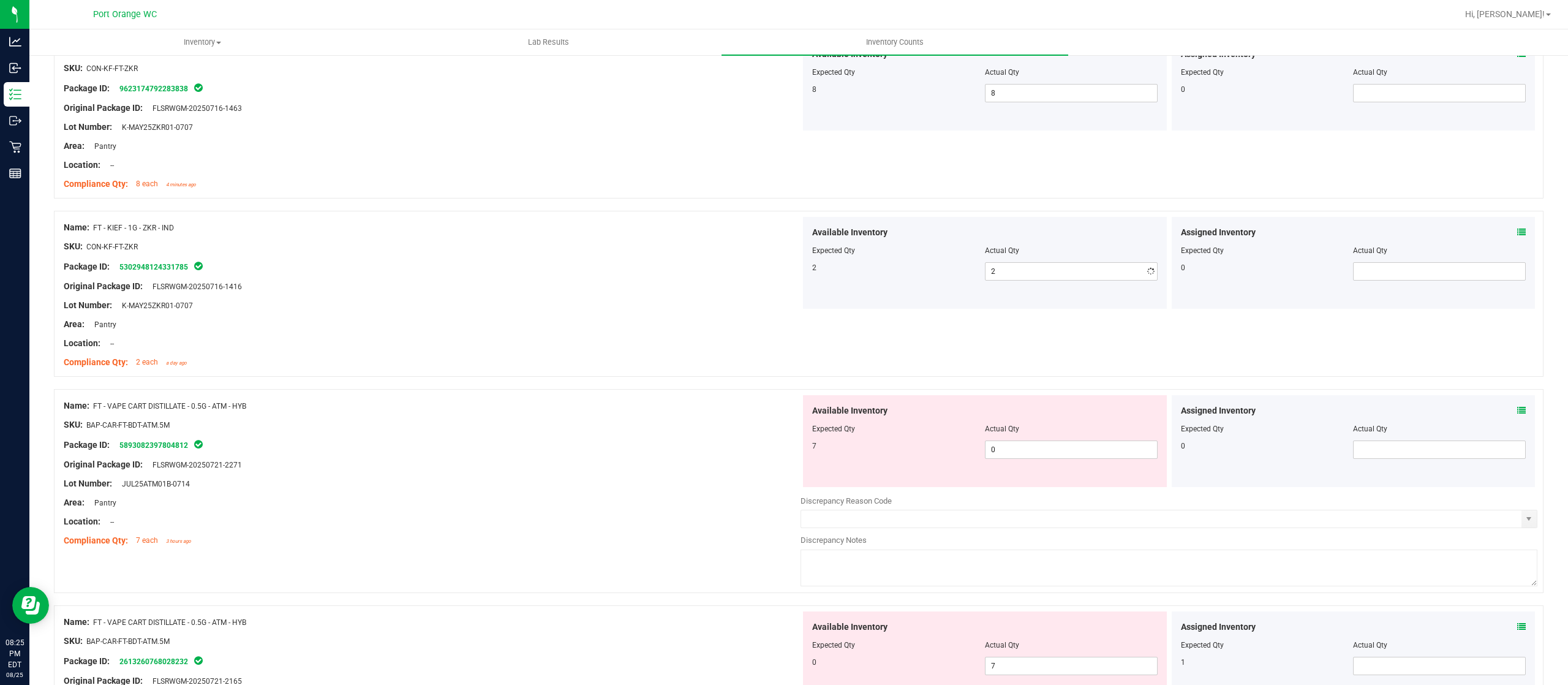
click at [642, 344] on div "Location: --" at bounding box center [432, 343] width 737 height 13
click at [1517, 414] on icon at bounding box center [1521, 410] width 8 height 8
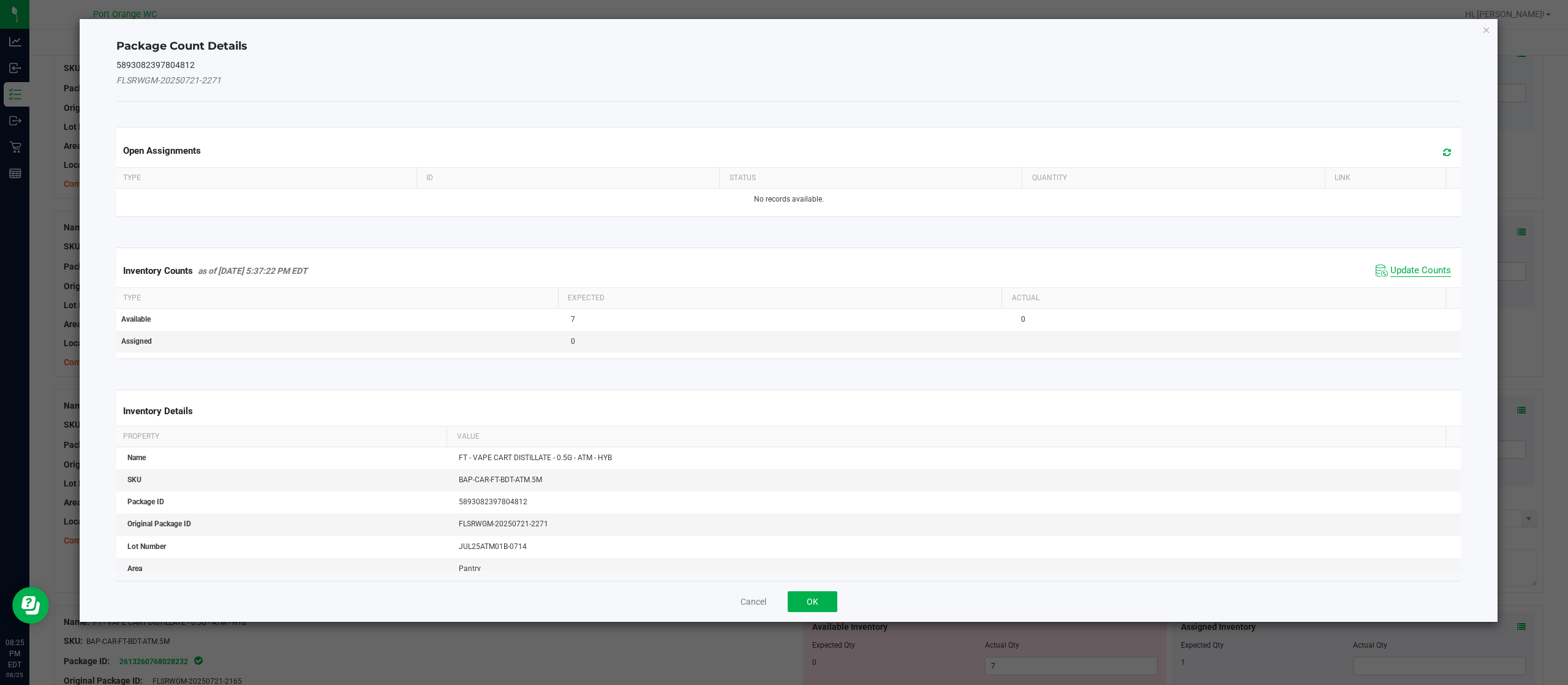
click at [1414, 274] on span "Update Counts" at bounding box center [1420, 271] width 61 height 13
click at [1414, 273] on kendo-grid "Inventory Counts as of Aug 25, 2025 5:37:22 PM EDT Update Counts Type Expected …" at bounding box center [789, 303] width 1364 height 110
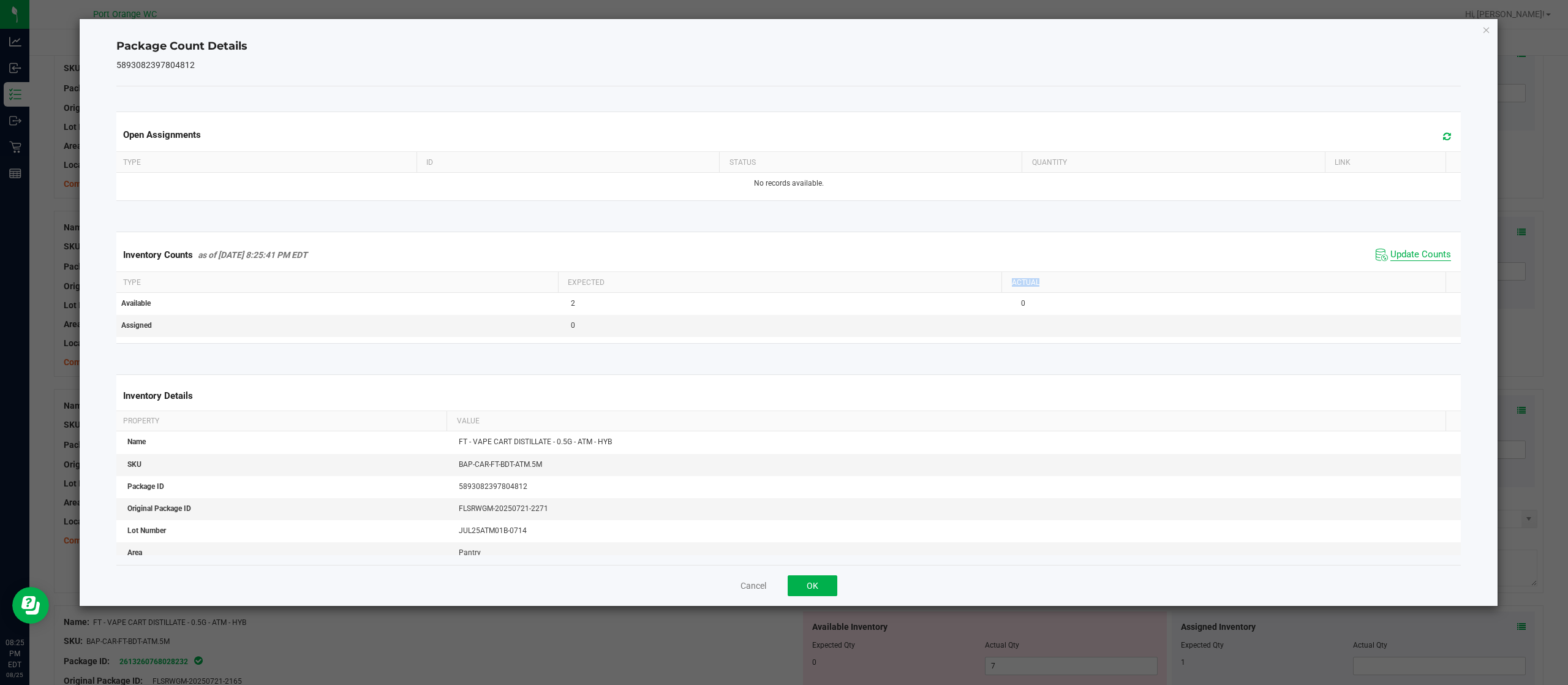
click at [1414, 273] on th "Actual" at bounding box center [1223, 283] width 444 height 21
click at [814, 580] on button "OK" at bounding box center [812, 585] width 50 height 21
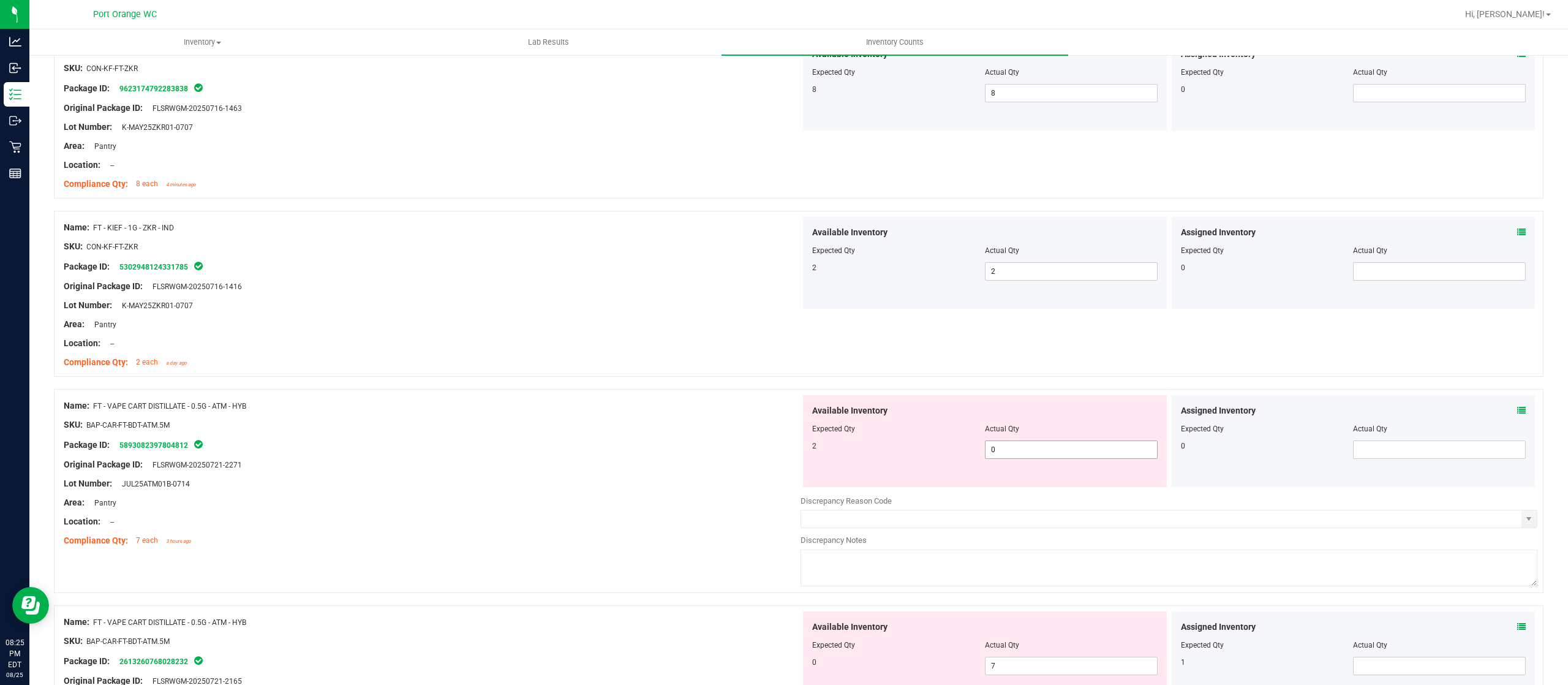
click at [1015, 459] on span "0 0" at bounding box center [1071, 449] width 173 height 18
click at [1015, 458] on input "0" at bounding box center [1071, 449] width 172 height 17
type input "2"
click at [647, 467] on div "Original Package ID: FLSRWGM-20250721-2271" at bounding box center [432, 465] width 737 height 13
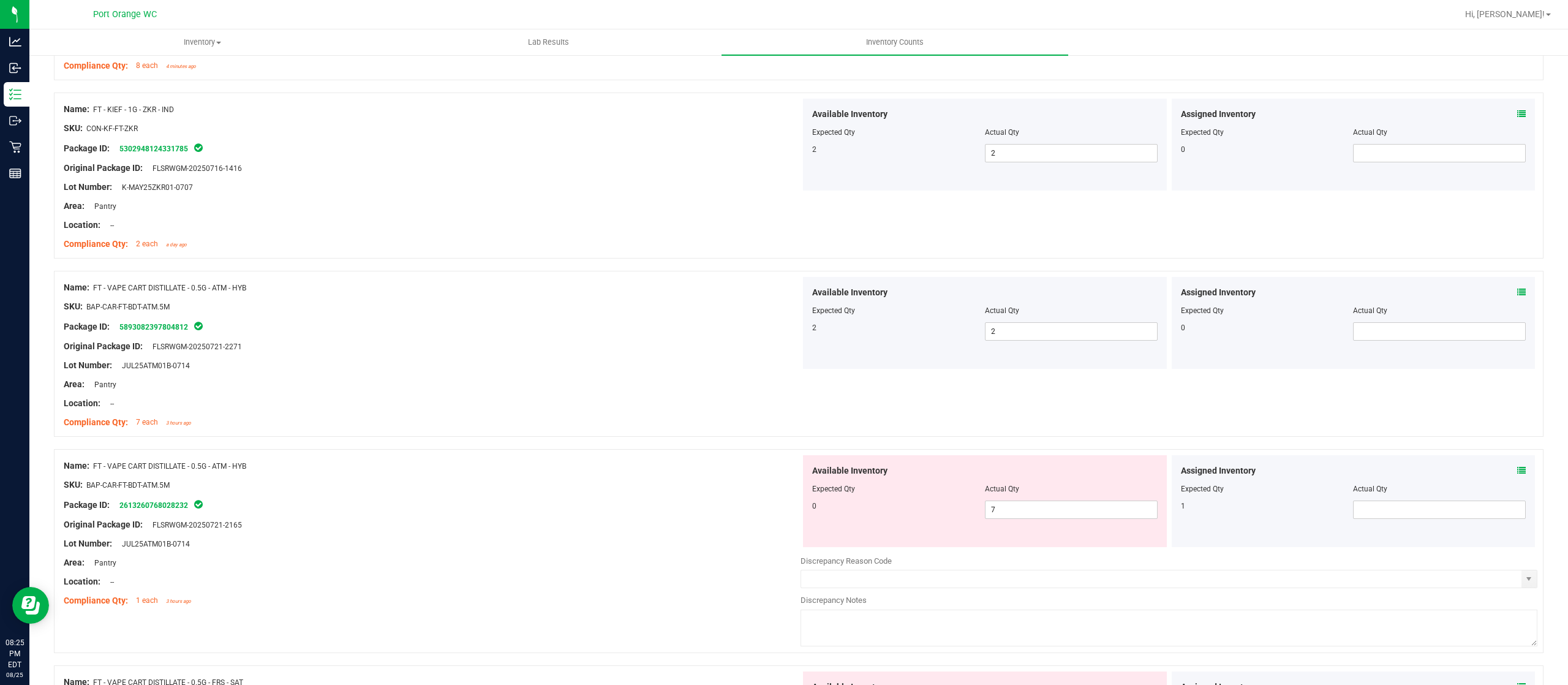
scroll to position [1837, 0]
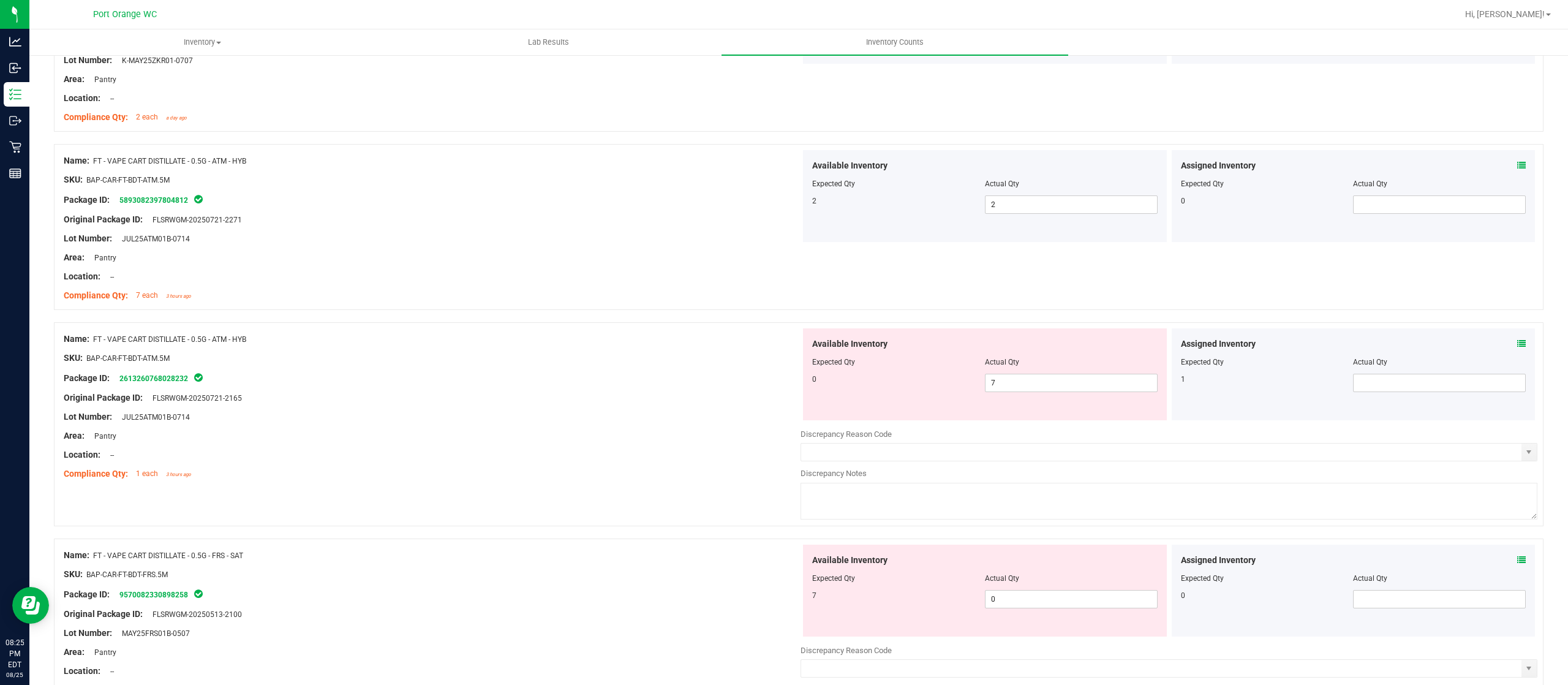
click at [1517, 344] on icon at bounding box center [1521, 343] width 8 height 8
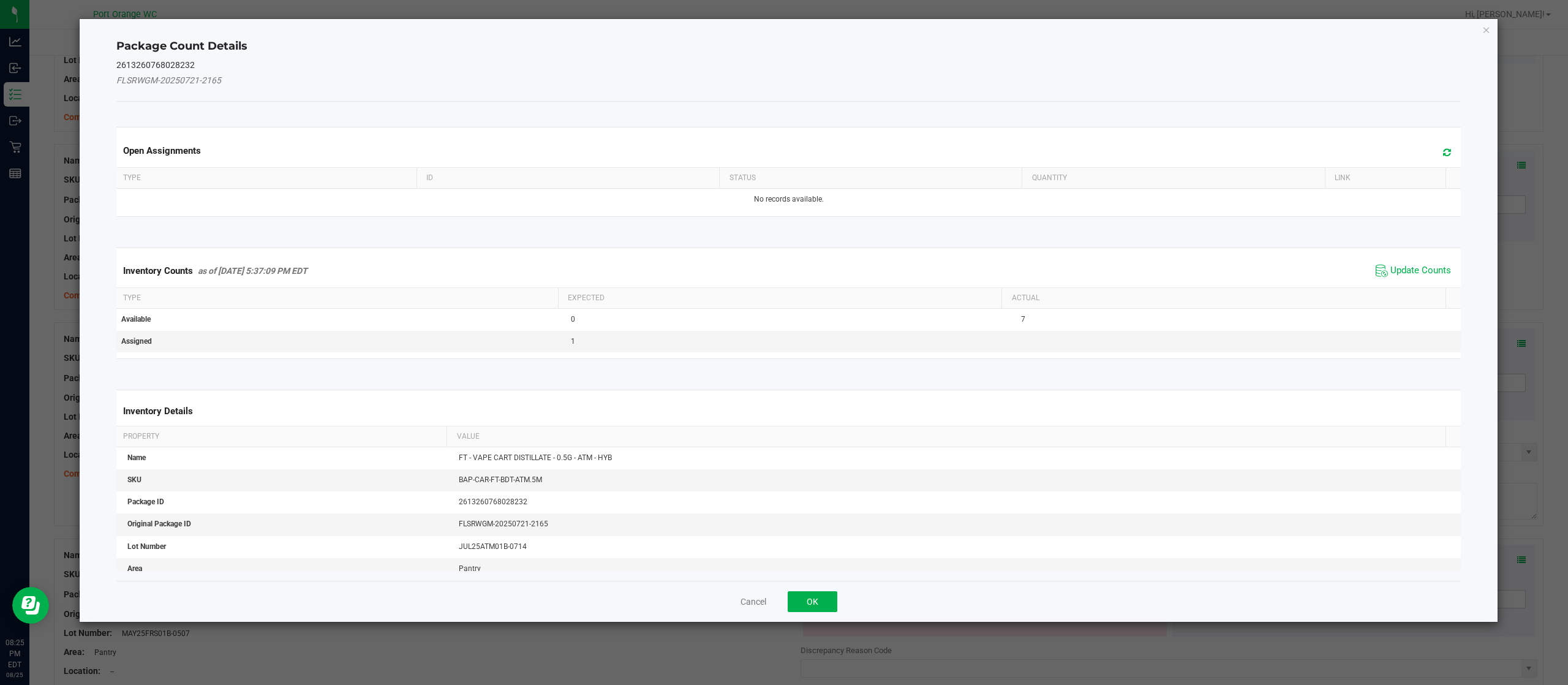
click at [1404, 262] on span "Update Counts" at bounding box center [1413, 271] width 82 height 18
click at [1404, 264] on span "Update Counts" at bounding box center [1415, 270] width 78 height 17
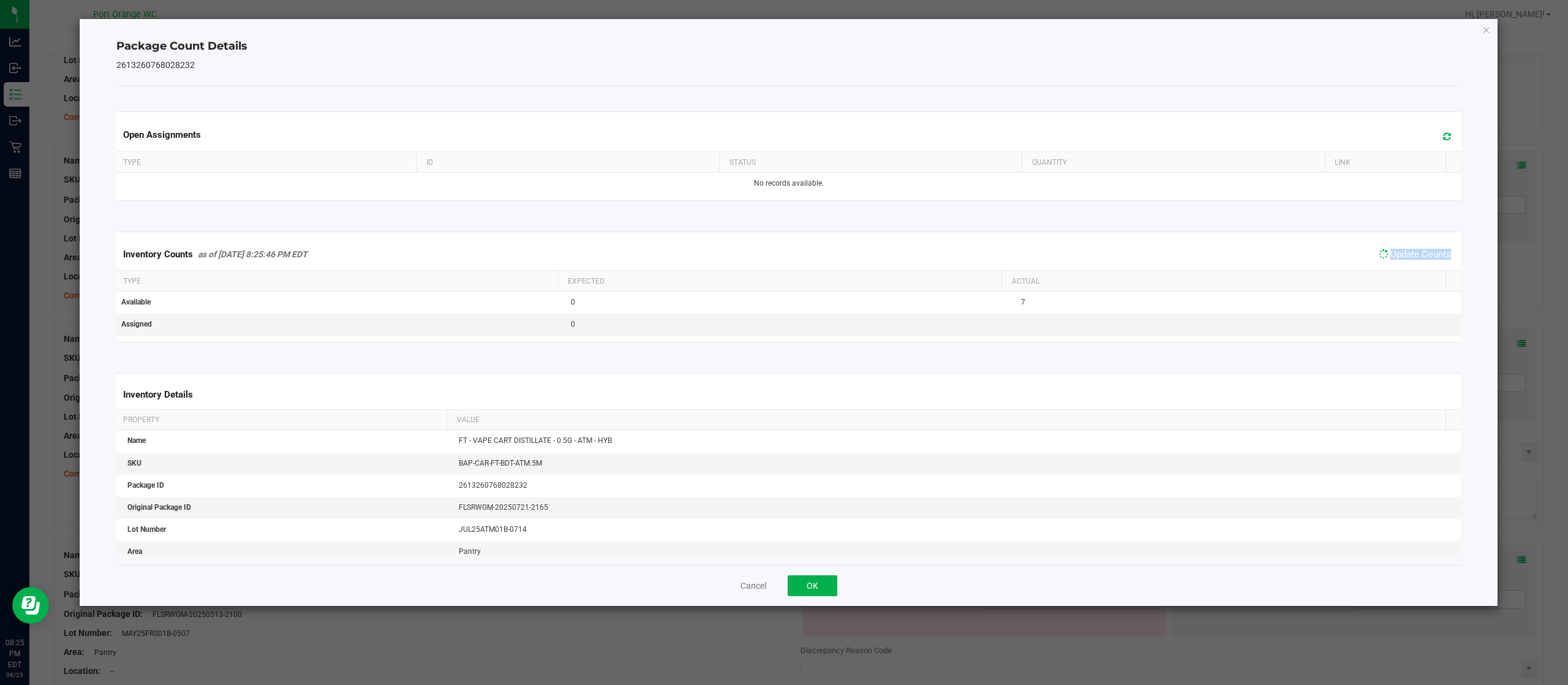
drag, startPoint x: 1404, startPoint y: 264, endPoint x: 1373, endPoint y: 283, distance: 36.4
click at [1404, 266] on div "Inventory Counts as of Aug 25, 2025 8:25:46 PM EDT Update Counts" at bounding box center [788, 255] width 1350 height 32
drag, startPoint x: 811, startPoint y: 587, endPoint x: 824, endPoint y: 580, distance: 14.8
click at [812, 587] on button "OK" at bounding box center [812, 585] width 50 height 21
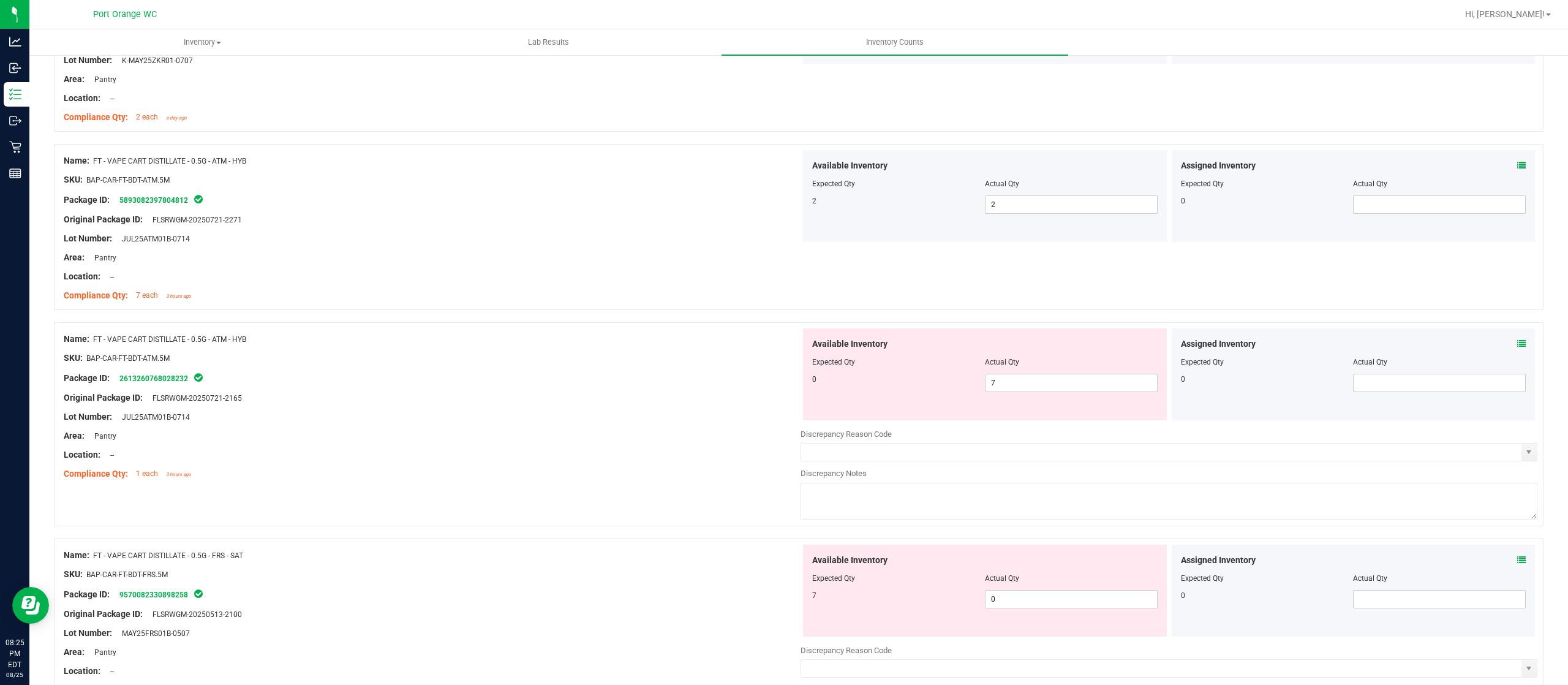
click at [1022, 374] on div at bounding box center [984, 370] width 345 height 6
click at [1027, 391] on span "7 7" at bounding box center [1071, 383] width 173 height 18
click at [1027, 391] on input "7" at bounding box center [1071, 382] width 172 height 17
type input "0"
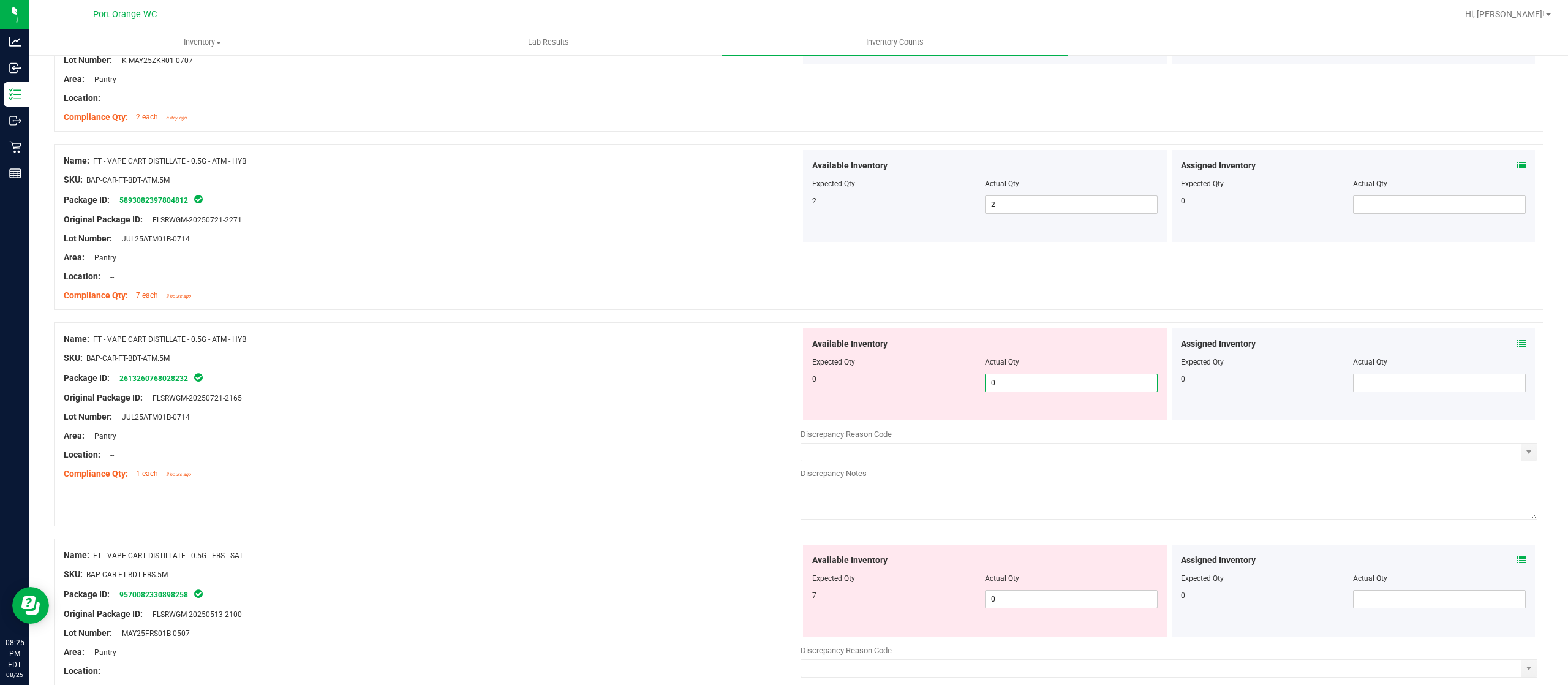
click at [640, 409] on div at bounding box center [432, 407] width 737 height 6
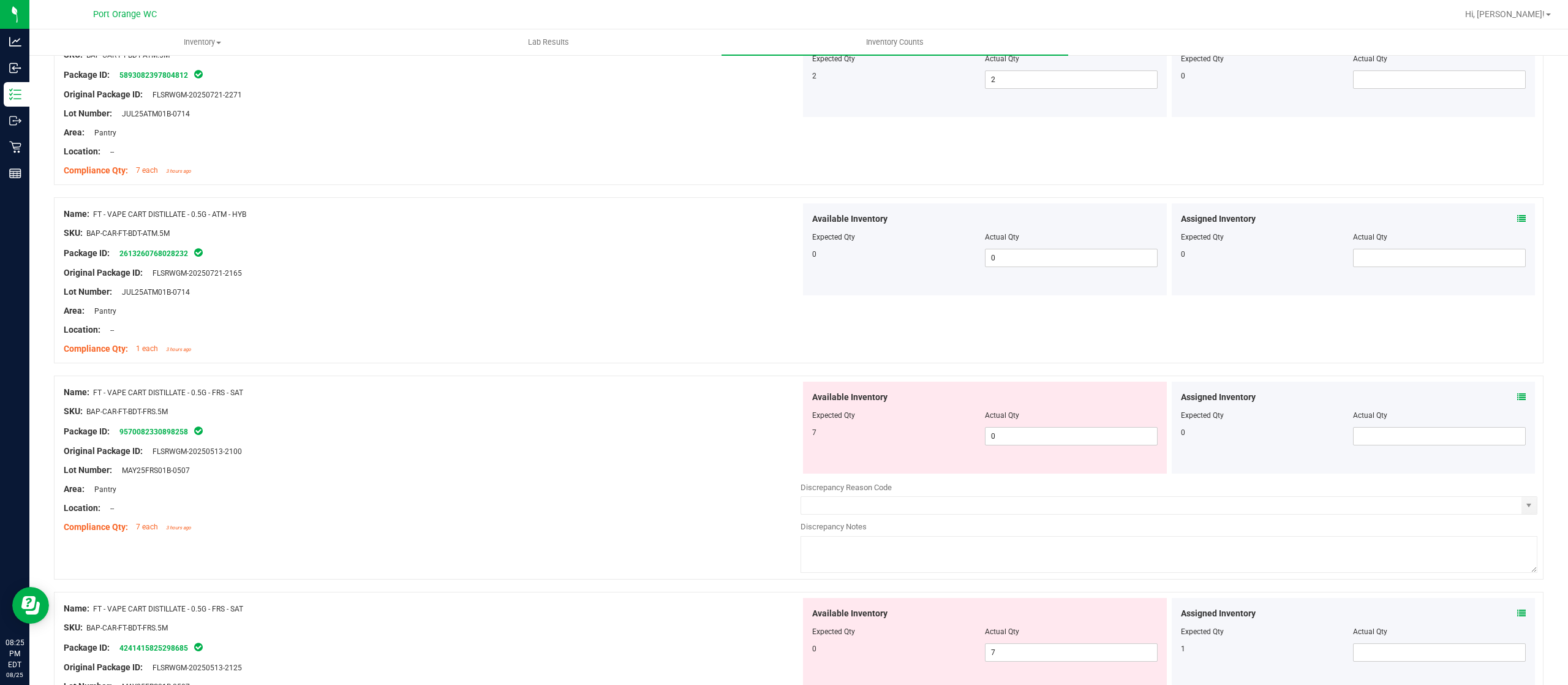
scroll to position [2082, 0]
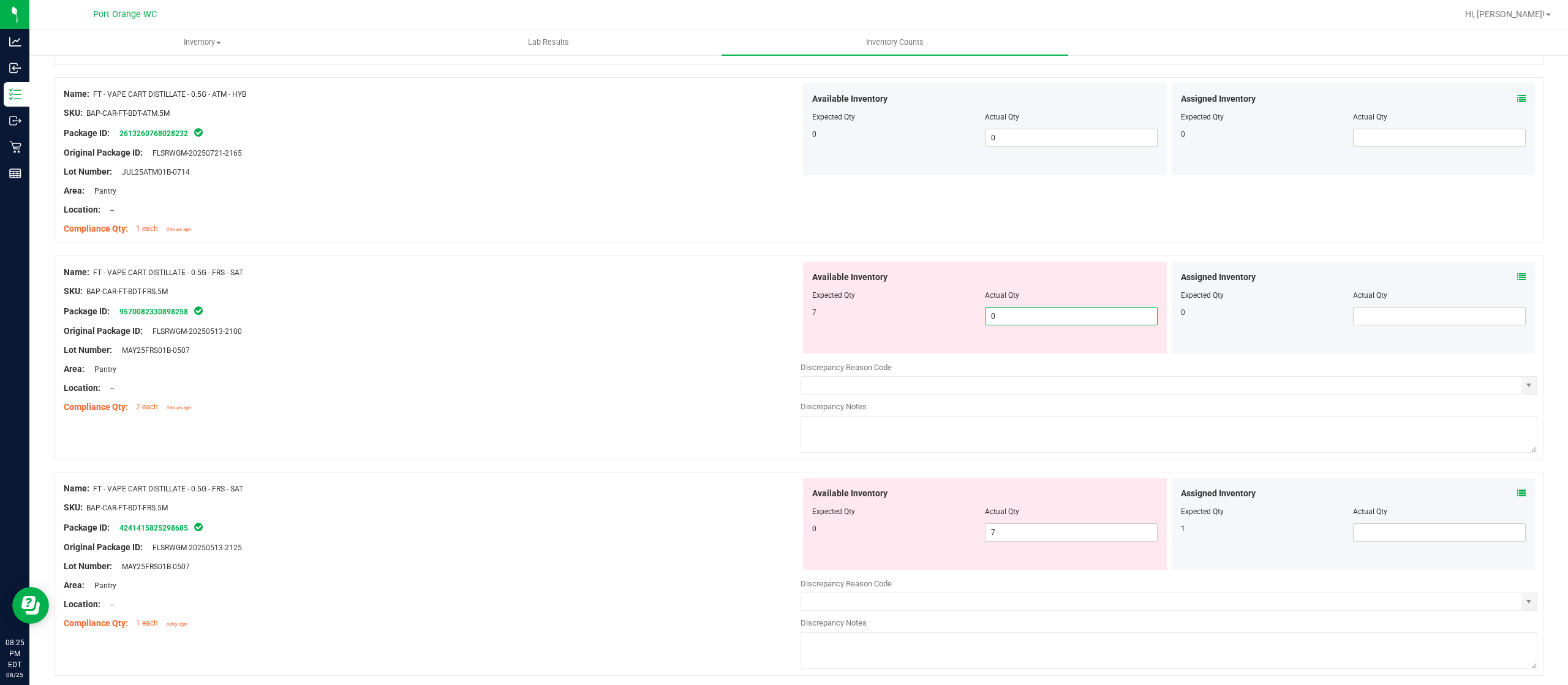
click at [1012, 318] on span "0 0" at bounding box center [1071, 316] width 173 height 18
click at [1013, 319] on input "0" at bounding box center [1071, 316] width 172 height 17
type input "7"
click at [1502, 497] on div "Assigned Inventory Expected Qty Actual Qty 1" at bounding box center [1354, 524] width 364 height 92
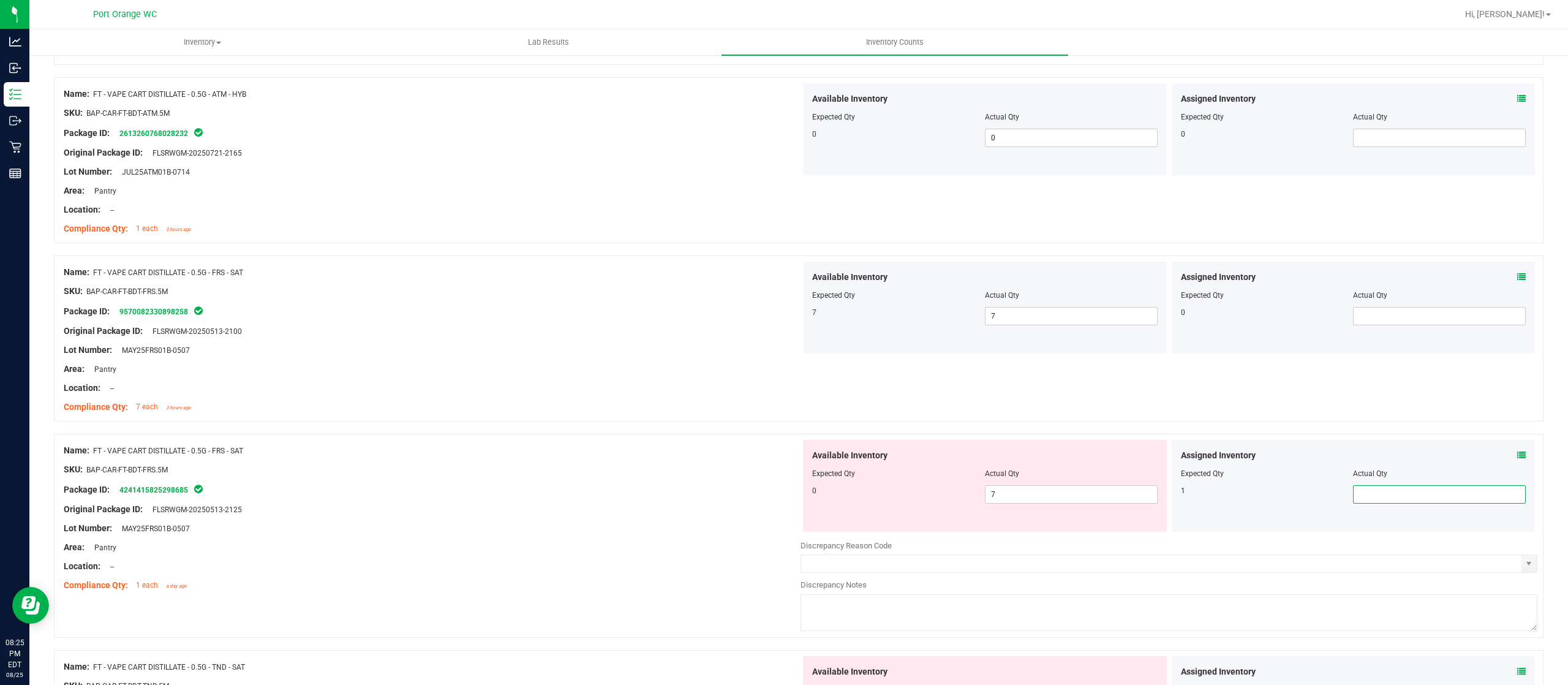
click at [1517, 460] on icon at bounding box center [1521, 455] width 8 height 8
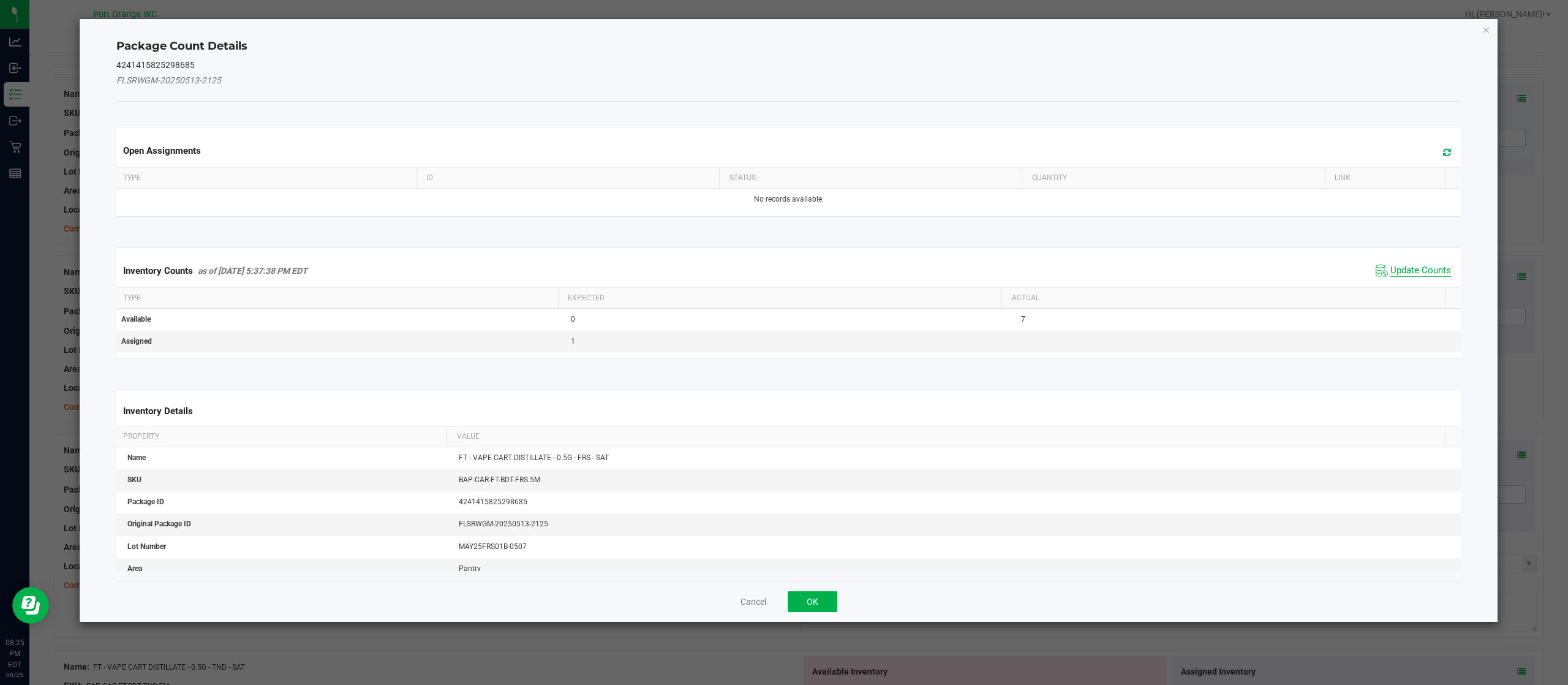
click at [1412, 269] on span "Update Counts" at bounding box center [1420, 271] width 61 height 13
click at [1412, 266] on div "Inventory Counts as of Aug 25, 2025 5:37:38 PM EDT Update Counts" at bounding box center [788, 270] width 1350 height 33
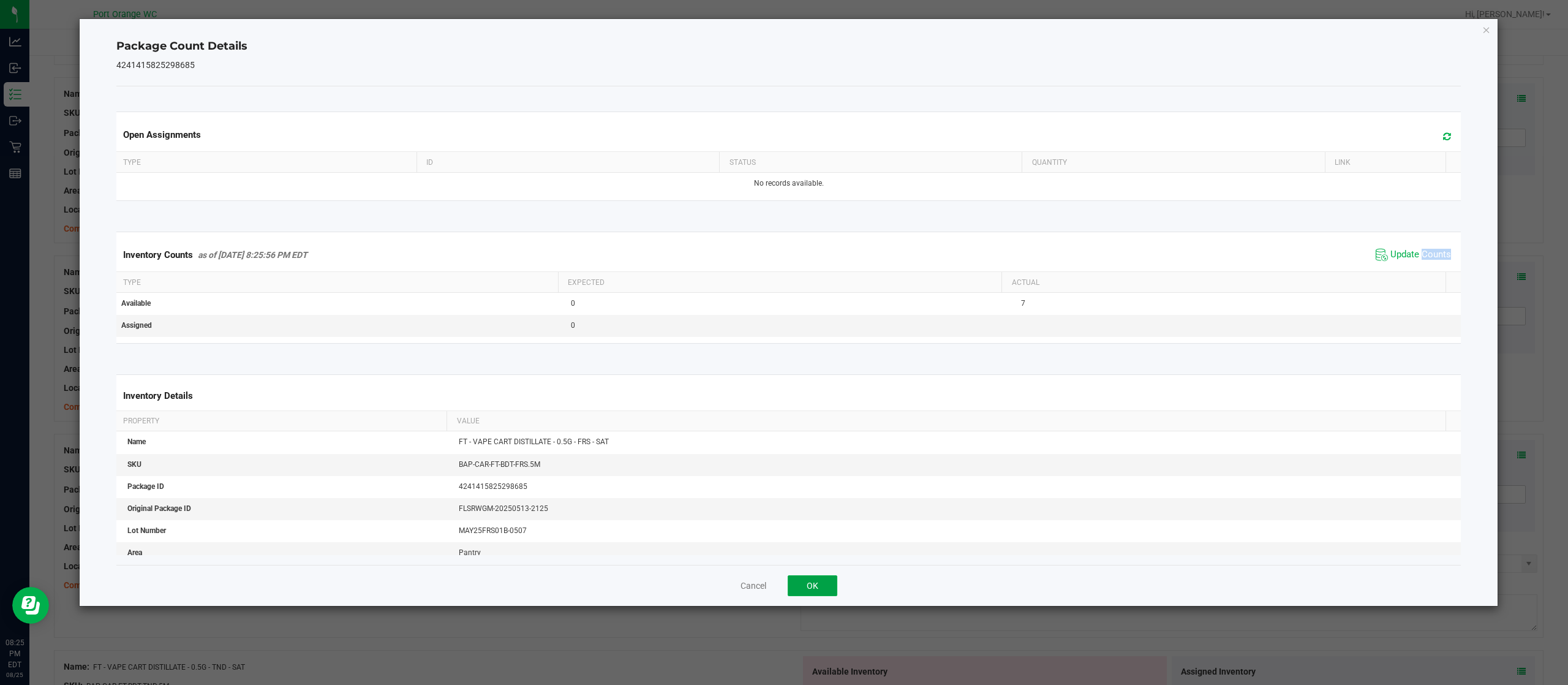
click at [813, 590] on button "OK" at bounding box center [812, 585] width 50 height 21
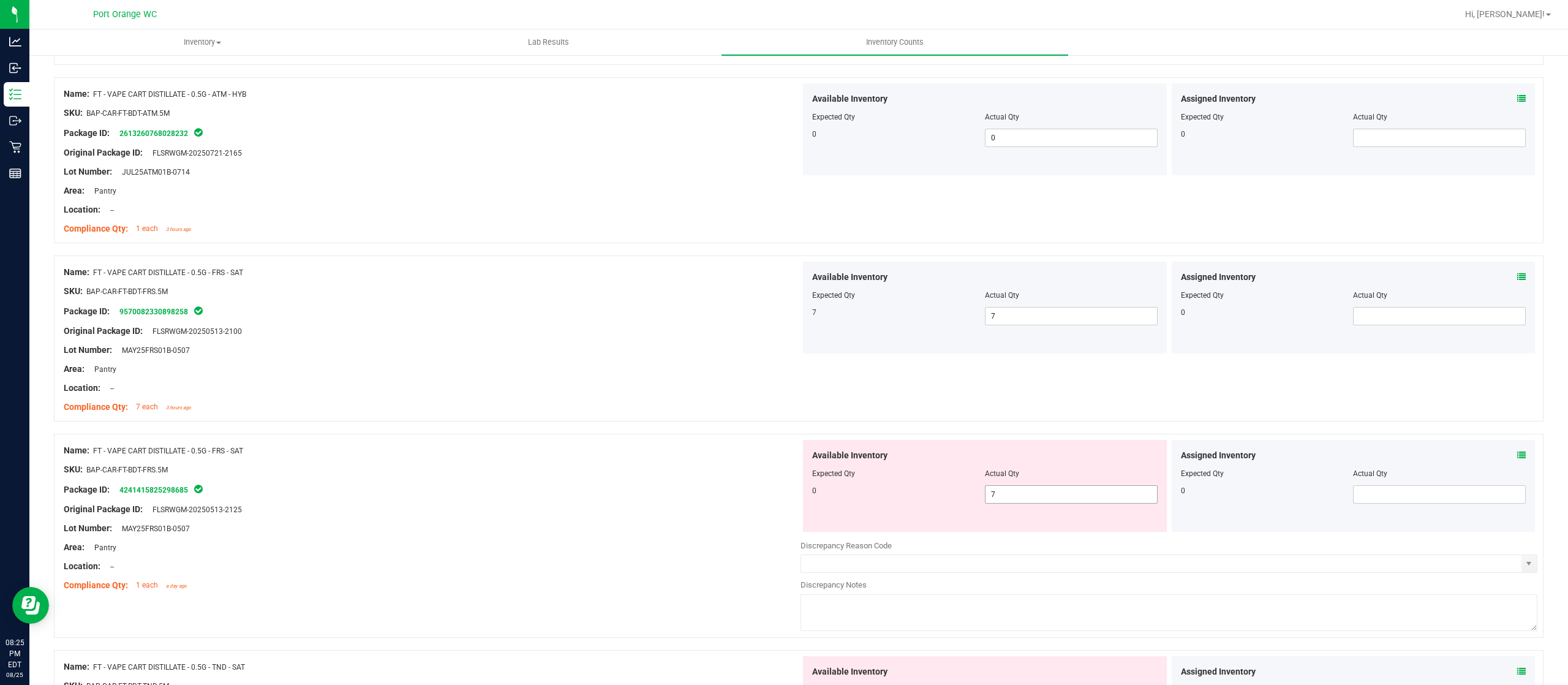
click at [1016, 499] on span "7 7" at bounding box center [1071, 494] width 173 height 18
click at [1016, 499] on input "7" at bounding box center [1071, 494] width 172 height 17
type input "0"
click at [456, 535] on div "Lot Number: MAY25FRS01B-0507" at bounding box center [432, 528] width 737 height 13
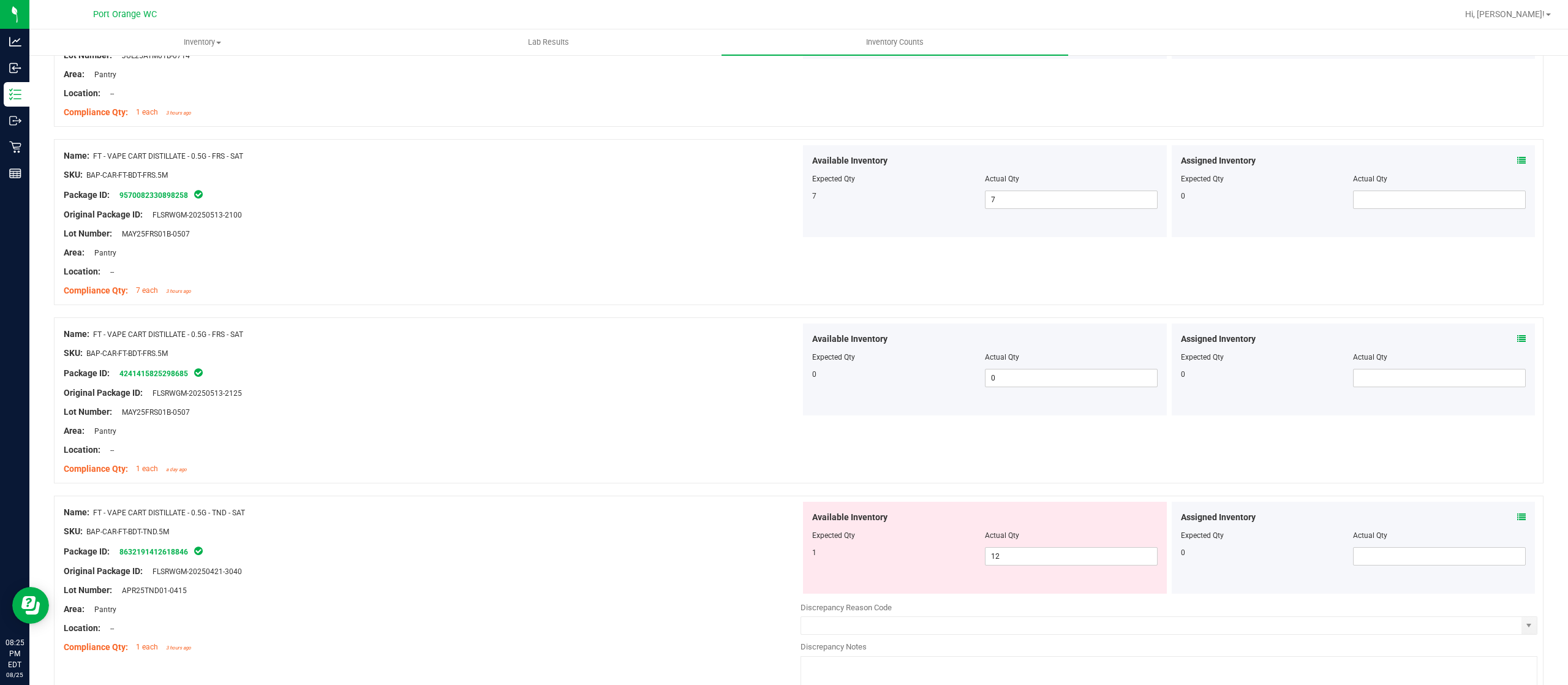
scroll to position [2328, 0]
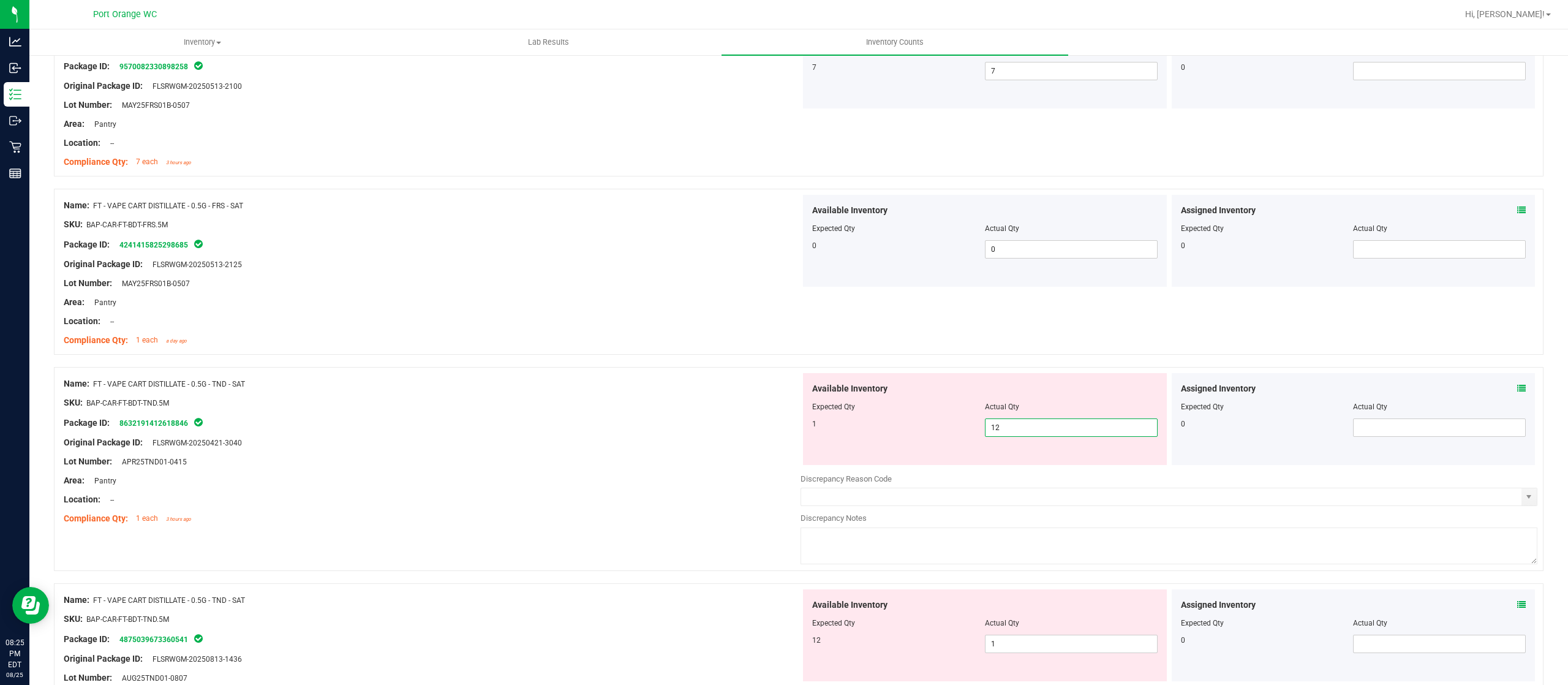
click at [1059, 435] on span "12 12" at bounding box center [1071, 428] width 173 height 18
type input "1"
click at [600, 377] on div "Name: FT - VAPE CART DISTILLATE - 0.5G - TND - SAT SKU: BAP-CAR-FT-BDT-TND.5M P…" at bounding box center [798, 469] width 1489 height 204
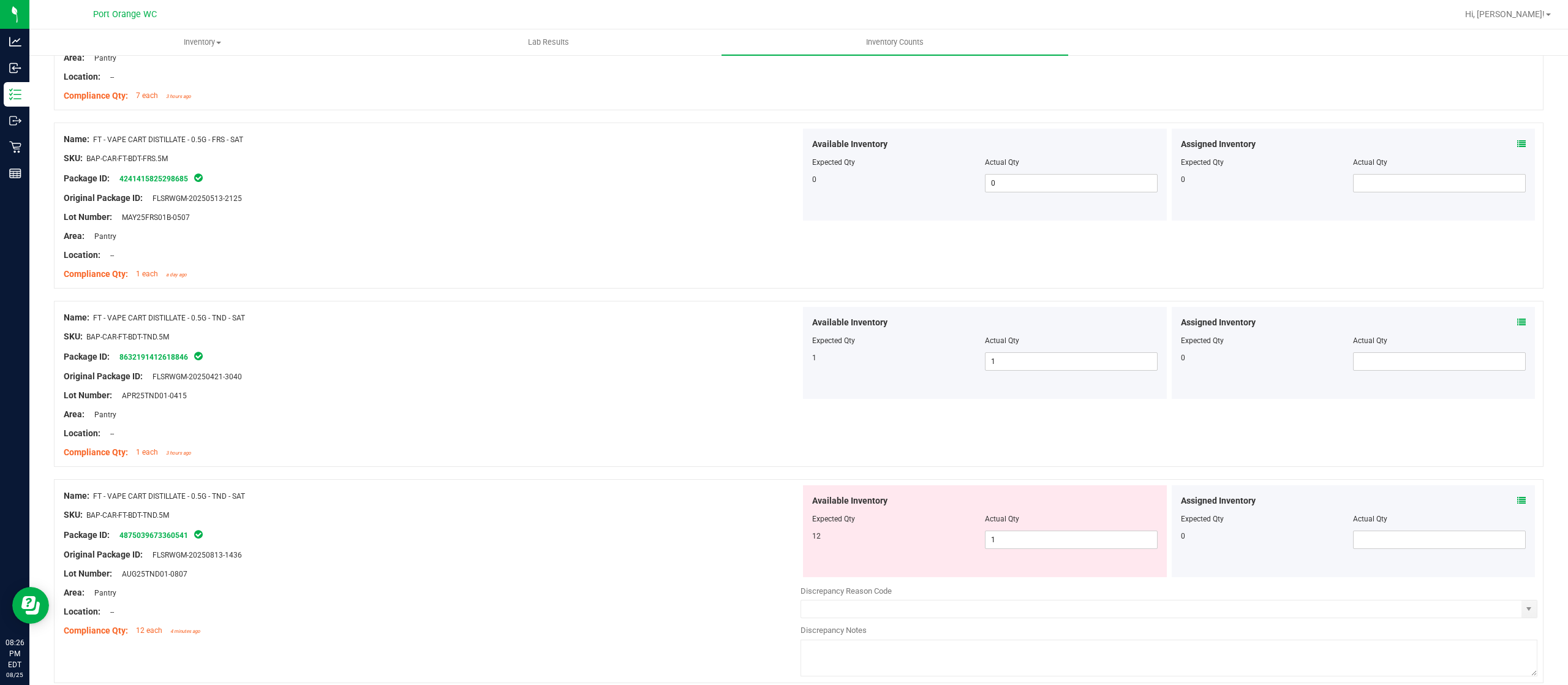
scroll to position [2450, 0]
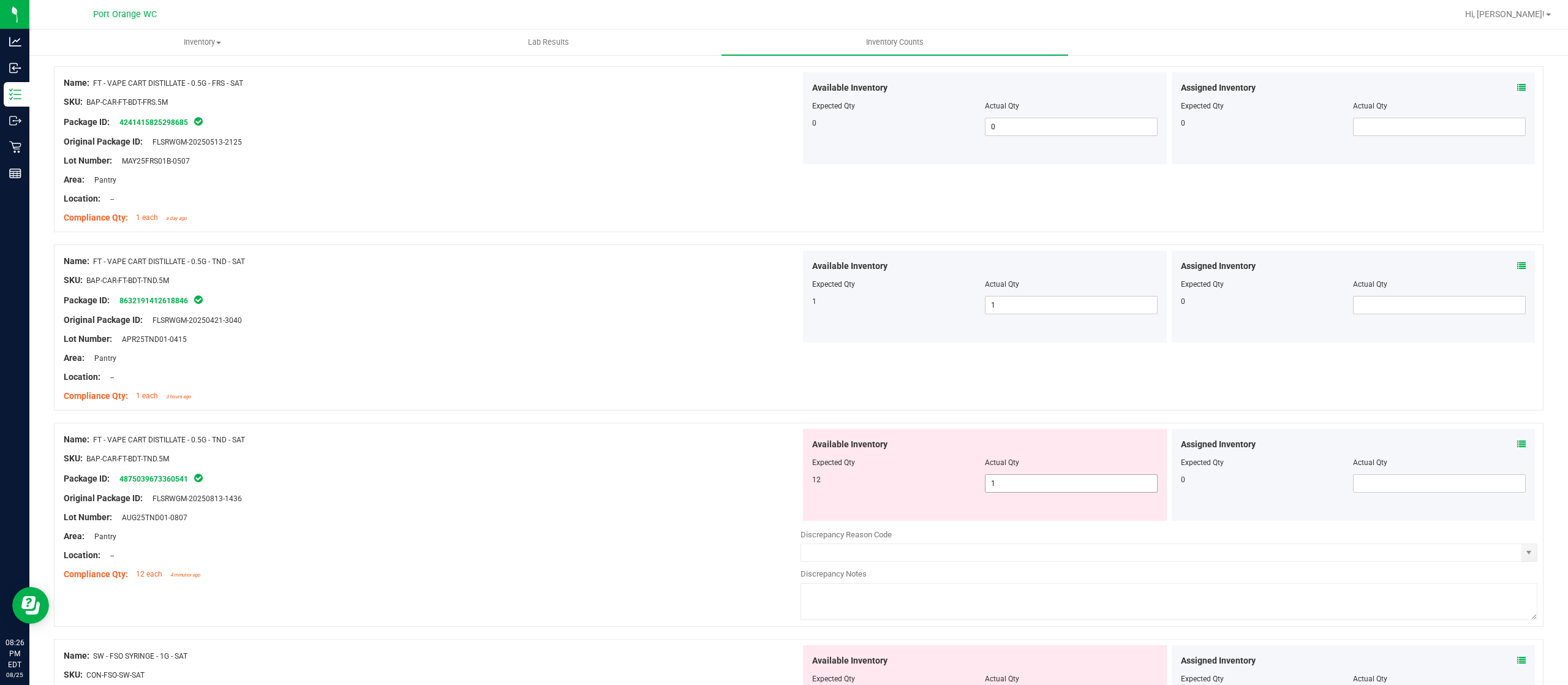
click at [1017, 487] on span "1 1" at bounding box center [1071, 483] width 173 height 18
type input "12"
drag, startPoint x: 709, startPoint y: 437, endPoint x: 769, endPoint y: 467, distance: 67.1
click at [711, 438] on div "Name: FT - VAPE CART DISTILLATE - 0.5G - TND - SAT SKU: BAP-CAR-FT-BDT-TND.5M P…" at bounding box center [432, 507] width 737 height 156
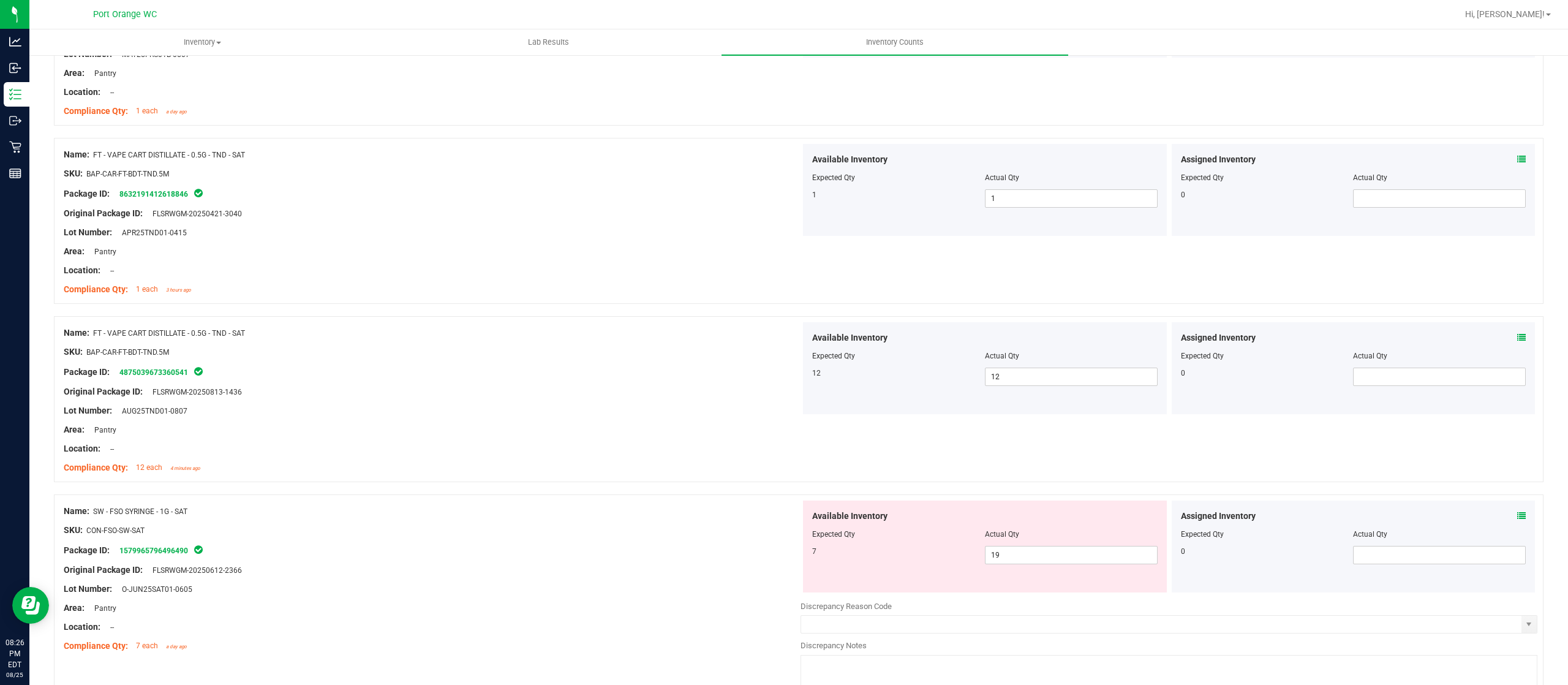
scroll to position [2695, 0]
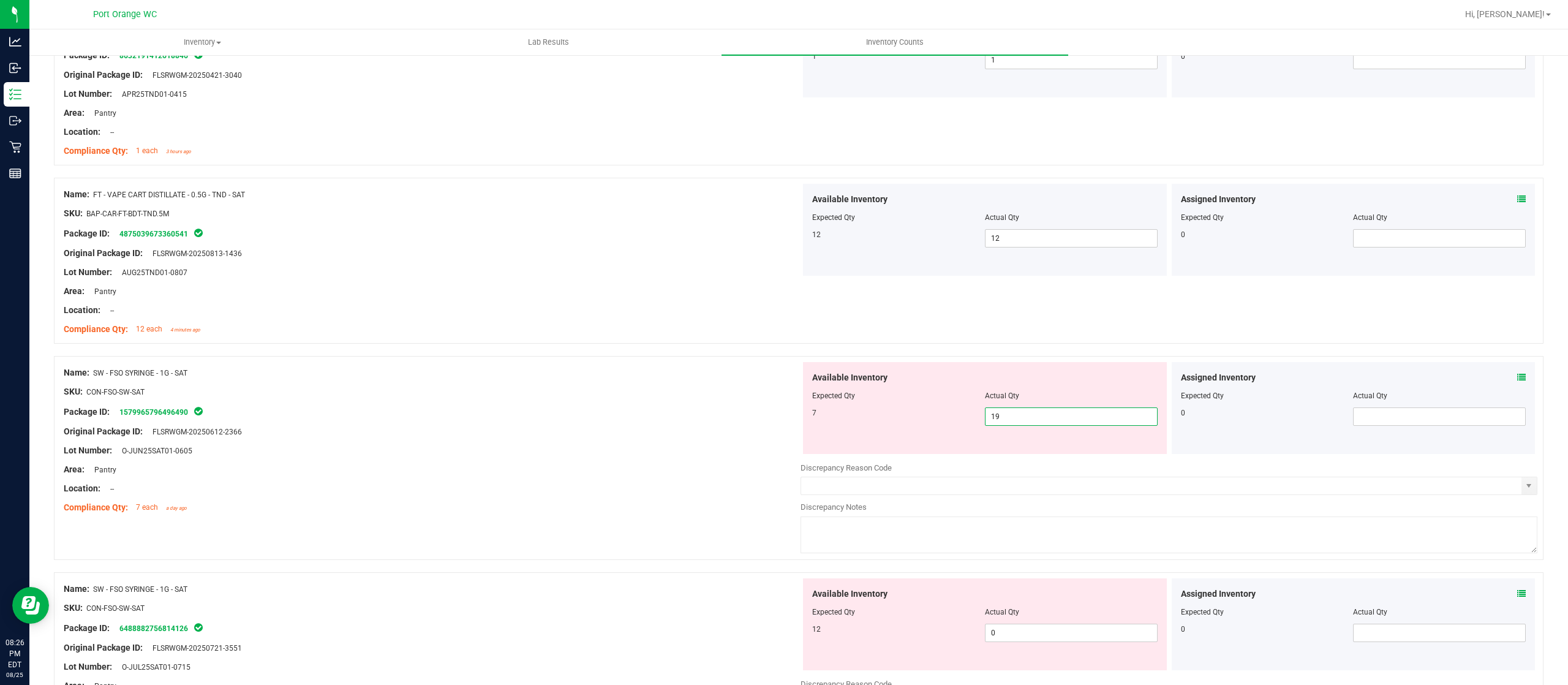
click at [1024, 426] on span "19 19" at bounding box center [1071, 416] width 173 height 18
click at [1024, 425] on input "19" at bounding box center [1071, 416] width 172 height 17
type input "7"
click at [616, 369] on div "Name: SW - FSO SYRINGE - 1G - SAT SKU: CON-FSO-SW-SAT Package ID: 1579965796496…" at bounding box center [798, 458] width 1489 height 204
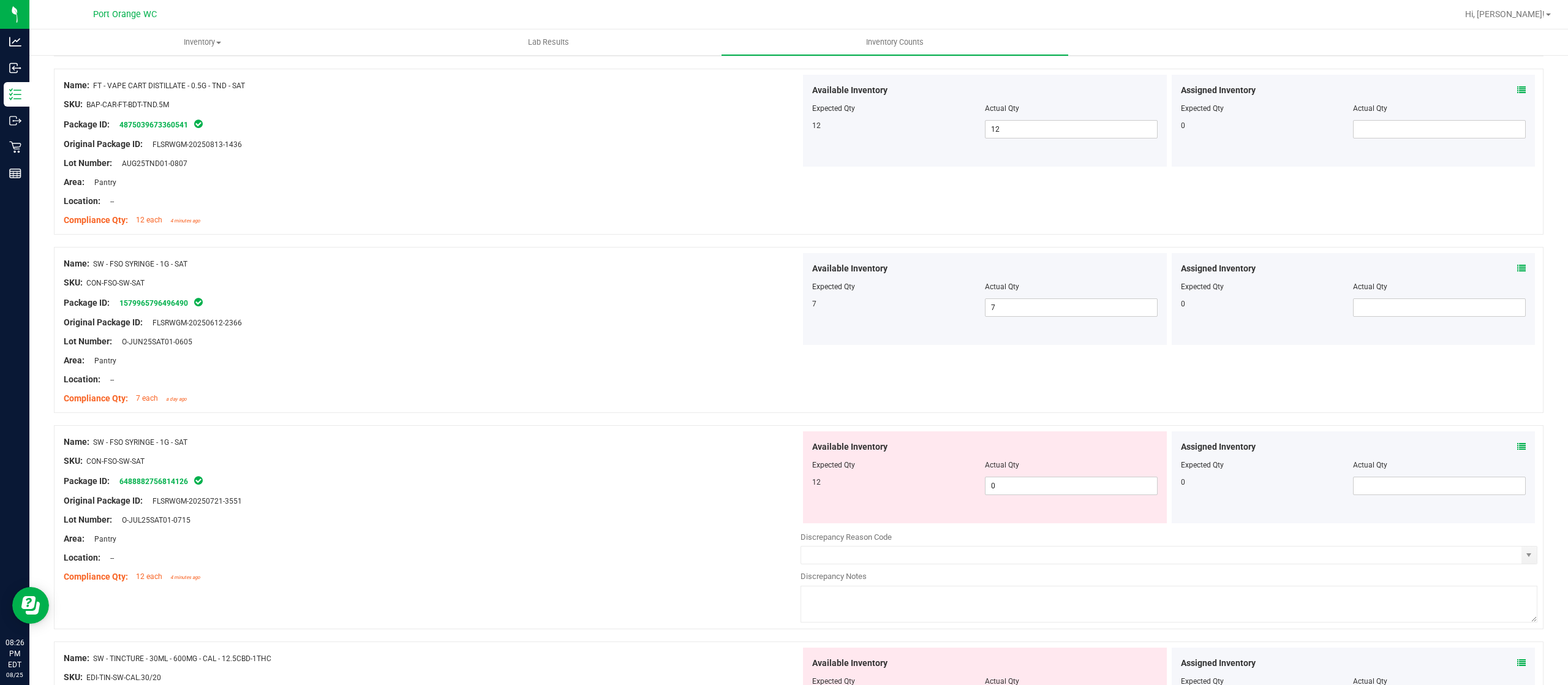
scroll to position [2940, 0]
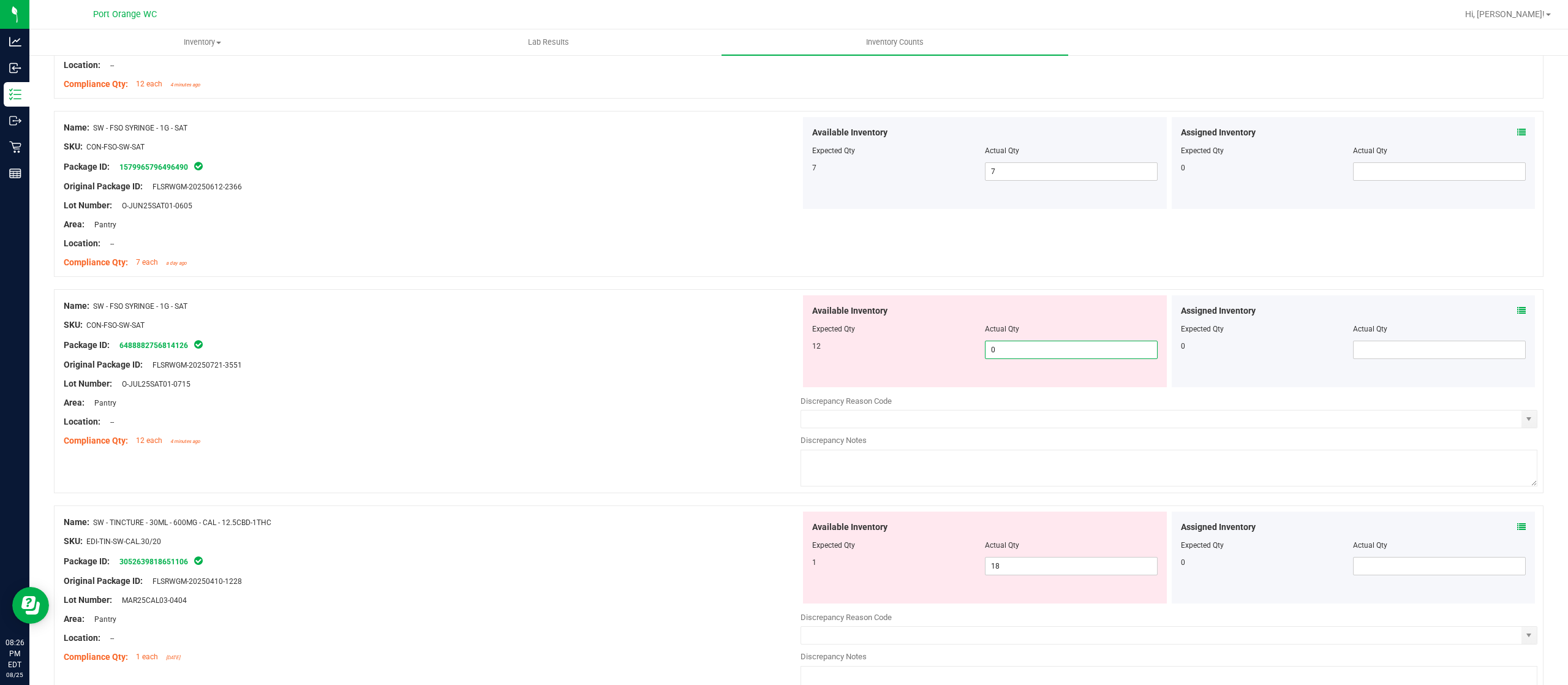
click at [1010, 355] on span "0 0" at bounding box center [1071, 349] width 173 height 18
click at [1010, 355] on input "0" at bounding box center [1071, 349] width 172 height 17
type input "12"
drag, startPoint x: 677, startPoint y: 386, endPoint x: 686, endPoint y: 389, distance: 9.5
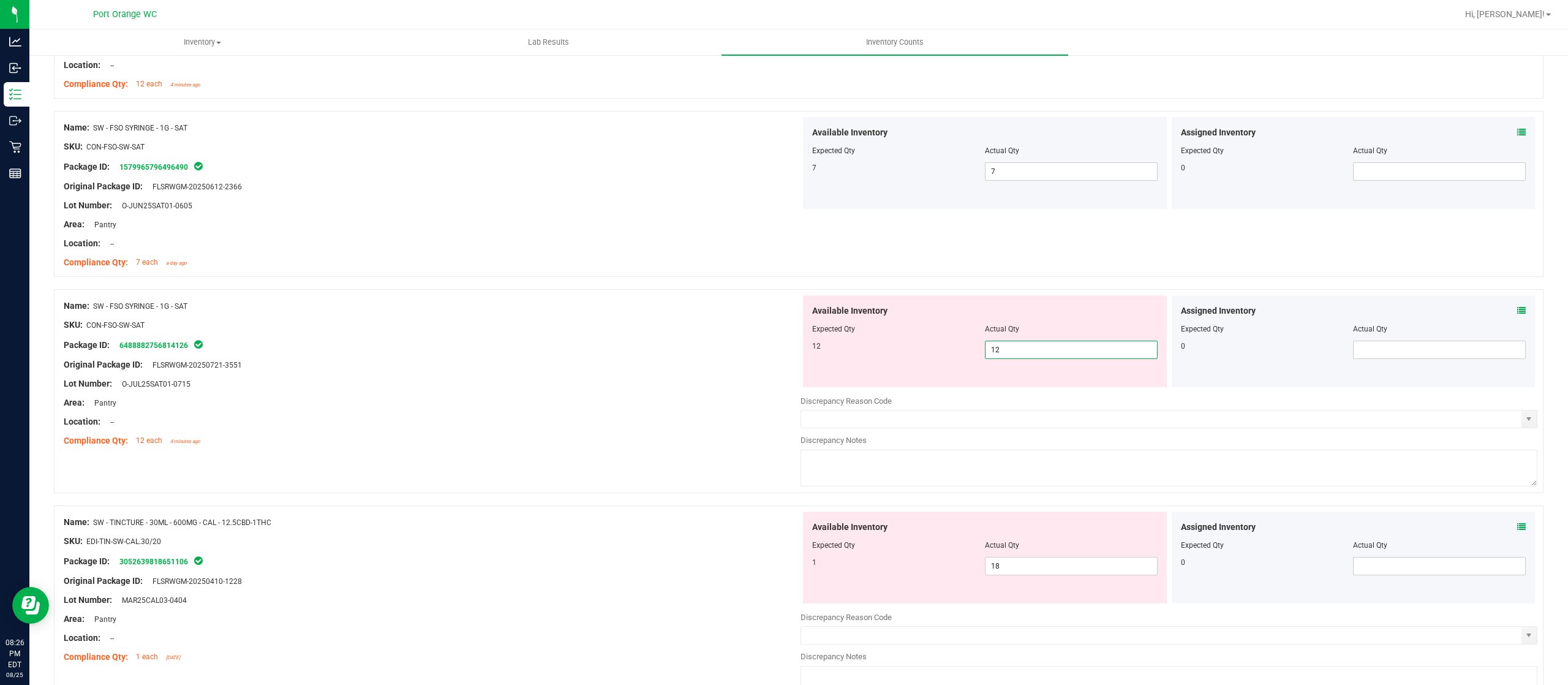
click at [682, 389] on div "Lot Number: O-JUL25SAT01-0715" at bounding box center [432, 384] width 737 height 13
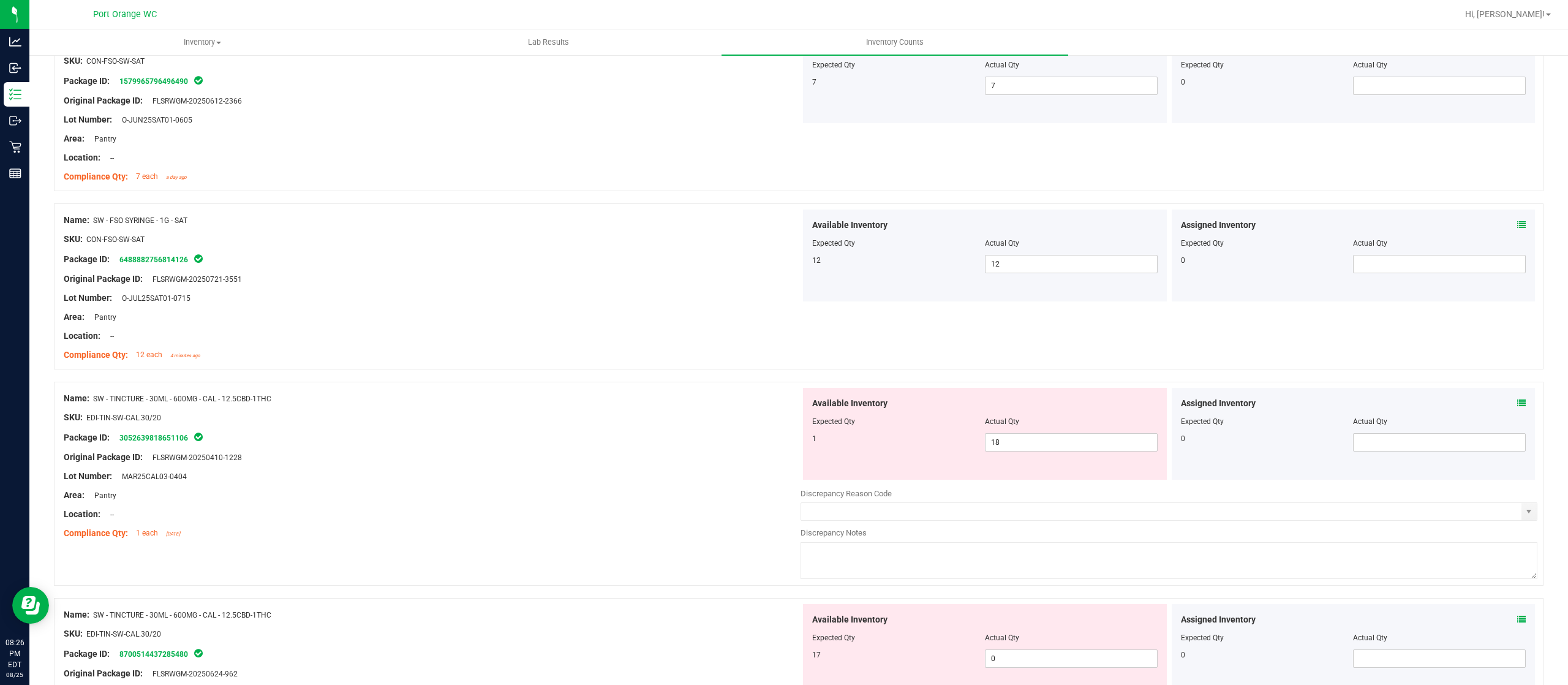
scroll to position [3062, 0]
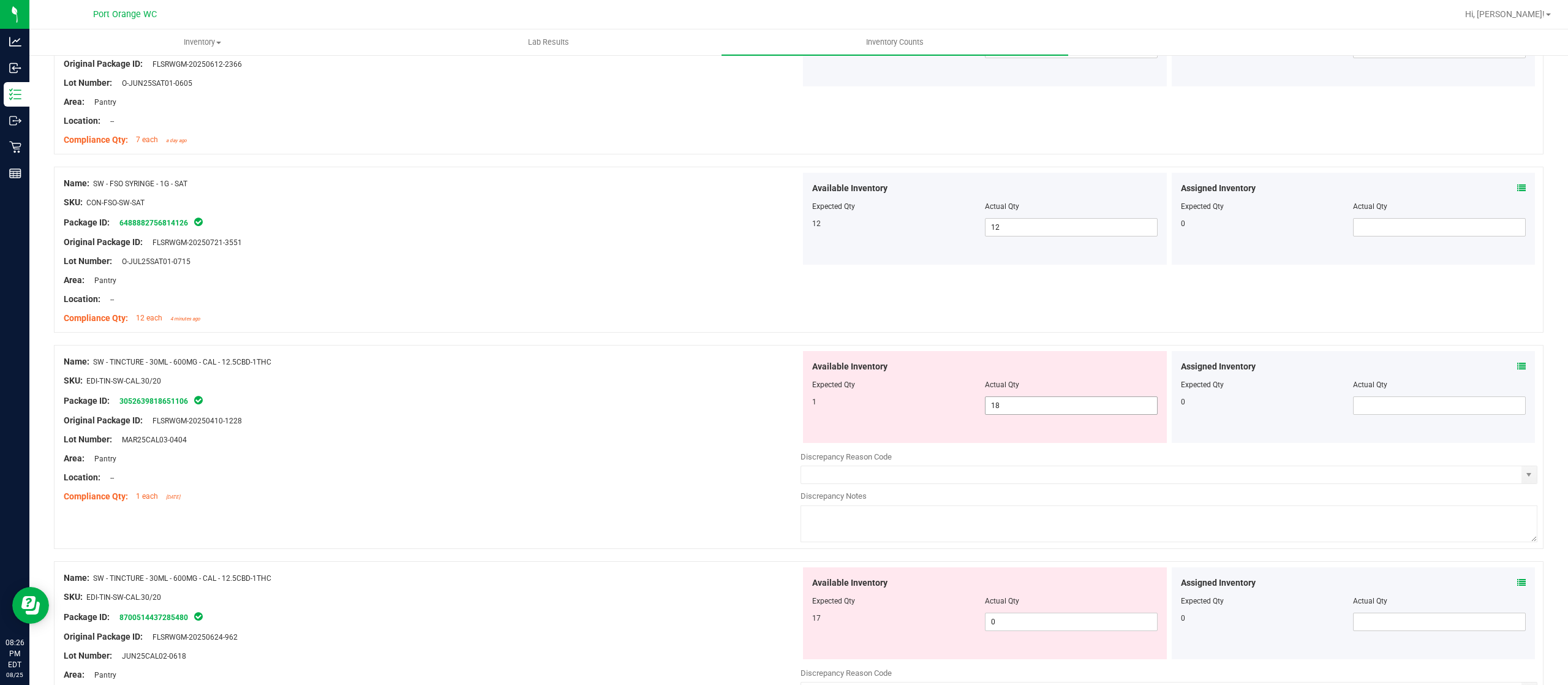
click at [1009, 413] on span "18 18" at bounding box center [1071, 405] width 173 height 18
click at [1009, 413] on input "18" at bounding box center [1071, 405] width 172 height 17
type input "1"
drag, startPoint x: 557, startPoint y: 421, endPoint x: 567, endPoint y: 425, distance: 10.8
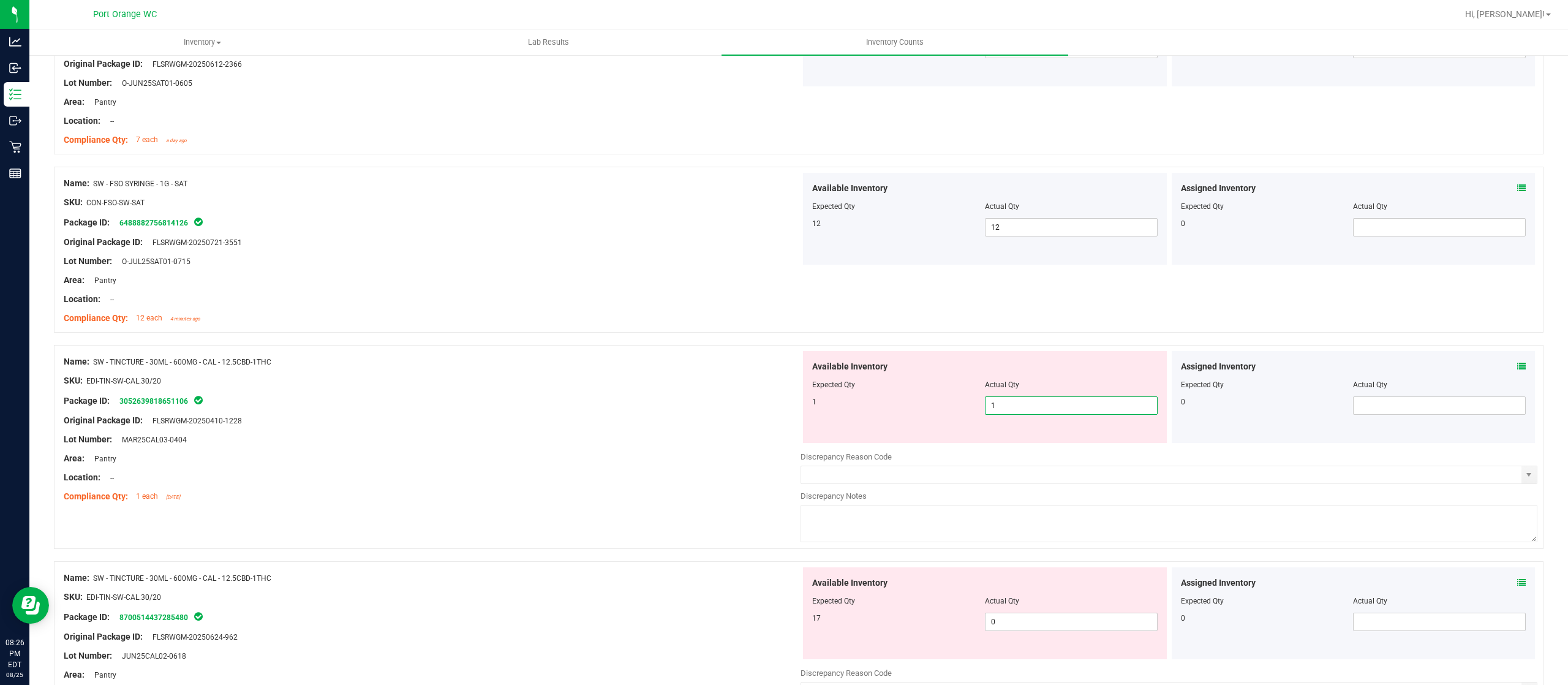
click at [557, 423] on div "Original Package ID: FLSRWGM-20250410-1228" at bounding box center [432, 421] width 737 height 13
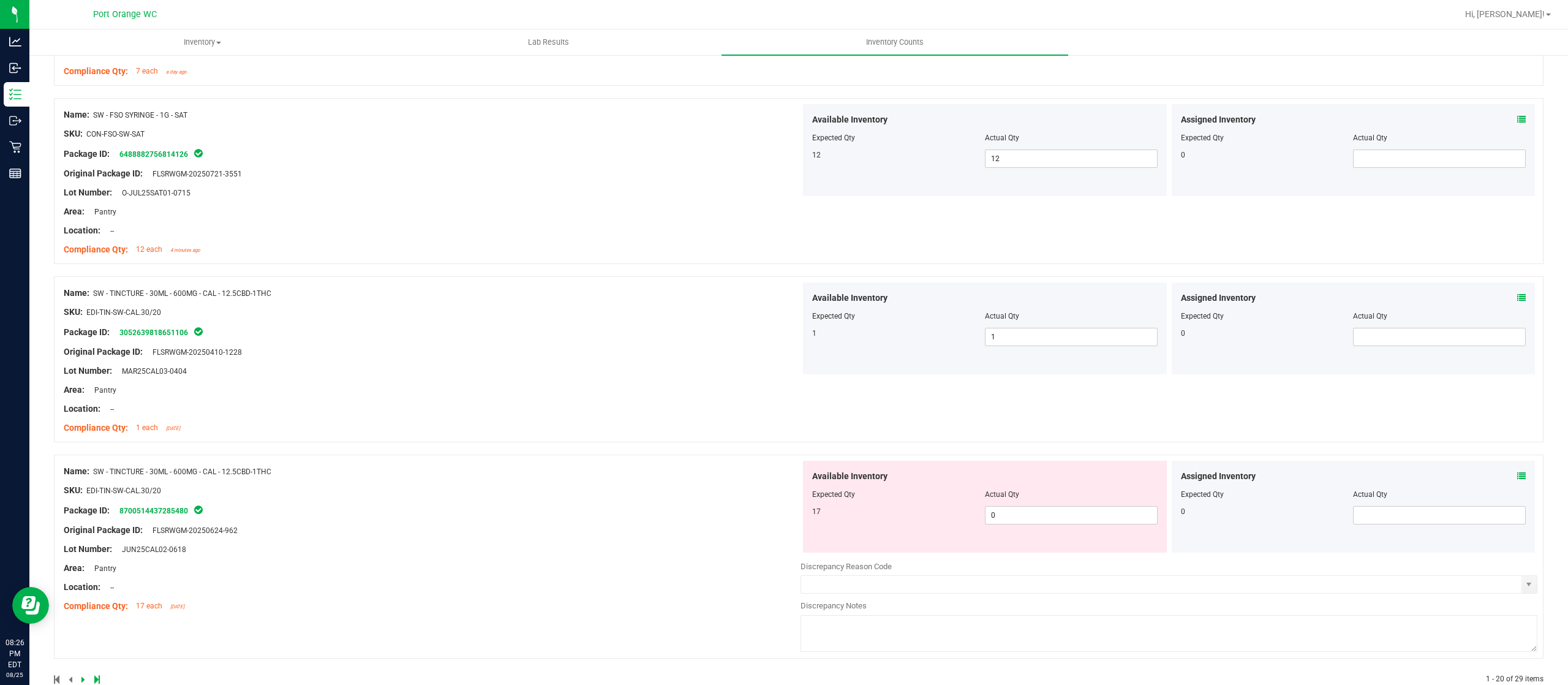
scroll to position [3166, 0]
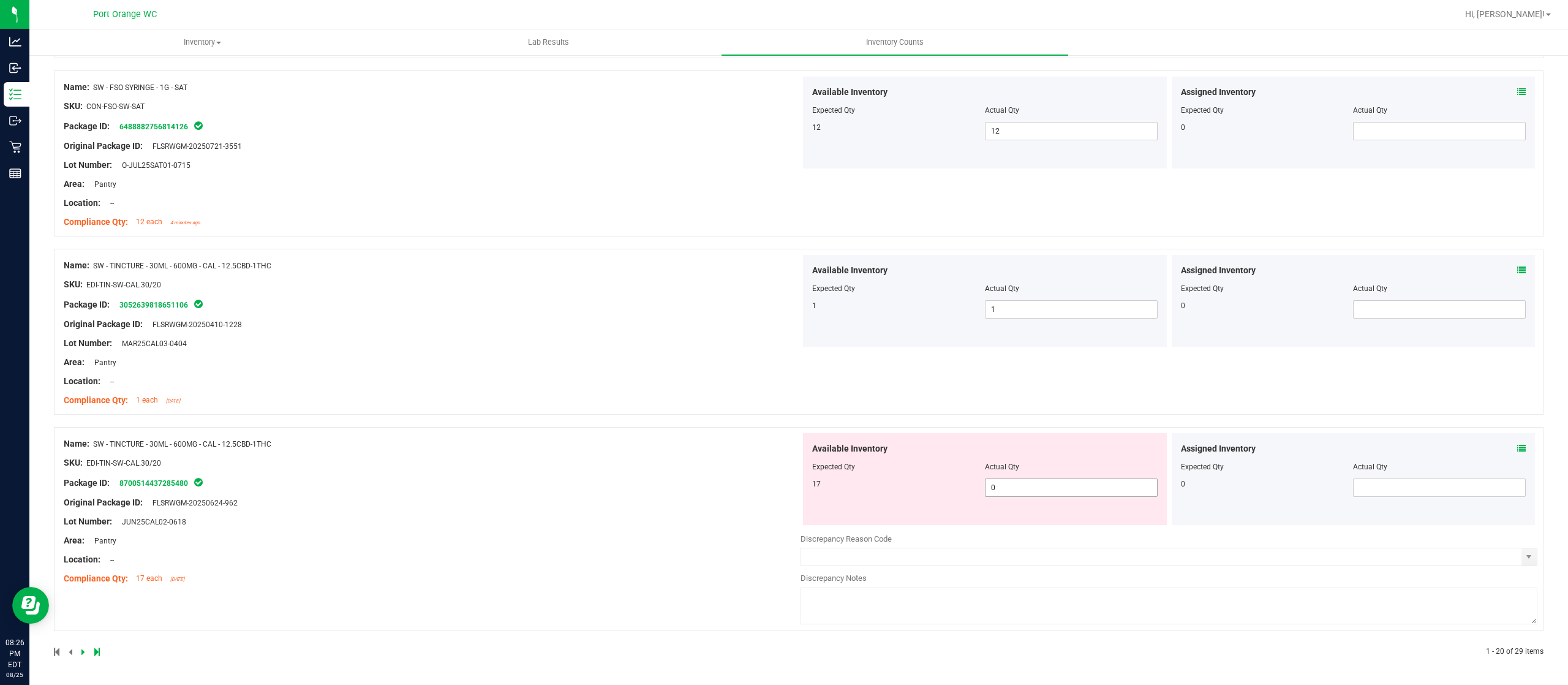
click at [1001, 487] on span "0 0" at bounding box center [1071, 488] width 173 height 18
click at [1001, 487] on input "0" at bounding box center [1071, 488] width 172 height 17
type input "17"
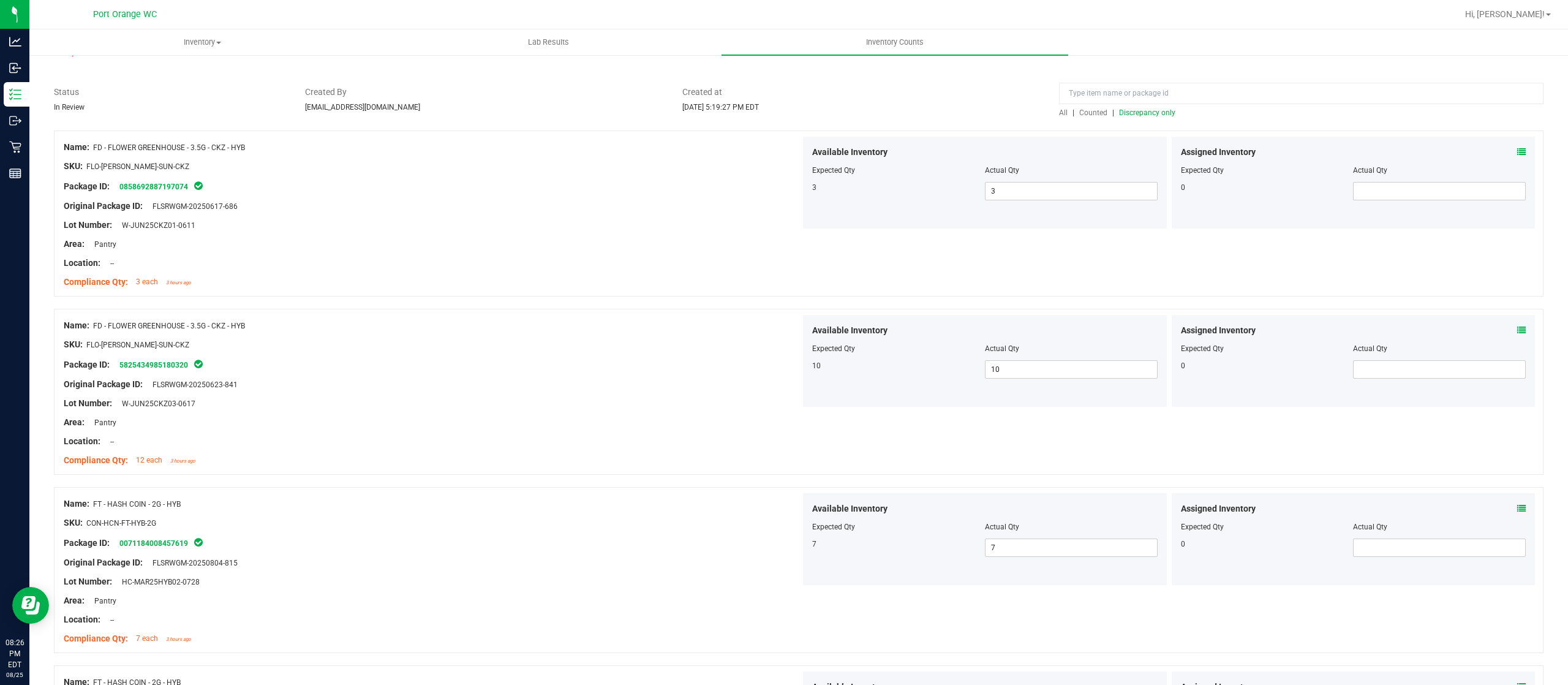
scroll to position [0, 0]
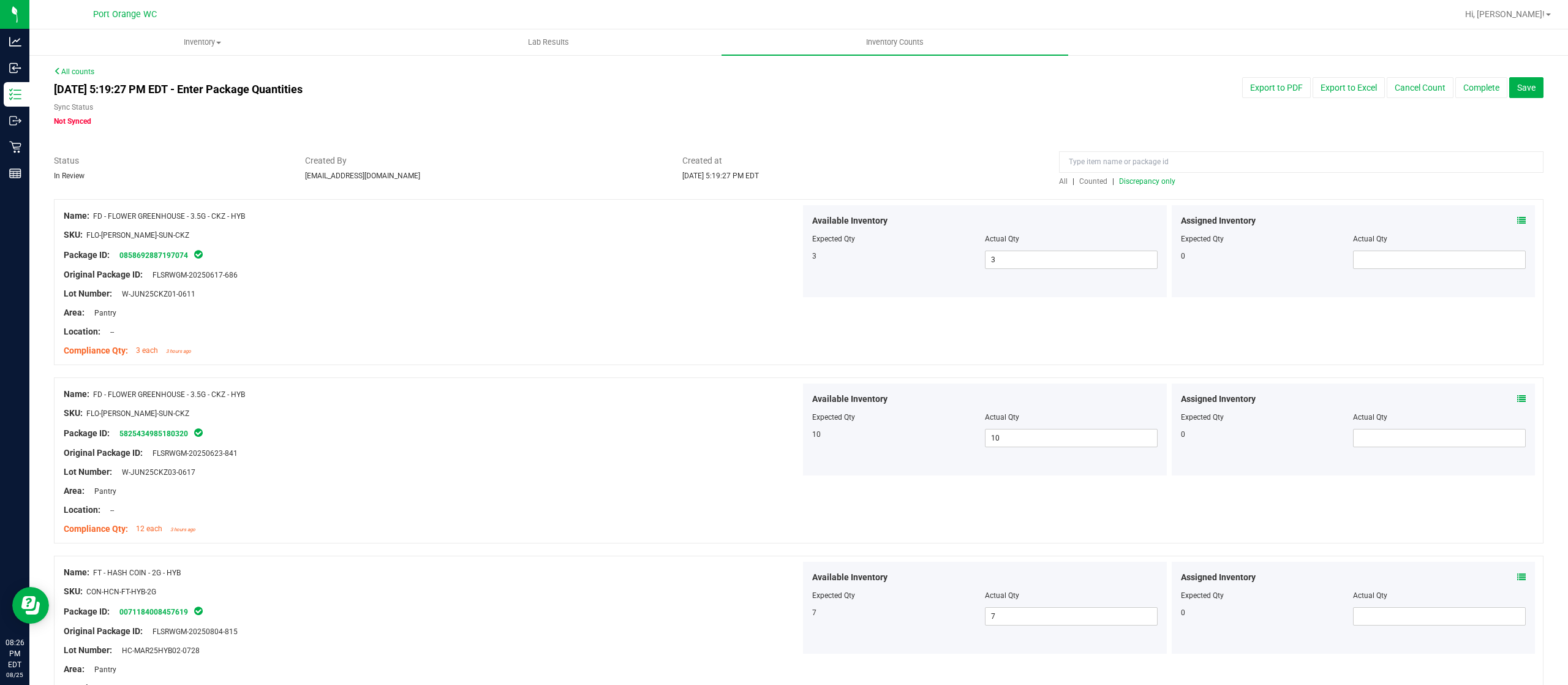
type input "17"
click at [1121, 181] on span "Discrepancy only" at bounding box center [1147, 181] width 56 height 8
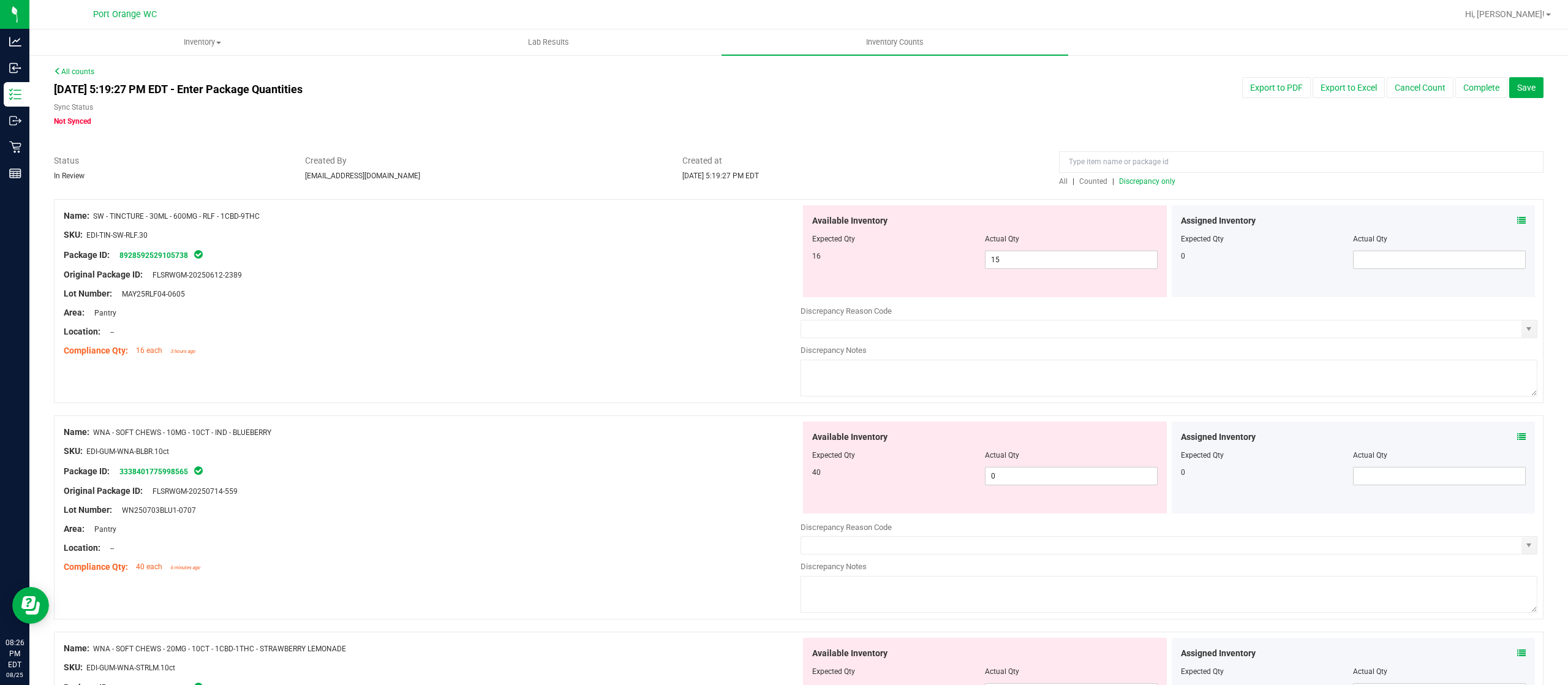
click at [1495, 219] on div "Assigned Inventory" at bounding box center [1353, 220] width 345 height 13
click at [1517, 222] on icon at bounding box center [1521, 220] width 8 height 8
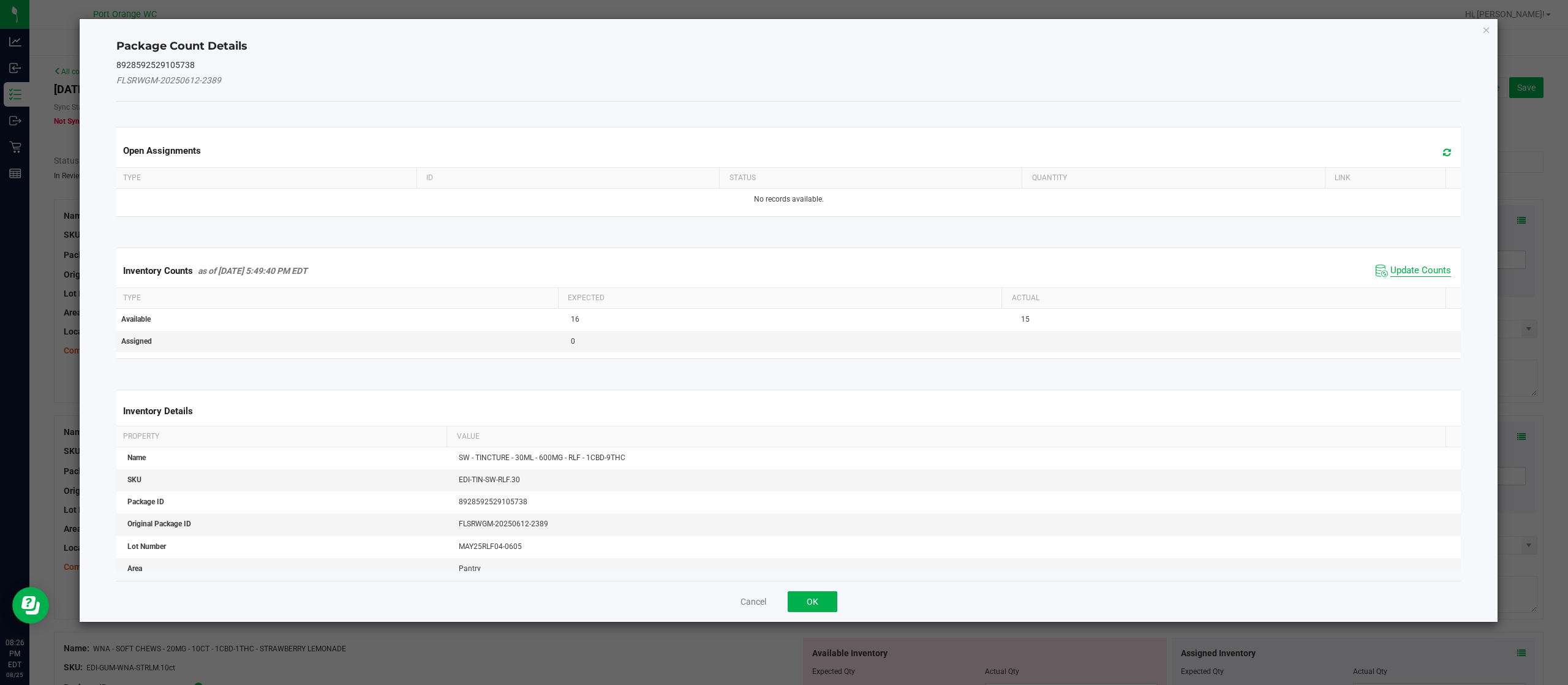
click at [1409, 269] on span "Update Counts" at bounding box center [1420, 271] width 61 height 13
click at [1409, 269] on div "Inventory Counts as of Aug 25, 2025 5:49:40 PM EDT Update Counts" at bounding box center [788, 270] width 1350 height 32
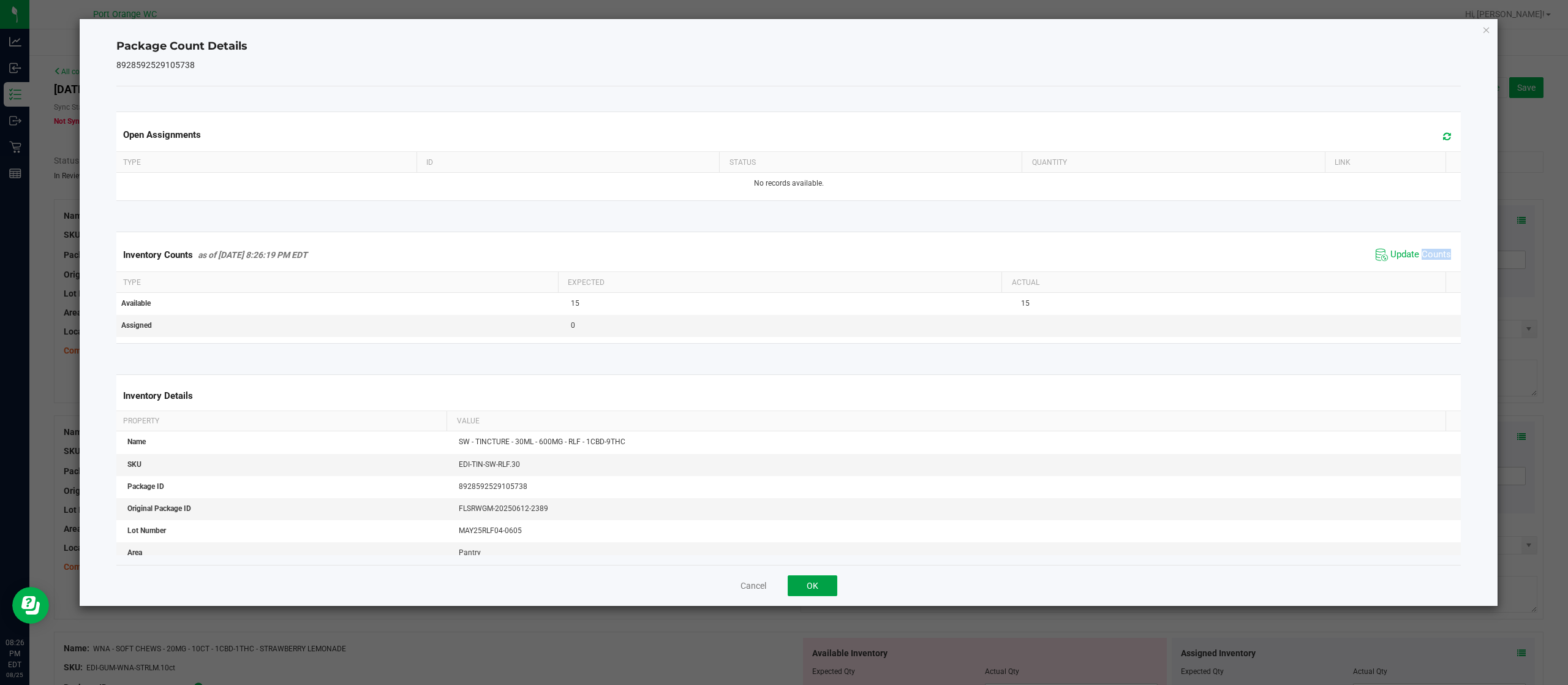
click at [828, 578] on button "OK" at bounding box center [812, 585] width 50 height 21
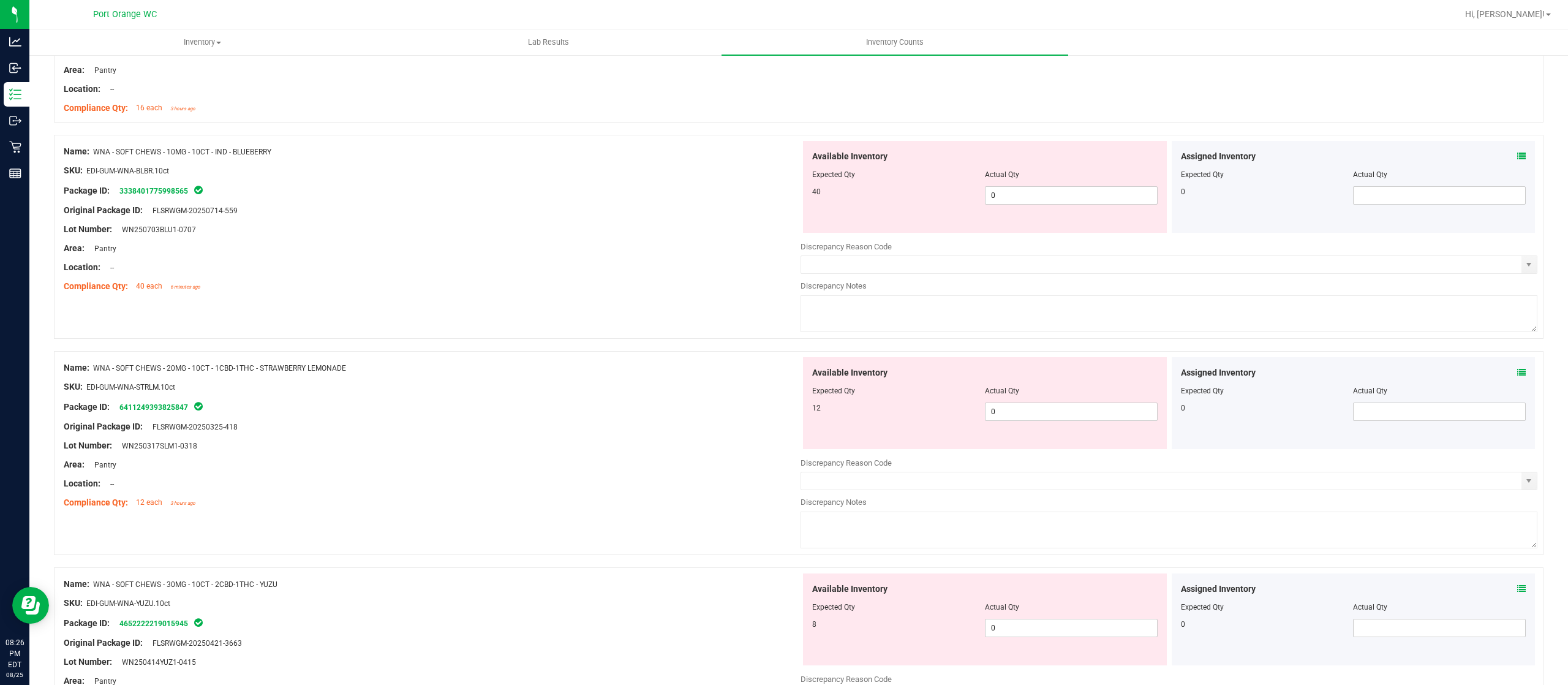
scroll to position [245, 0]
click at [1001, 198] on span "0 0" at bounding box center [1071, 193] width 173 height 18
click at [1001, 198] on input "0" at bounding box center [1071, 193] width 172 height 17
type input "40"
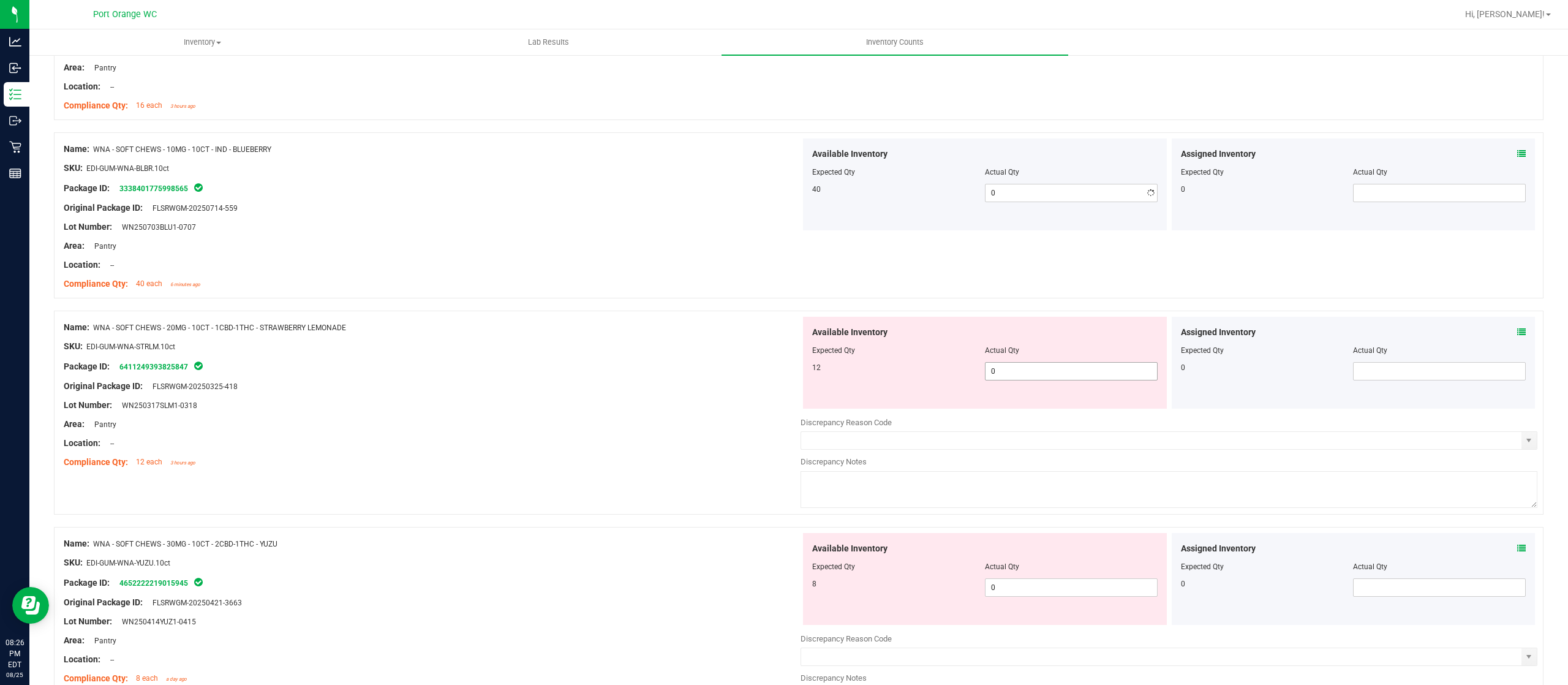
type input "40"
click at [1066, 411] on div "Available Inventory Expected Qty Actual Qty 12 0 0" at bounding box center [1169, 414] width 737 height 194
click at [1064, 411] on div at bounding box center [1169, 413] width 737 height 6
click at [1013, 368] on span "0 0" at bounding box center [1071, 371] width 173 height 18
click at [1013, 368] on input "0" at bounding box center [1071, 371] width 172 height 17
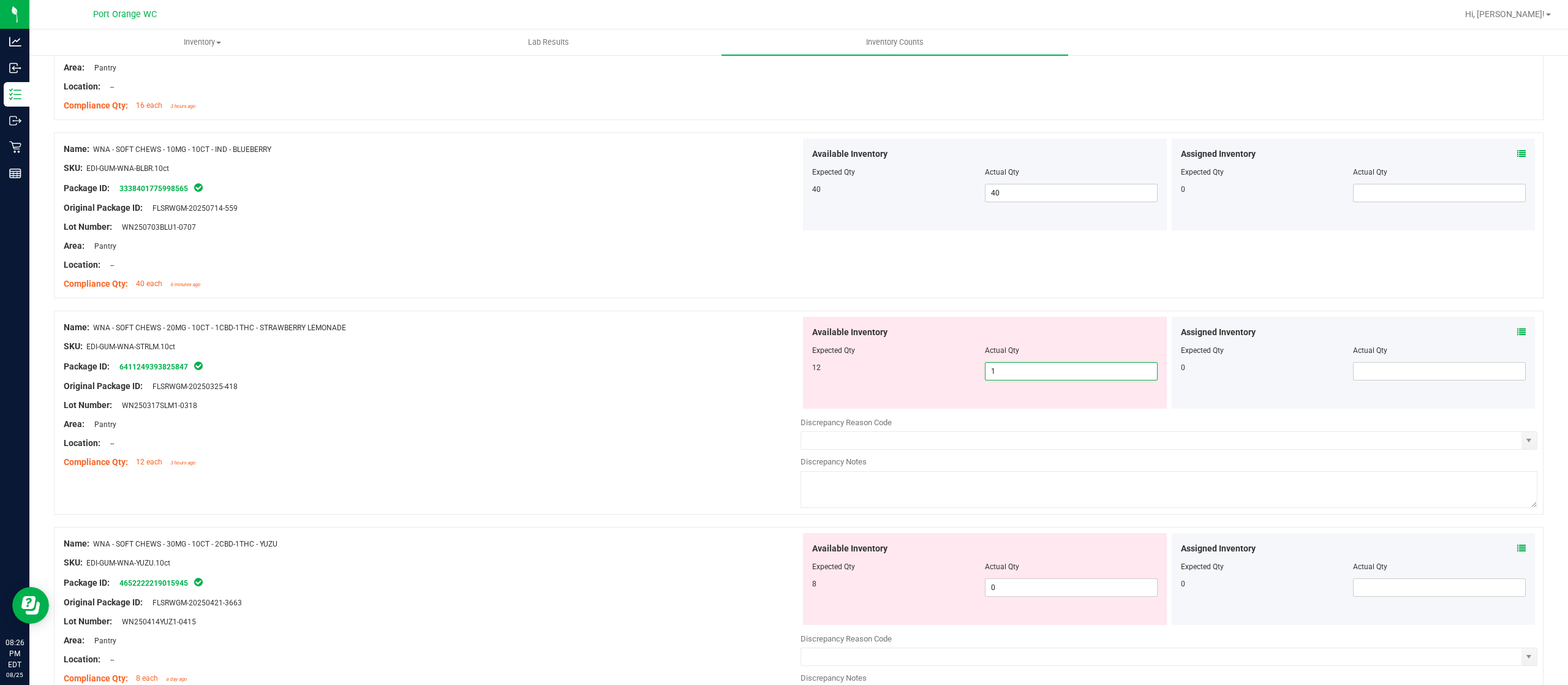
type input "12"
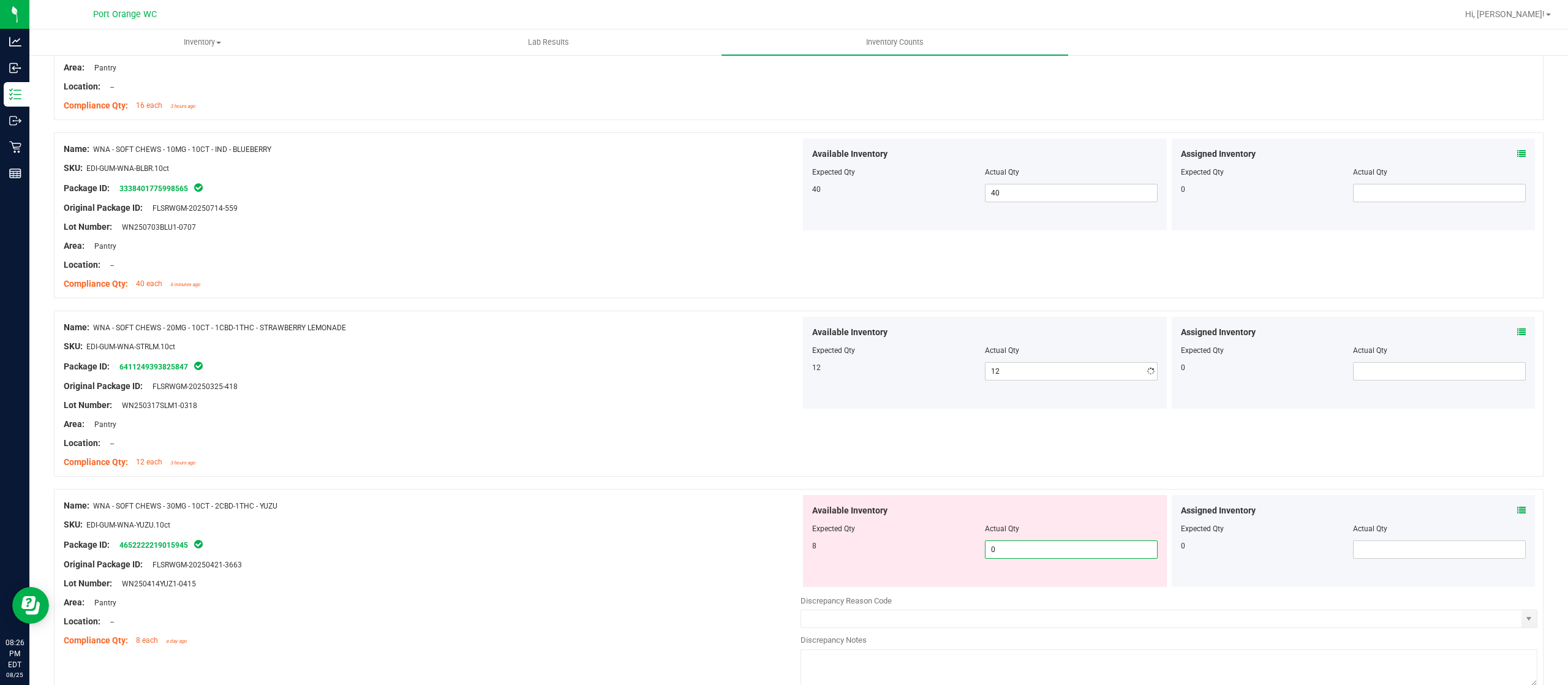
click at [1027, 588] on div "Available Inventory Expected Qty Actual Qty 8 0 0" at bounding box center [1169, 592] width 737 height 194
click at [1027, 588] on div at bounding box center [1169, 587] width 737 height 2
click at [1004, 556] on span "0 0" at bounding box center [1071, 549] width 173 height 18
click at [1004, 558] on input "0" at bounding box center [1071, 549] width 172 height 17
type input "8"
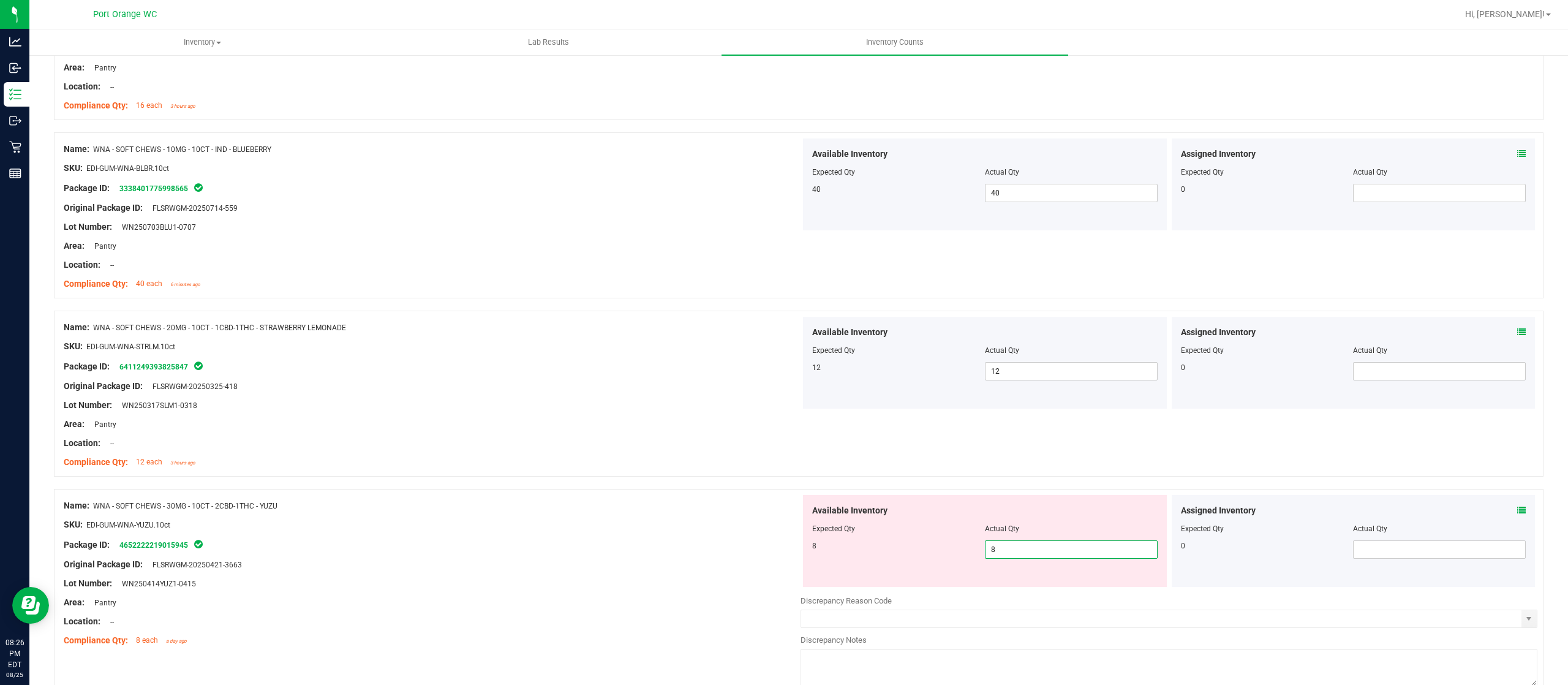
type input "8"
drag, startPoint x: 723, startPoint y: 507, endPoint x: 801, endPoint y: 518, distance: 78.8
click at [728, 506] on div "Name: WNA - SOFT CHEWS - 30MG - 10CT - 2CBD-1THC - YUZU" at bounding box center [432, 506] width 737 height 13
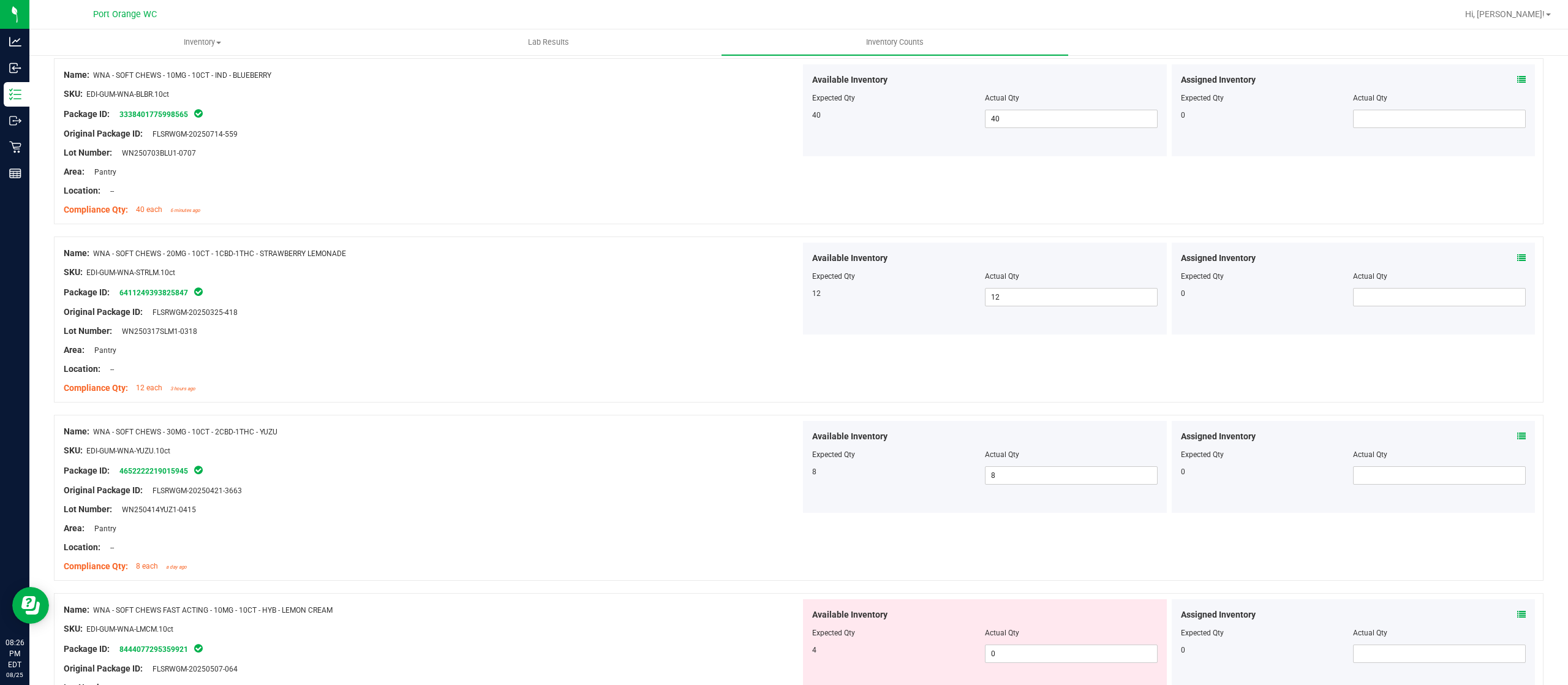
scroll to position [490, 0]
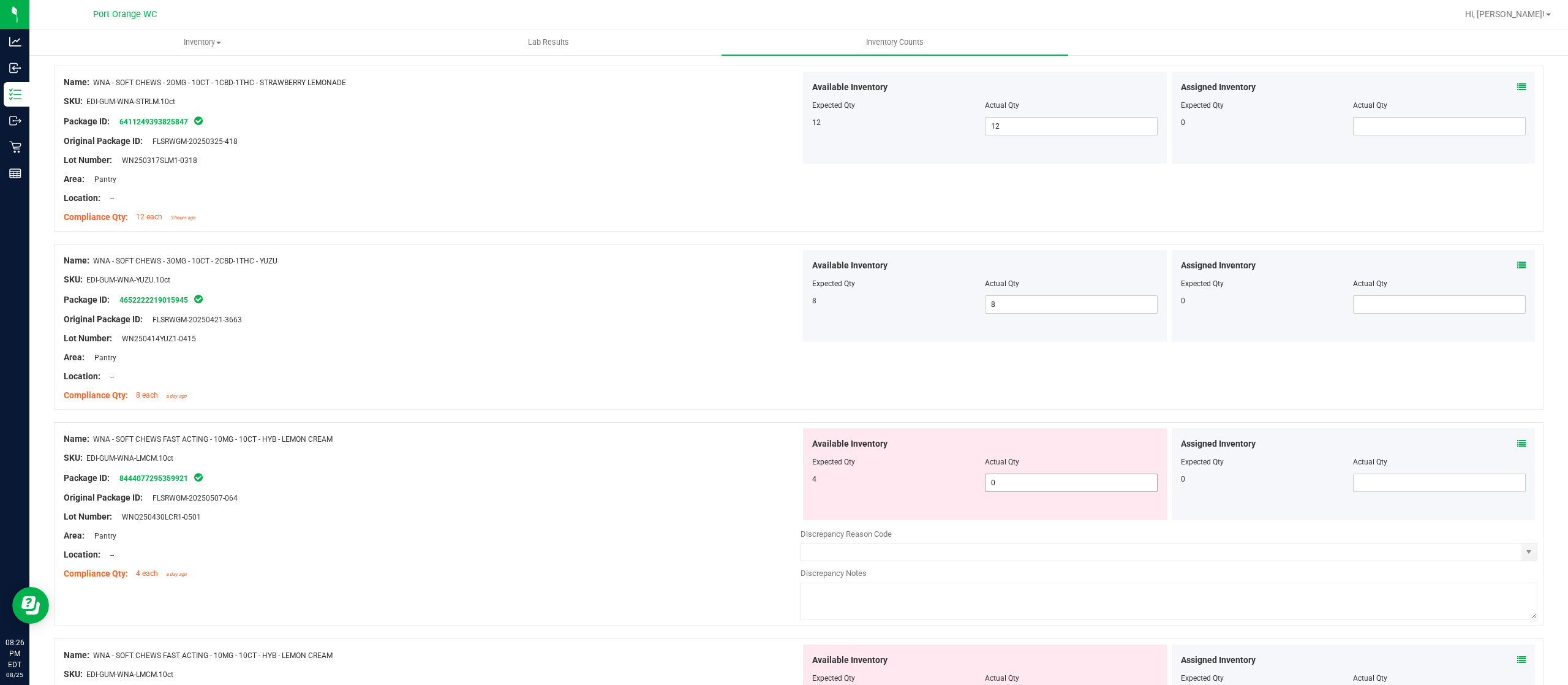
click at [1030, 490] on span "0 0" at bounding box center [1071, 483] width 173 height 18
click at [1030, 490] on input "0" at bounding box center [1071, 483] width 172 height 17
type input "4"
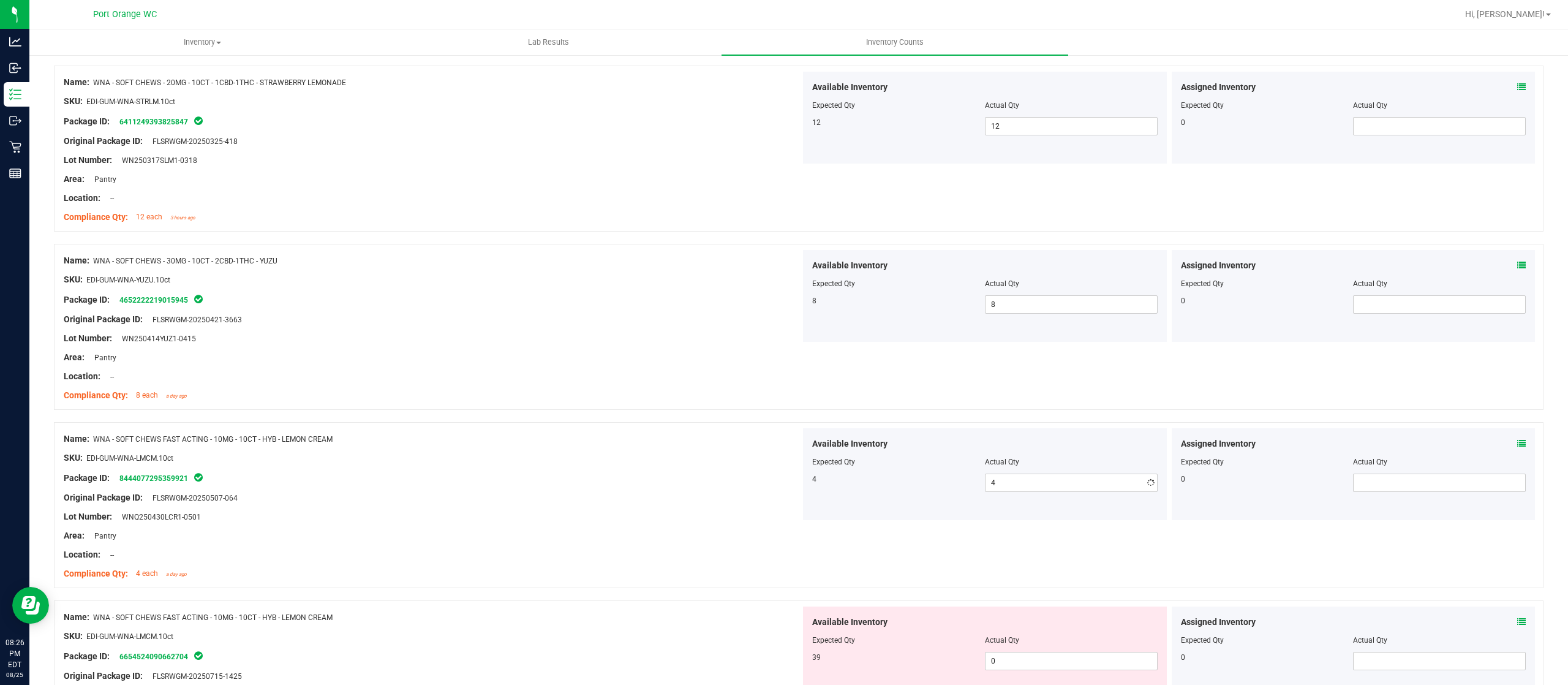
drag, startPoint x: 574, startPoint y: 406, endPoint x: 865, endPoint y: 445, distance: 293.6
click at [575, 405] on div "Name: WNA - SOFT CHEWS - 30MG - 10CT - 2CBD-1THC - YUZU SKU: EDI-GUM-WNA-YUZU.1…" at bounding box center [432, 328] width 737 height 156
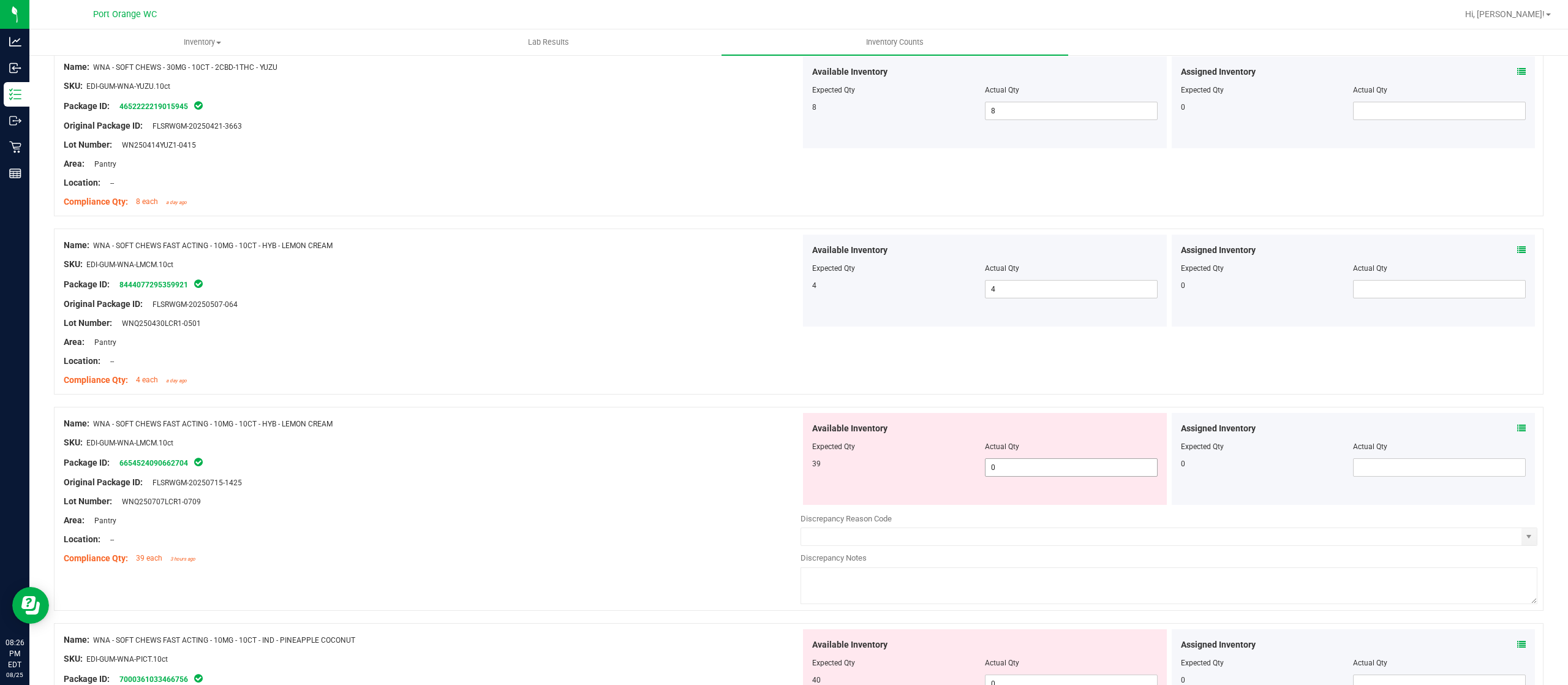
scroll to position [735, 0]
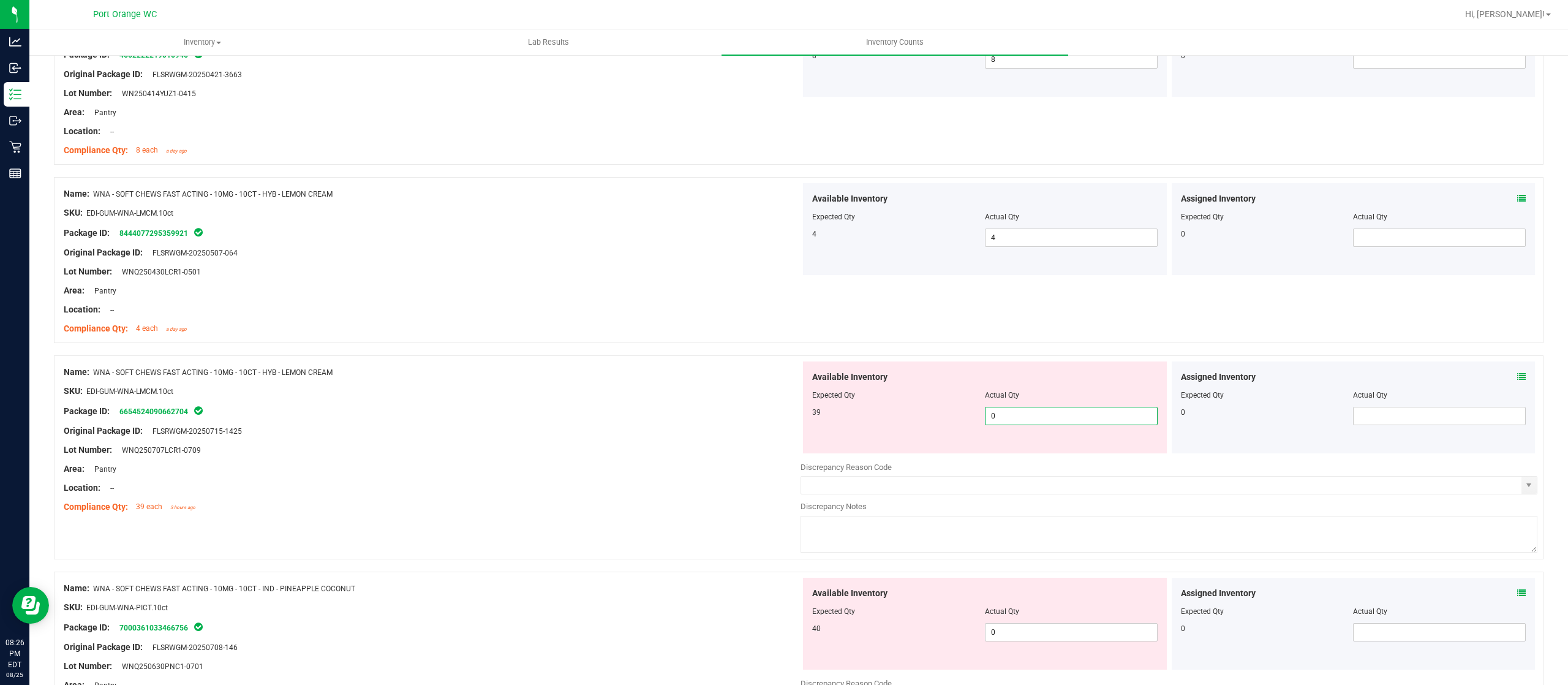
click at [1007, 416] on span "0 0" at bounding box center [1071, 416] width 173 height 18
click at [1007, 416] on input "0" at bounding box center [1071, 416] width 172 height 17
type input "39"
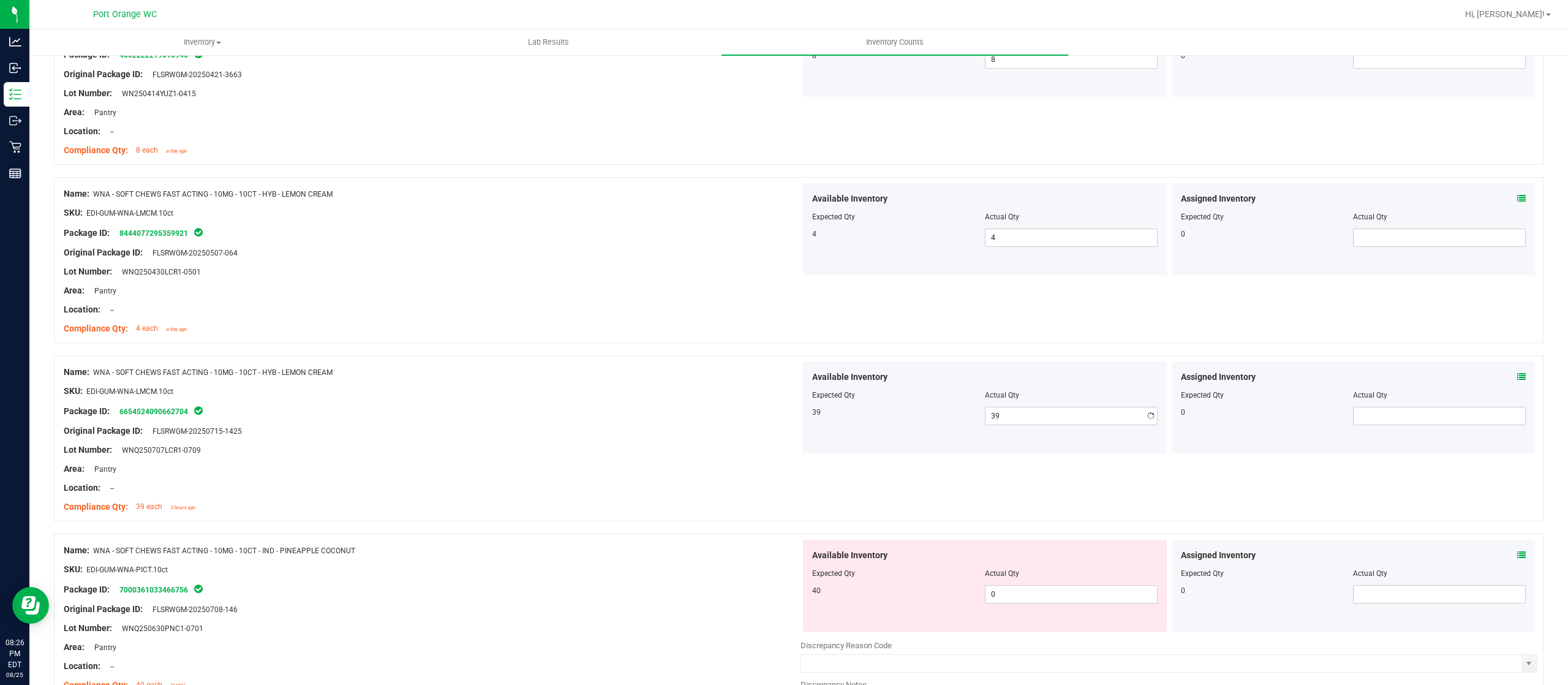
drag, startPoint x: 618, startPoint y: 430, endPoint x: 742, endPoint y: 450, distance: 125.6
click at [618, 430] on div "Original Package ID: FLSRWGM-20250715-1425" at bounding box center [432, 430] width 737 height 13
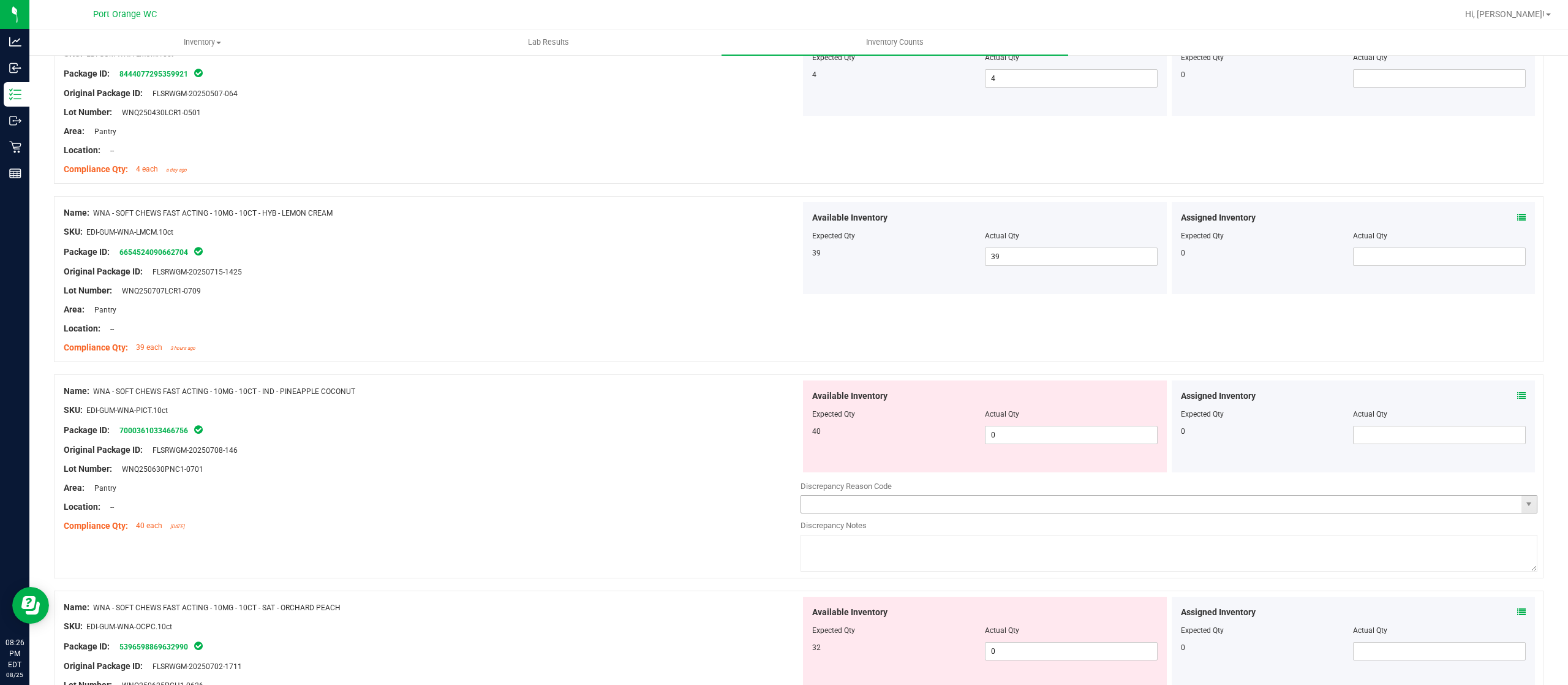
scroll to position [980, 0]
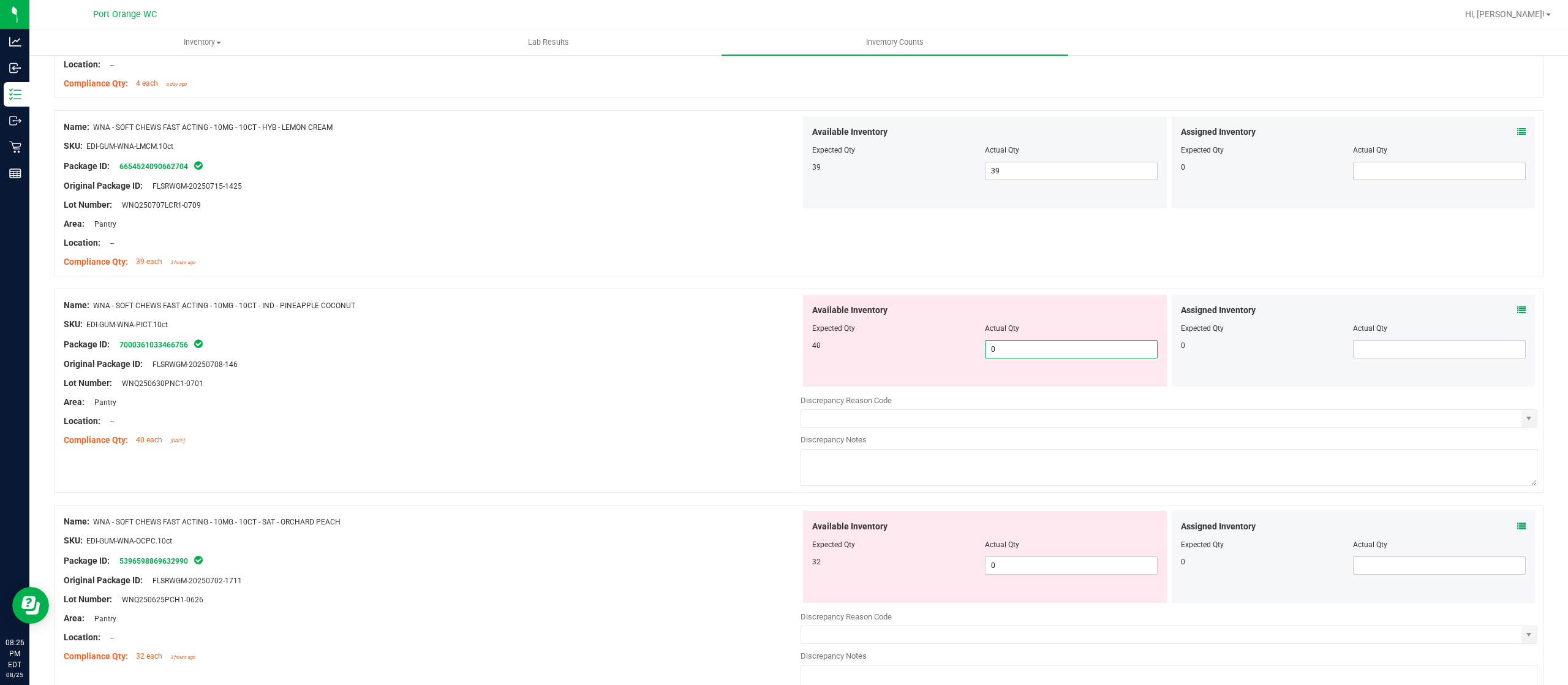
click at [995, 355] on span "0 0" at bounding box center [1071, 349] width 173 height 18
click at [993, 357] on input "0" at bounding box center [1071, 349] width 172 height 17
type input "40"
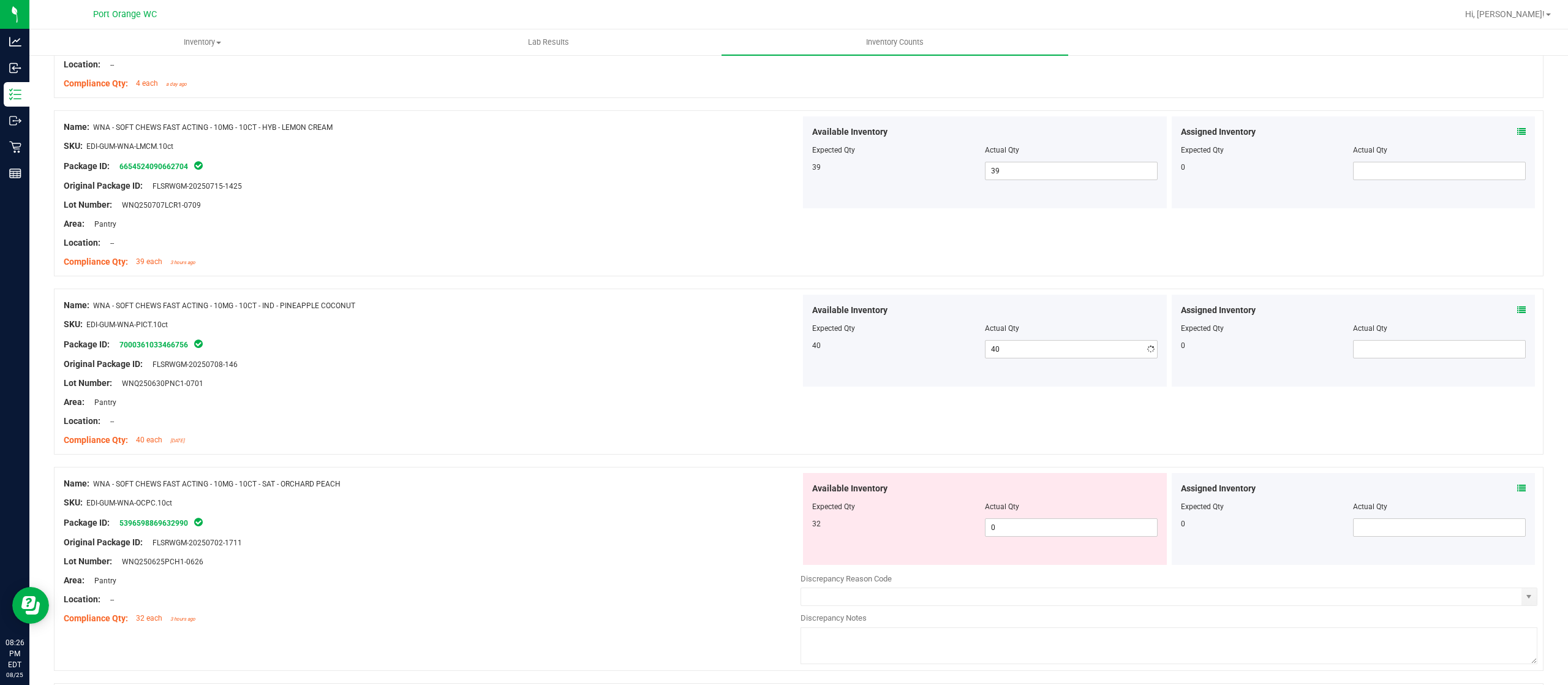
drag, startPoint x: 721, startPoint y: 397, endPoint x: 747, endPoint y: 404, distance: 26.9
click at [723, 396] on div at bounding box center [432, 392] width 737 height 6
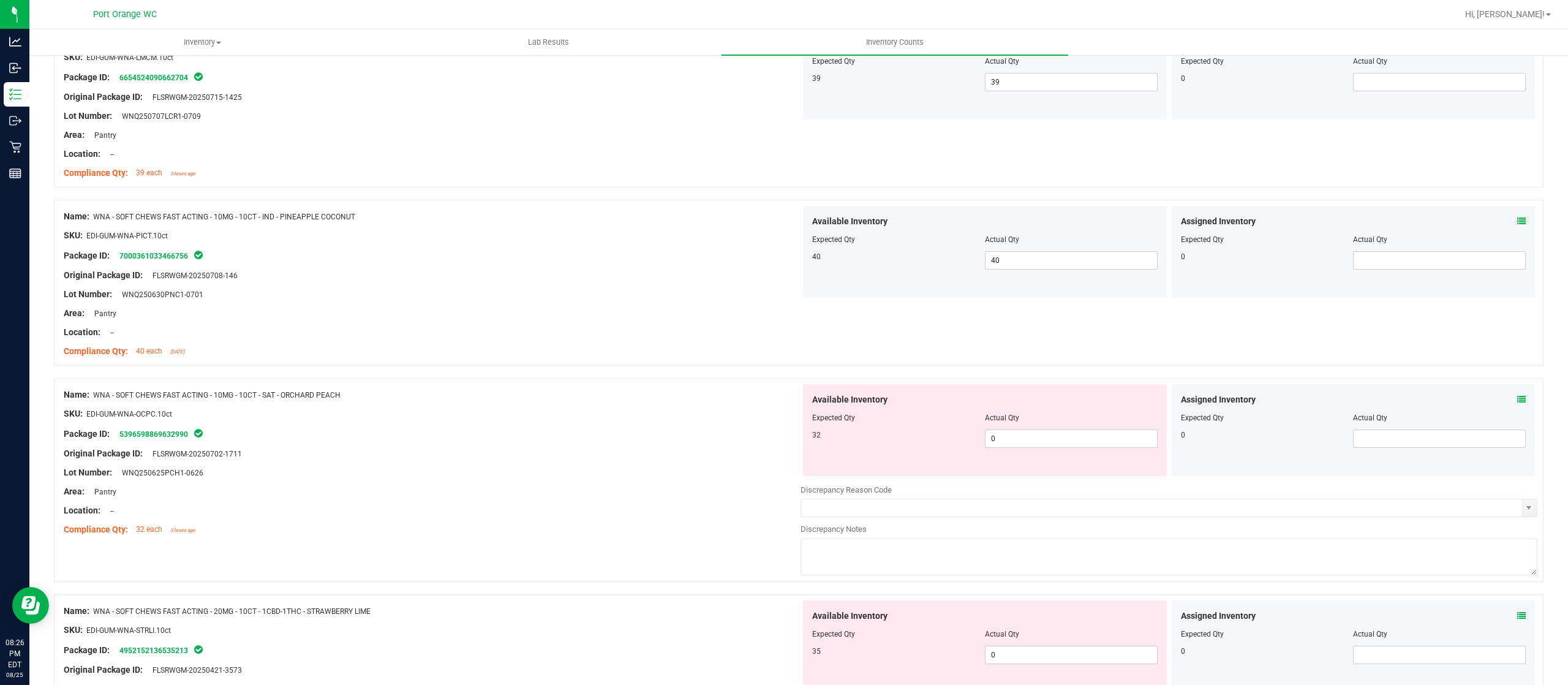
scroll to position [1225, 0]
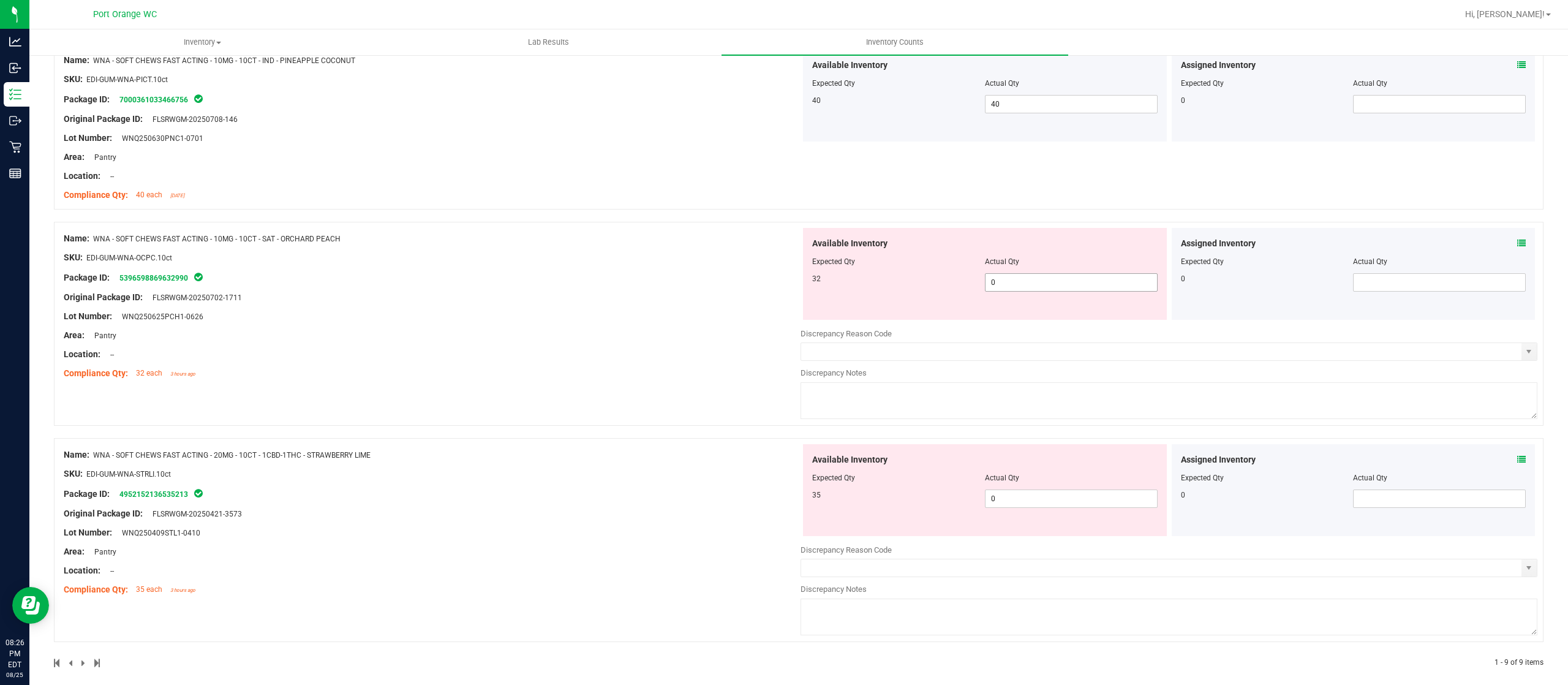
click at [1012, 288] on span "0 0" at bounding box center [1071, 283] width 173 height 18
click at [1012, 286] on input "0" at bounding box center [1071, 282] width 172 height 17
type input "32"
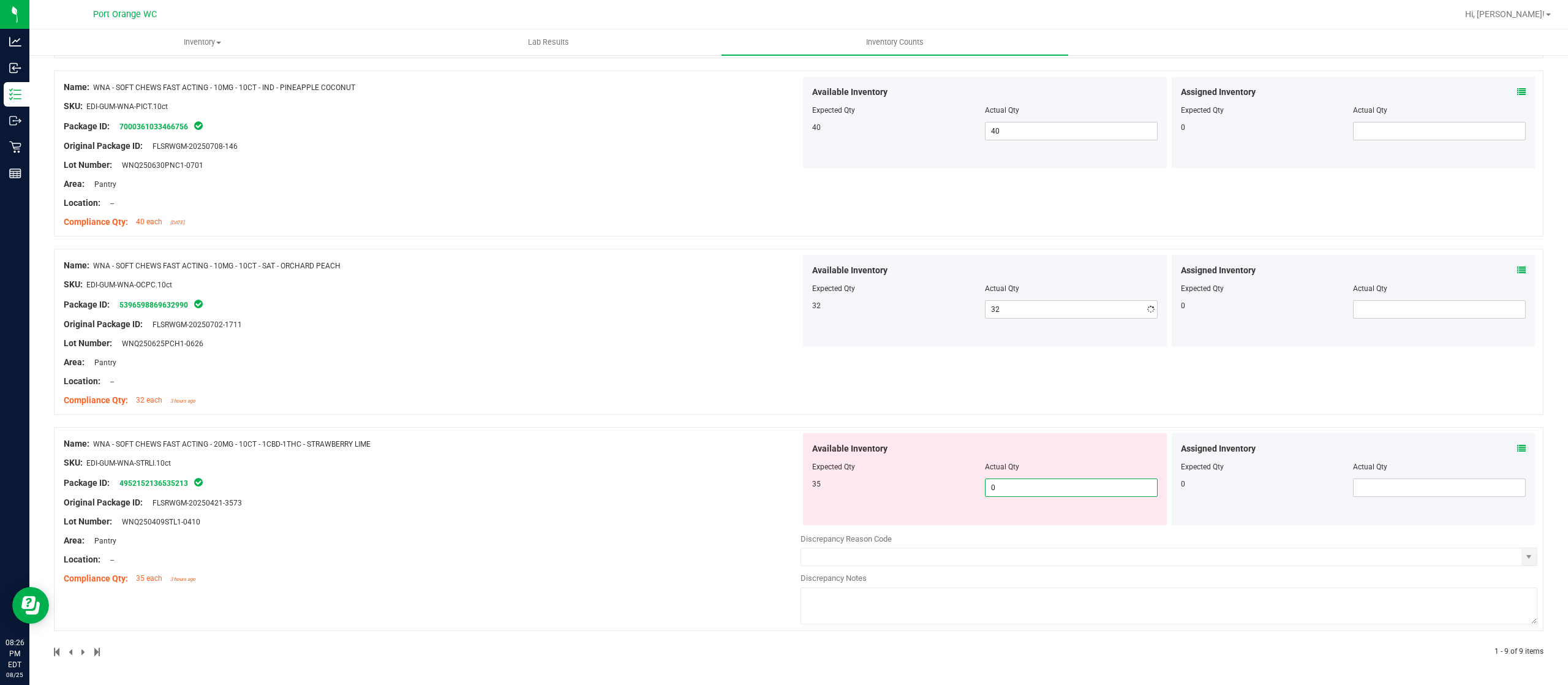
click at [1022, 497] on div "Available Inventory Expected Qty Actual Qty 35 0 0" at bounding box center [985, 479] width 364 height 92
click at [1024, 485] on span "0 0" at bounding box center [1071, 488] width 173 height 18
click at [1024, 485] on input "0" at bounding box center [1071, 488] width 172 height 17
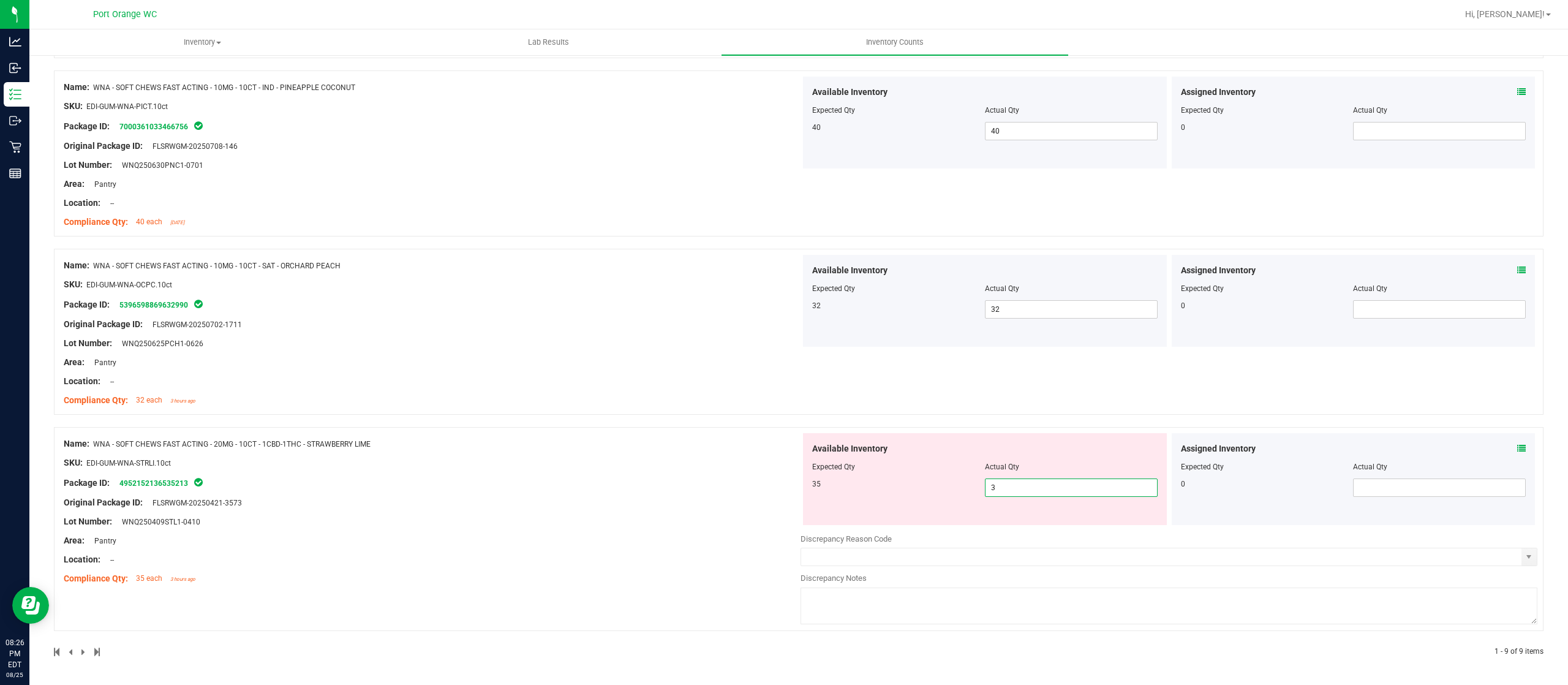
type input "35"
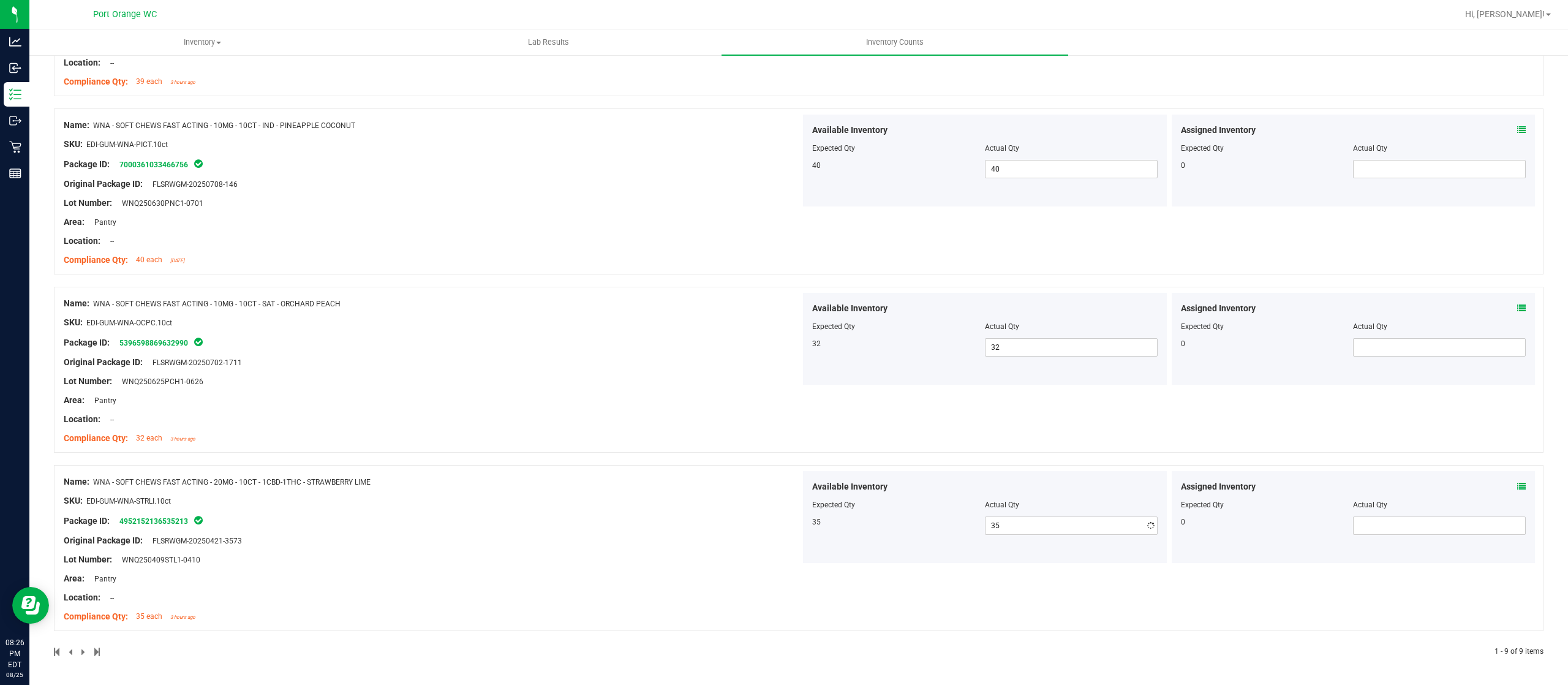
click at [650, 423] on div "Name: WNA - SOFT CHEWS FAST ACTING - 10MG - 10CT - SAT - ORCHARD PEACH SKU: EDI…" at bounding box center [798, 376] width 1489 height 179
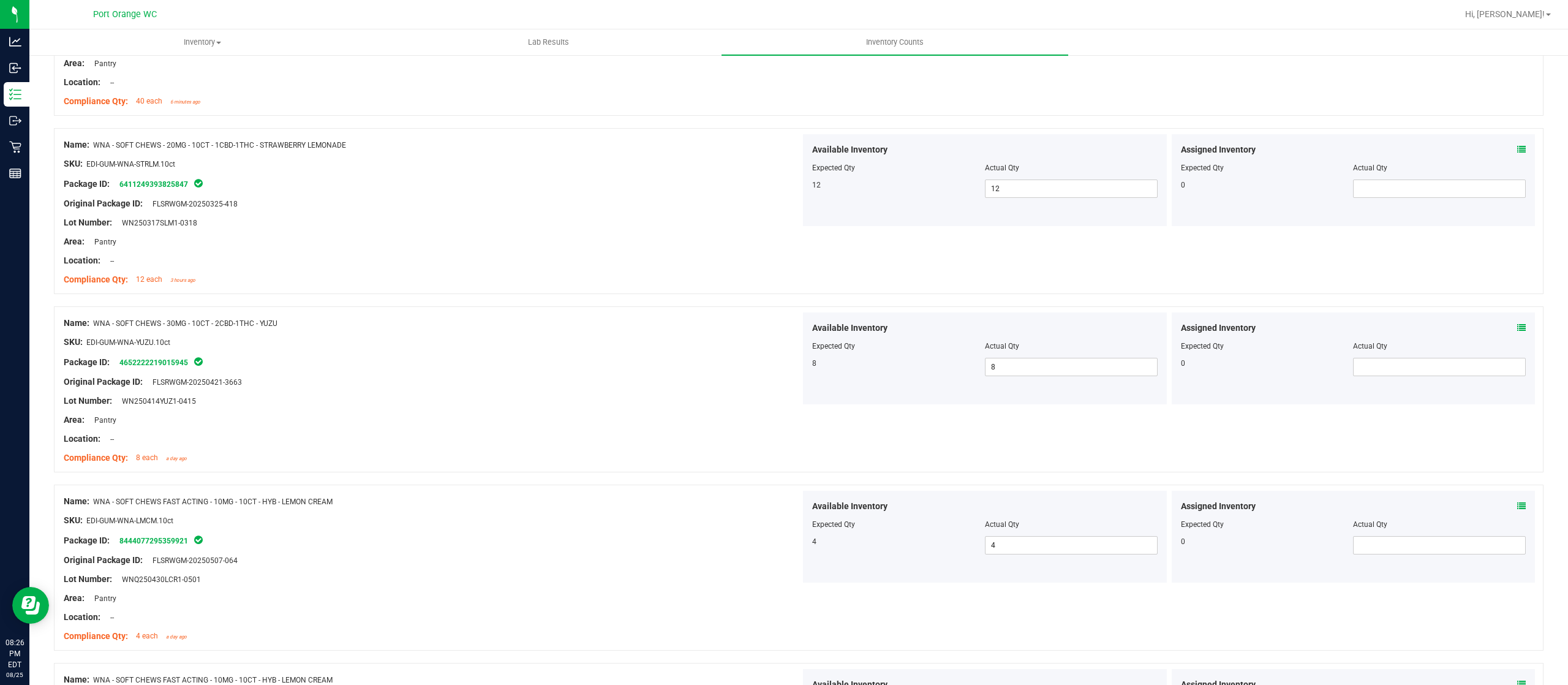
scroll to position [0, 0]
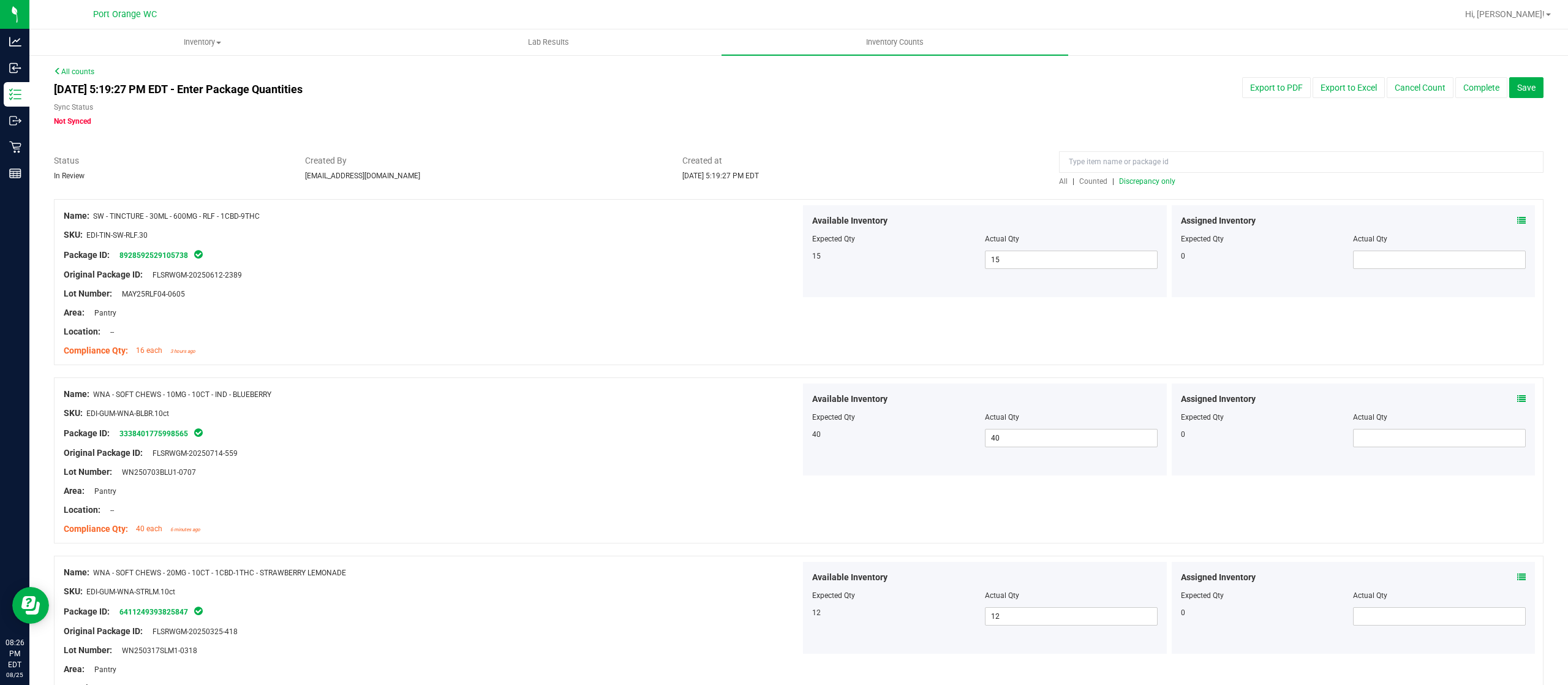
click at [1127, 179] on span "Discrepancy only" at bounding box center [1147, 181] width 56 height 8
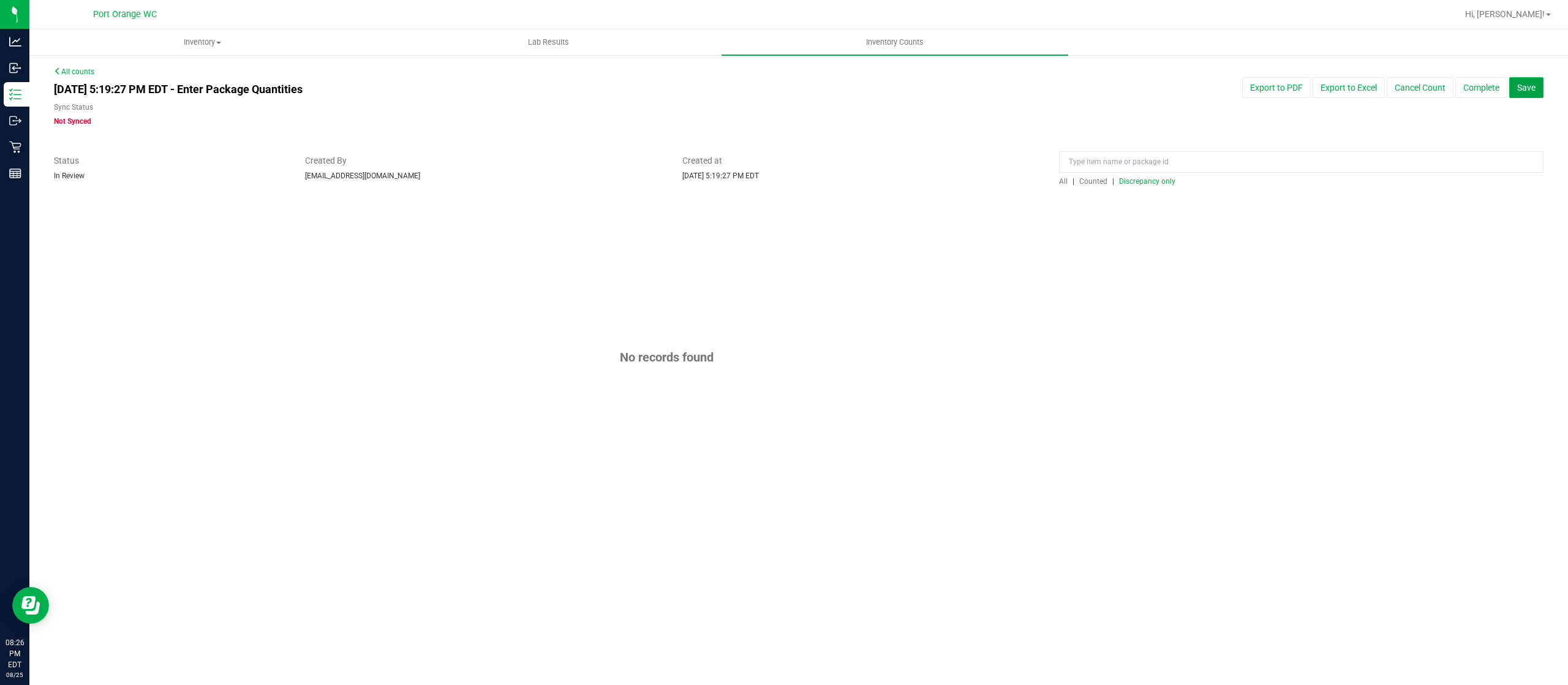
click at [1541, 85] on button "Save" at bounding box center [1526, 88] width 34 height 21
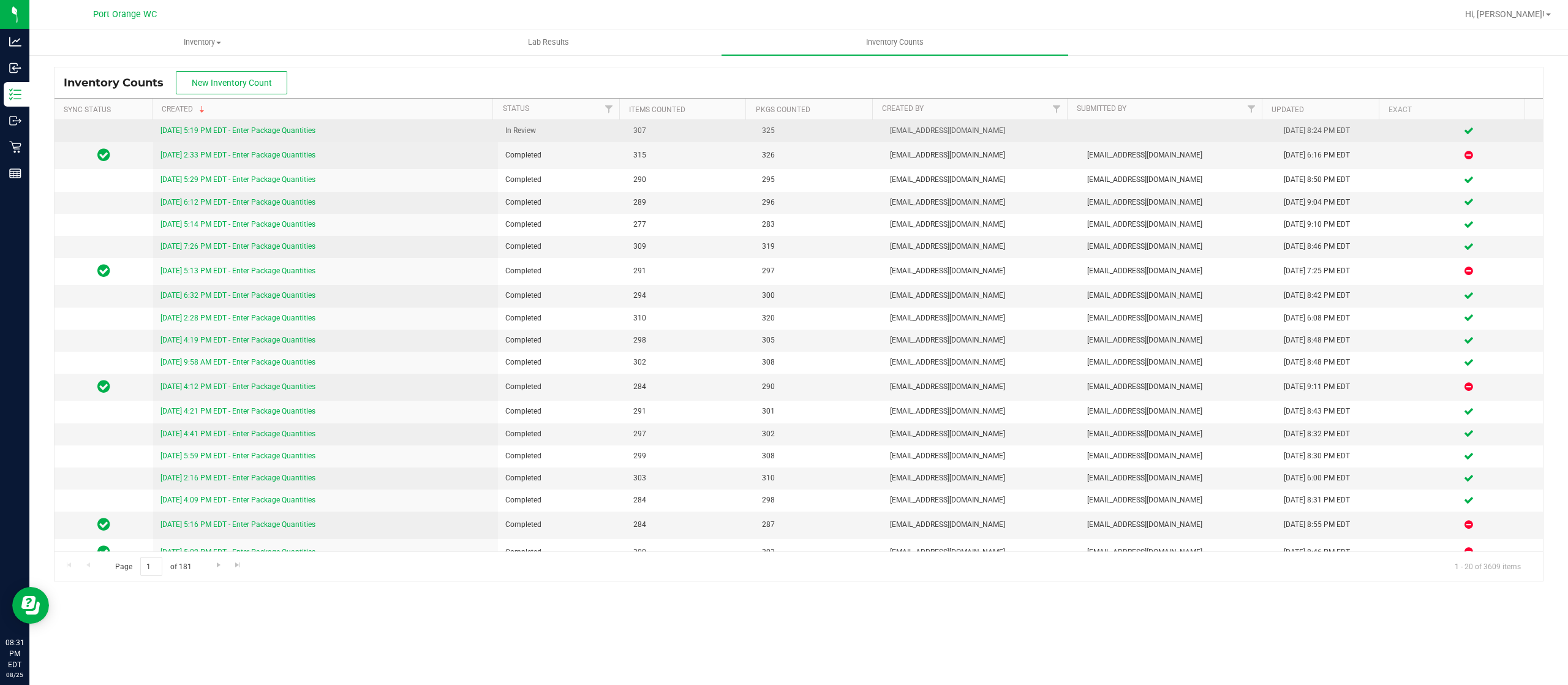
click at [282, 128] on link "8/25/25 5:19 PM EDT - Enter Package Quantities" at bounding box center [238, 130] width 155 height 8
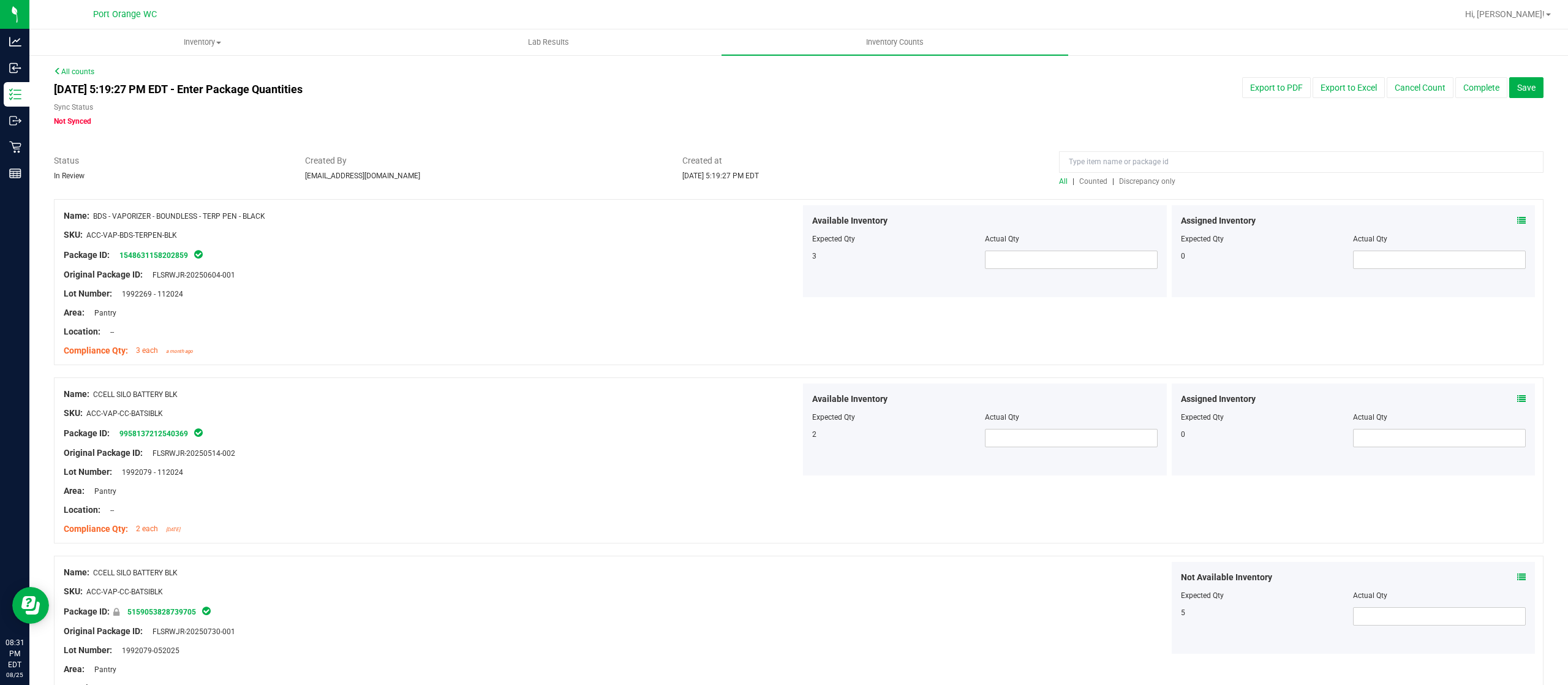
click at [1119, 181] on span "Discrepancy only" at bounding box center [1147, 181] width 56 height 8
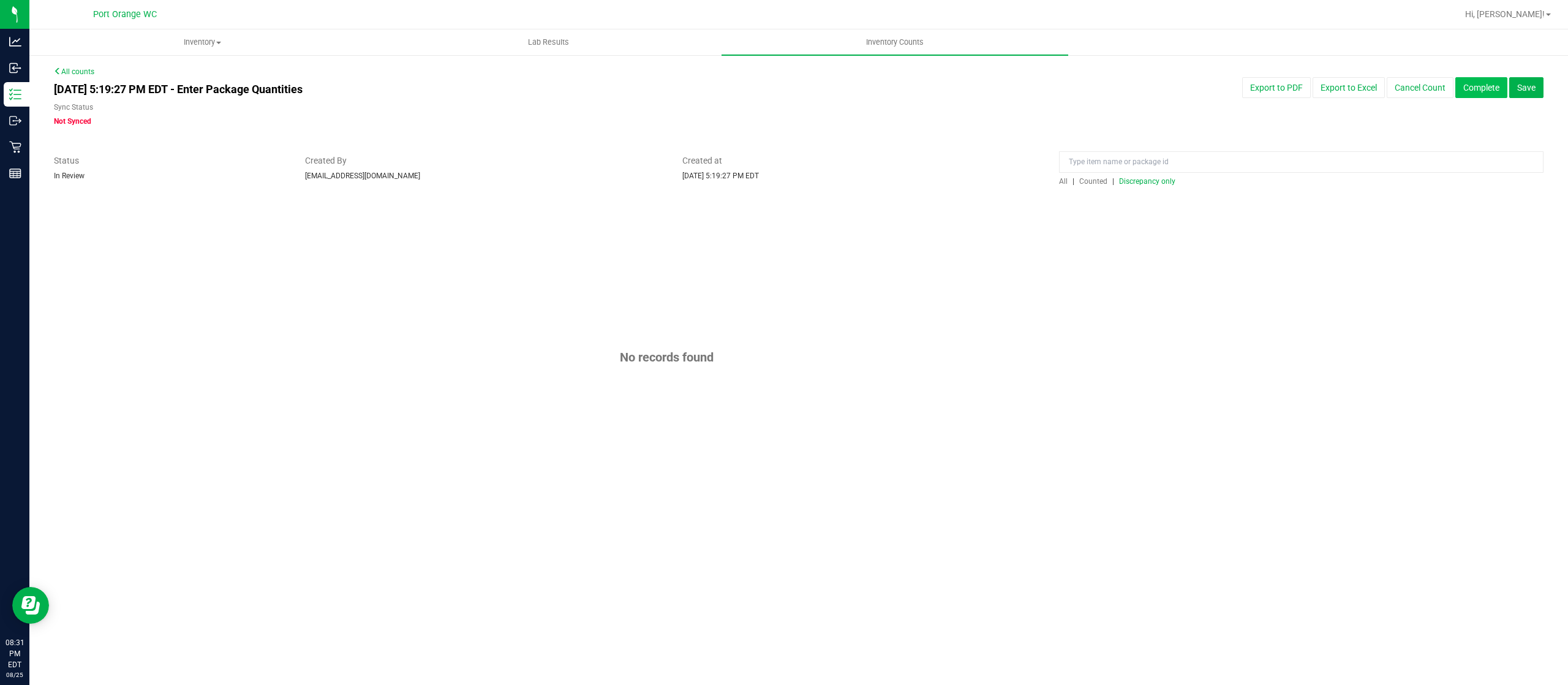
click at [1485, 80] on button "Complete" at bounding box center [1481, 88] width 52 height 21
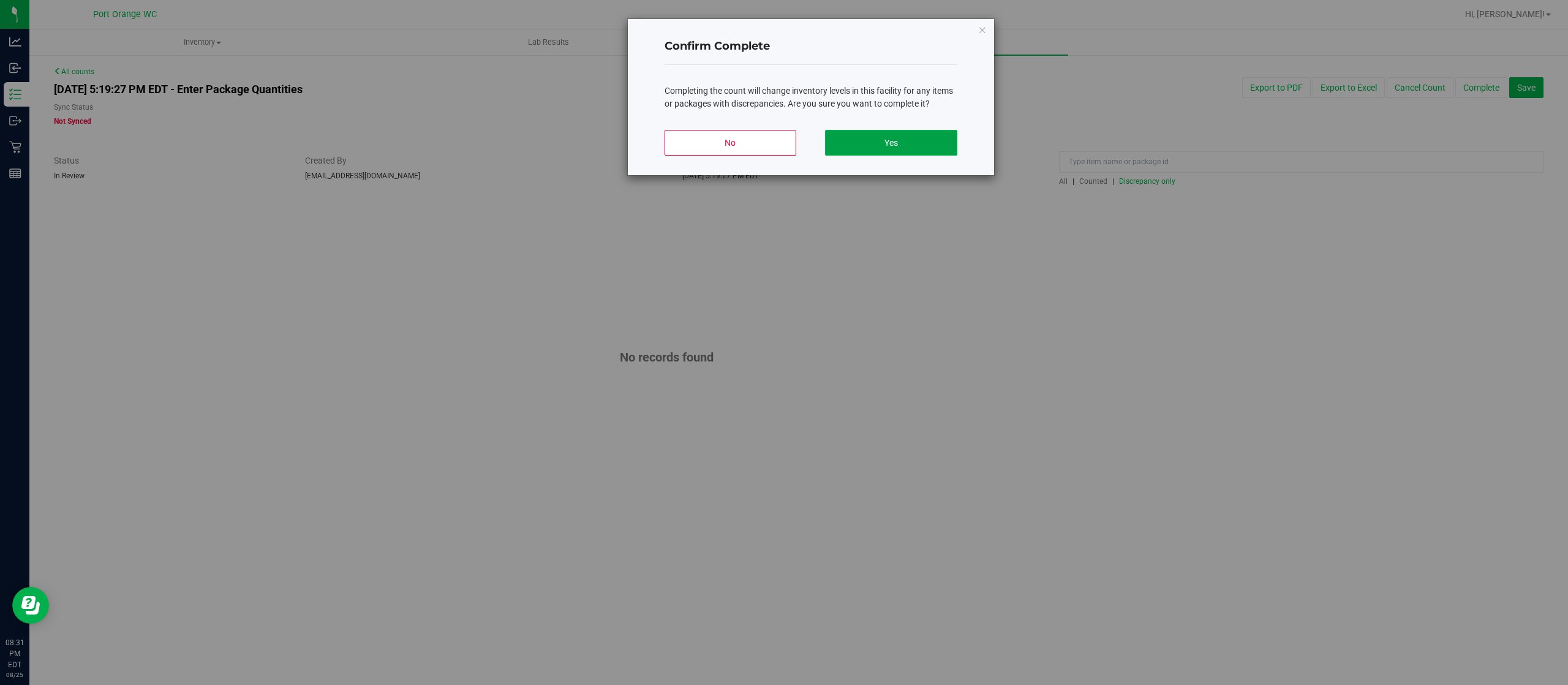
click at [944, 139] on button "Yes" at bounding box center [891, 142] width 132 height 26
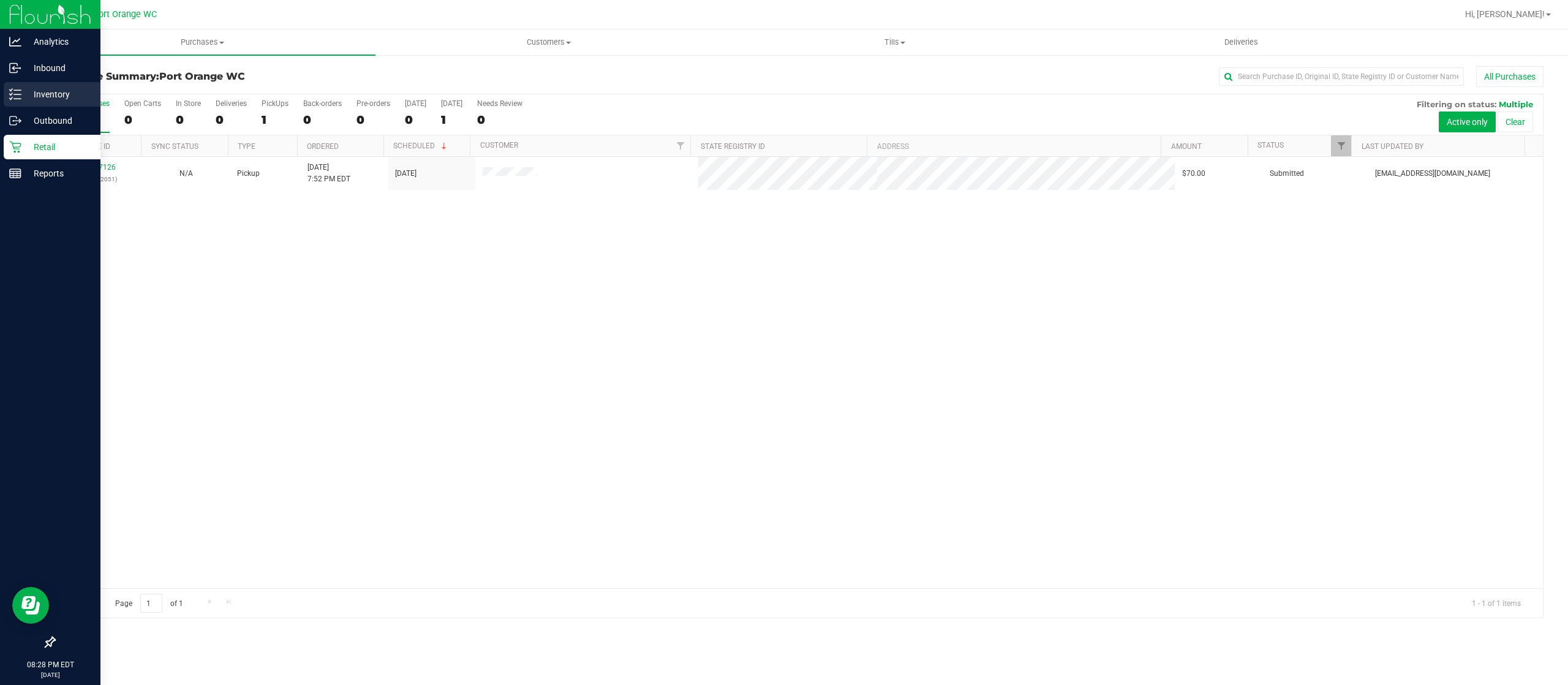
click at [40, 91] on p "Inventory" at bounding box center [58, 94] width 73 height 15
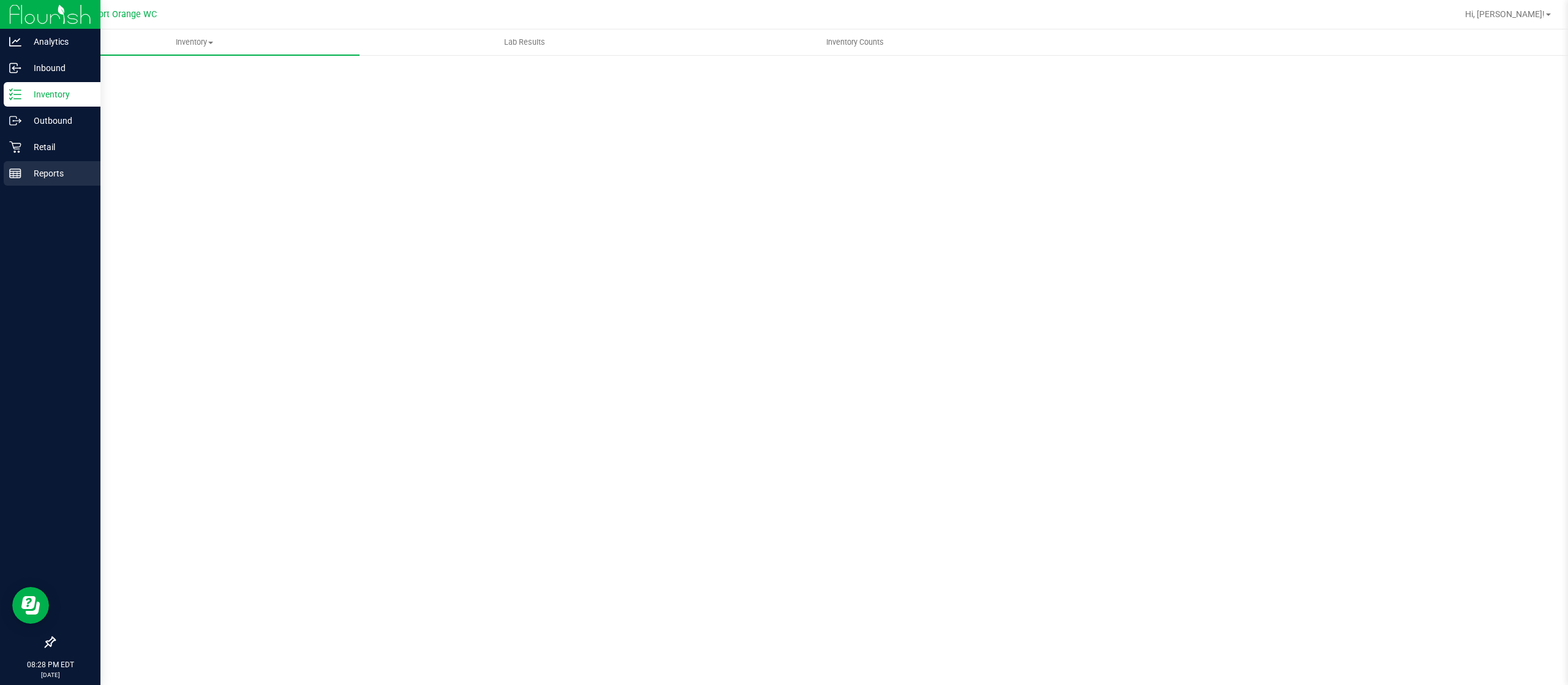
click at [75, 179] on p "Reports" at bounding box center [58, 173] width 73 height 15
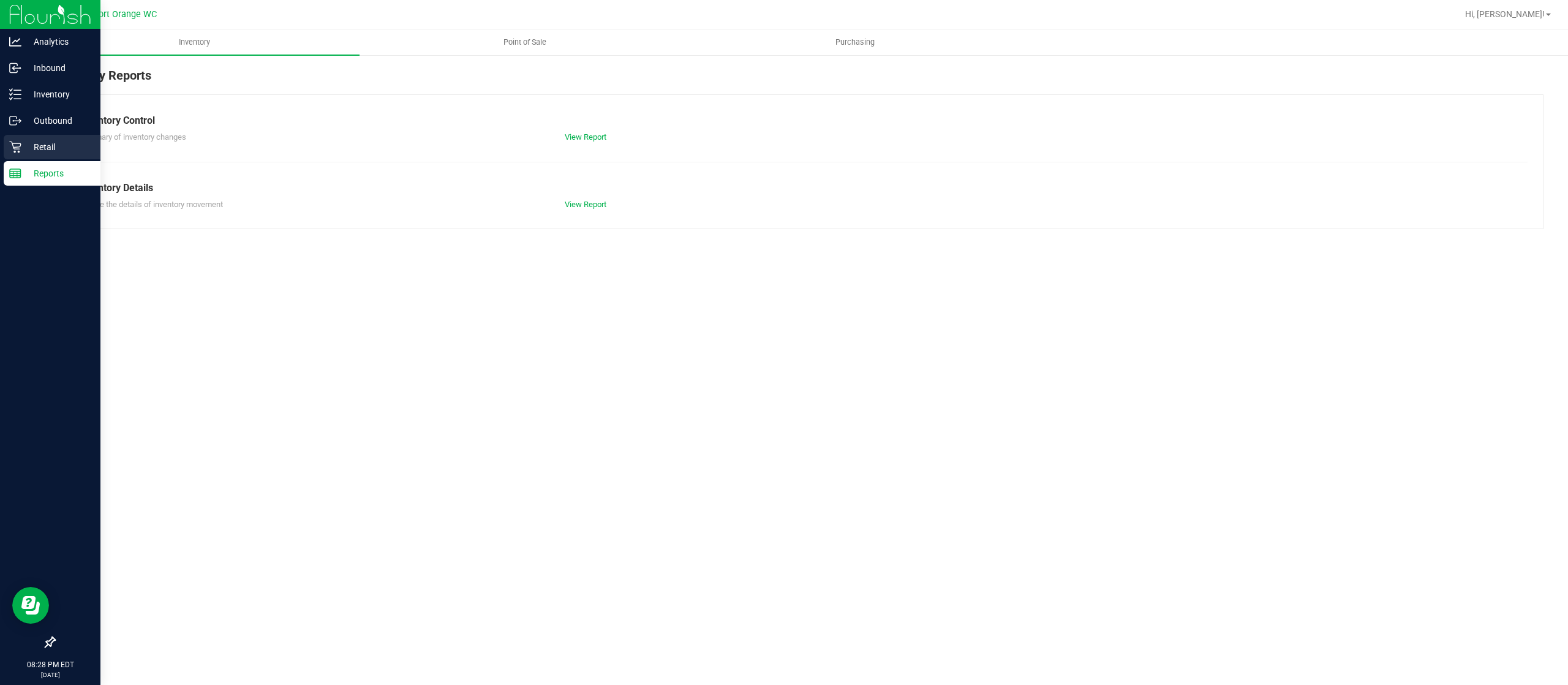
click at [22, 136] on div "Retail" at bounding box center [52, 146] width 97 height 24
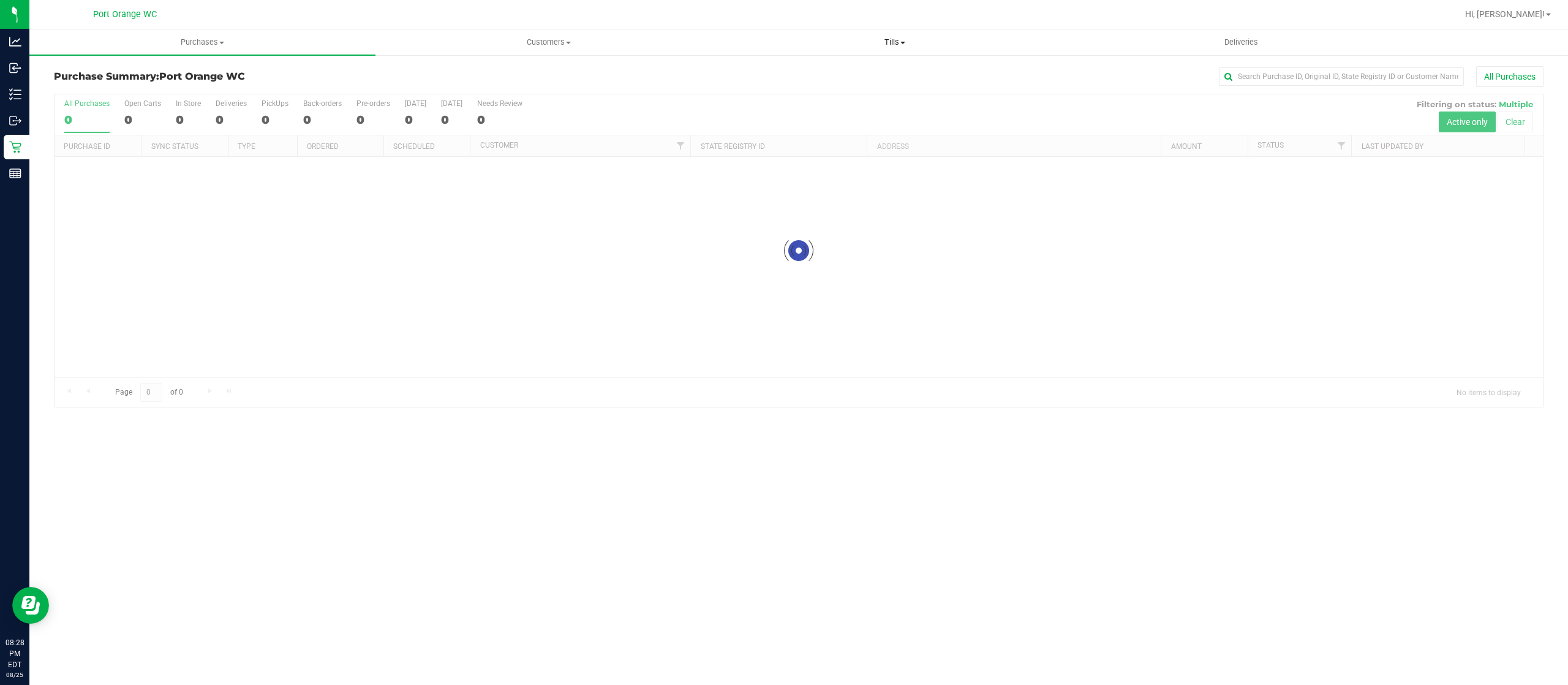
click at [886, 39] on span "Tills" at bounding box center [894, 43] width 345 height 11
click at [877, 75] on li "Manage tills" at bounding box center [894, 74] width 346 height 15
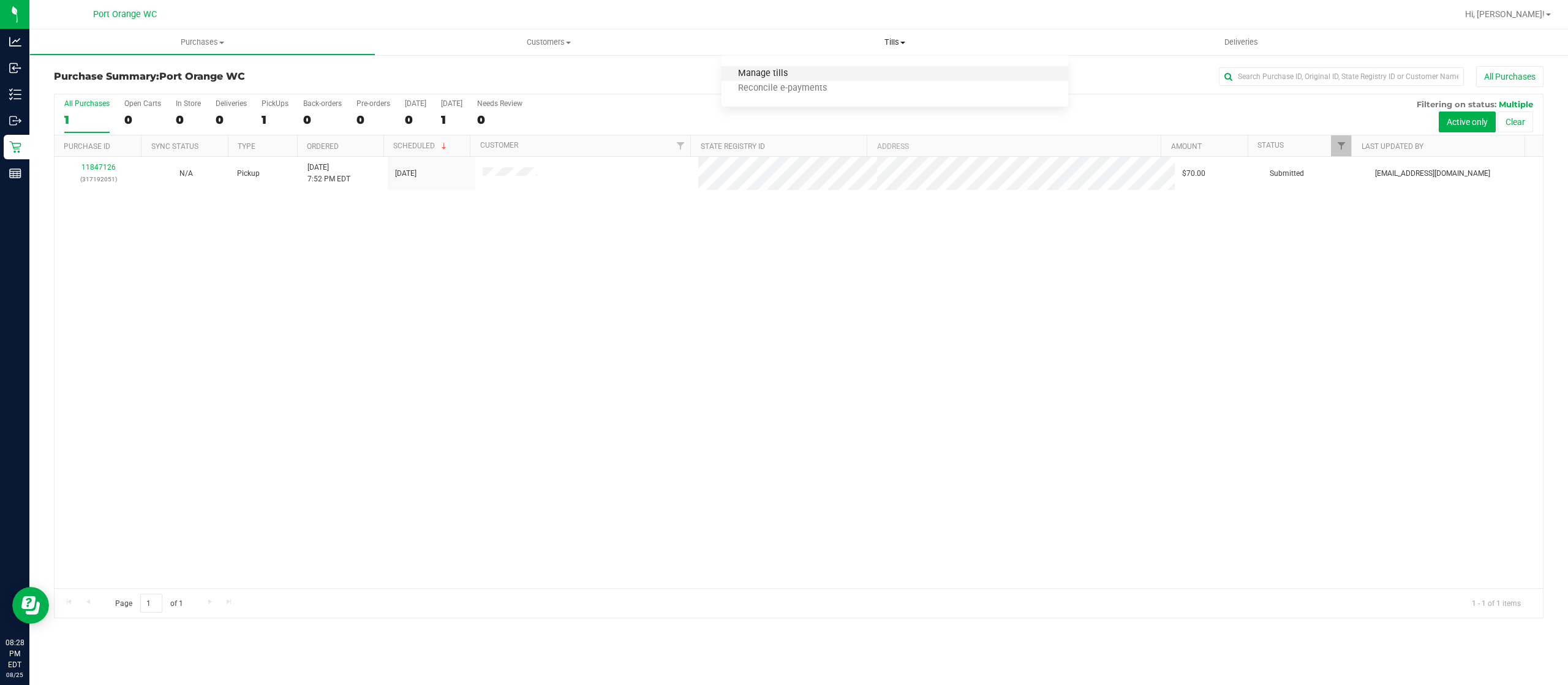
click at [777, 73] on span "Manage tills" at bounding box center [762, 73] width 83 height 10
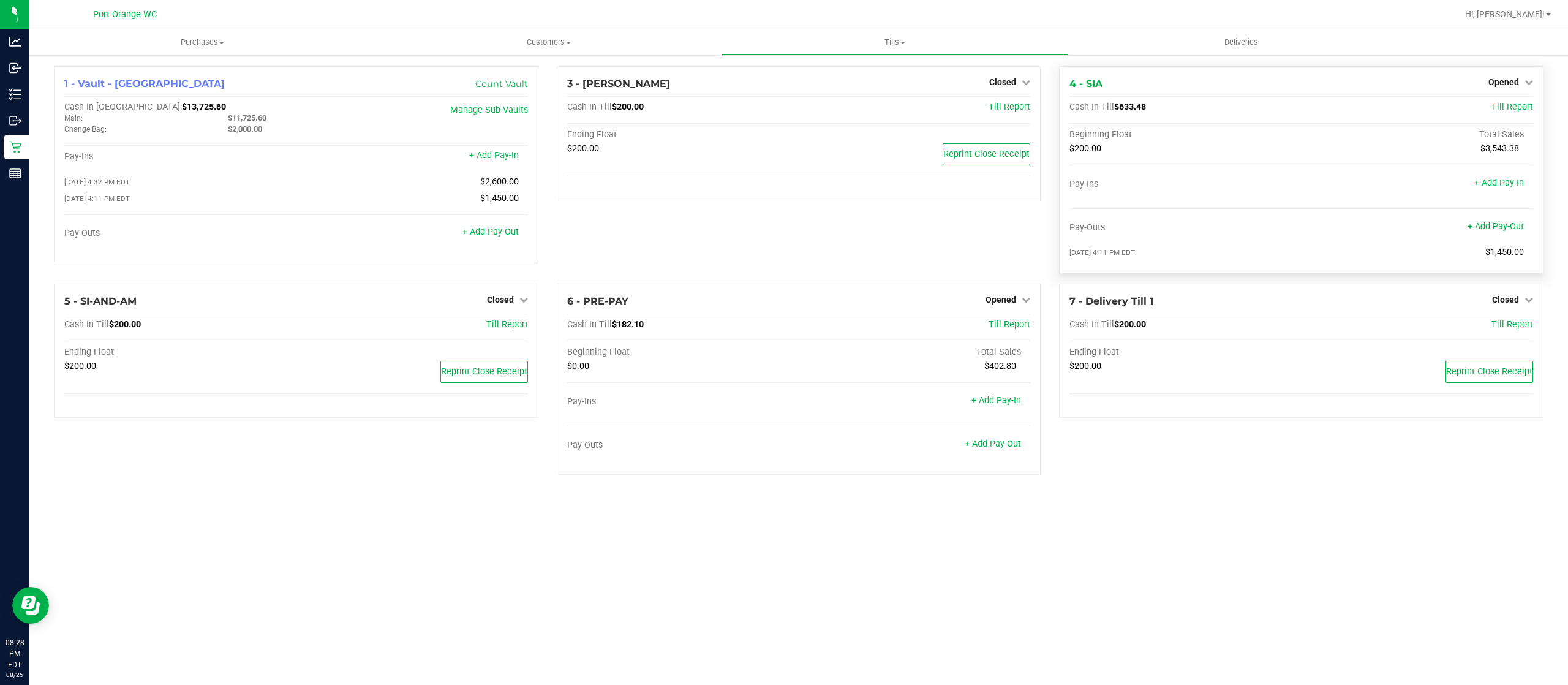
drag, startPoint x: 1153, startPoint y: 112, endPoint x: 1116, endPoint y: 110, distance: 37.1
click at [1116, 110] on div "Cash In Till $633.48" at bounding box center [1223, 107] width 309 height 11
copy span "$633.48"
click at [1001, 445] on link "+ Add Pay-Out" at bounding box center [993, 444] width 56 height 10
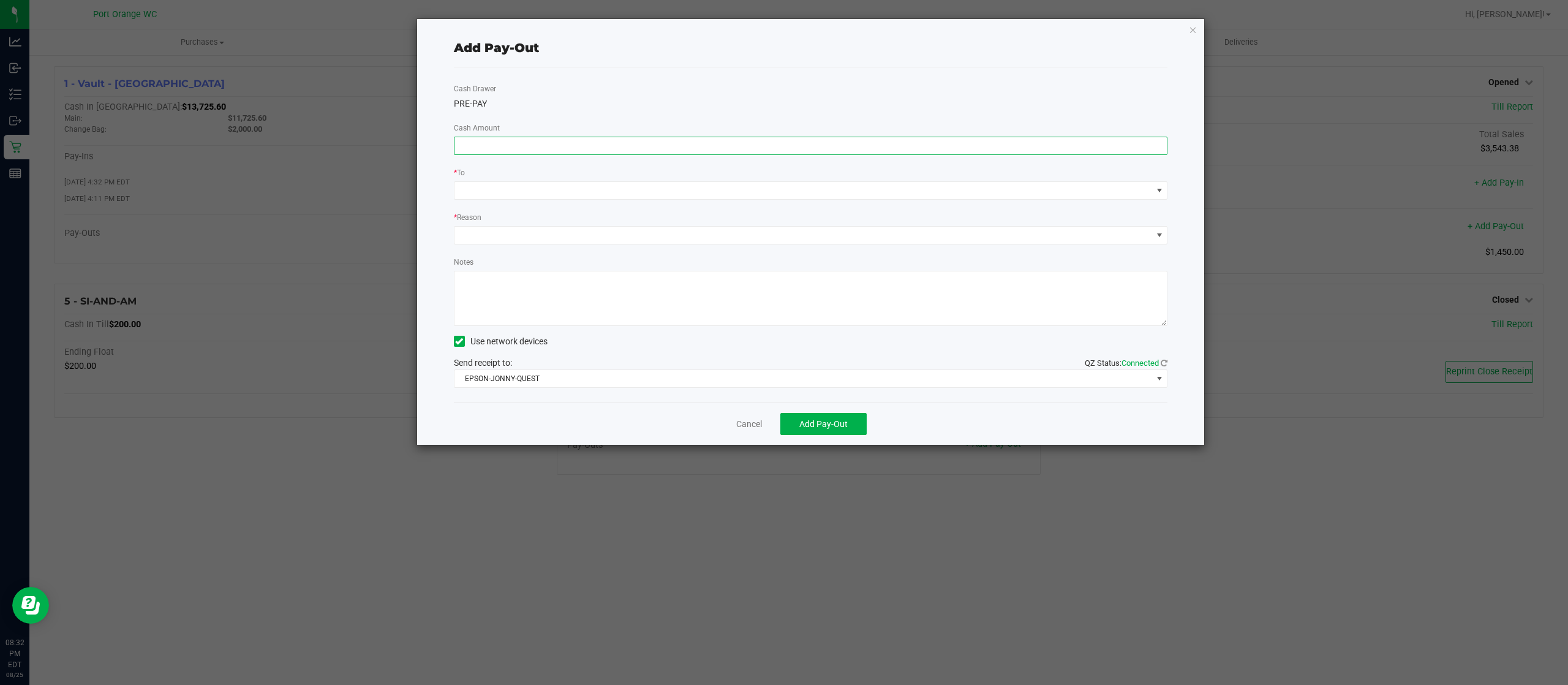
click at [603, 151] on input at bounding box center [811, 146] width 713 height 17
type input "$182.10"
click at [593, 193] on span at bounding box center [804, 190] width 698 height 17
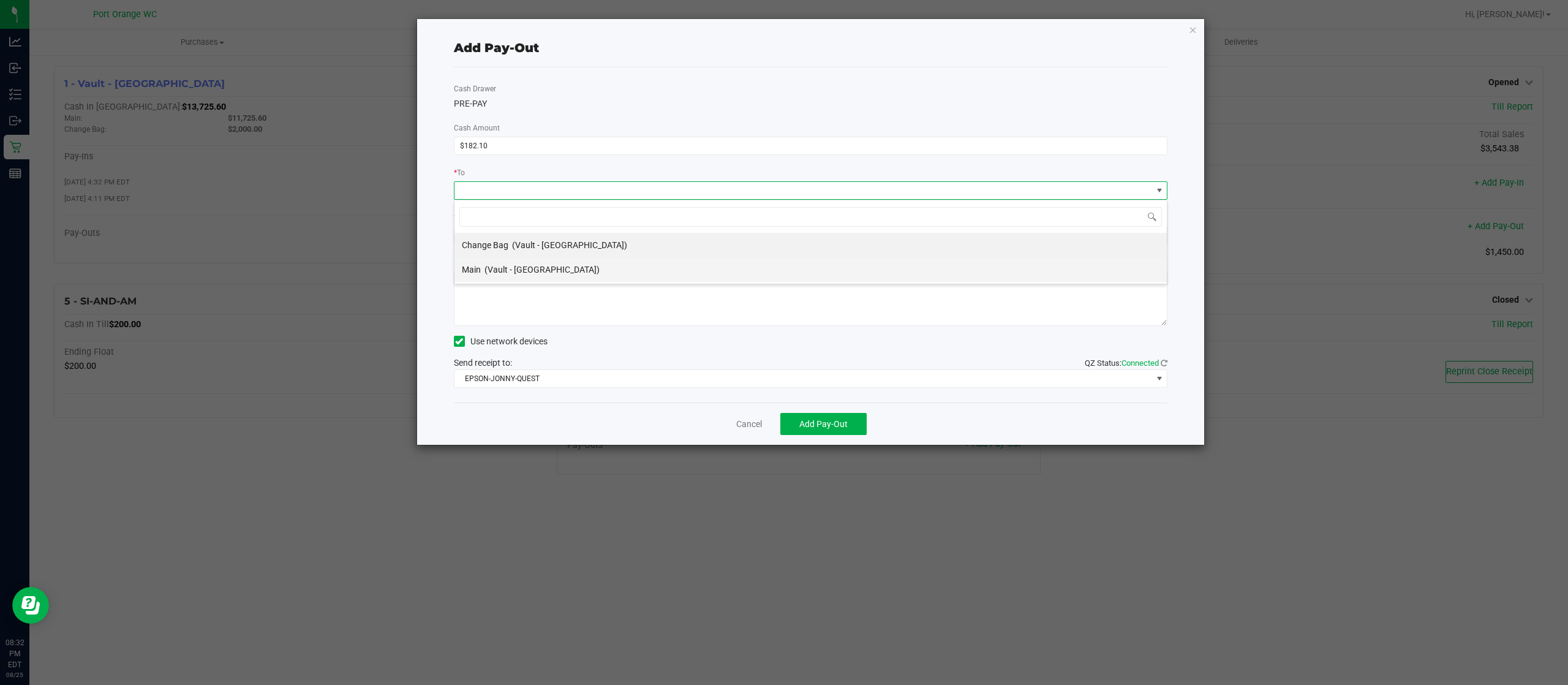
scroll to position [18, 713]
click at [571, 271] on li "Main (Vault - Port Orange)" at bounding box center [811, 269] width 712 height 24
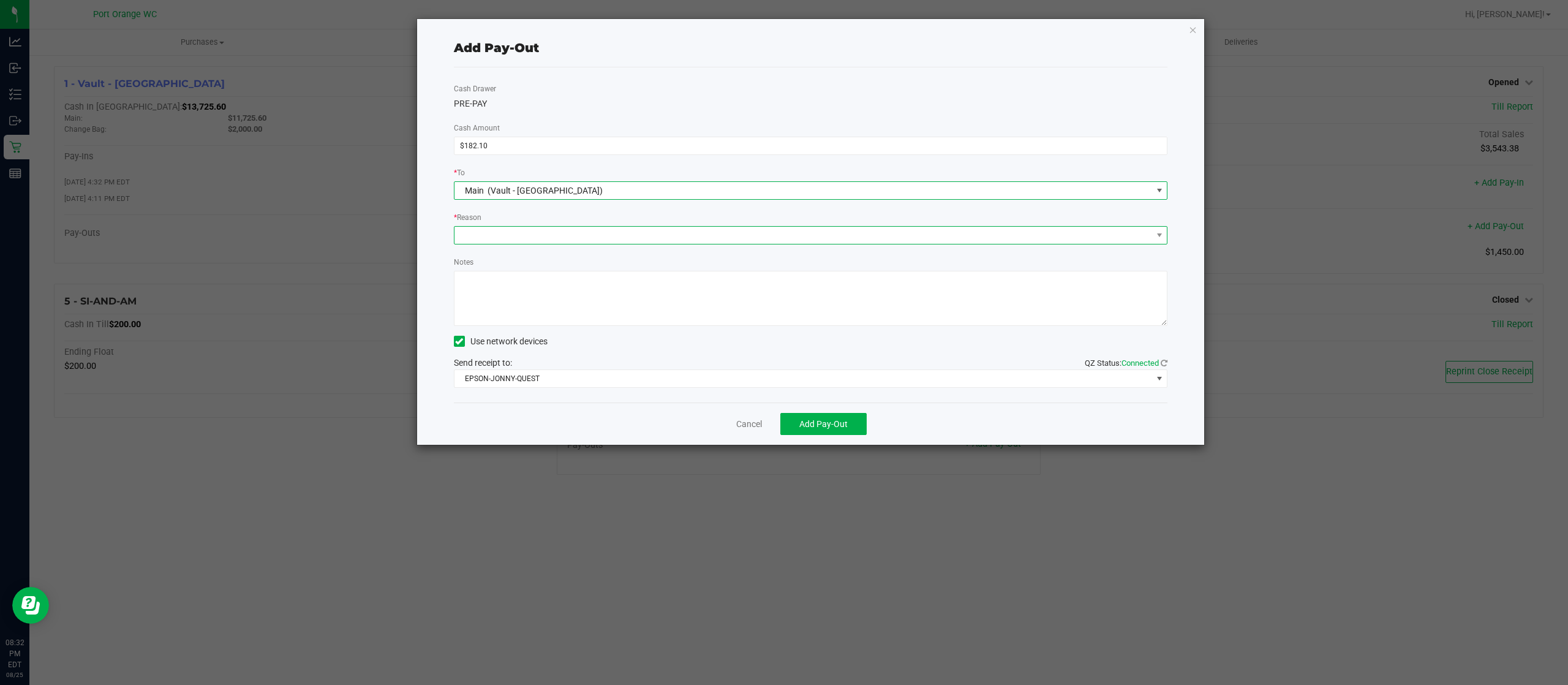
click at [552, 234] on span at bounding box center [804, 235] width 698 height 17
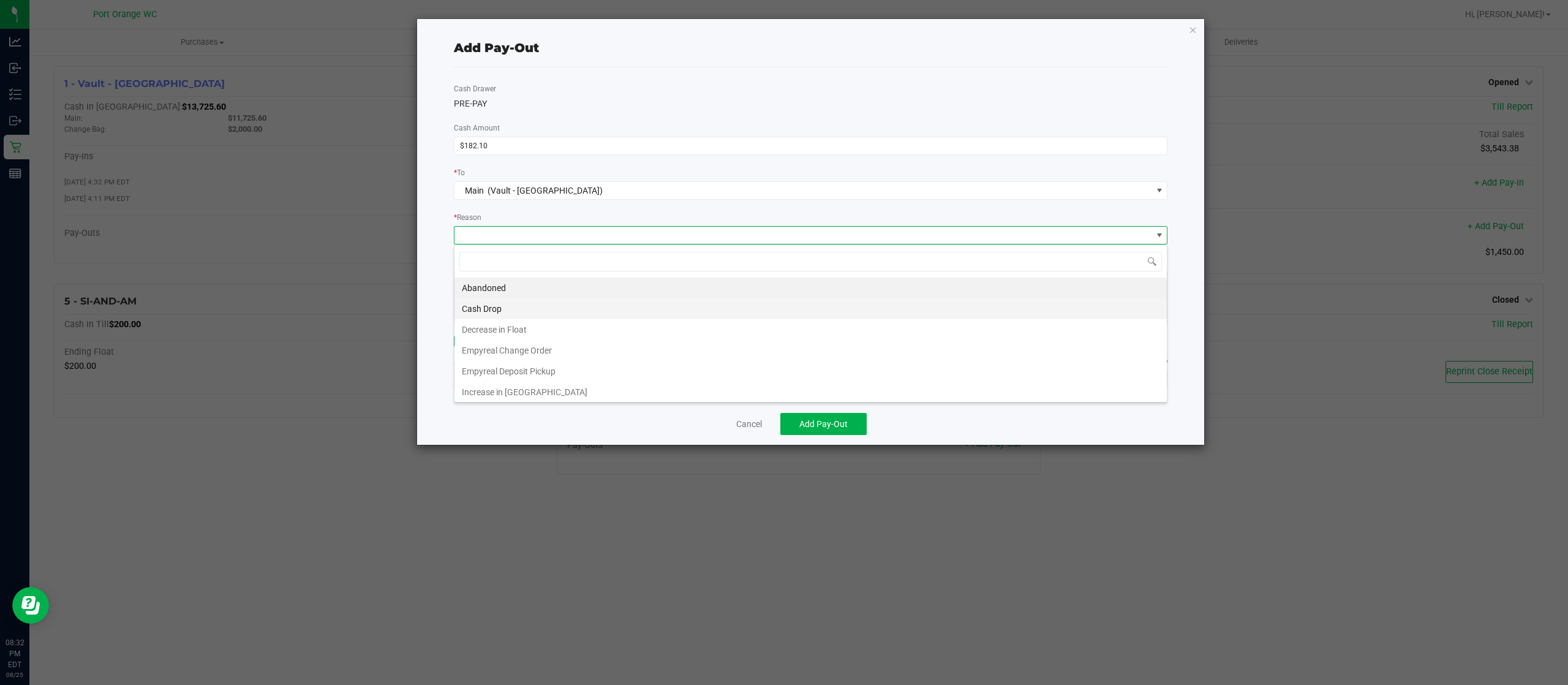
click at [547, 299] on li "Cash Drop" at bounding box center [811, 309] width 712 height 21
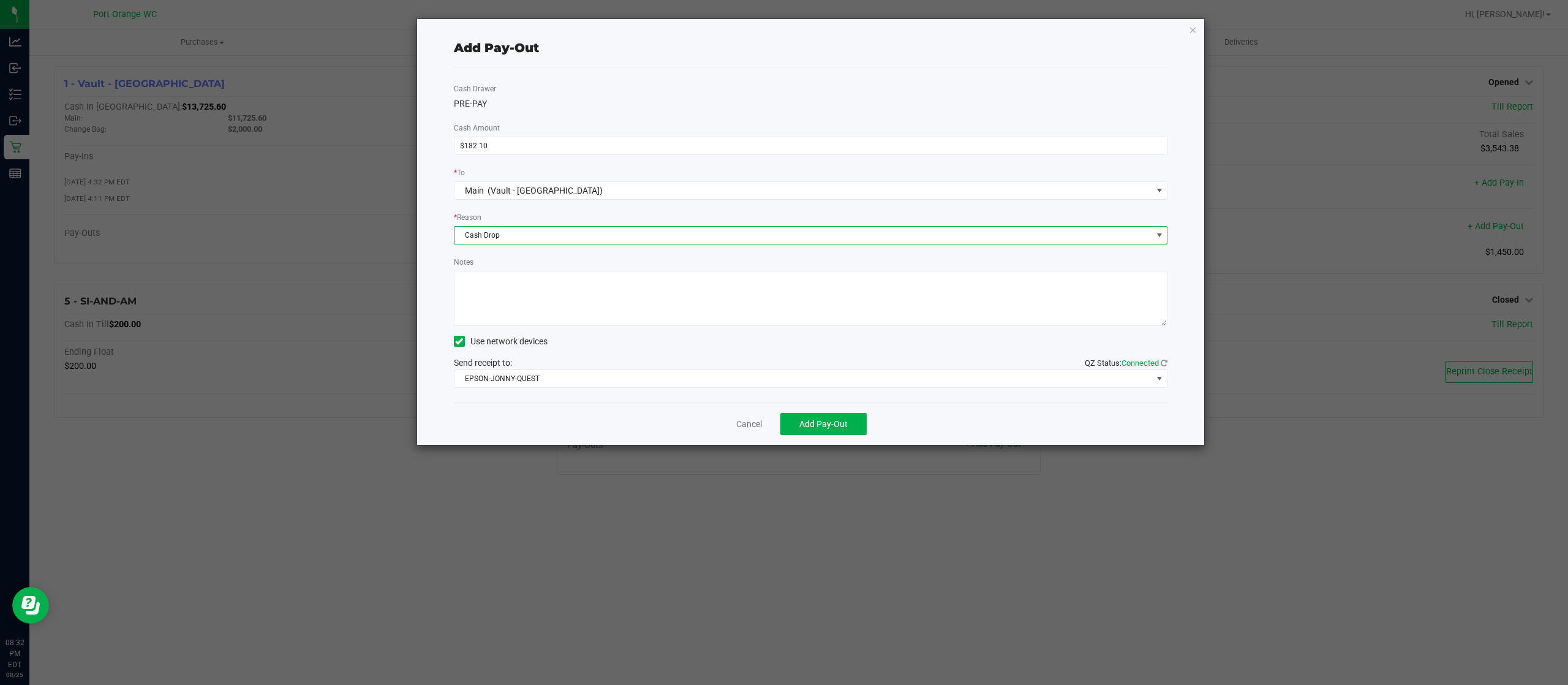
click at [547, 299] on textarea "Notes" at bounding box center [811, 298] width 714 height 55
type textarea "ps"
click at [811, 423] on span "Add Pay-Out" at bounding box center [823, 424] width 48 height 10
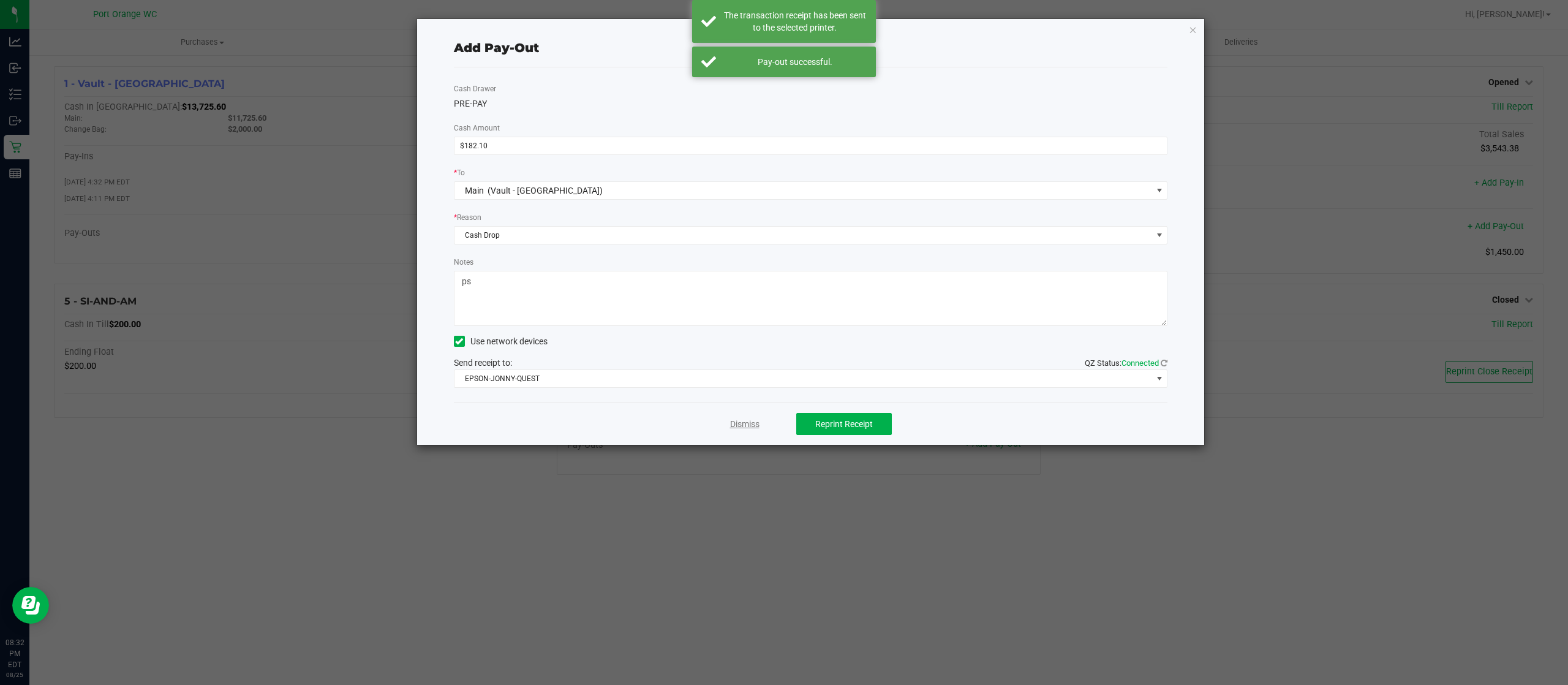
click at [738, 422] on link "Dismiss" at bounding box center [745, 424] width 29 height 13
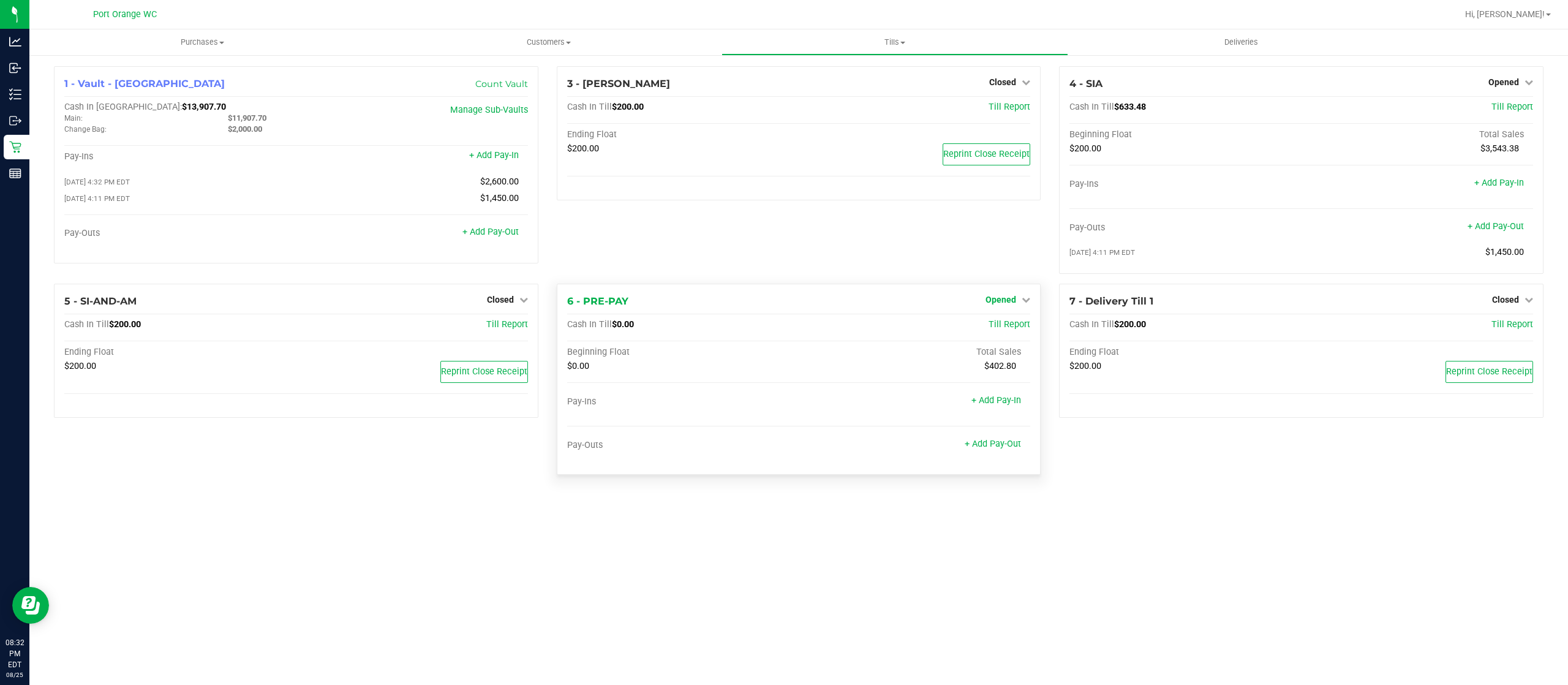
click at [1013, 303] on span "Opened" at bounding box center [1001, 299] width 31 height 10
click at [998, 327] on link "Close Till" at bounding box center [1002, 325] width 33 height 10
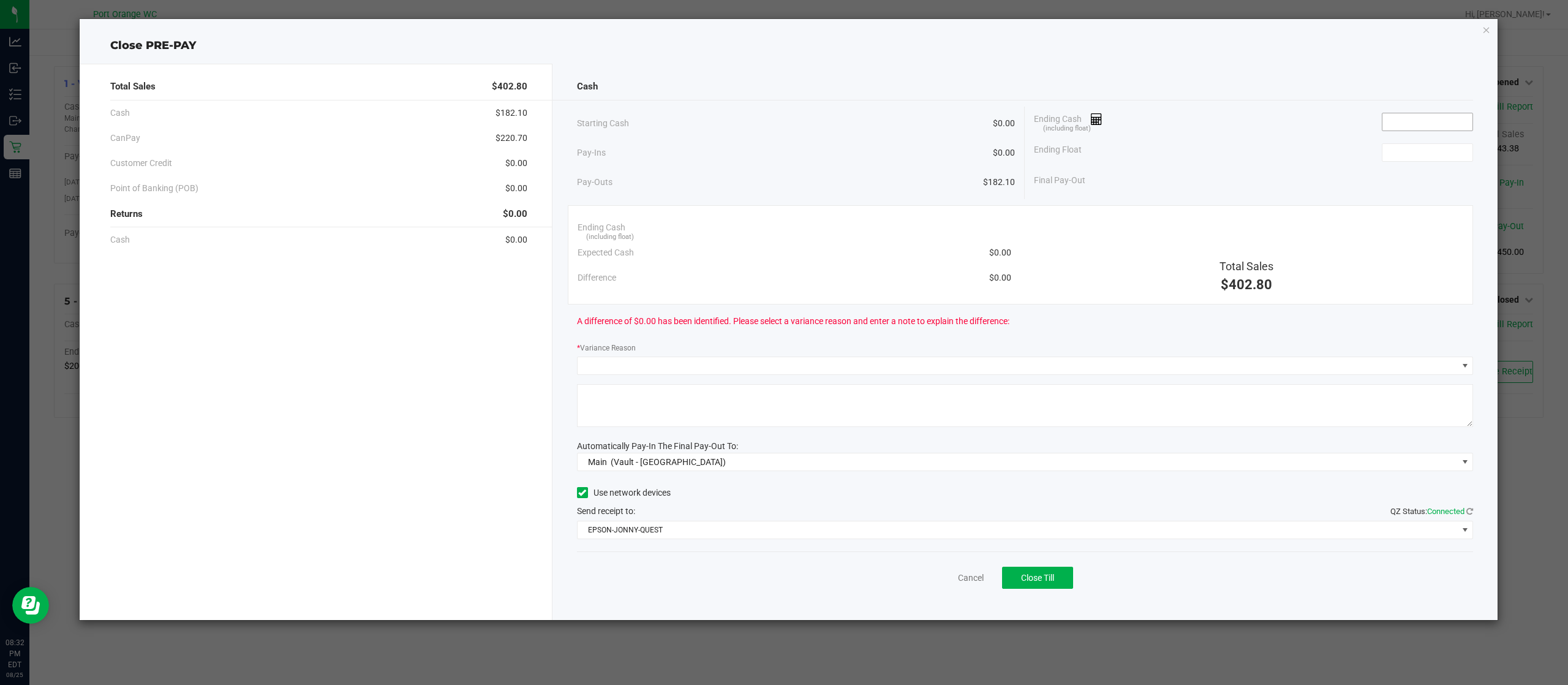
click at [1434, 122] on input at bounding box center [1427, 121] width 90 height 17
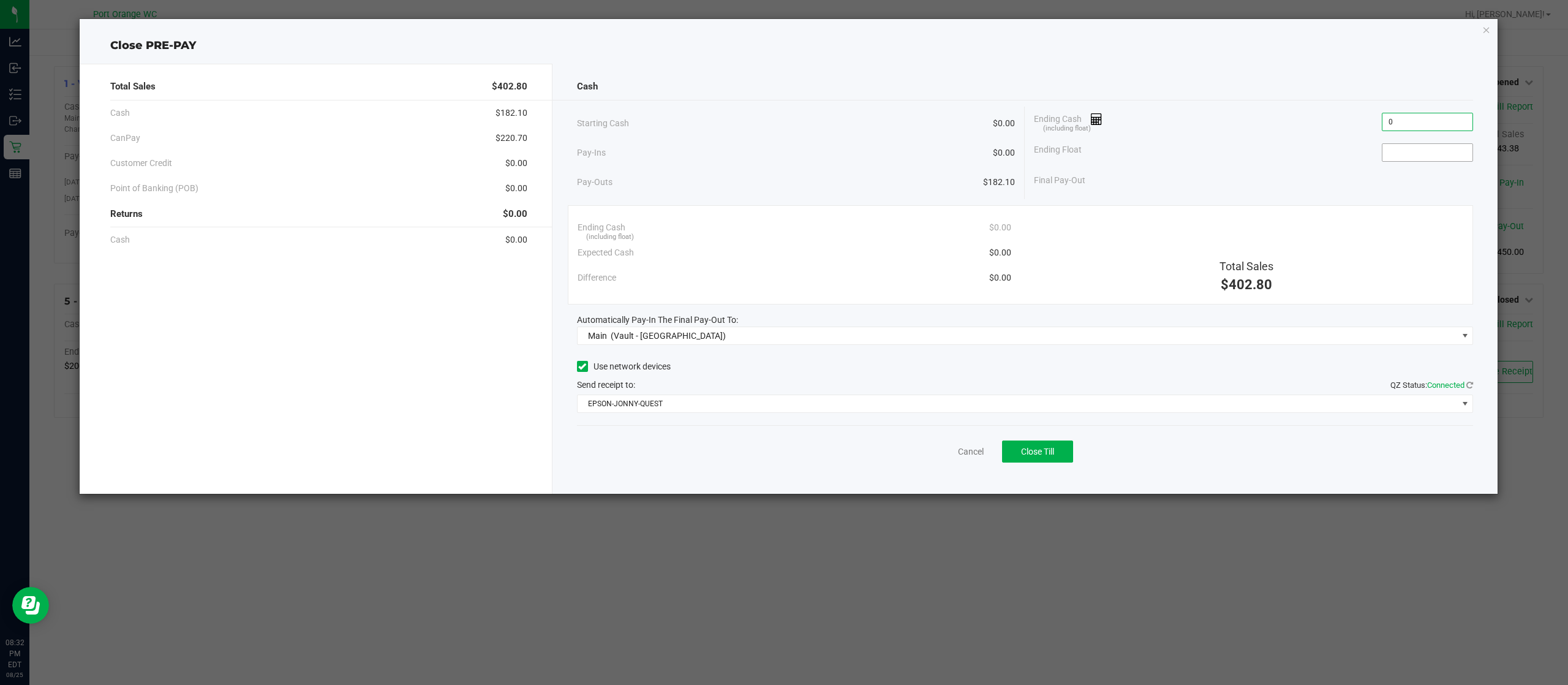
type input "$0.00"
click at [1426, 152] on input at bounding box center [1427, 152] width 90 height 17
type input "$0.00"
drag, startPoint x: 1215, startPoint y: 167, endPoint x: 1221, endPoint y: 171, distance: 7.2
click at [1218, 168] on div "Ending Cash (including float) $0.00 Ending Float $0.00 Final Pay-Out $0.00" at bounding box center [1249, 150] width 448 height 86
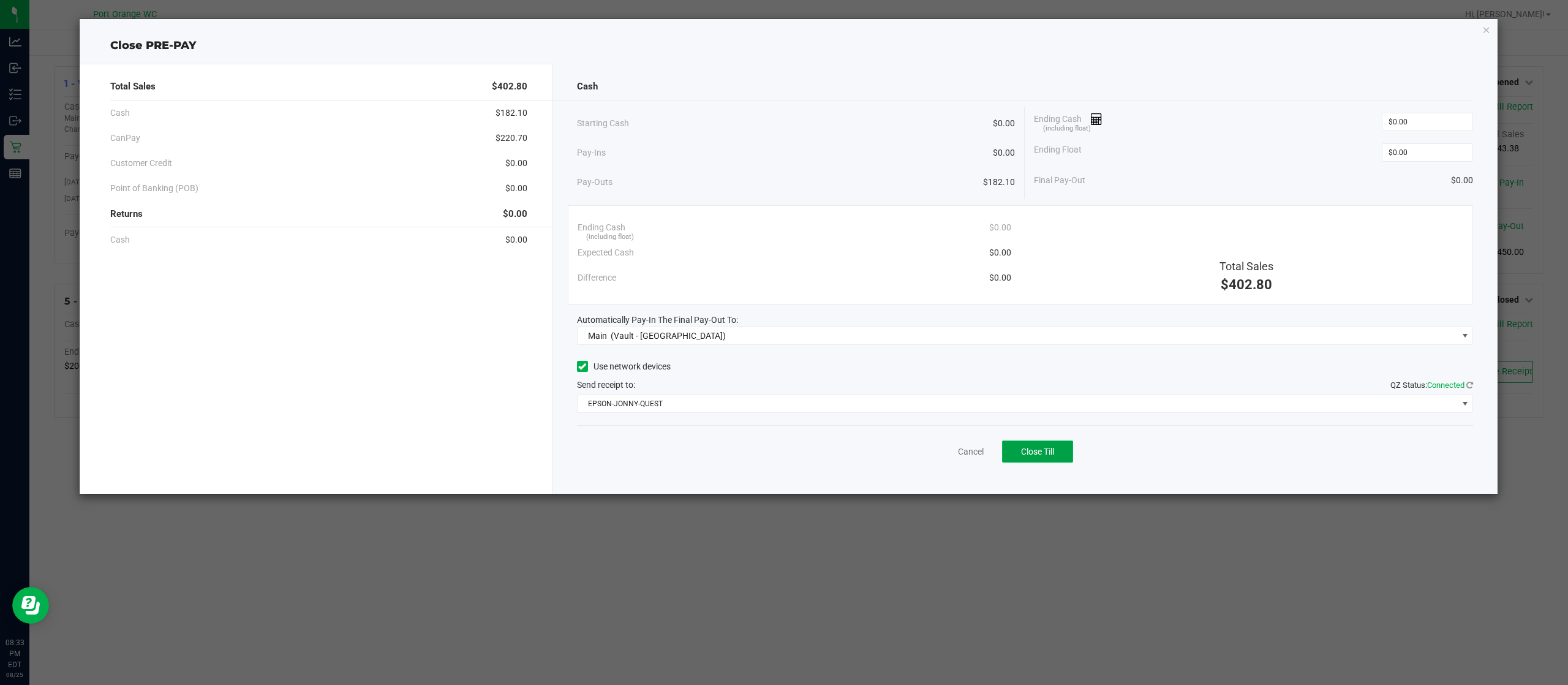
click at [1066, 452] on button "Close Till" at bounding box center [1038, 451] width 71 height 22
click at [952, 444] on div "Dismiss Reprint Closing Receipt" at bounding box center [1025, 449] width 896 height 47
click at [938, 455] on link "Dismiss" at bounding box center [944, 451] width 29 height 13
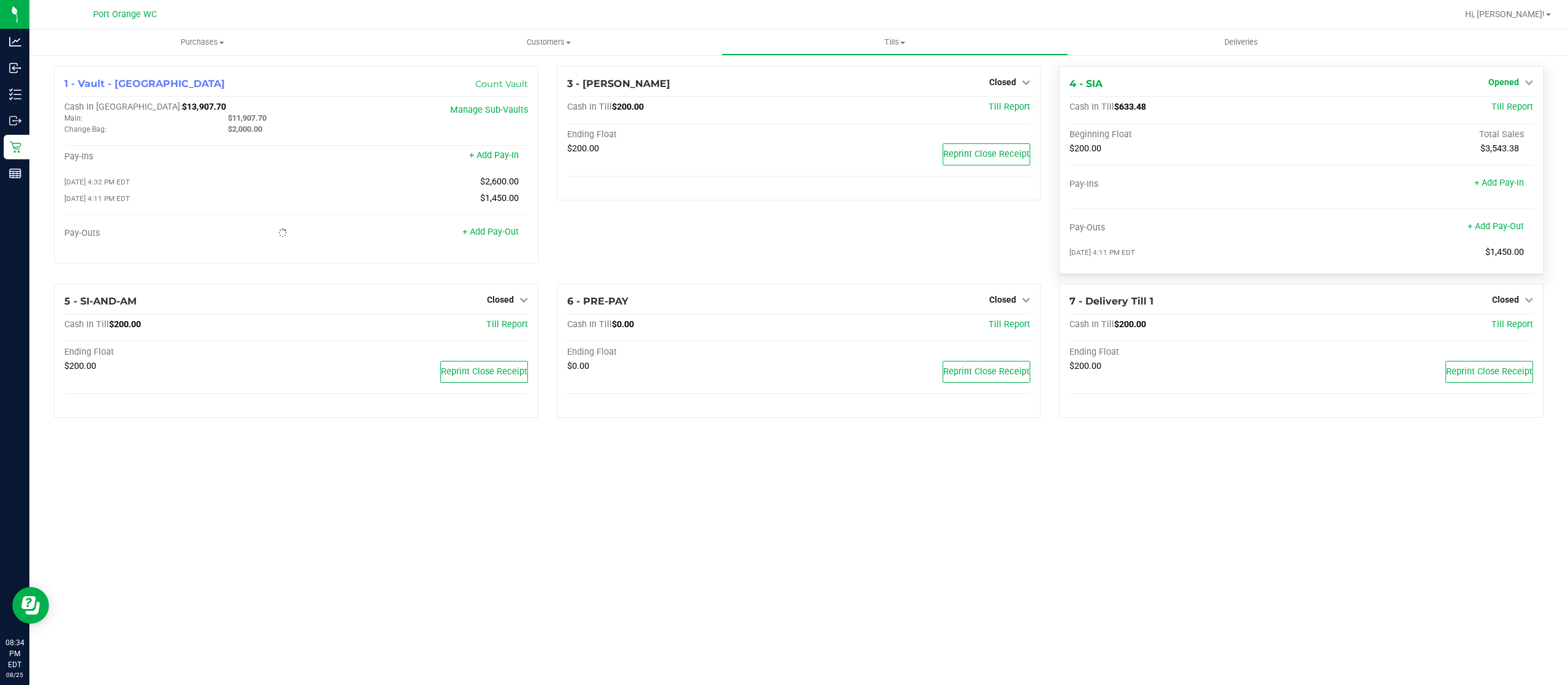
click at [1509, 82] on span "Opened" at bounding box center [1504, 82] width 31 height 10
click at [1510, 109] on link "Close Till" at bounding box center [1505, 108] width 33 height 10
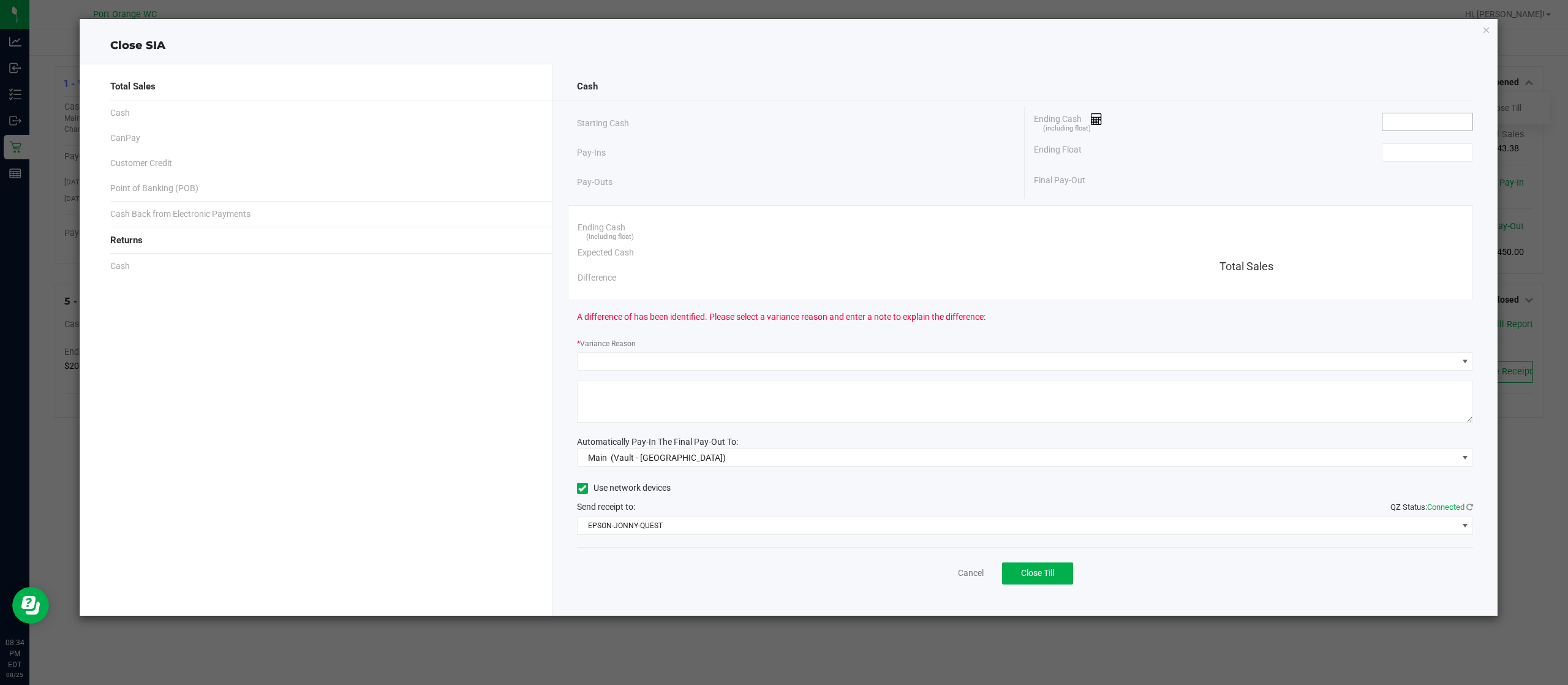
click at [1426, 119] on input at bounding box center [1427, 121] width 90 height 17
paste input "633.48"
type input "$633.48"
click at [1410, 156] on input at bounding box center [1427, 152] width 90 height 17
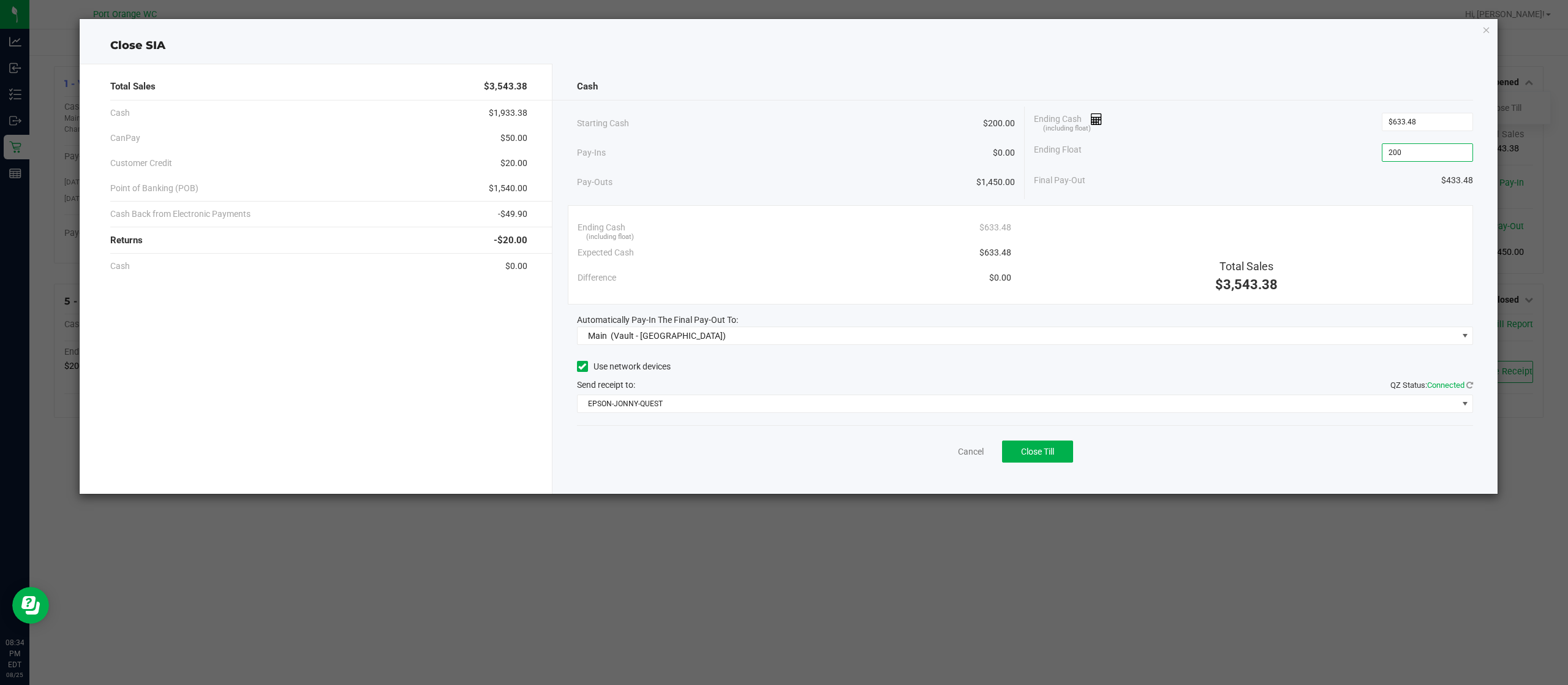
type input "$200.00"
click at [1267, 204] on div "Cash Starting Cash $200.00 Pay-Ins $0.00 Pay-Outs $1,450.00 Ending Cash (includ…" at bounding box center [1025, 278] width 946 height 430
click at [1005, 355] on div "Cash Starting Cash $200.00 Pay-Ins $0.00 Pay-Outs $1,450.00 Ending Cash (includ…" at bounding box center [1025, 278] width 946 height 430
click at [1042, 449] on span "Close Till" at bounding box center [1037, 451] width 33 height 10
click at [866, 126] on div "Starting Cash $200.00" at bounding box center [796, 123] width 439 height 33
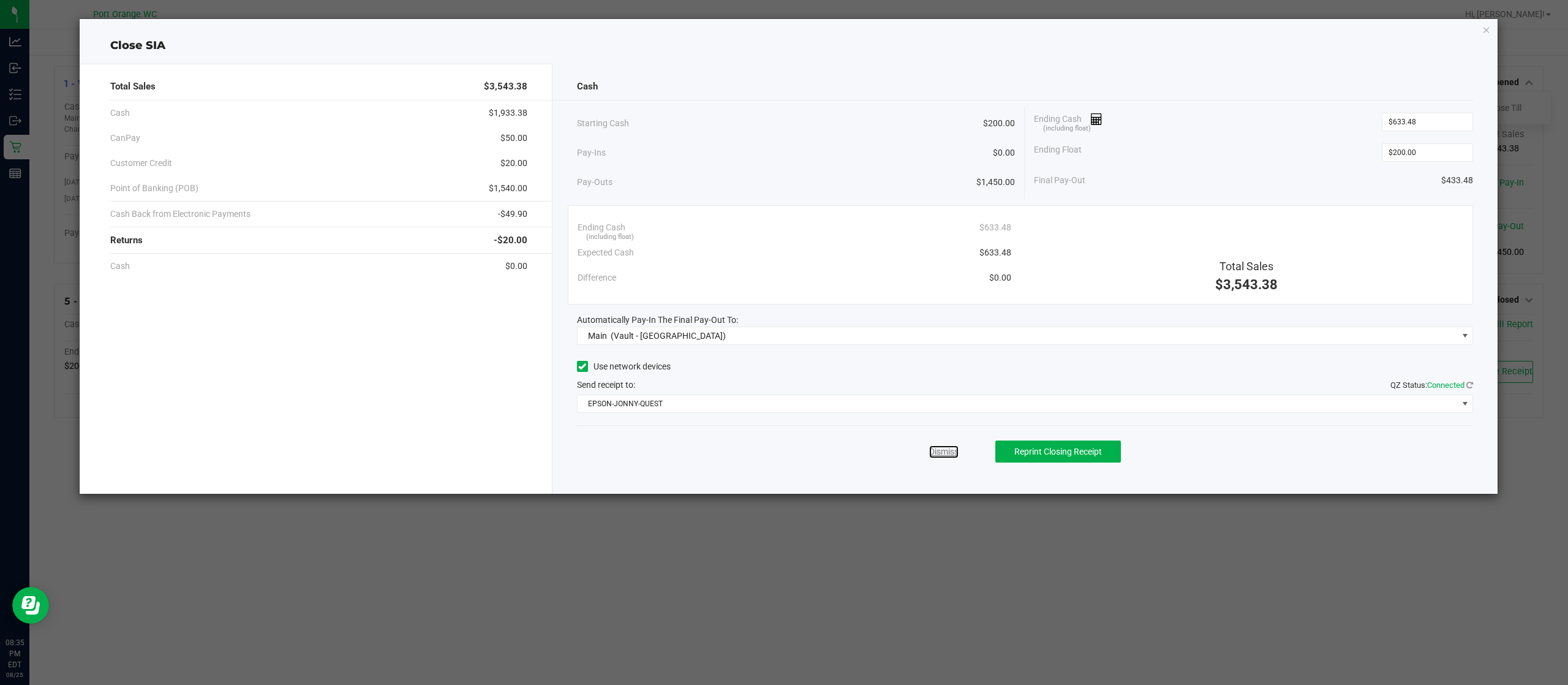
click at [958, 455] on div "Dismiss Reprint Closing Receipt" at bounding box center [1025, 449] width 896 height 47
click at [947, 444] on div "Dismiss Reprint Closing Receipt" at bounding box center [1025, 449] width 896 height 47
click at [951, 449] on link "Dismiss" at bounding box center [944, 451] width 29 height 13
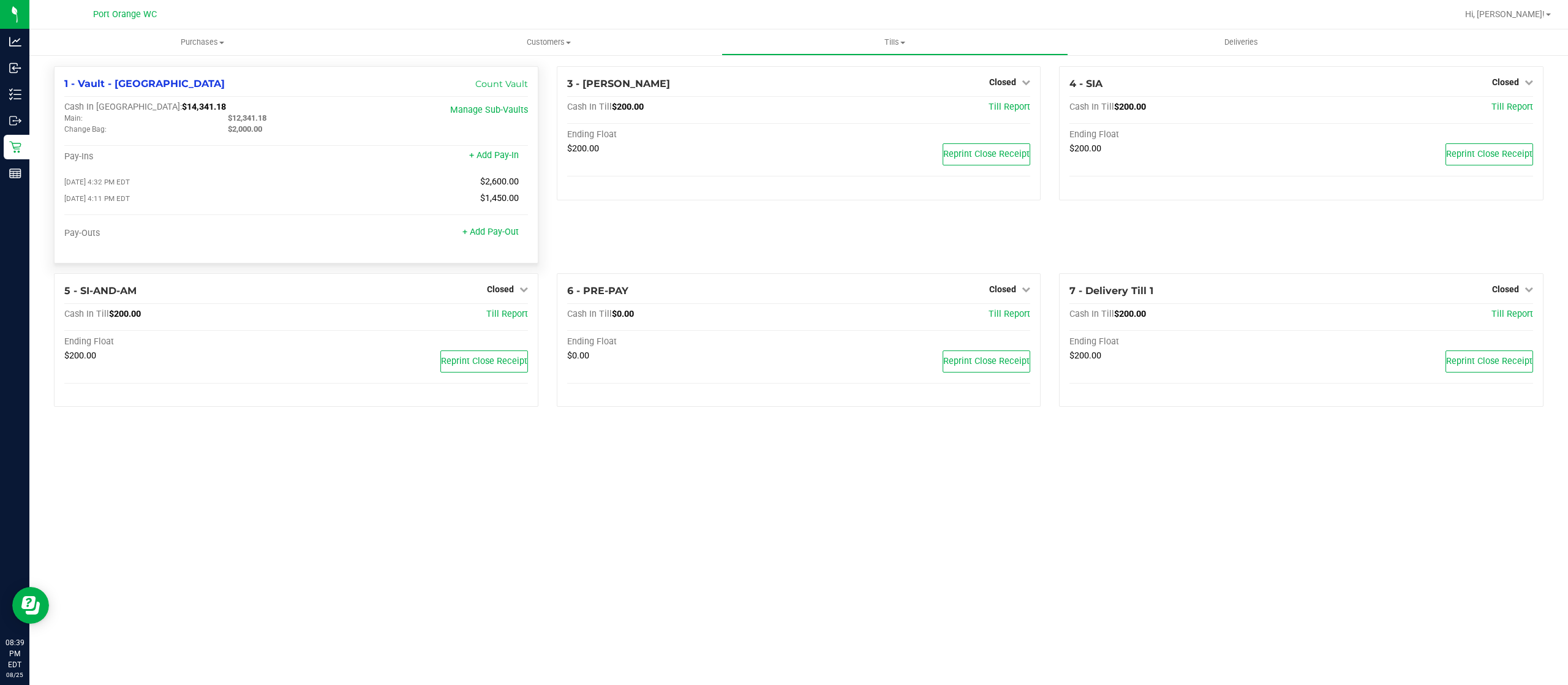
drag, startPoint x: 268, startPoint y: 114, endPoint x: 229, endPoint y: 115, distance: 39.0
click at [229, 115] on span "$12,341.18" at bounding box center [247, 117] width 38 height 9
copy span "$12,341.18"
click at [510, 88] on link "Count Vault" at bounding box center [502, 84] width 53 height 11
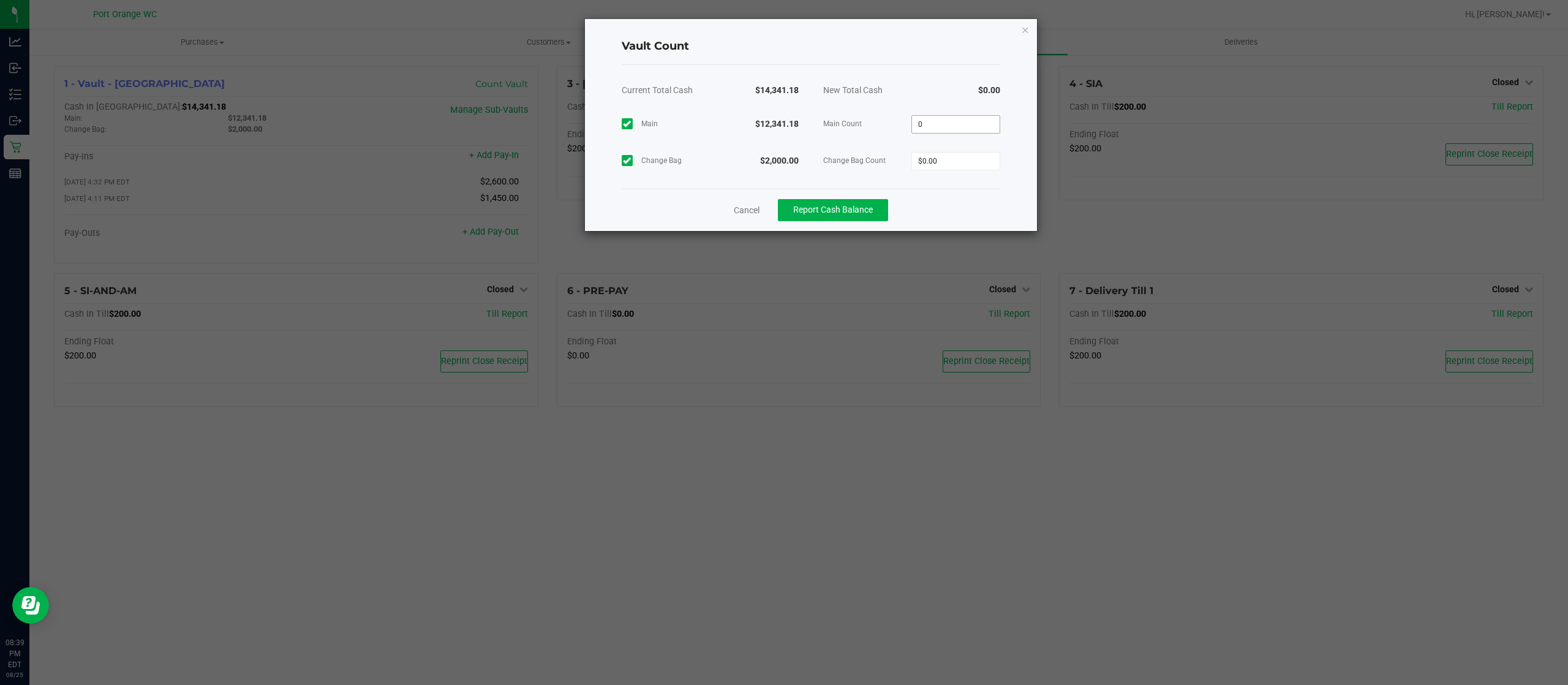
click at [958, 123] on input "0" at bounding box center [956, 124] width 88 height 17
paste input "12341.18"
type input "$12,341.18"
click at [954, 154] on input "0" at bounding box center [956, 161] width 88 height 17
type input "$2,000.00"
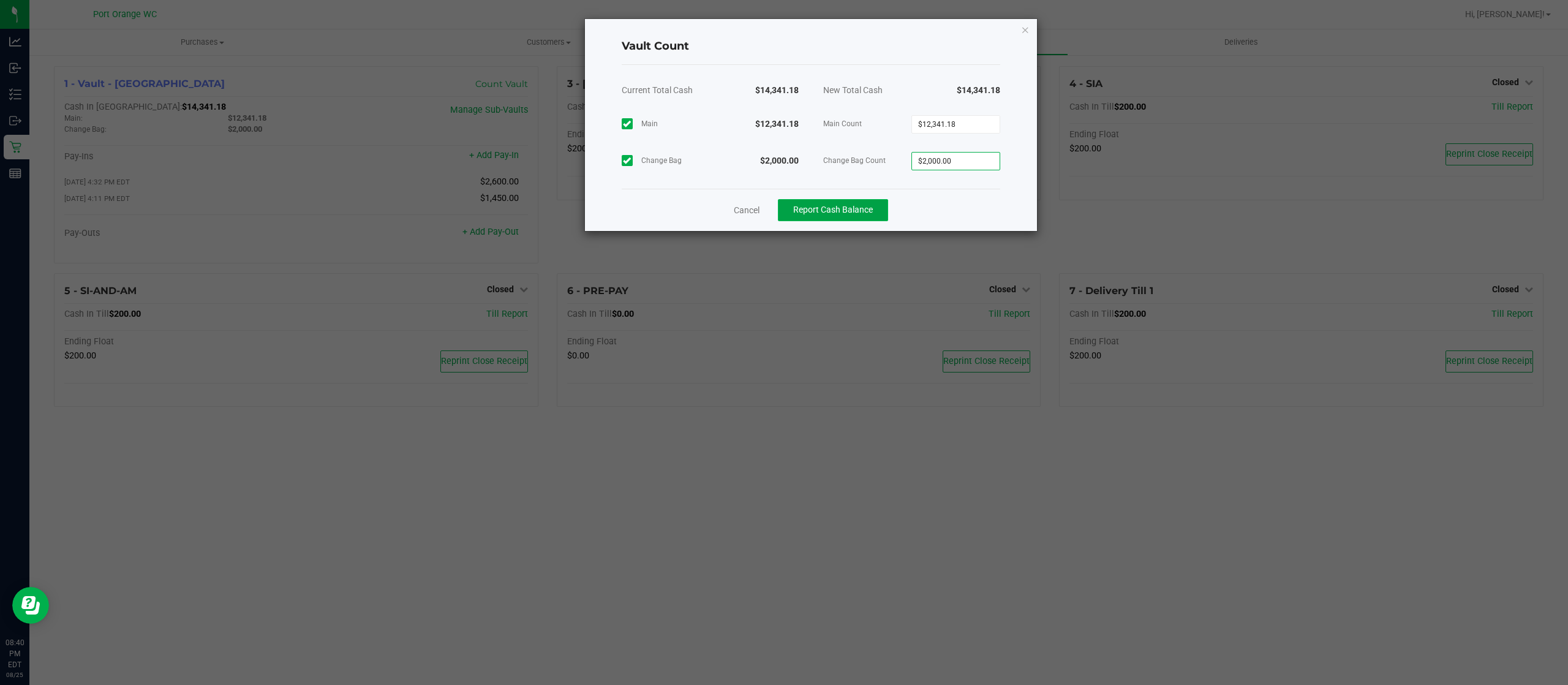
click at [851, 206] on span "Report Cash Balance" at bounding box center [833, 209] width 80 height 10
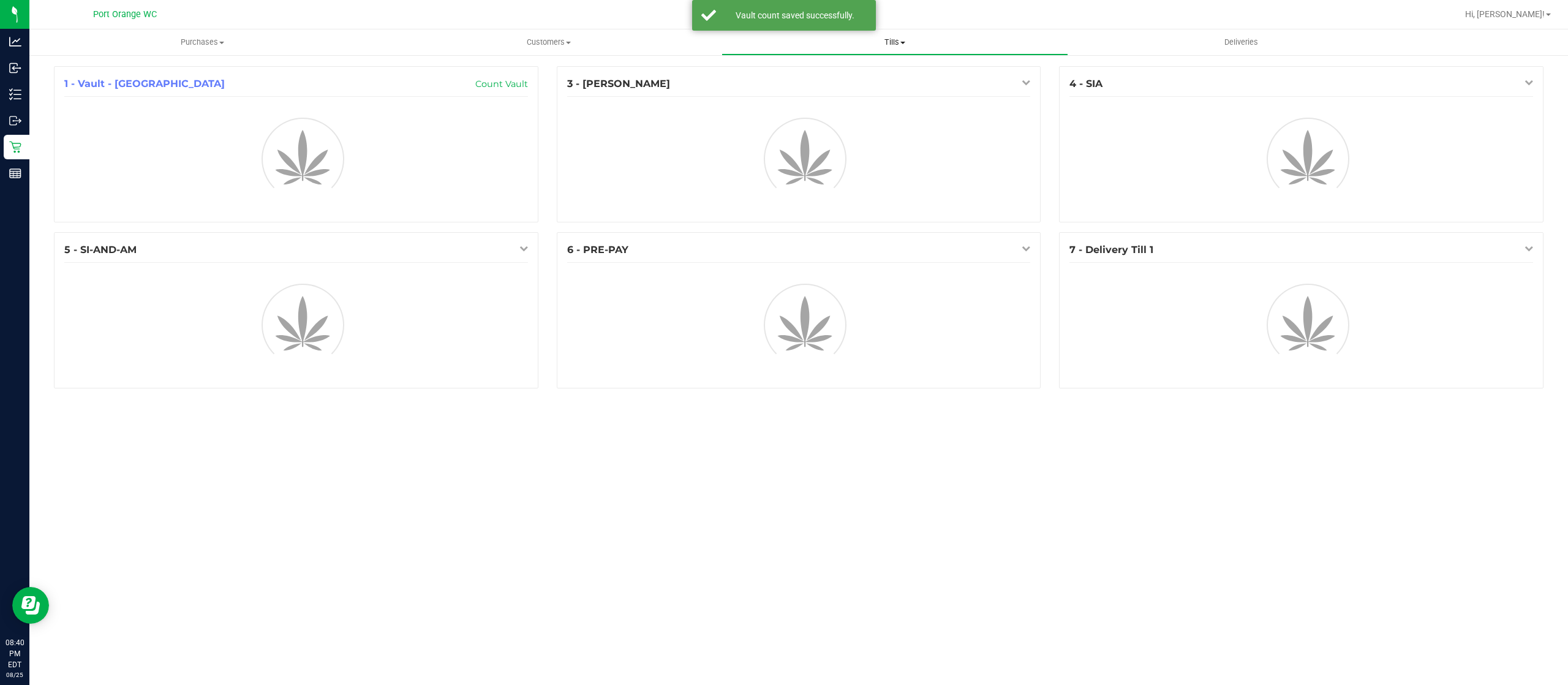
click at [907, 40] on span "Tills" at bounding box center [894, 43] width 345 height 11
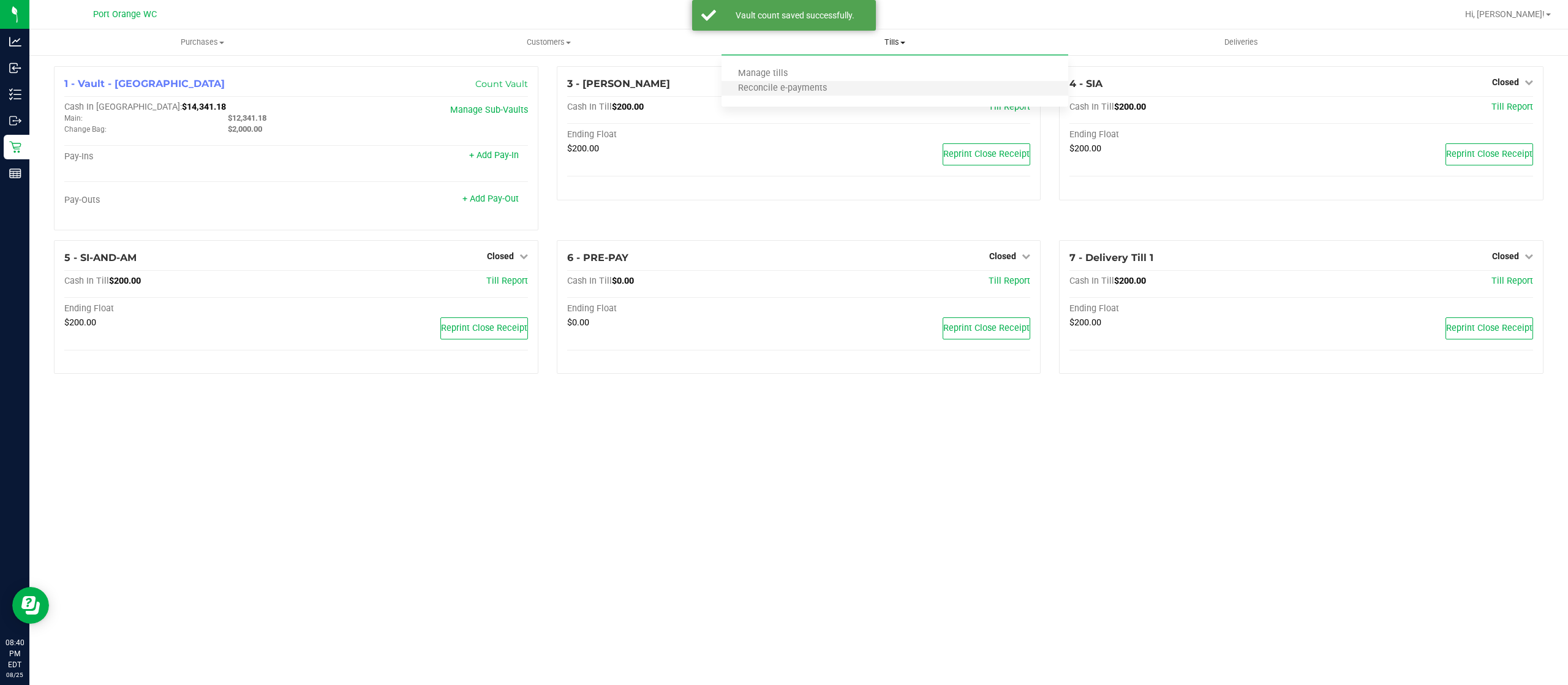
click at [886, 90] on li "Reconcile e-payments" at bounding box center [894, 89] width 346 height 15
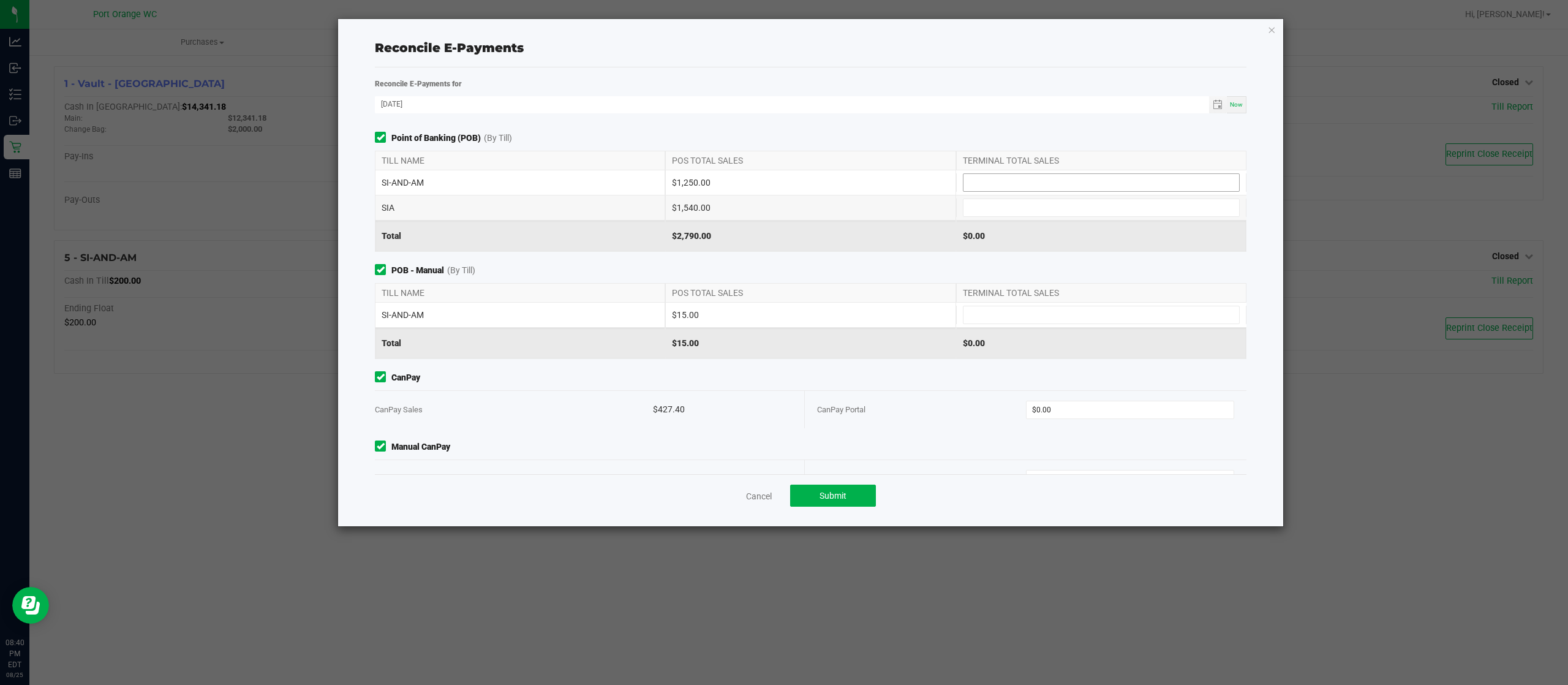
click at [1057, 186] on input at bounding box center [1101, 182] width 276 height 17
type input "$1,250.00"
type input "$1,540.00"
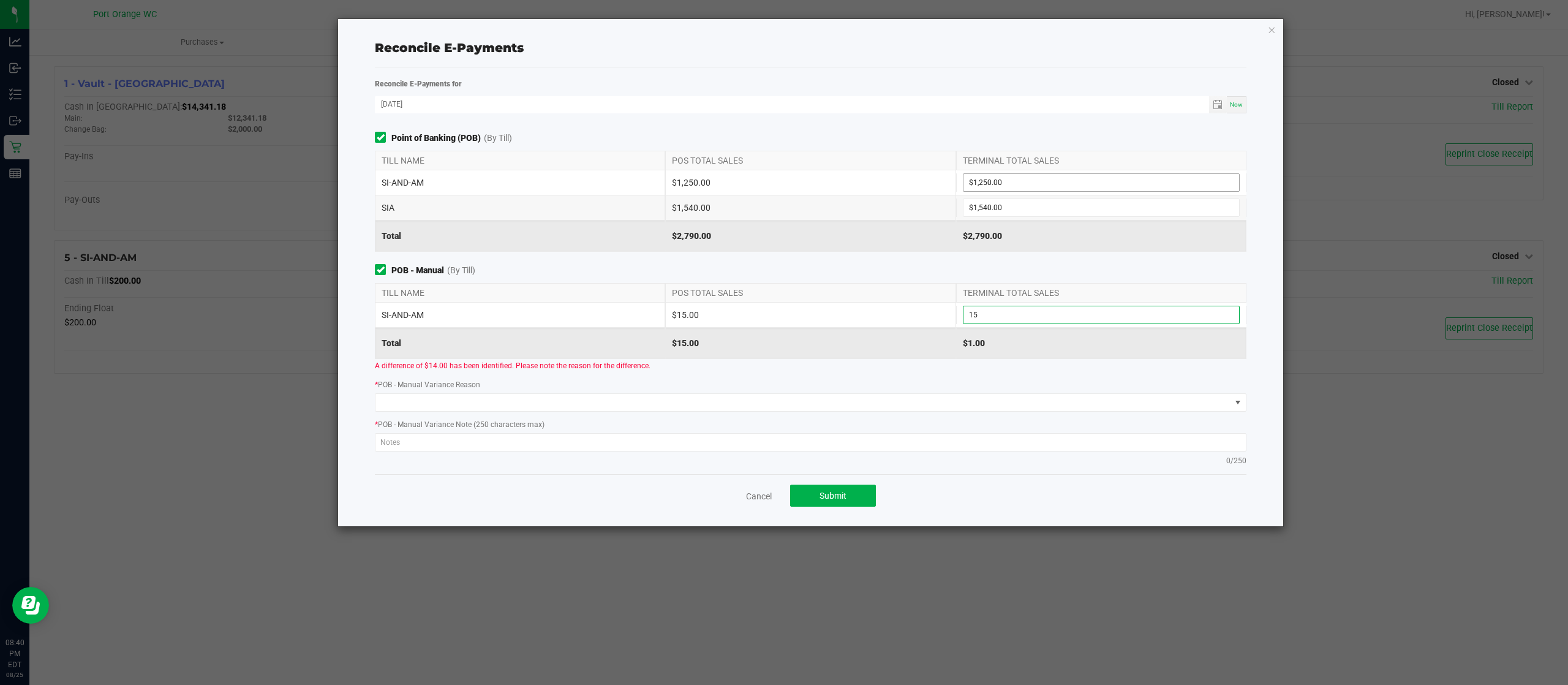
type input "$15.00"
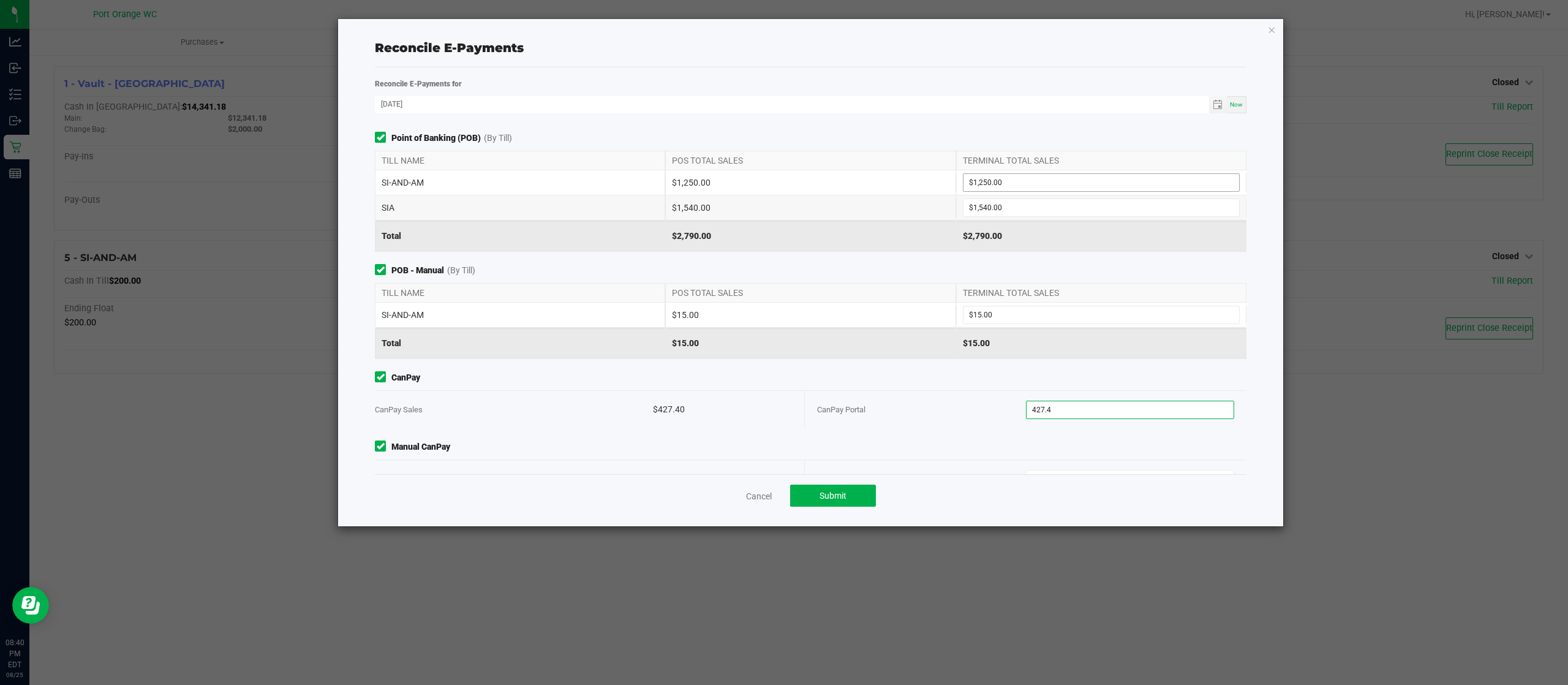
type input "$427.40"
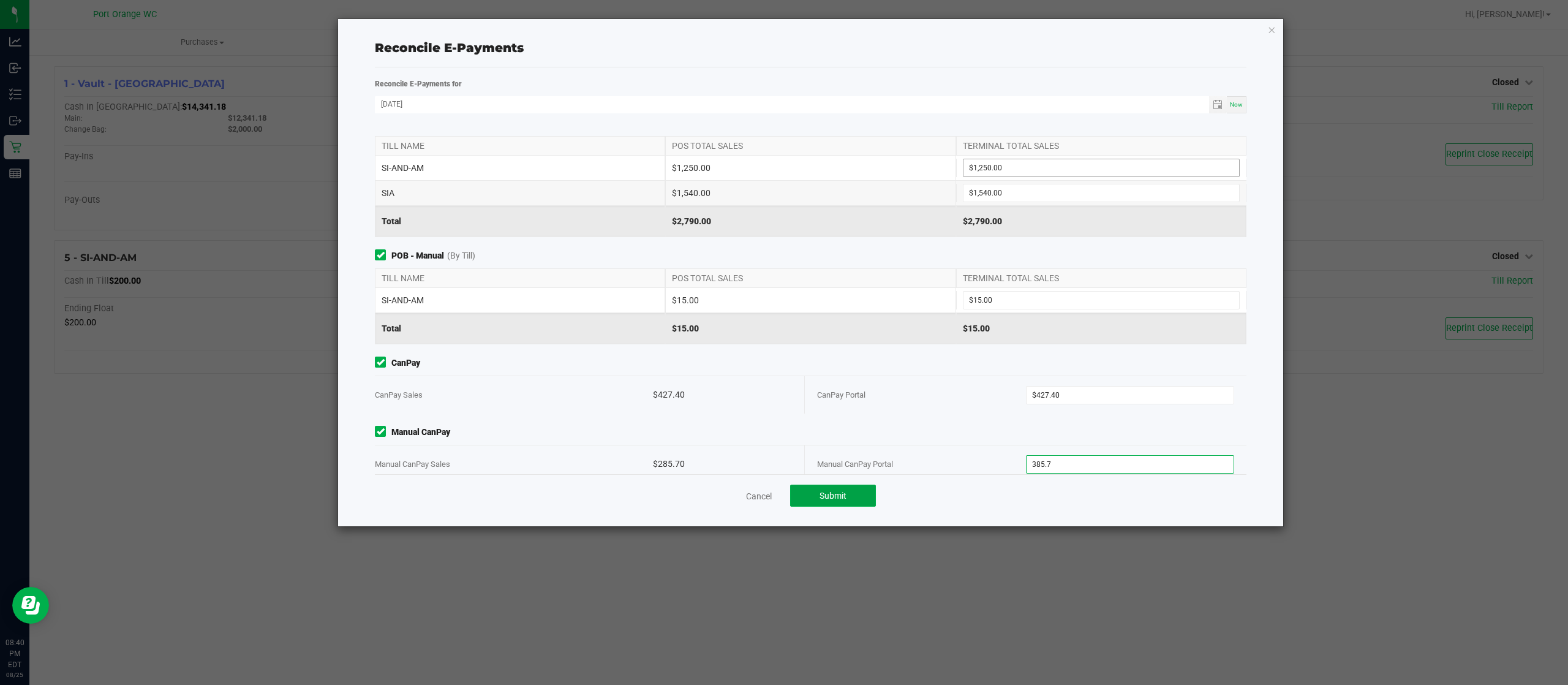
type input "$385.70"
click at [829, 492] on span "Submit" at bounding box center [833, 495] width 27 height 10
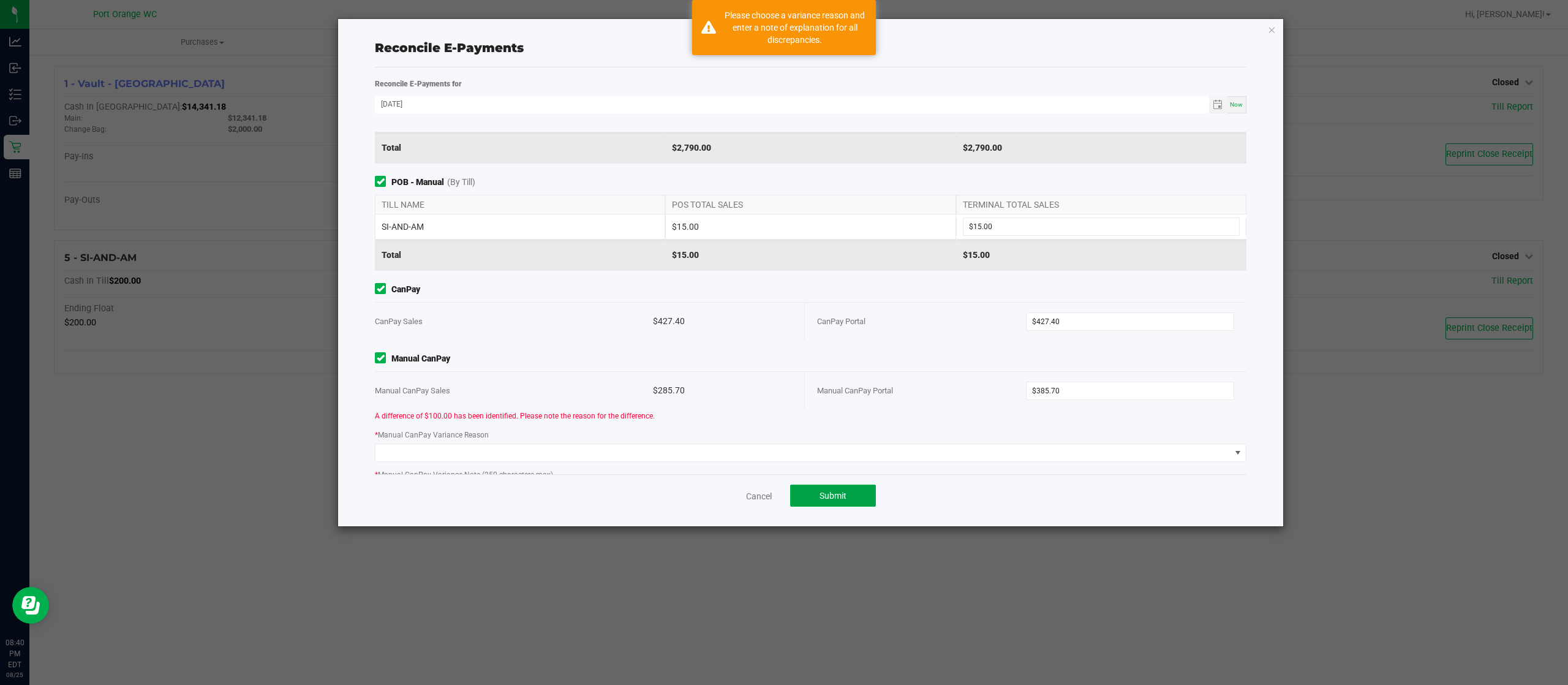
scroll to position [149, 0]
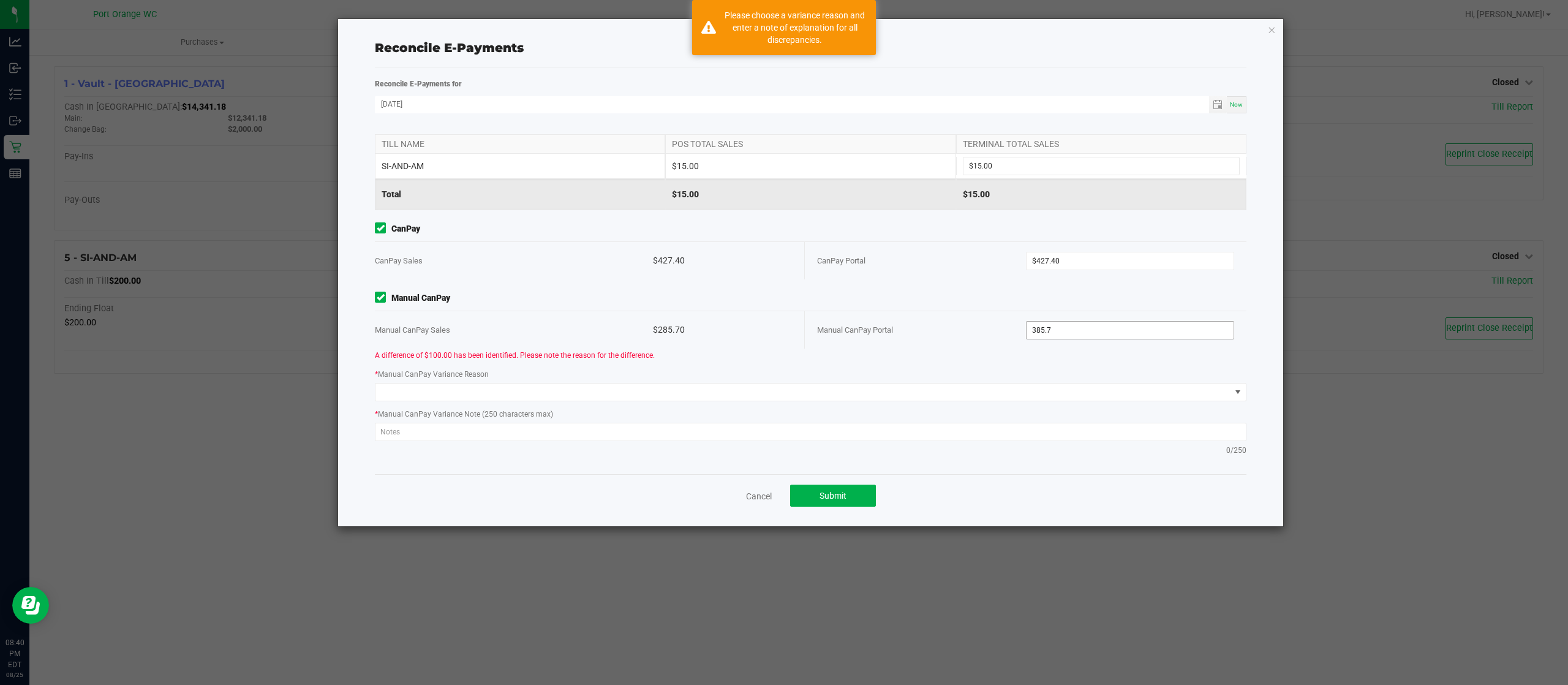
click at [1063, 331] on input "385.7" at bounding box center [1131, 330] width 208 height 17
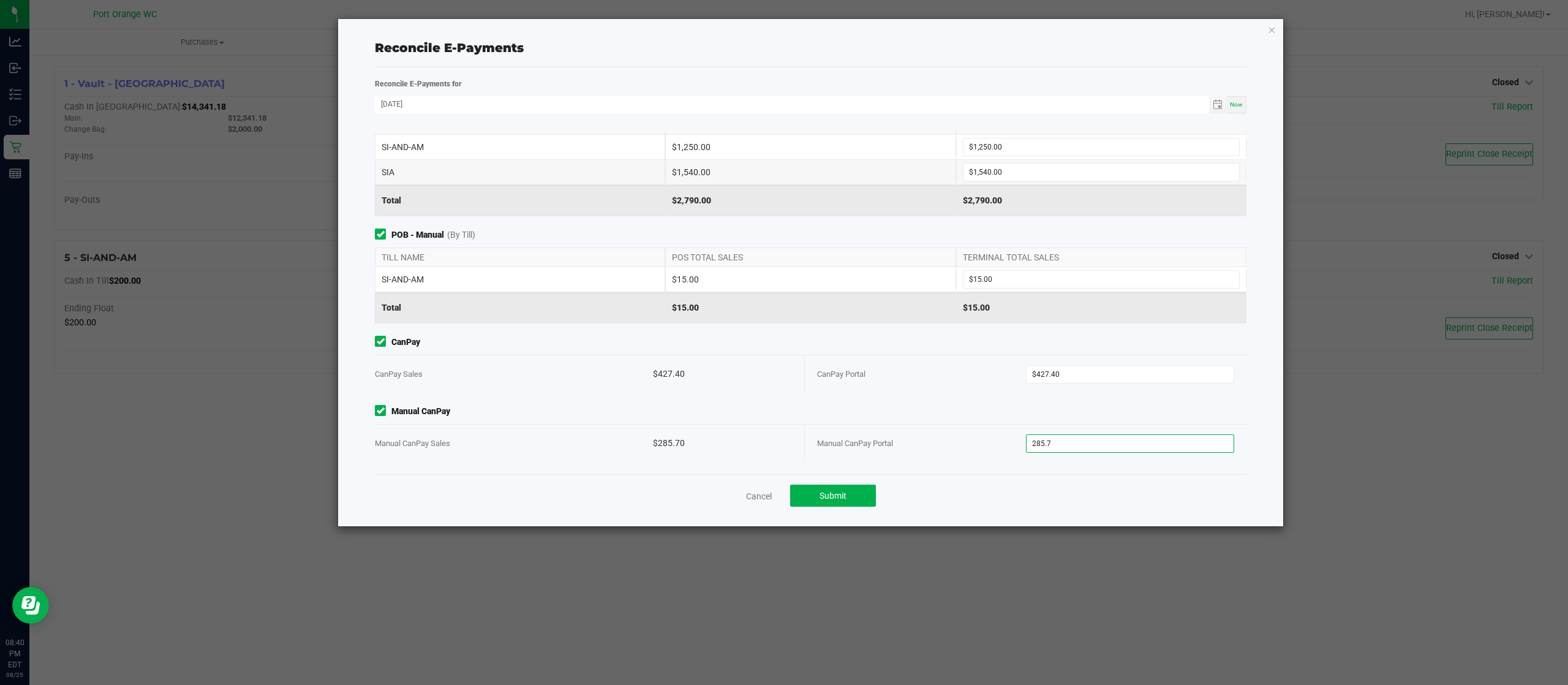
scroll to position [36, 0]
type input "$285.70"
click at [823, 497] on span "Submit" at bounding box center [833, 495] width 27 height 10
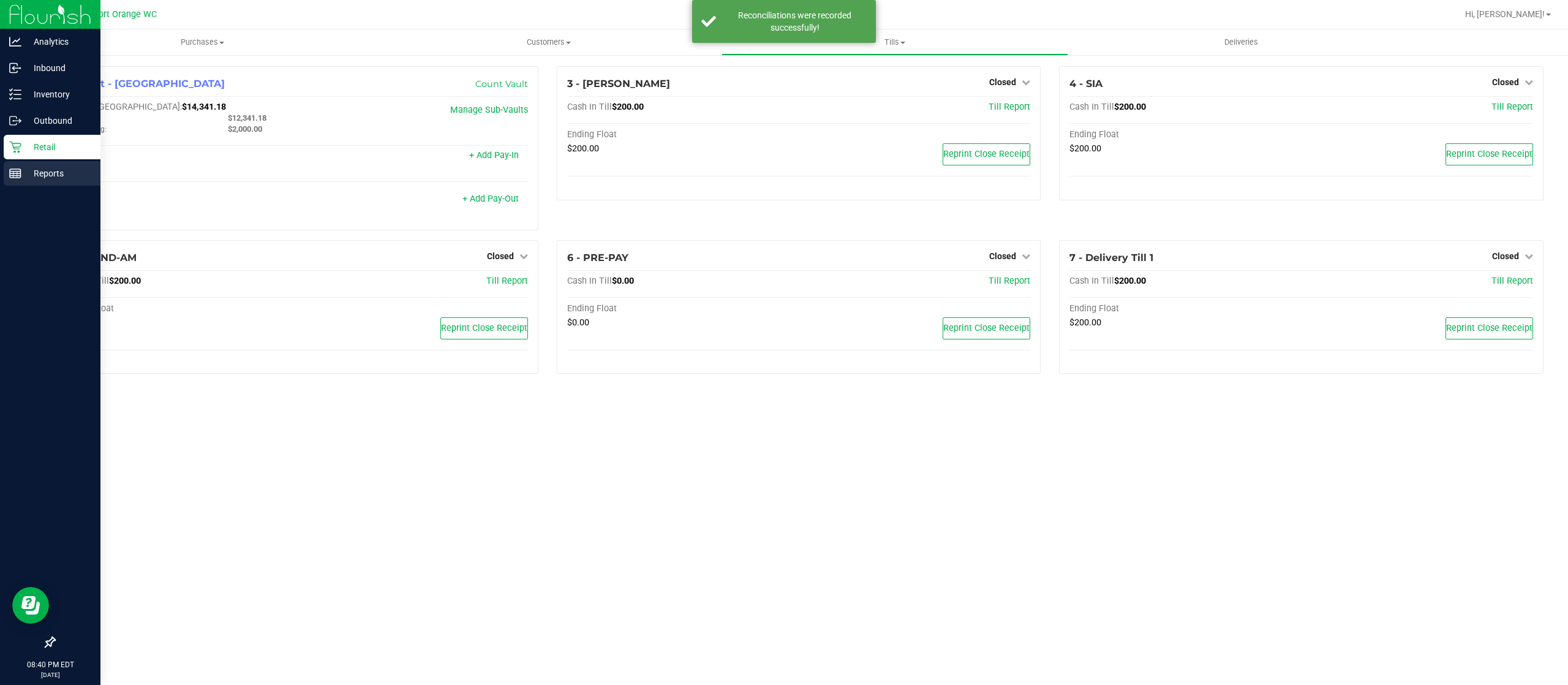
click at [33, 166] on p "Reports" at bounding box center [58, 173] width 73 height 15
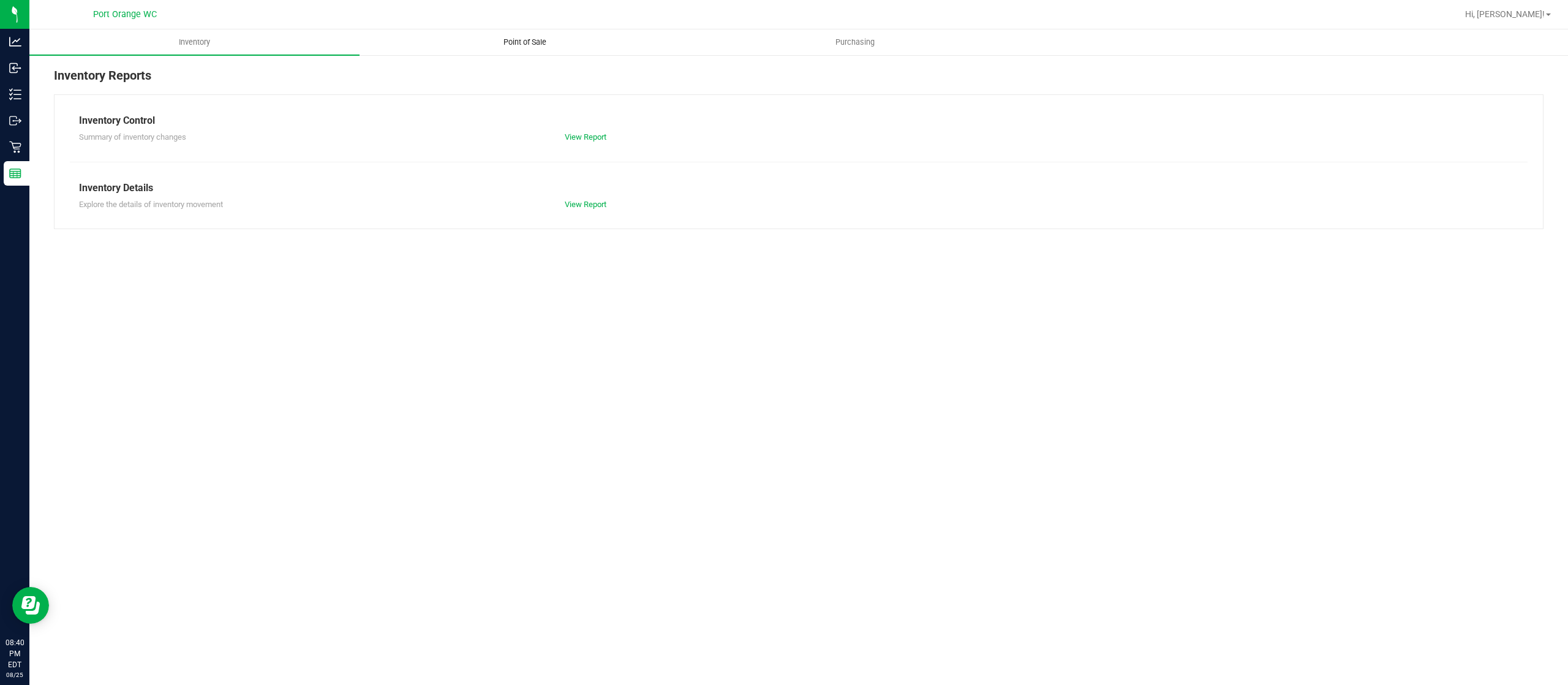
click at [527, 43] on span "Point of Sale" at bounding box center [525, 43] width 76 height 11
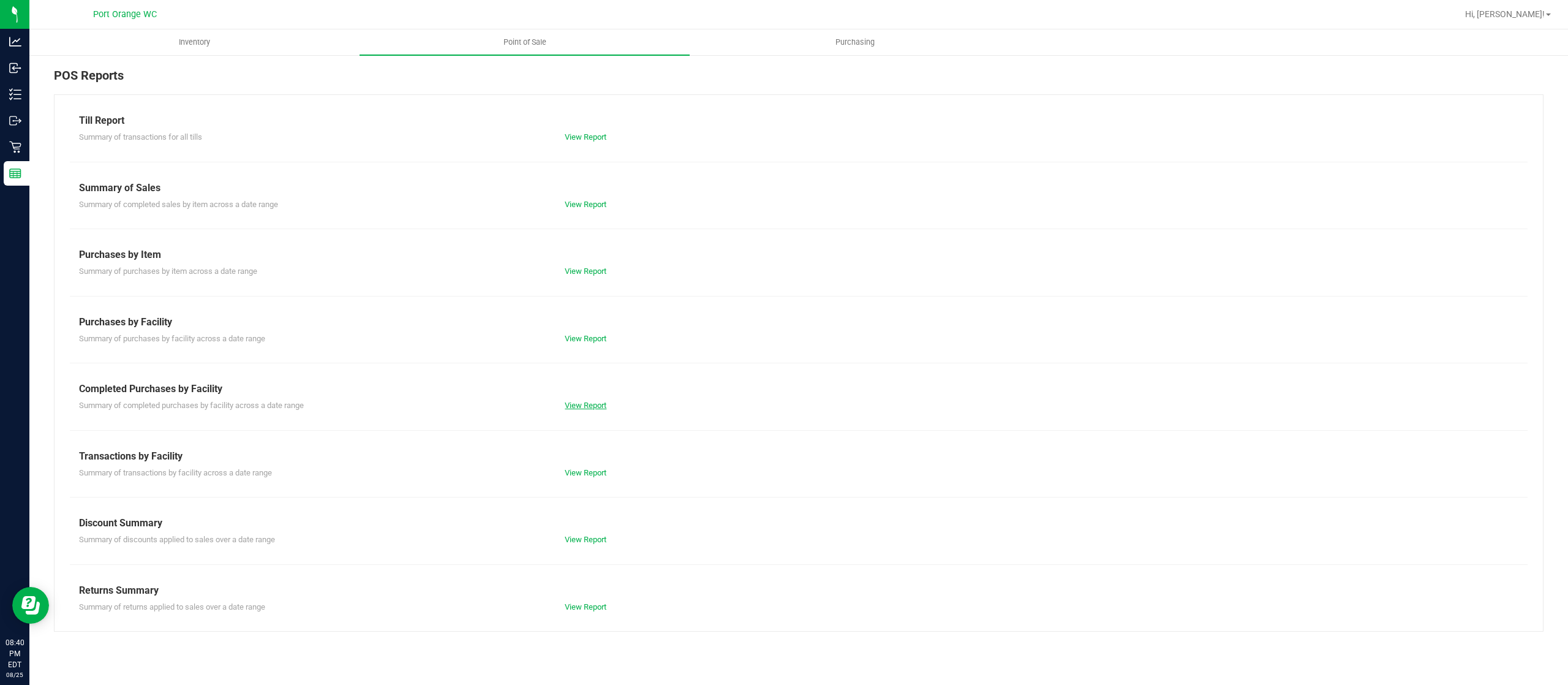
click at [578, 404] on link "View Report" at bounding box center [586, 405] width 42 height 9
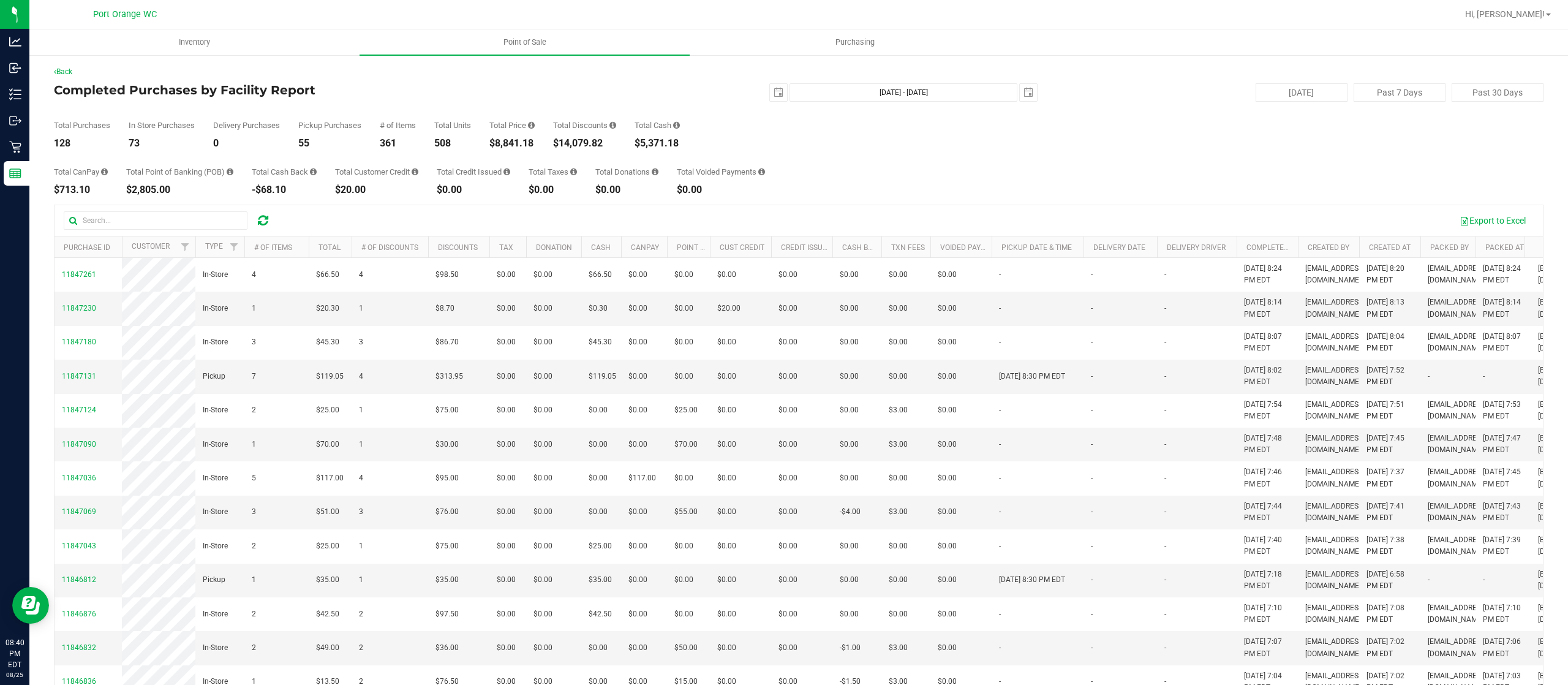
drag, startPoint x: 539, startPoint y: 144, endPoint x: 494, endPoint y: 140, distance: 45.2
click at [494, 140] on div "$8,841.18" at bounding box center [512, 143] width 45 height 10
copy div "$8,841.18"
drag, startPoint x: 615, startPoint y: 147, endPoint x: 560, endPoint y: 142, distance: 55.2
click at [560, 142] on div "$14,079.82" at bounding box center [585, 143] width 63 height 10
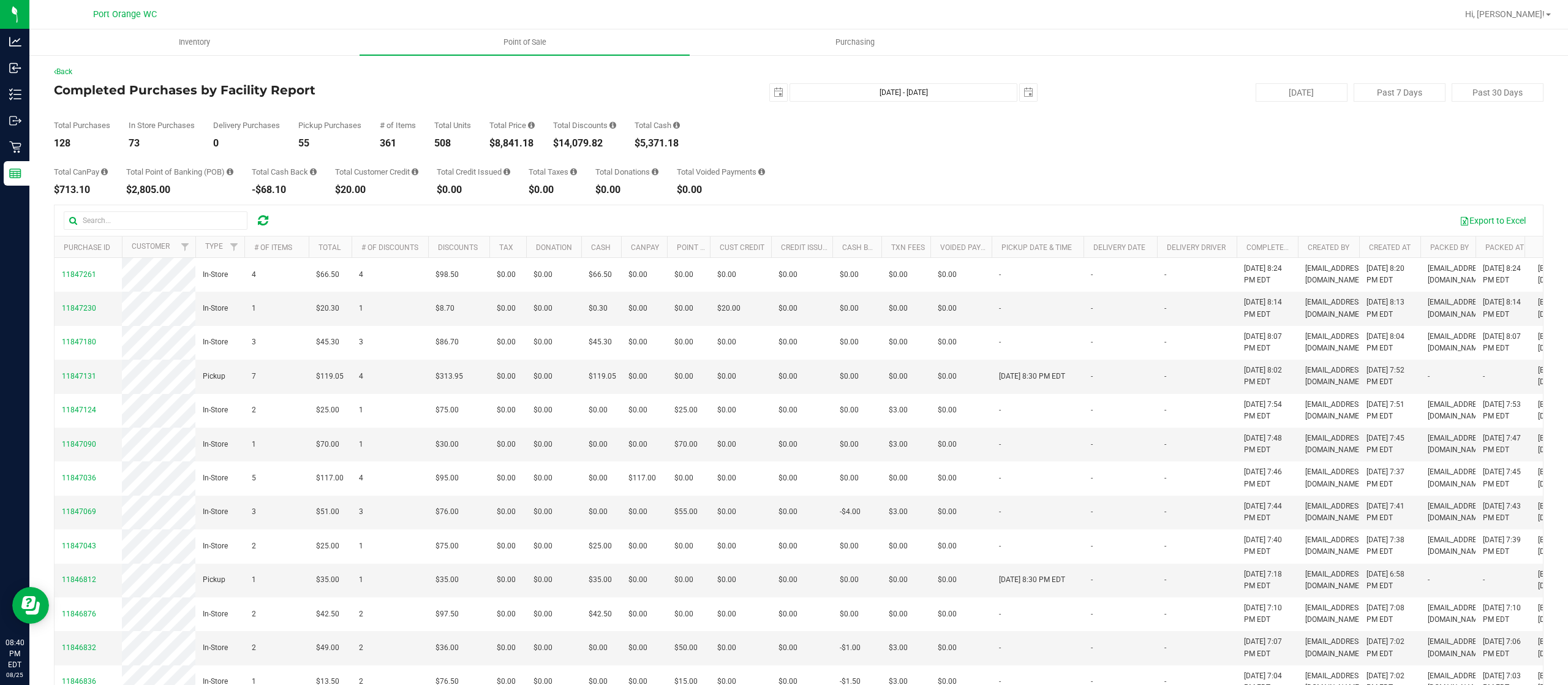
copy div "$14,079.82"
click at [774, 95] on span "select" at bounding box center [778, 93] width 10 height 10
click at [768, 234] on link "24" at bounding box center [768, 236] width 17 height 19
type input "2025-08-24"
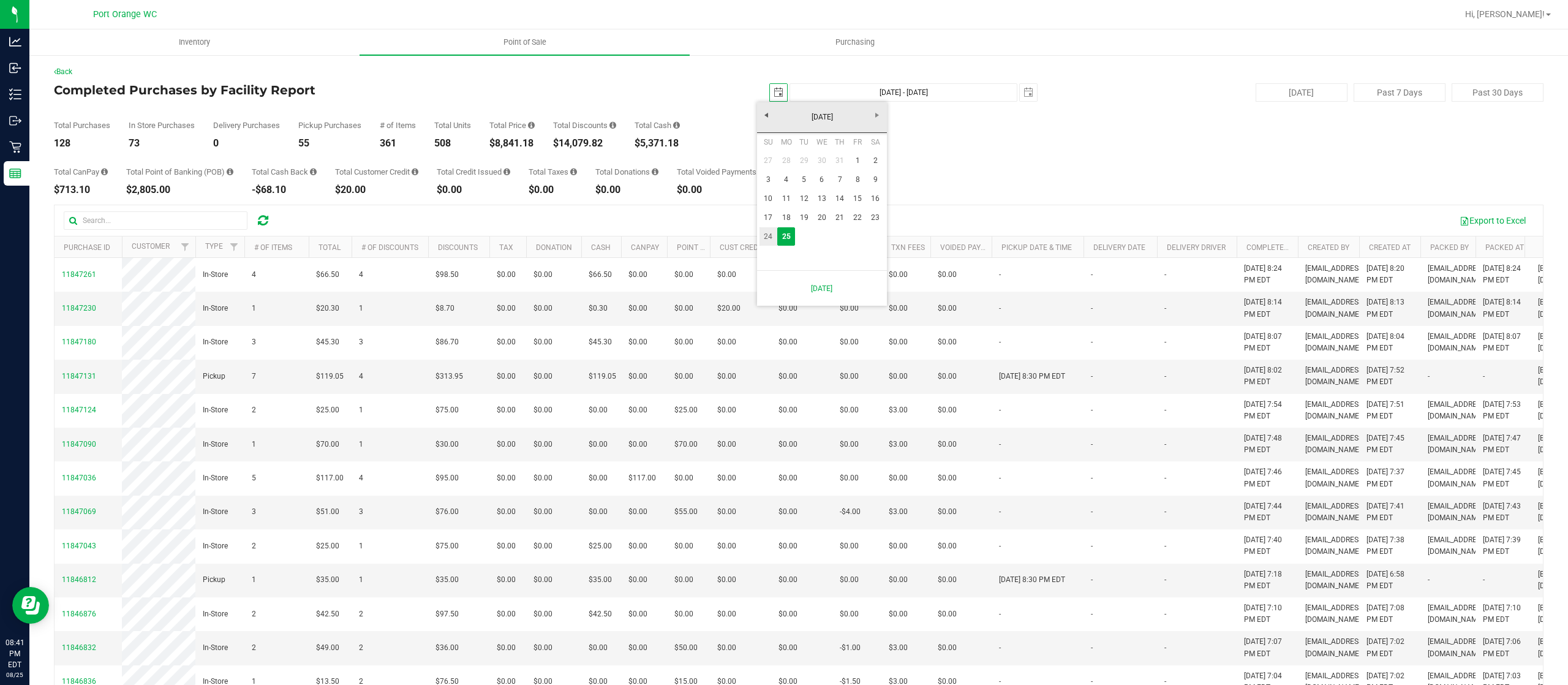
type input "Aug 24, 2025 - Aug 25, 2025"
click at [774, 93] on span "select" at bounding box center [778, 93] width 10 height 10
click at [790, 234] on link "25" at bounding box center [785, 236] width 17 height 19
type input "2025-08-25"
type input "Aug 25, 2025 - Aug 25, 2025"
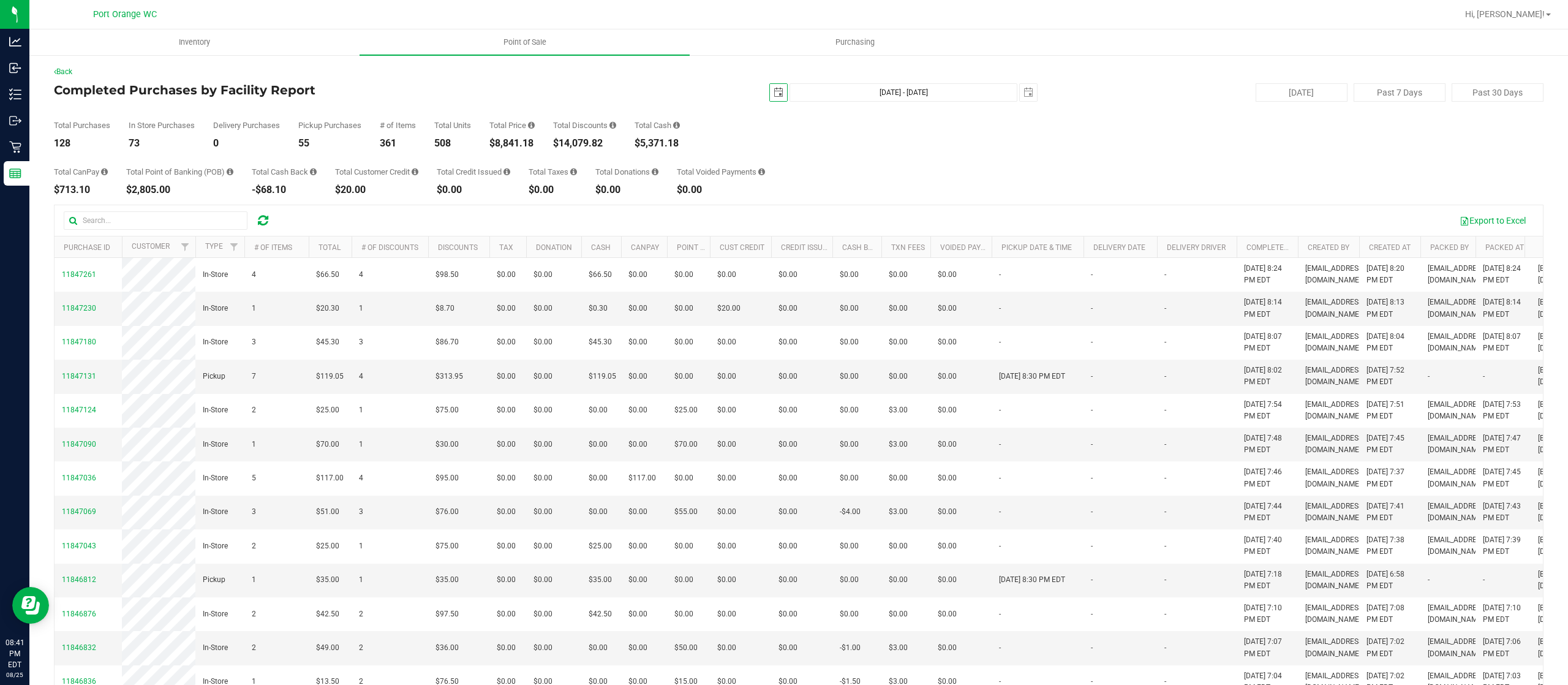
click at [774, 93] on span "select" at bounding box center [778, 93] width 10 height 10
click at [859, 158] on link "1" at bounding box center [857, 160] width 17 height 19
type input "2025-08-01"
type input "Aug 1, 2025 - Aug 25, 2025"
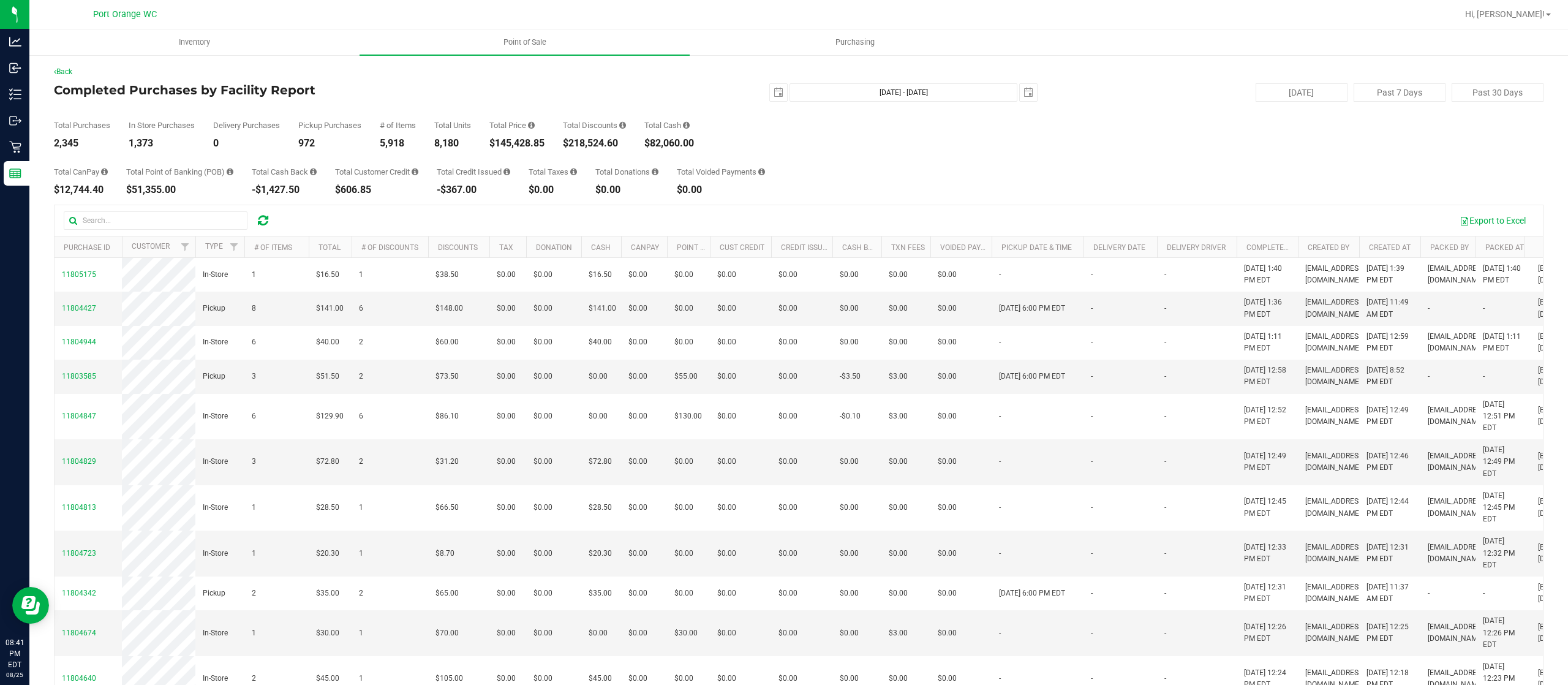
drag, startPoint x: 552, startPoint y: 144, endPoint x: 582, endPoint y: 75, distance: 75.2
click at [490, 142] on div "Total Purchases 2,345 In Store Purchases 1,373 Delivery Purchases 0 Pickup Purc…" at bounding box center [798, 125] width 1489 height 47
copy div "$145,428.85"
click at [1520, 11] on span "Hi, [PERSON_NAME]!" at bounding box center [1505, 14] width 80 height 10
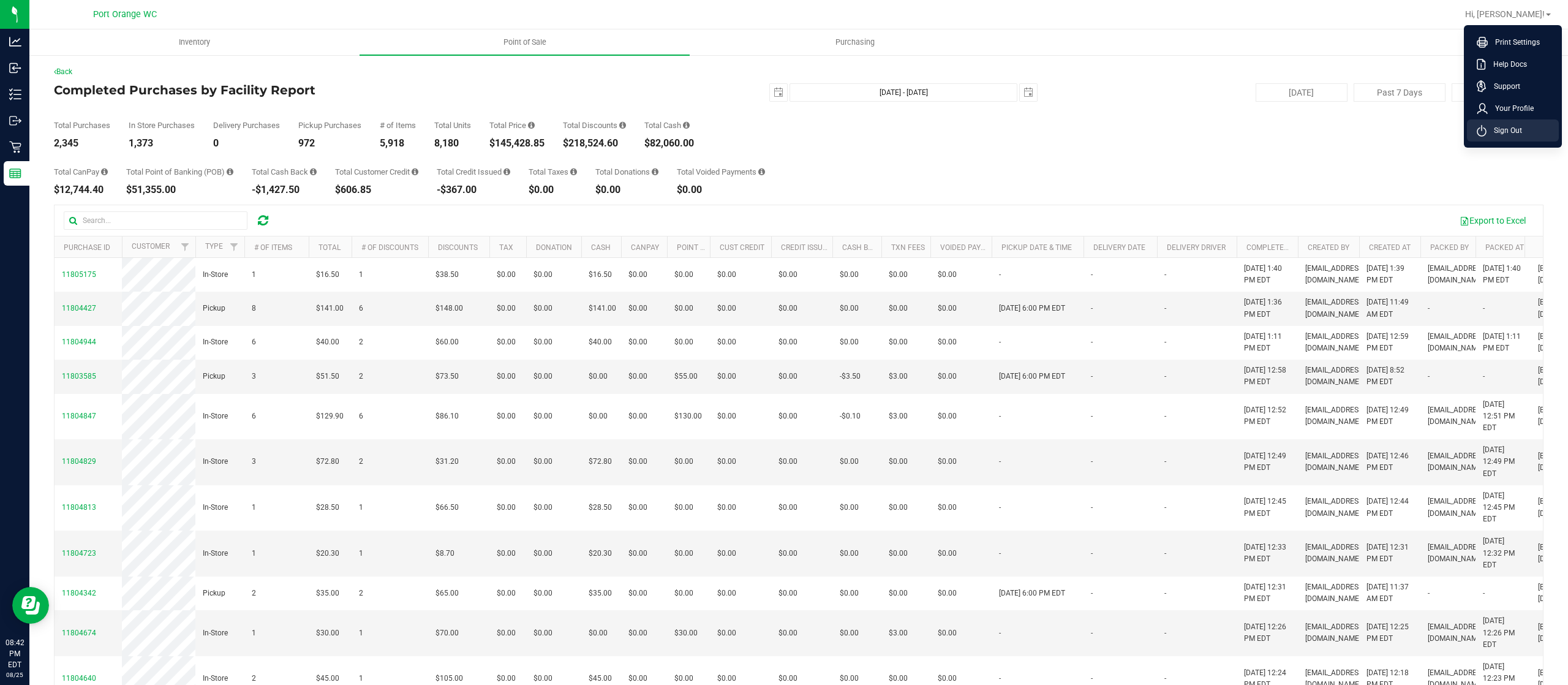
click at [1500, 137] on li "Sign Out" at bounding box center [1513, 130] width 92 height 22
